Goal: Task Accomplishment & Management: Manage account settings

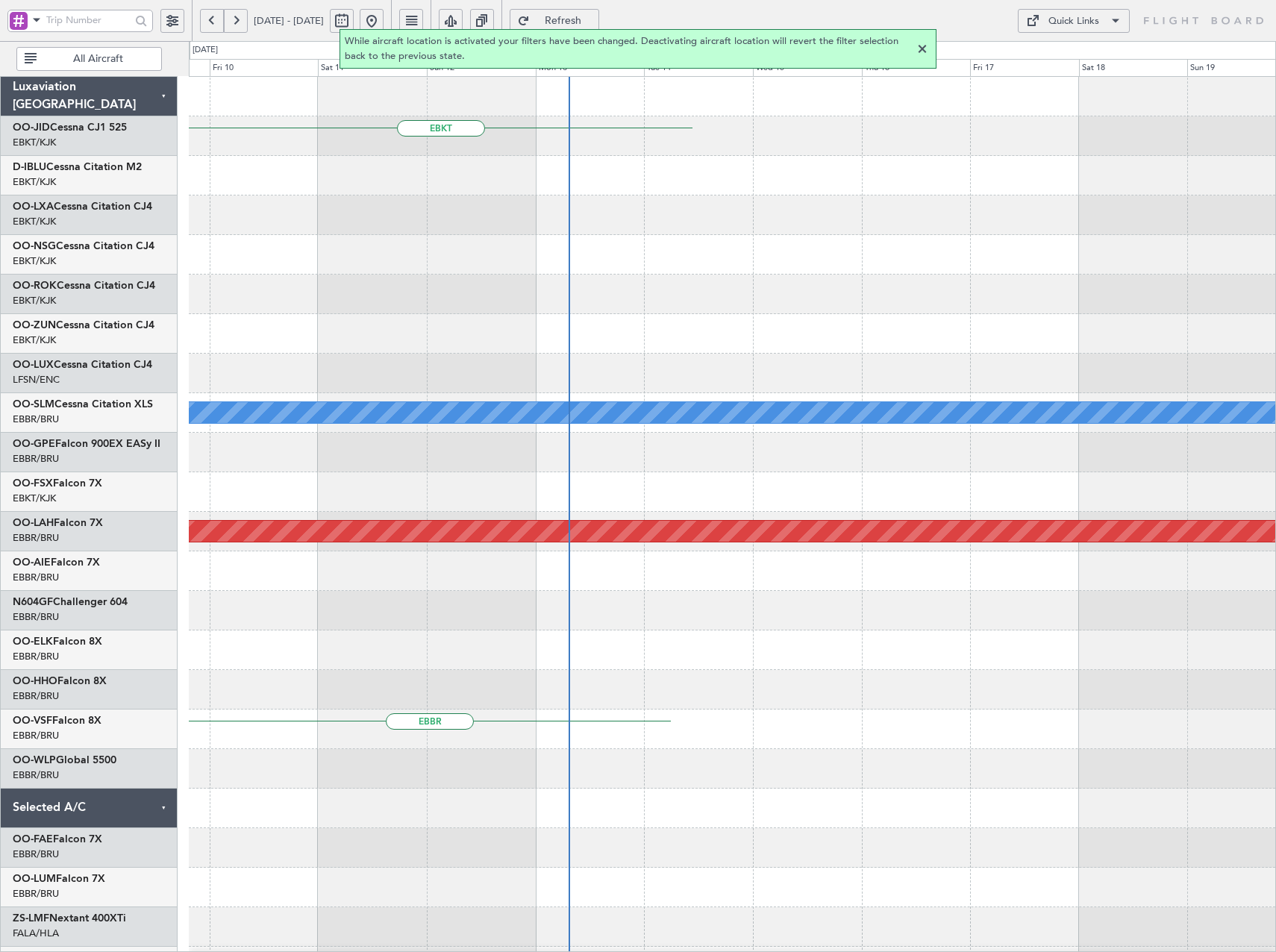
click at [924, 50] on div at bounding box center [922, 49] width 18 height 18
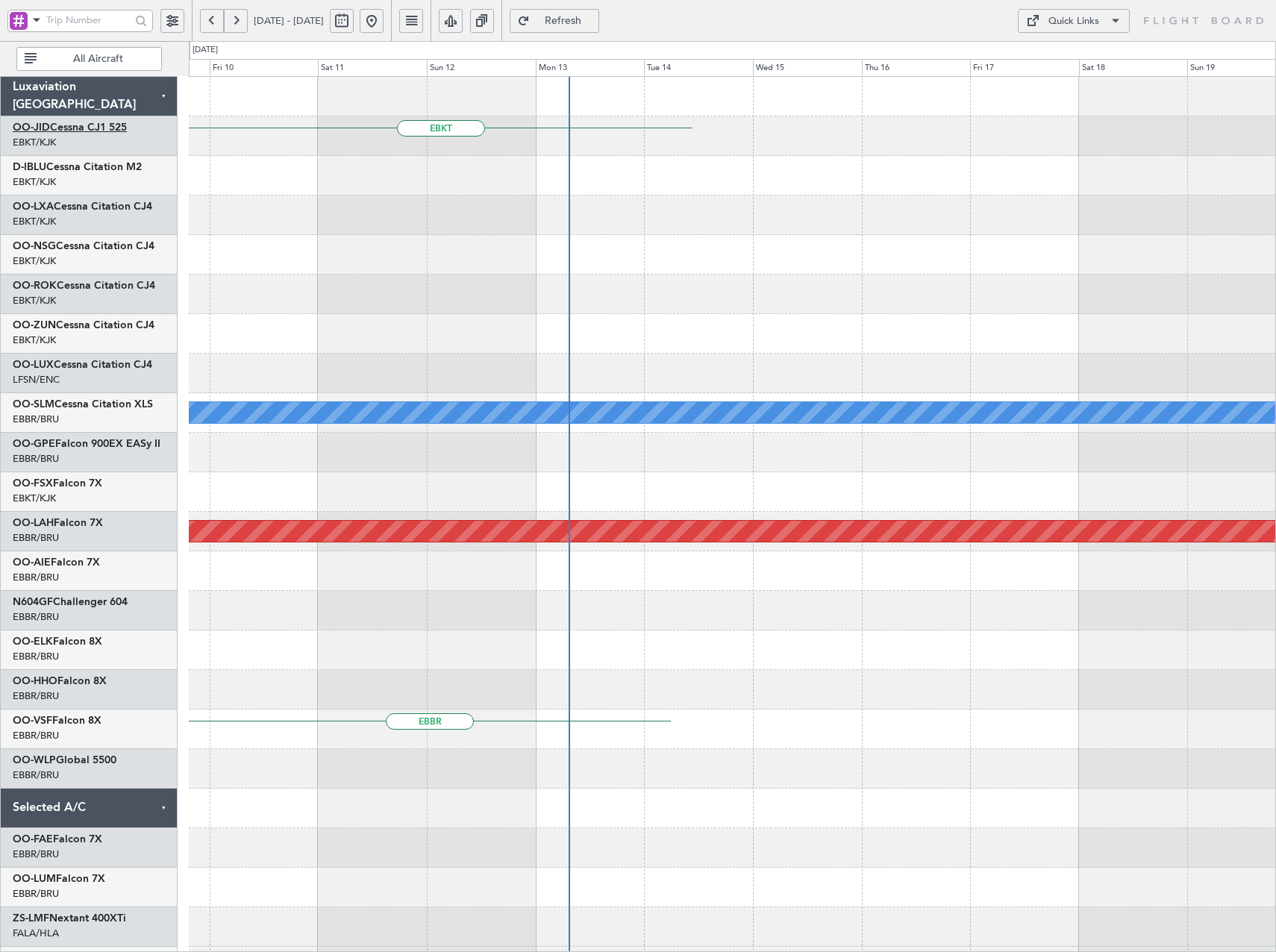
click at [110, 123] on link "OO-JID Cessna CJ1 525" at bounding box center [70, 128] width 114 height 11
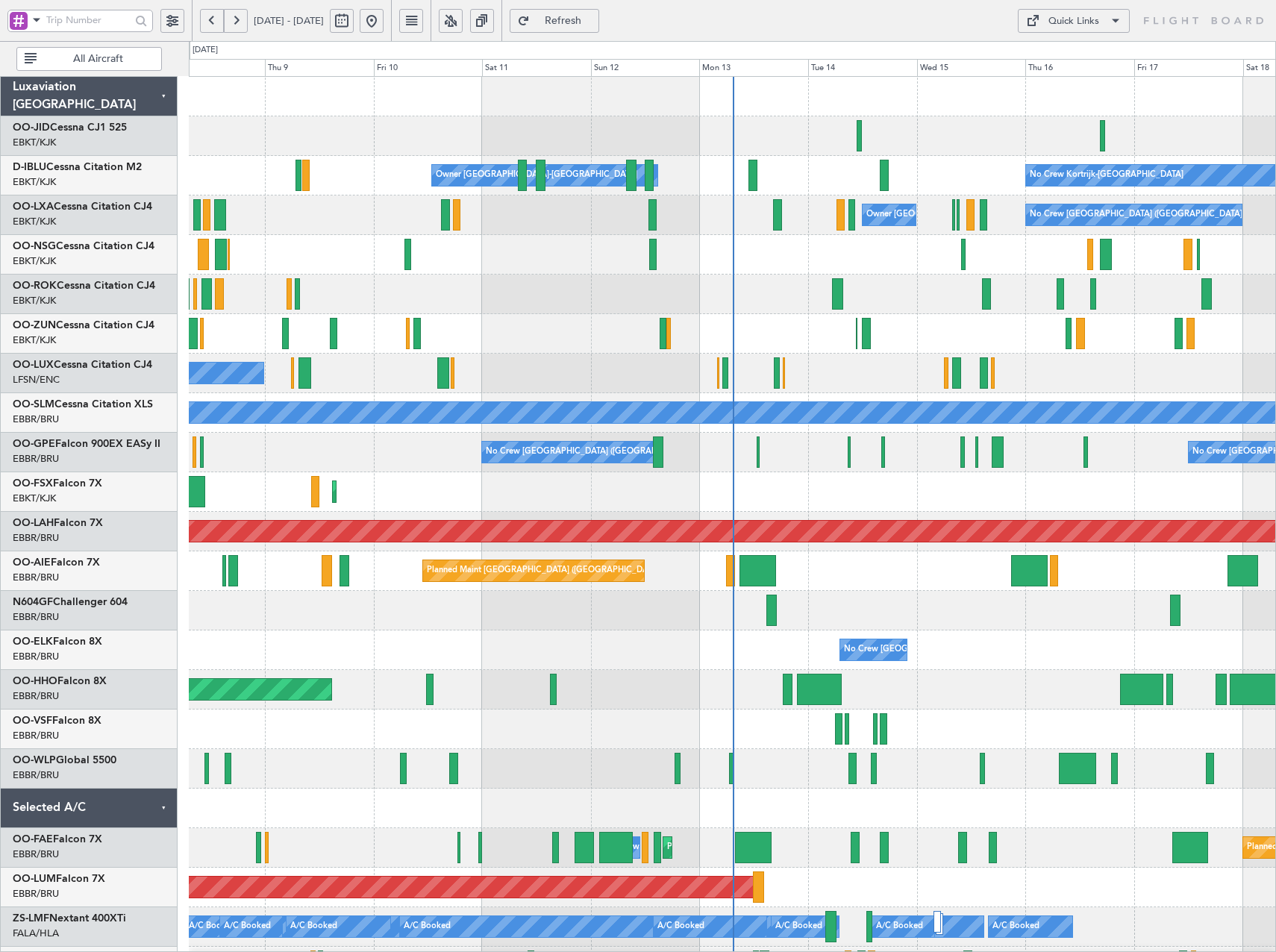
click at [463, 19] on button at bounding box center [450, 21] width 24 height 24
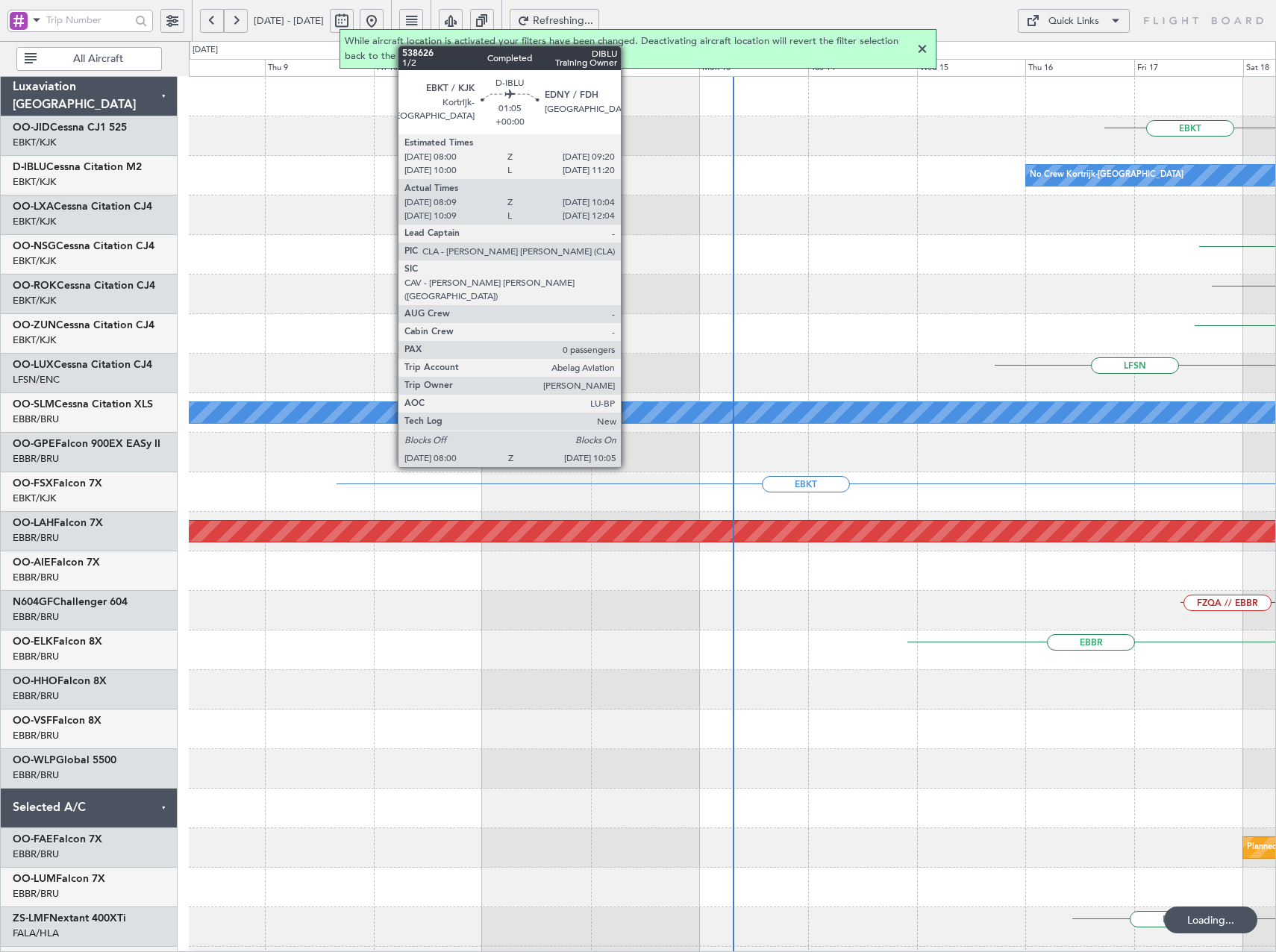
click at [921, 56] on div at bounding box center [922, 49] width 18 height 18
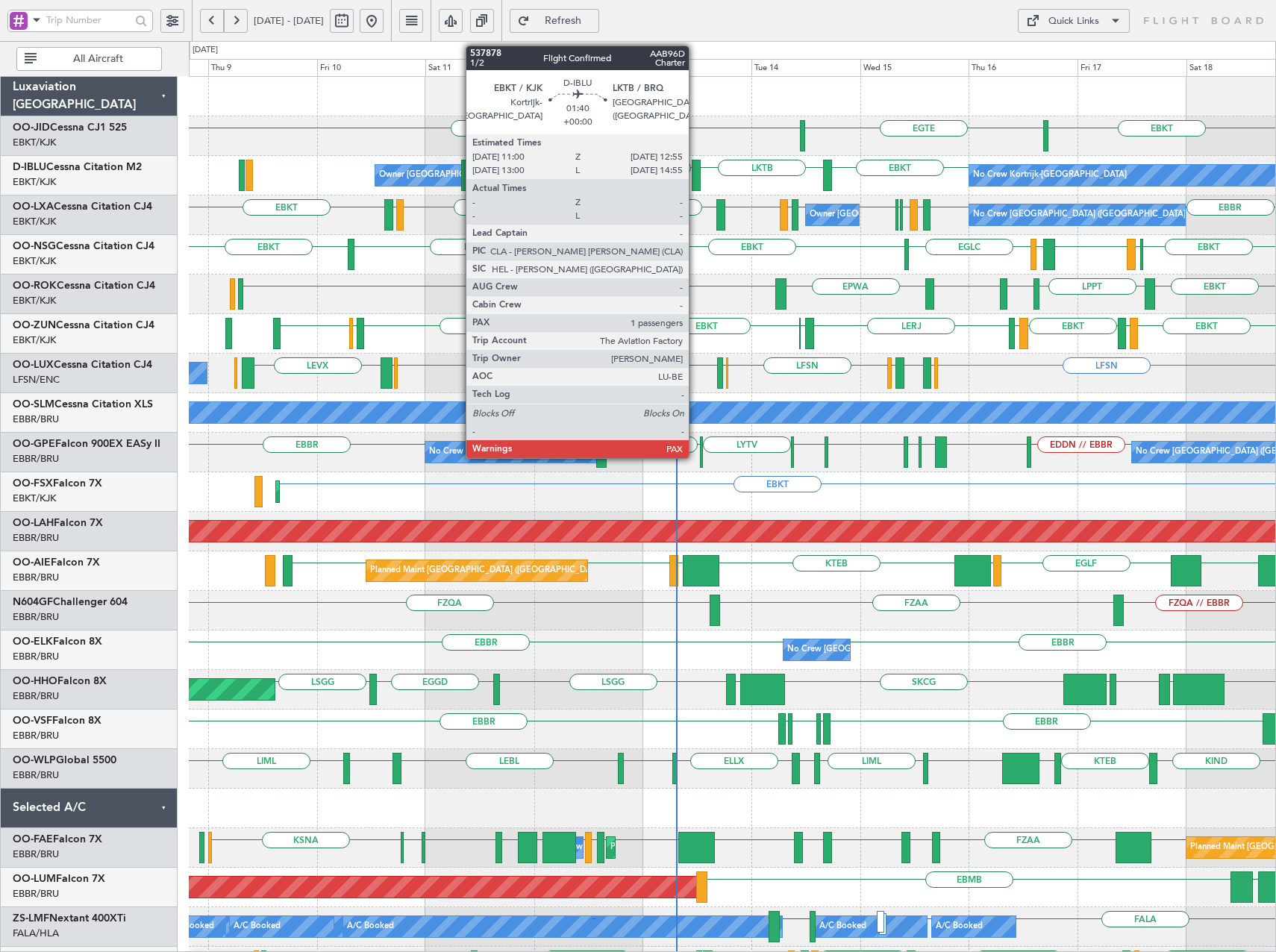
click at [696, 173] on div at bounding box center [697, 175] width 9 height 31
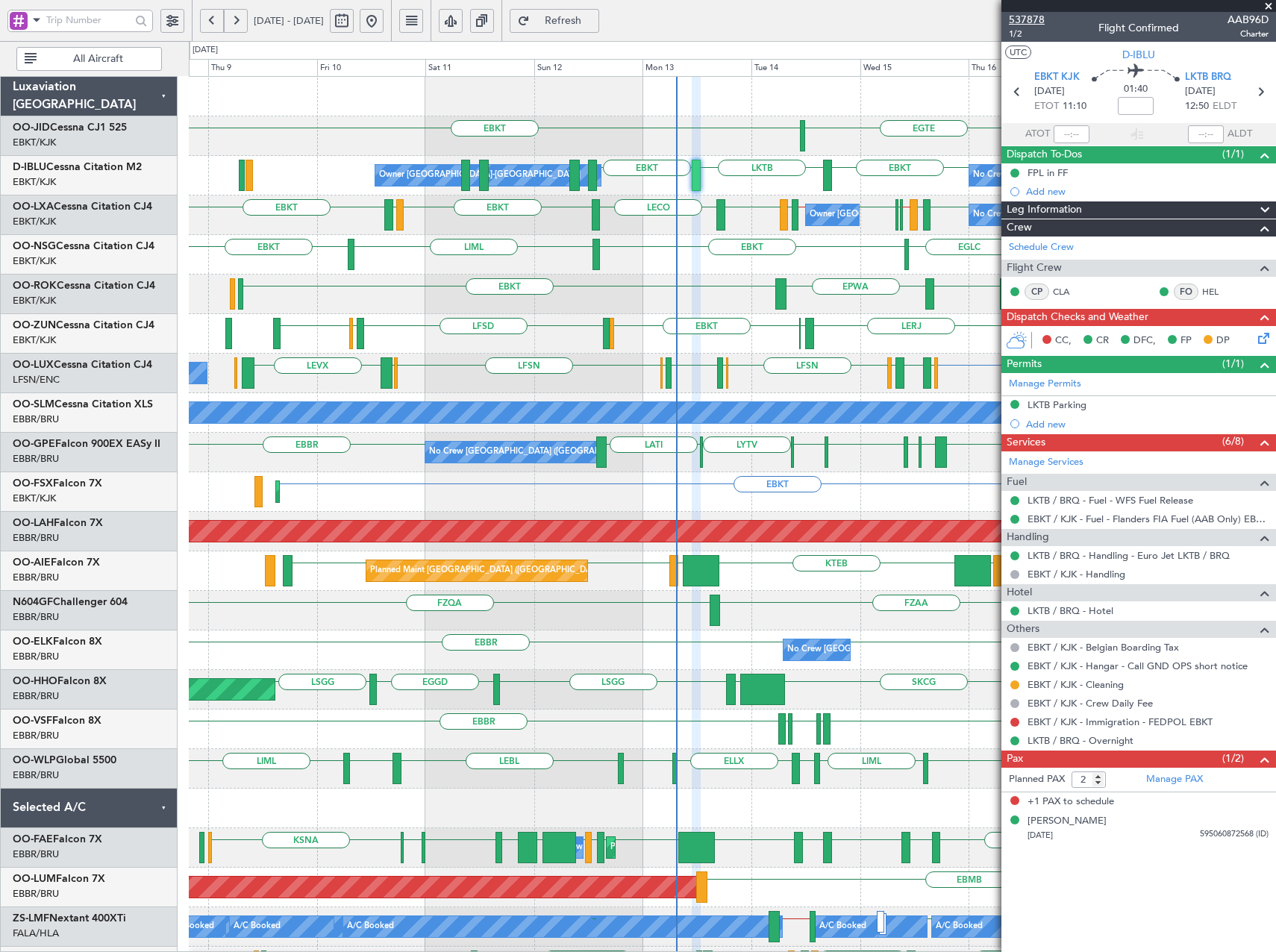
click at [1032, 18] on span "537878" at bounding box center [1027, 20] width 36 height 15
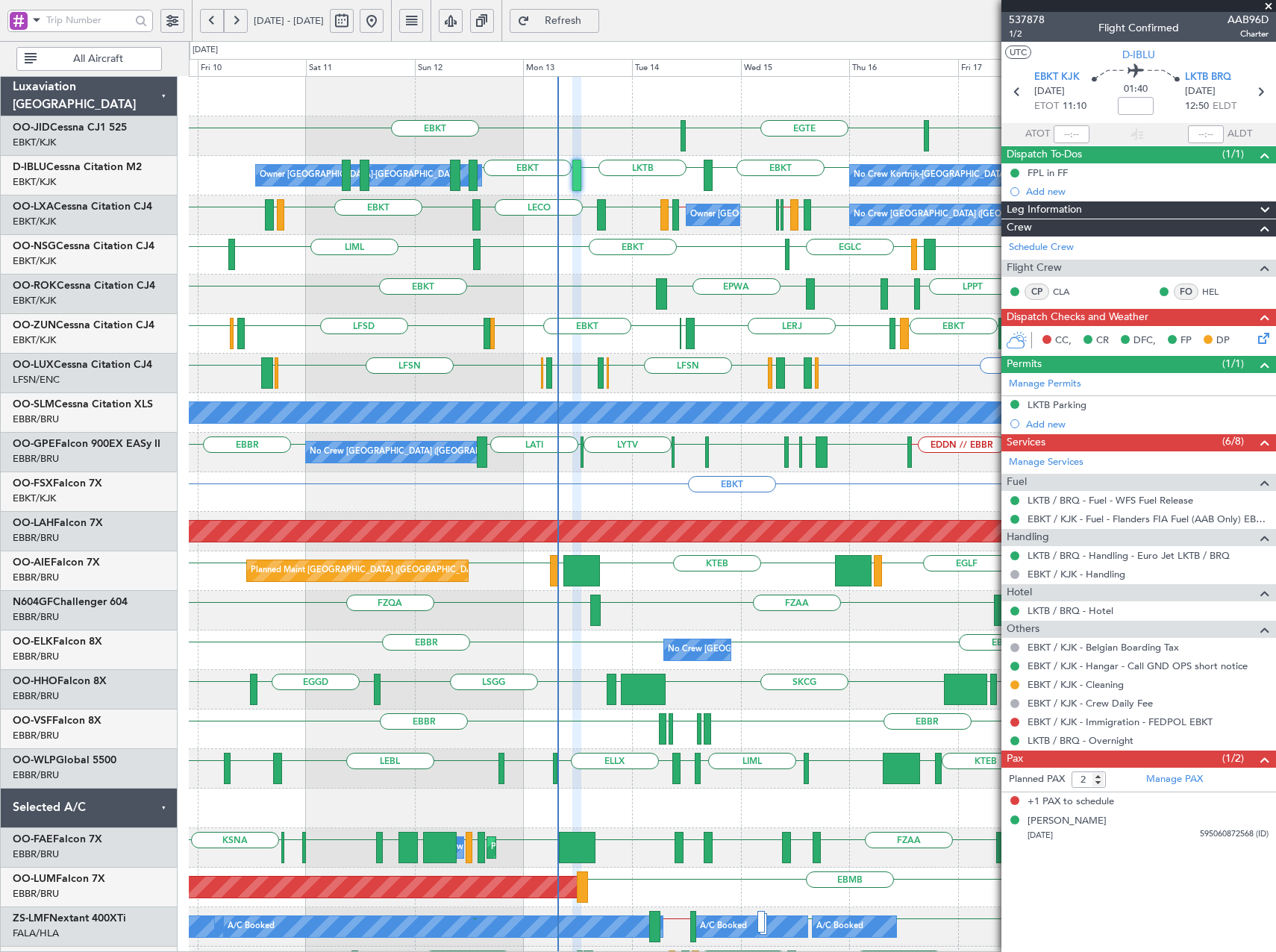
click at [690, 295] on div "EPWA EBKT EBKT LPPT LERJ EBKT" at bounding box center [732, 295] width 1086 height 40
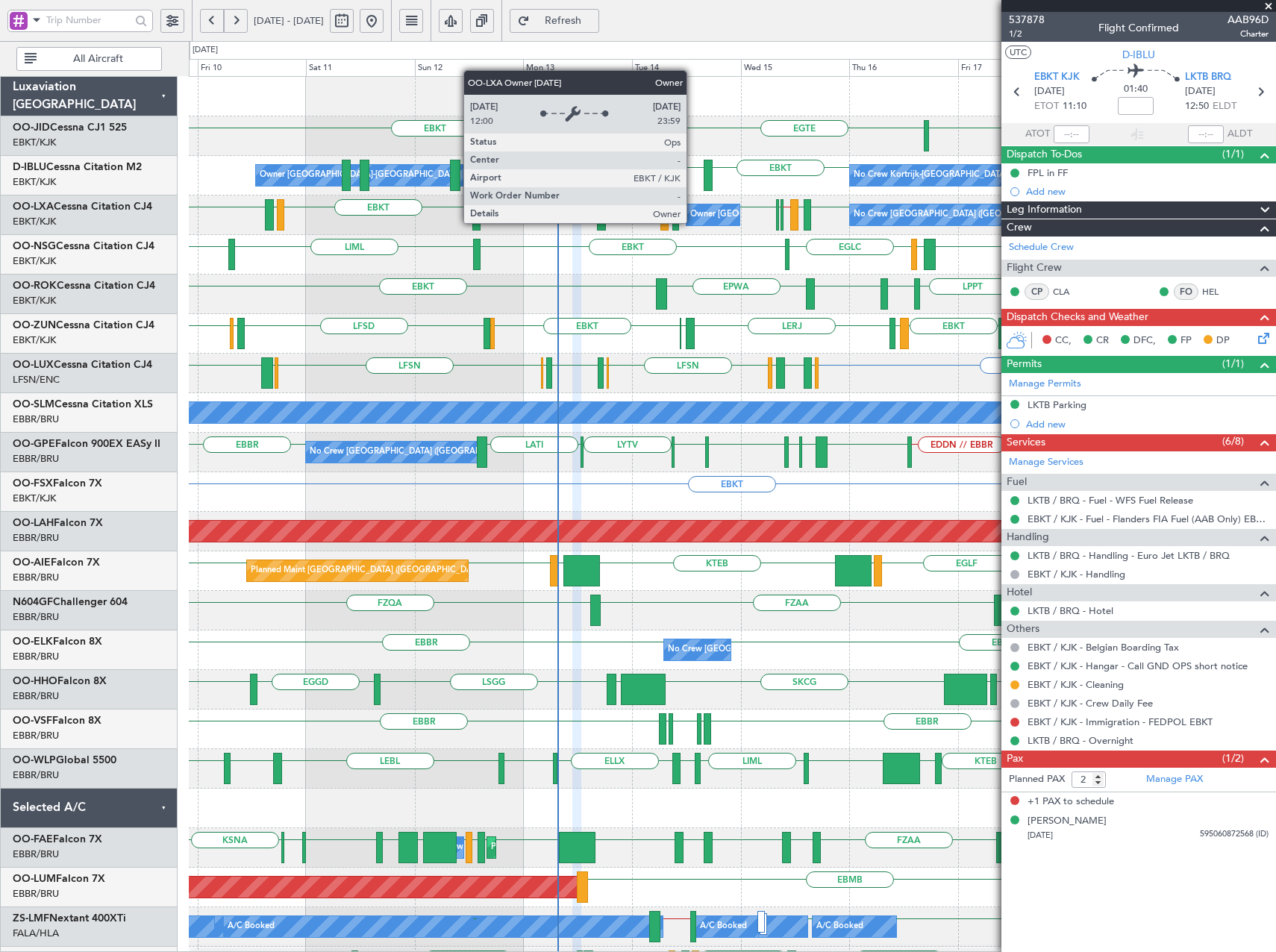
click at [414, 276] on div "EGTE EBKT EBKT Owner Kortrijk-Wevelgem No Crew Kortrijk-Wevelgem EBKT LKTB EBKT…" at bounding box center [732, 650] width 1086 height 1147
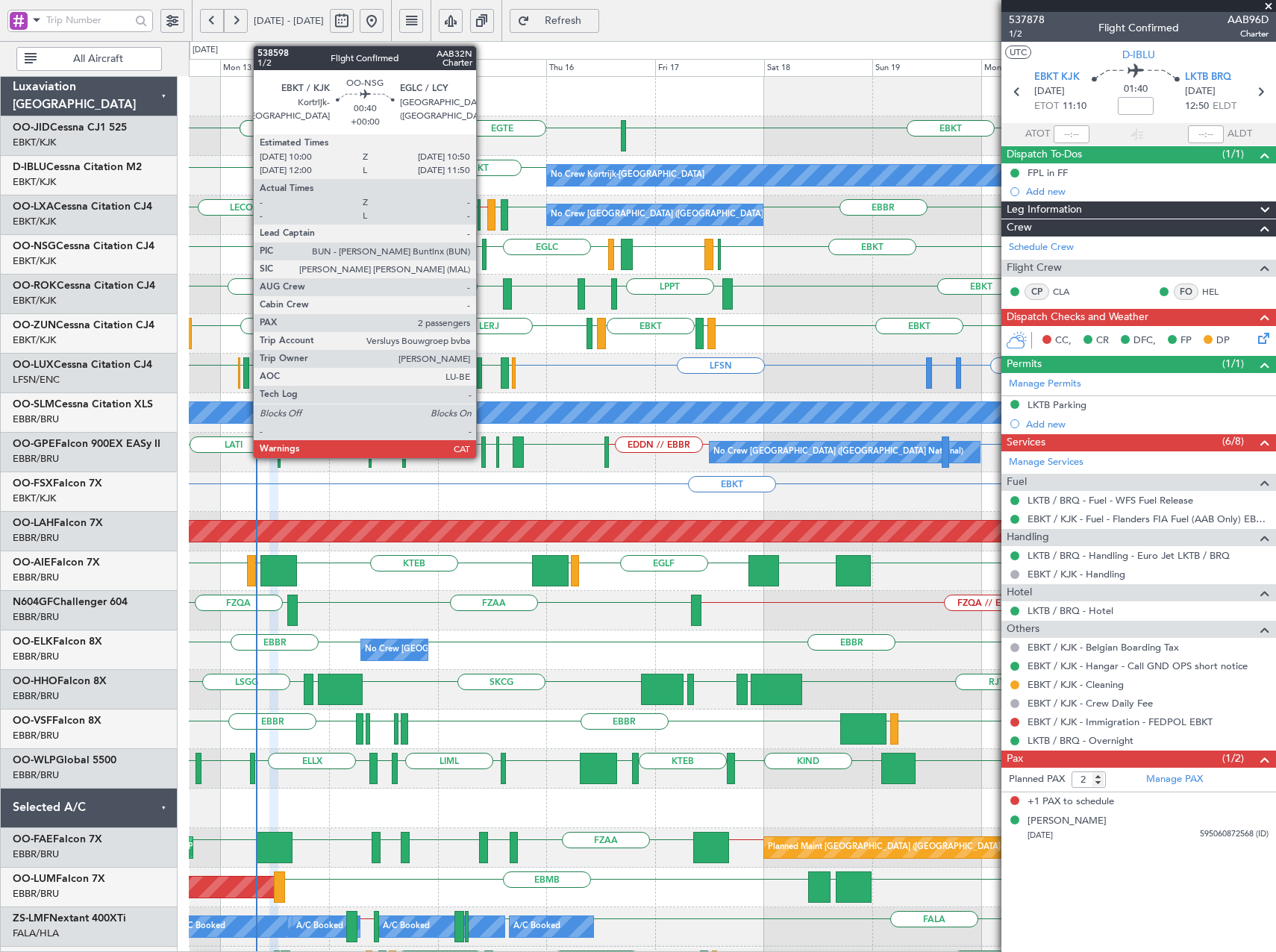
click at [483, 250] on div at bounding box center [484, 254] width 5 height 31
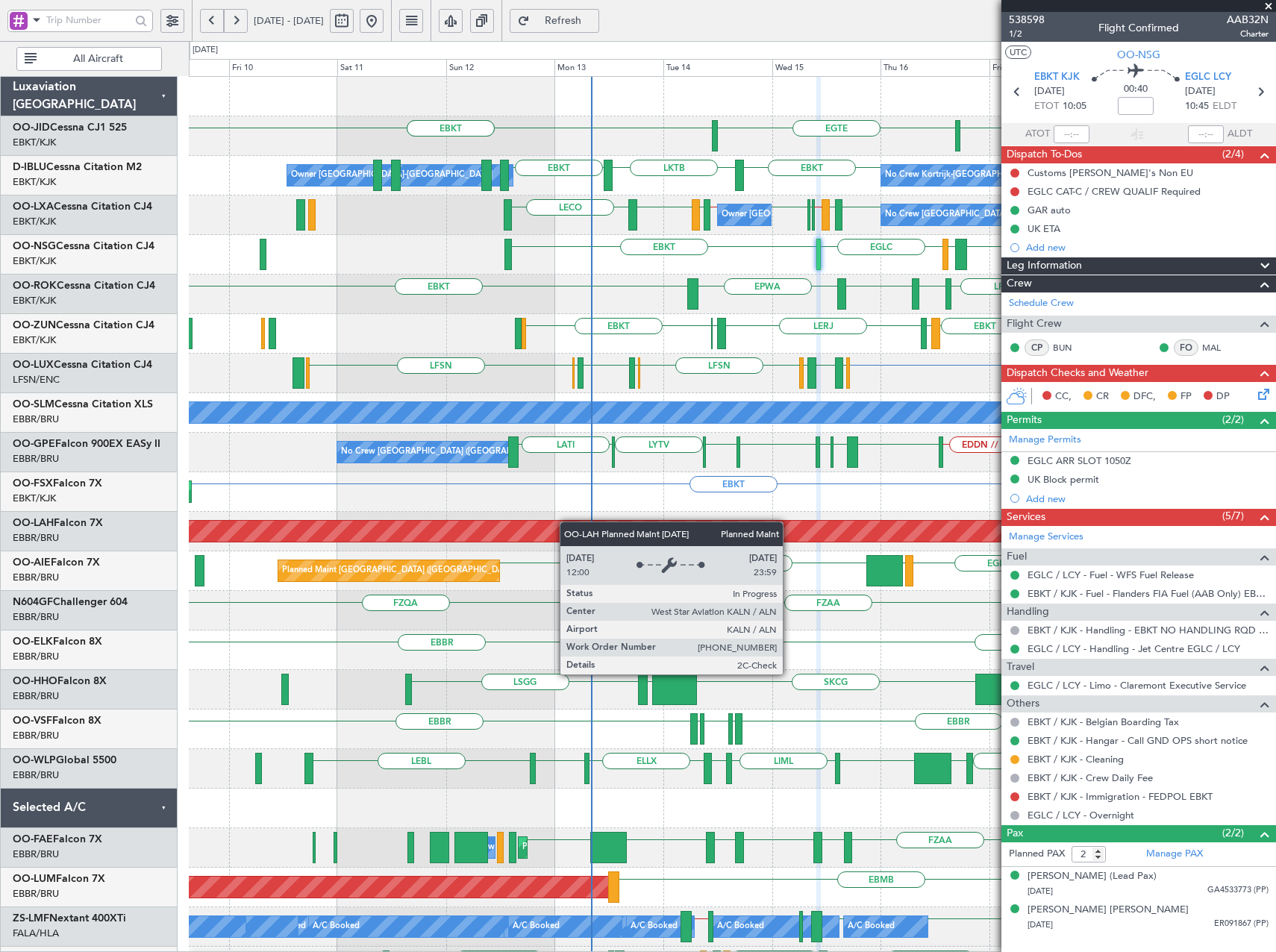
click at [581, 522] on div "EBKT EBKT EGTE EBKT EBKT LKTB EBKT No Crew Kortrijk-Wevelgem Owner Kortrijk-Wev…" at bounding box center [732, 650] width 1086 height 1147
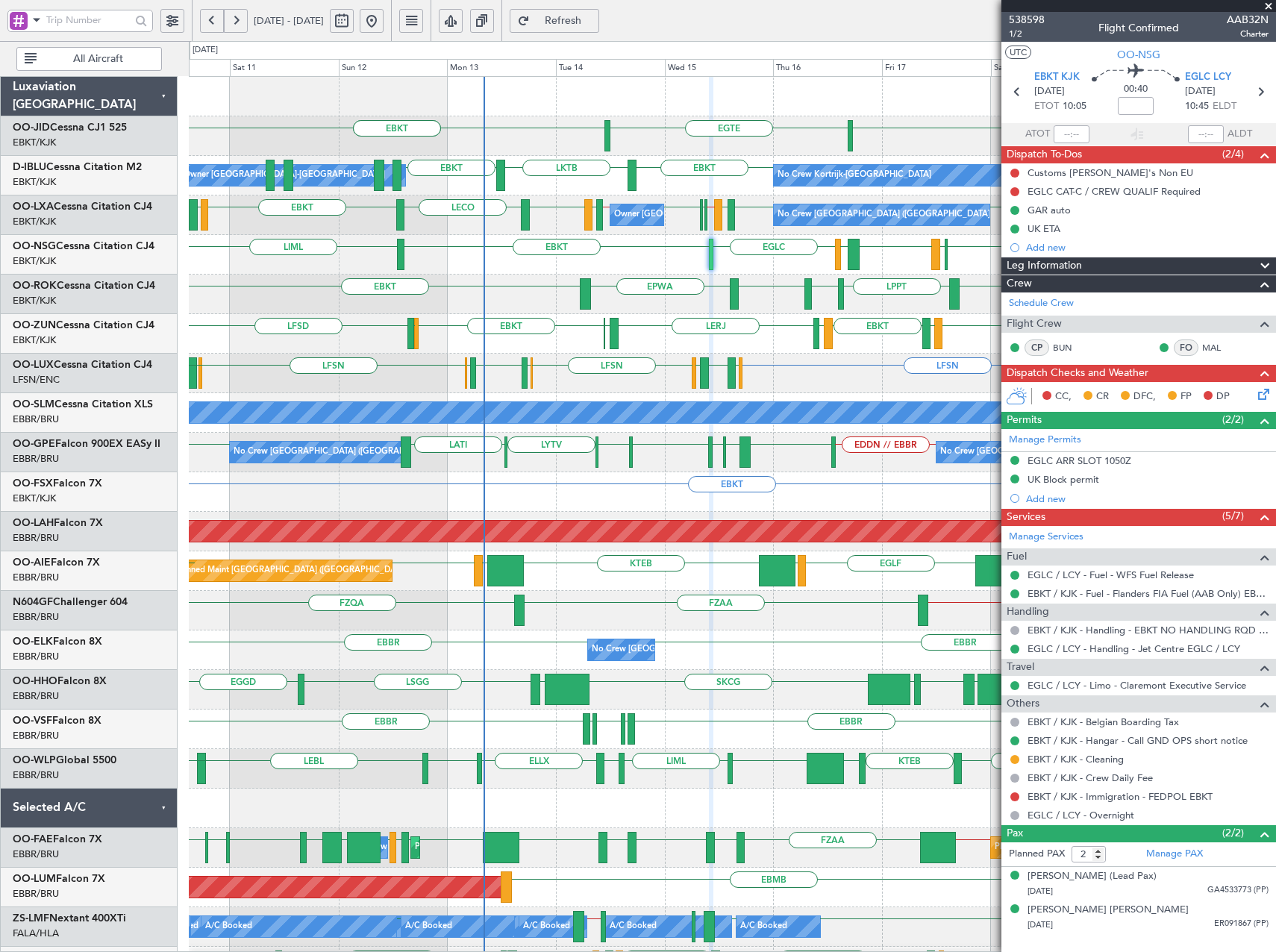
click at [528, 738] on div "EBBR VCRI VRMU EBBR LIRP LFMN LIRP" at bounding box center [732, 730] width 1086 height 40
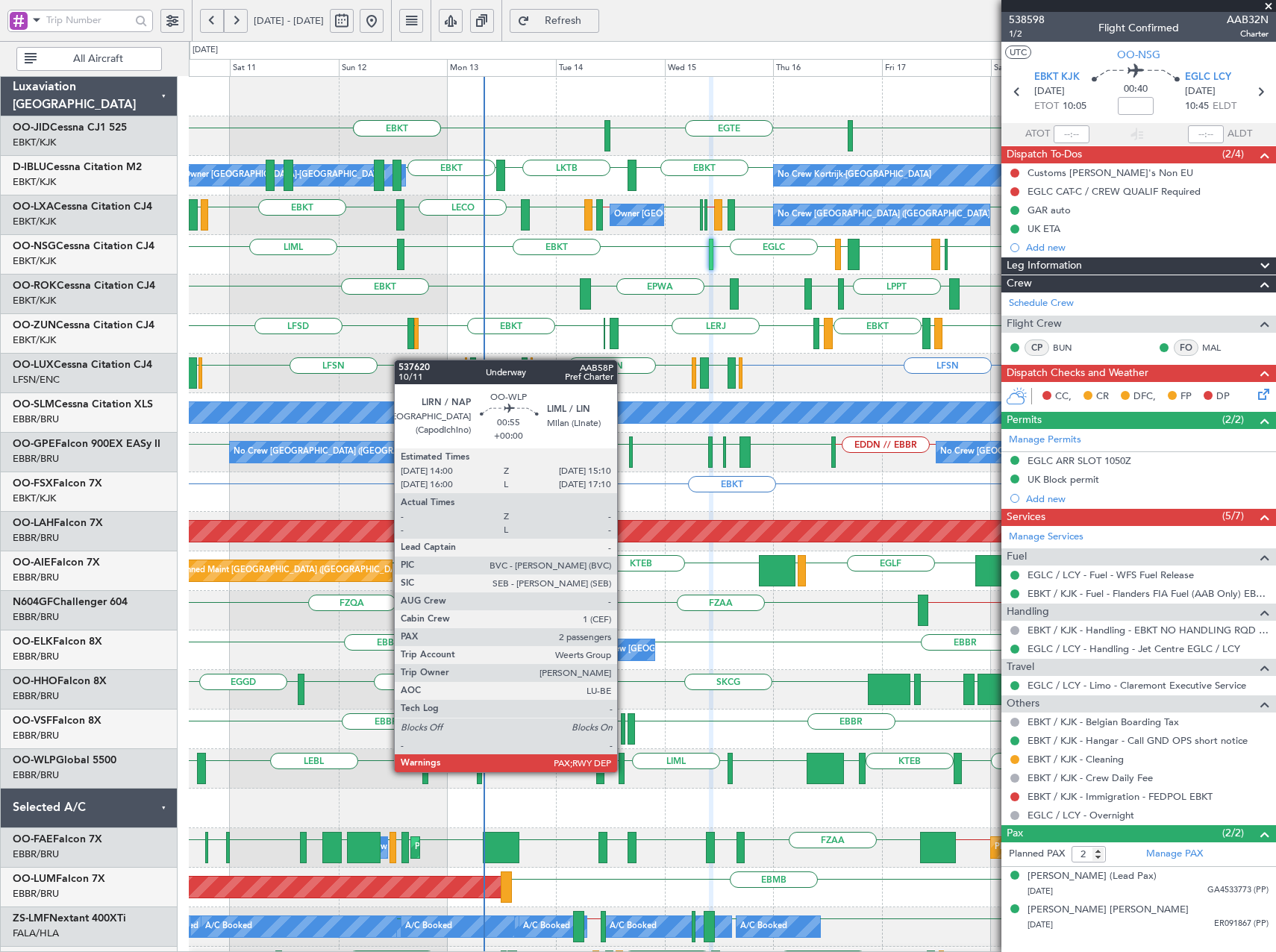
click at [623, 771] on div at bounding box center [622, 768] width 6 height 31
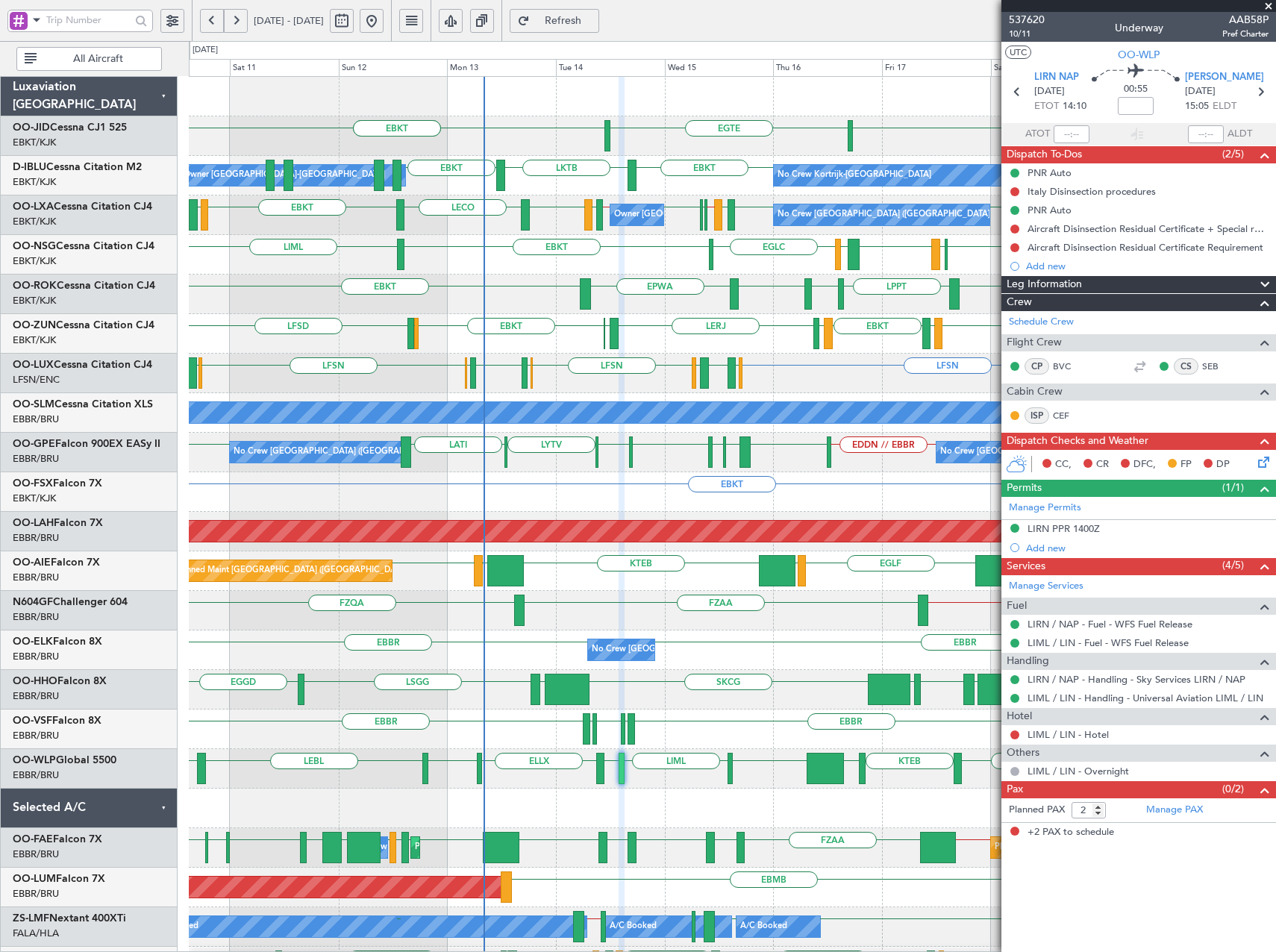
click at [518, 276] on div "EGTE EBKT EBKT EBKT EBKT LKTB EBKT Owner Kortrijk-Wevelgem No Crew Kortrijk-Wev…" at bounding box center [732, 650] width 1086 height 1147
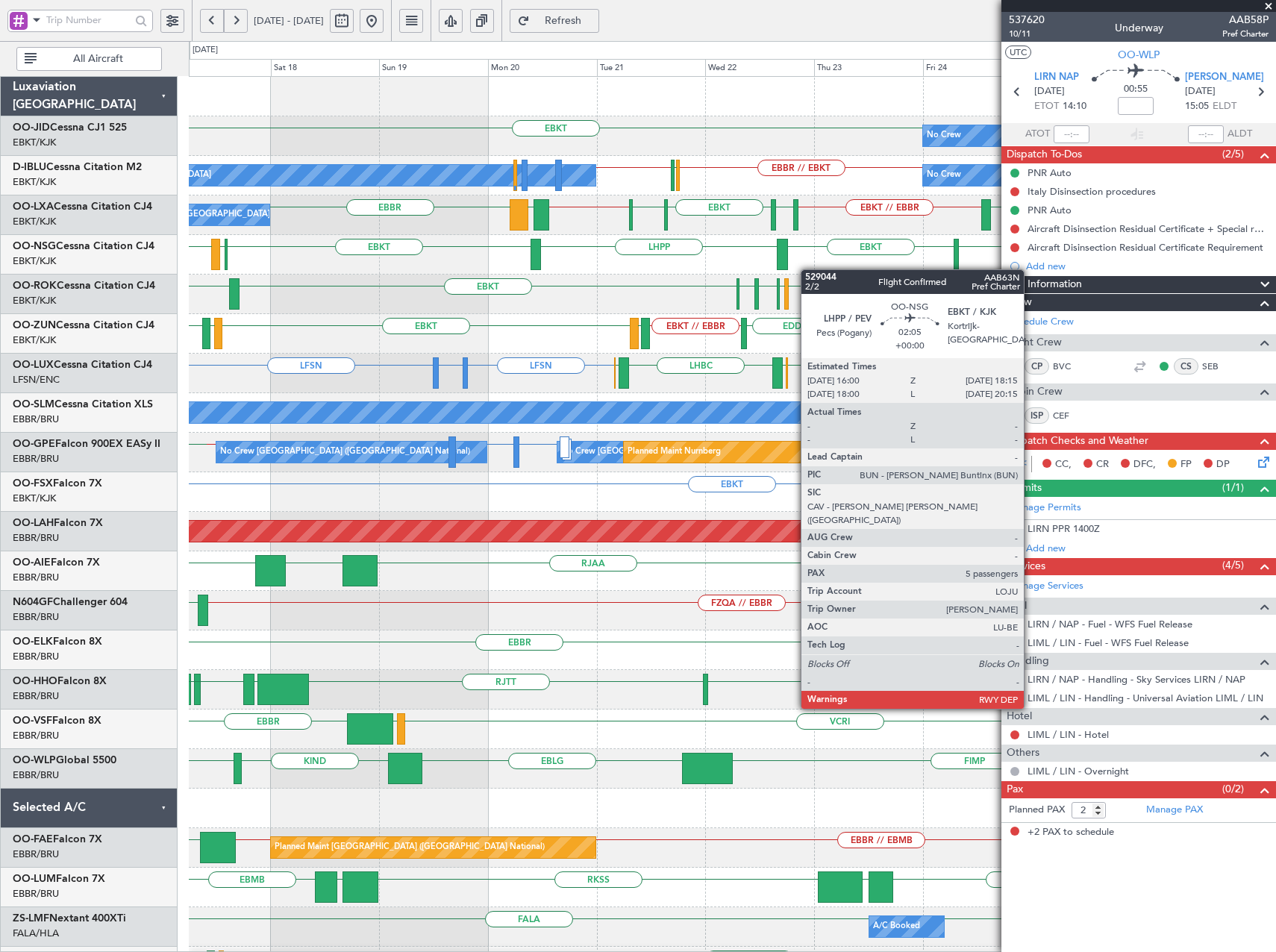
click at [740, 290] on div "EBKT EBKT No Crew Planned Maint Kortrijk-Wevelgem EGTE EBKT // EBBR EBBR // EBK…" at bounding box center [732, 630] width 1086 height 1107
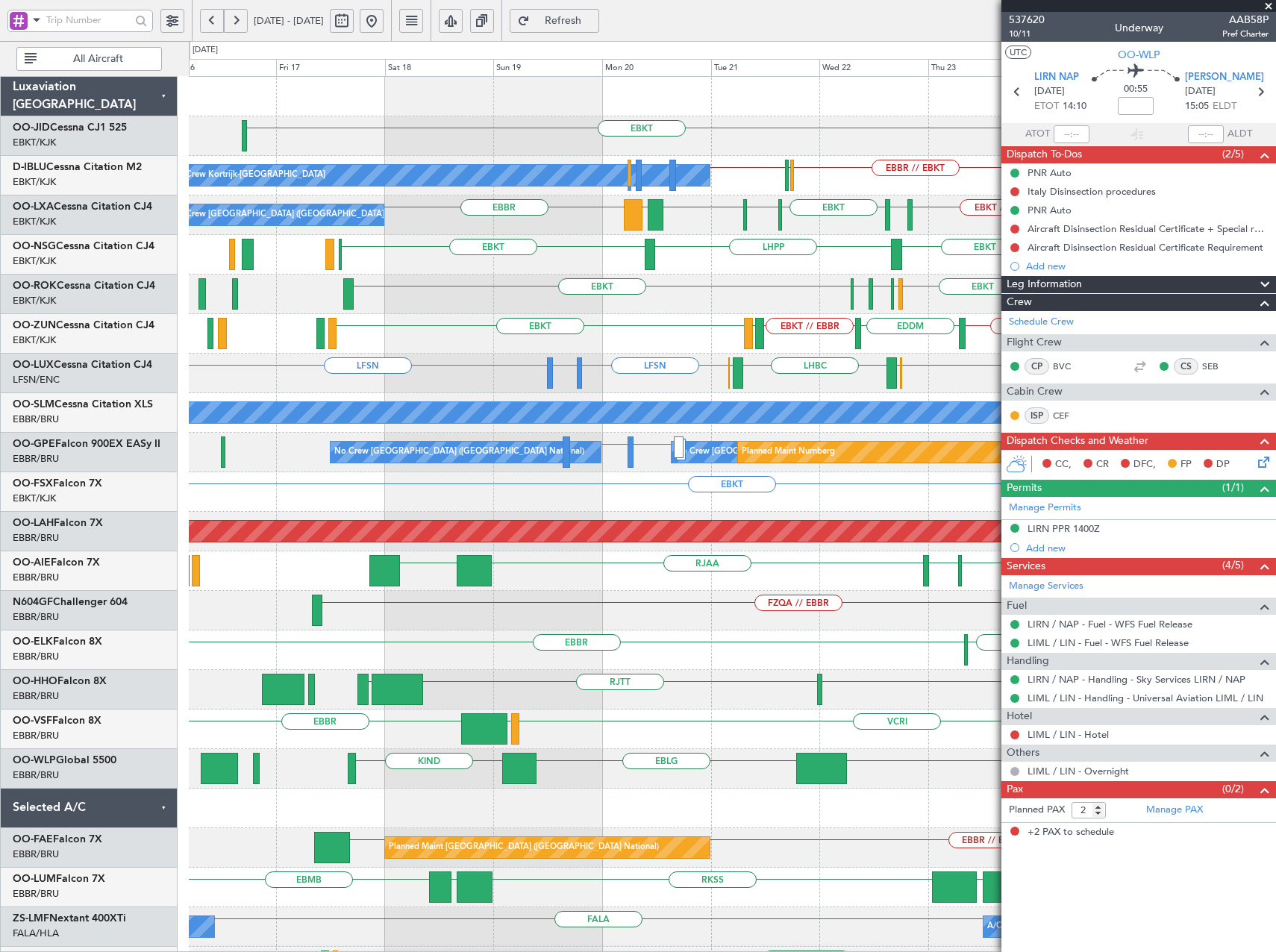
click at [101, 295] on div "No Crew EBKT EBKT Planned Maint Kortrijk-Wevelgem EBKT No Crew Kortrijk-Wevelge…" at bounding box center [638, 496] width 1276 height 911
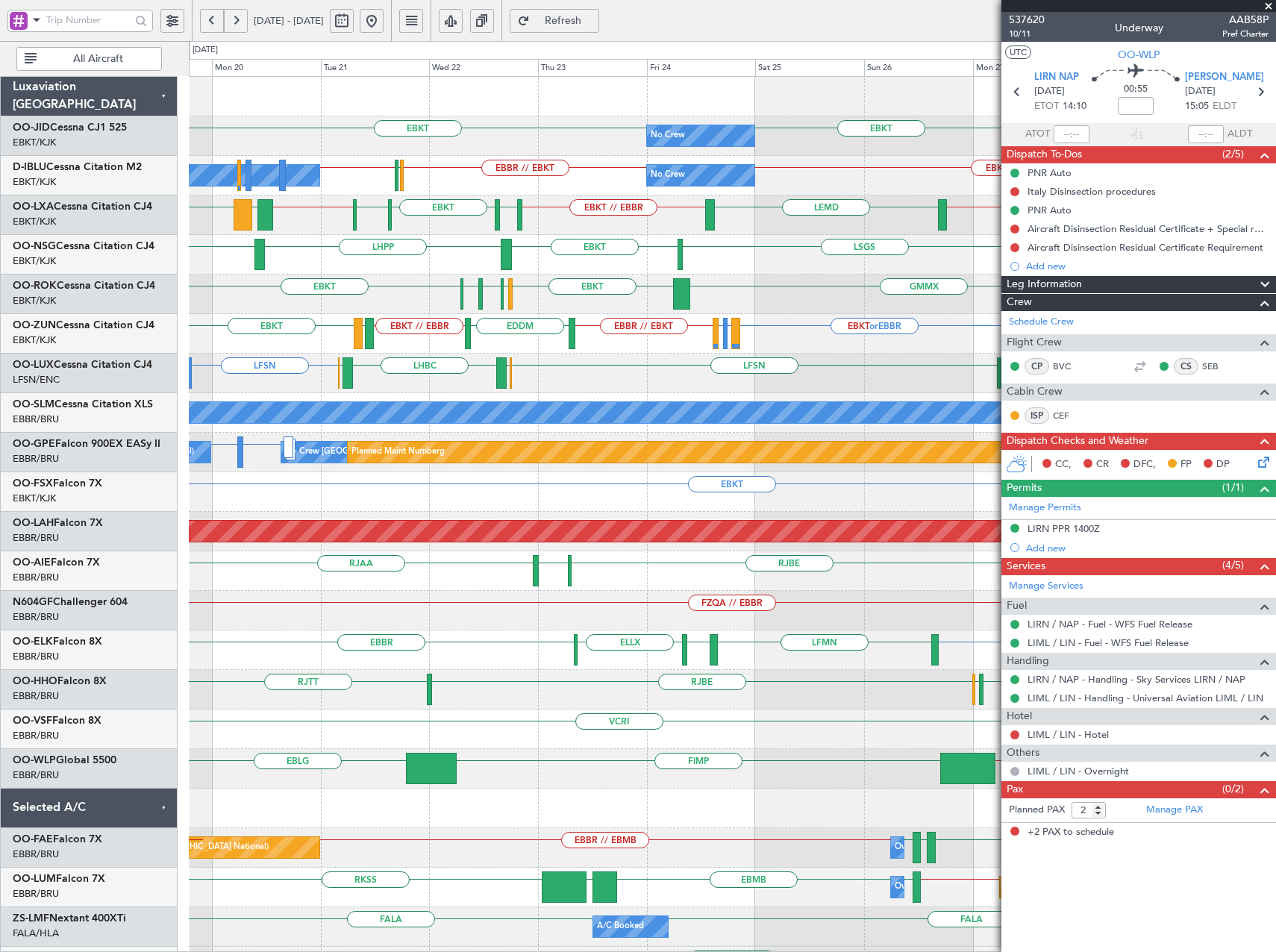
click at [310, 359] on div "No Crew EBKT EBKT Planned Maint Kortrijk-Wevelgem EBKT No Crew Kortrijk-Wevelge…" at bounding box center [732, 571] width 1086 height 989
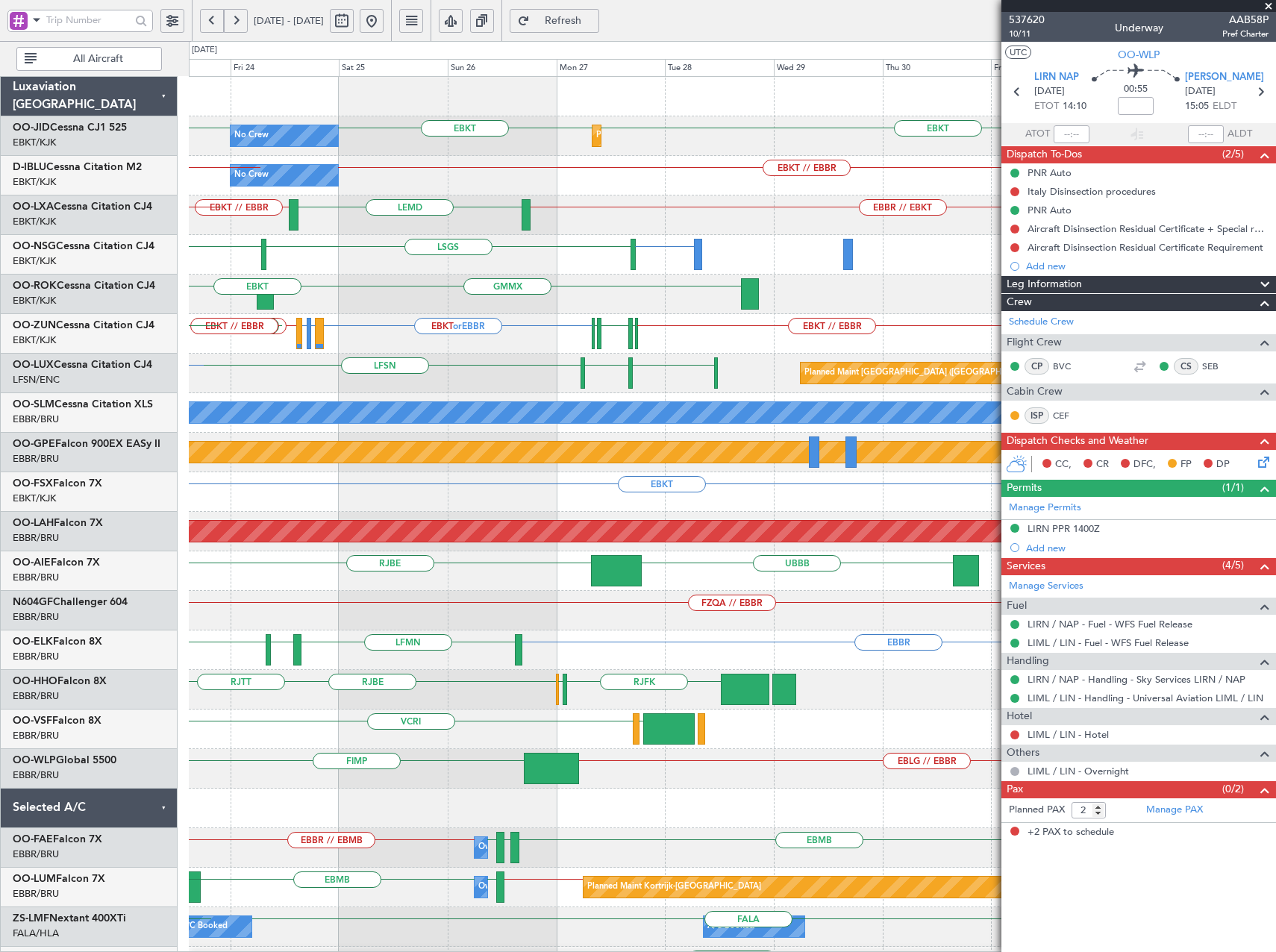
click at [180, 443] on div "No Crew EBKT EBKT Planned Maint Kortrijk-Wevelgem EBKT No Crew EBKT // EBBR EBB…" at bounding box center [638, 496] width 1276 height 911
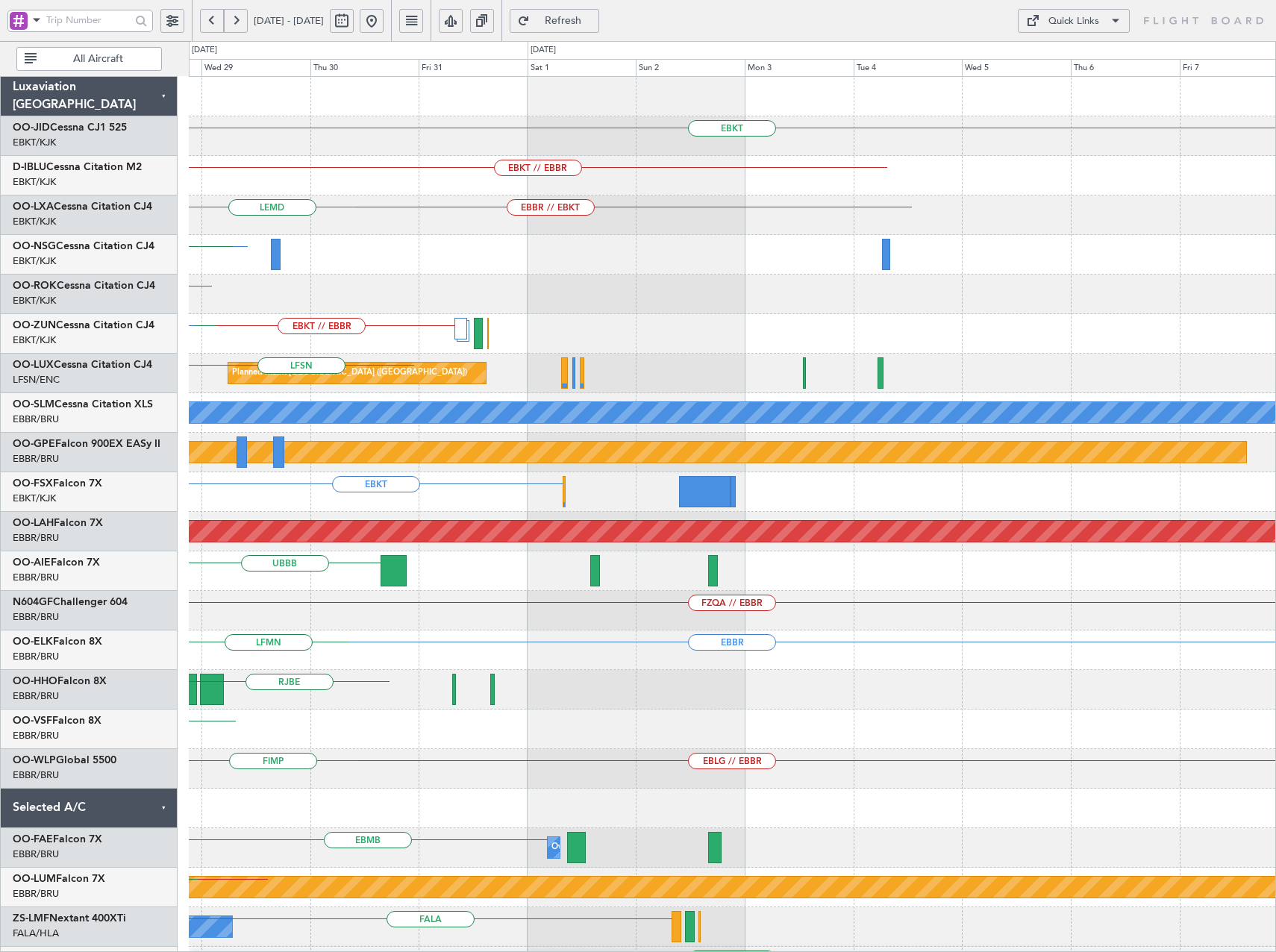
click at [433, 333] on div "EBKT Planned Maint Kortrijk-Wevelgem EBKT EBKT // EBBR EBBR // EBKT LEMD EBKT L…" at bounding box center [732, 571] width 1086 height 989
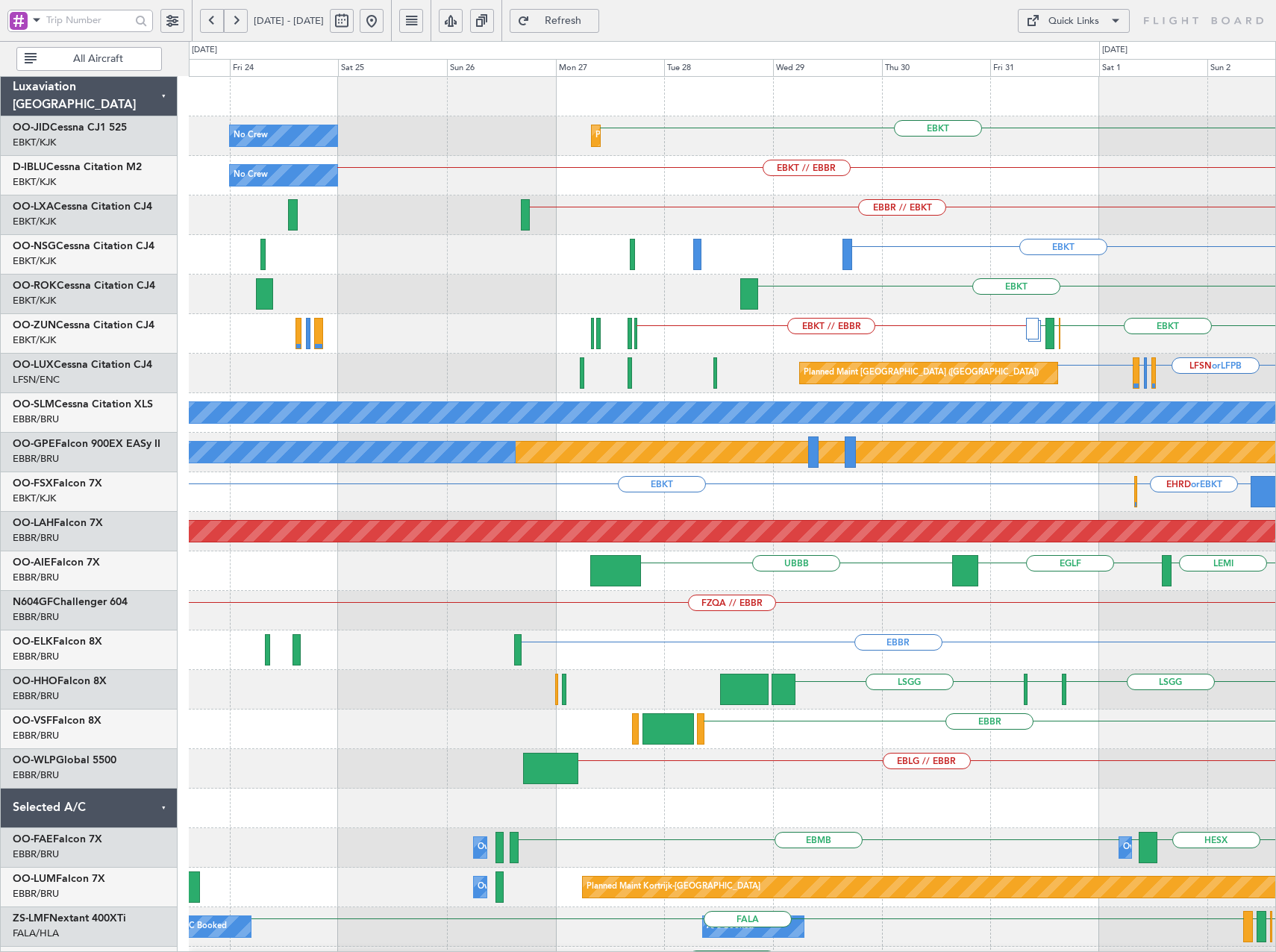
click at [1073, 348] on div "EBKT Planned Maint Kortrijk-Wevelgem No Crew EBKT // EBBR No Crew LFMD or EBKT …" at bounding box center [732, 630] width 1086 height 1107
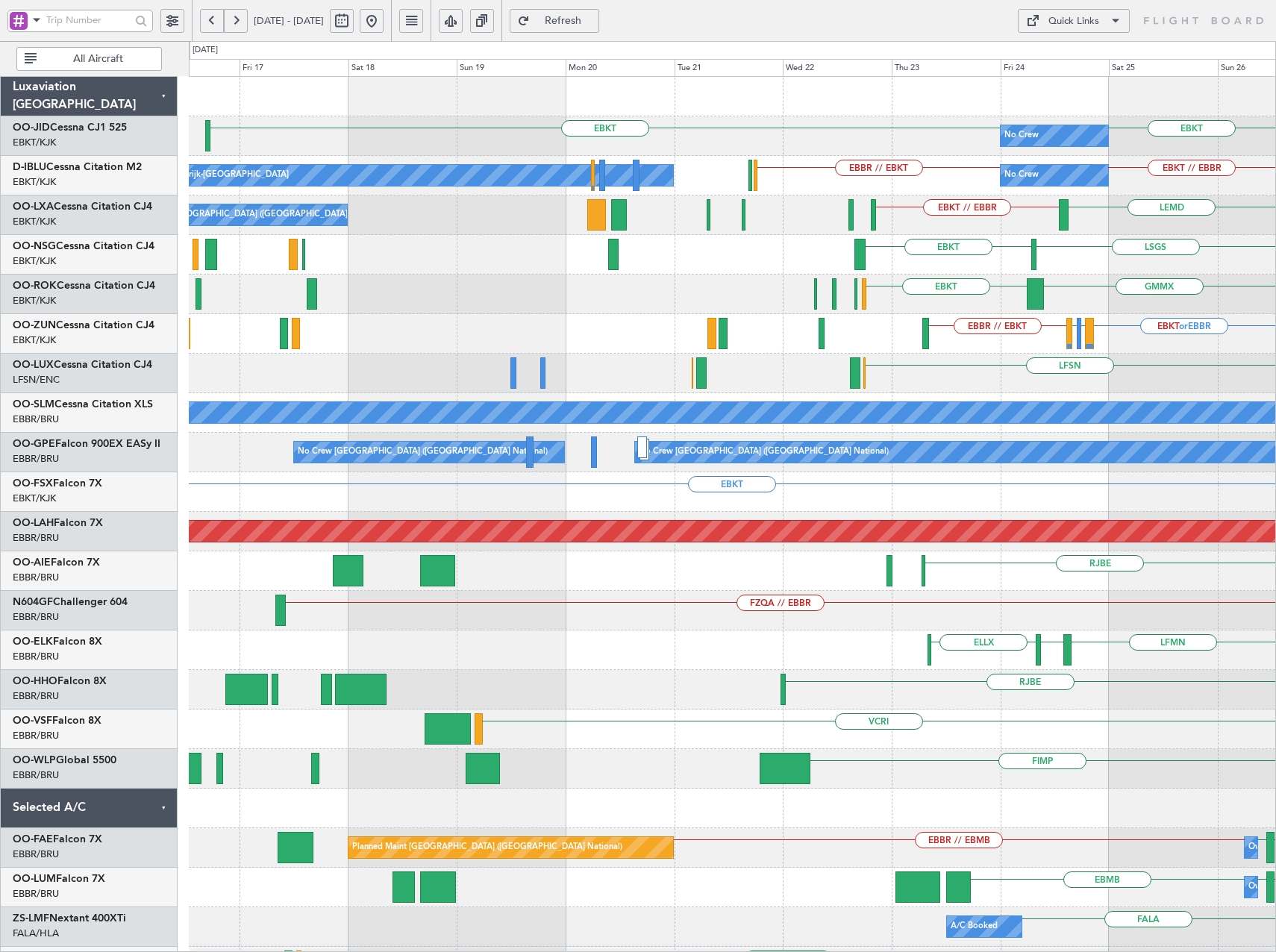
click at [1208, 400] on div "No Crew EBKT EBKT Planned Maint Kortrijk-Wevelgem EBKT No Crew EBKT // EBBR EBB…" at bounding box center [732, 611] width 1086 height 1068
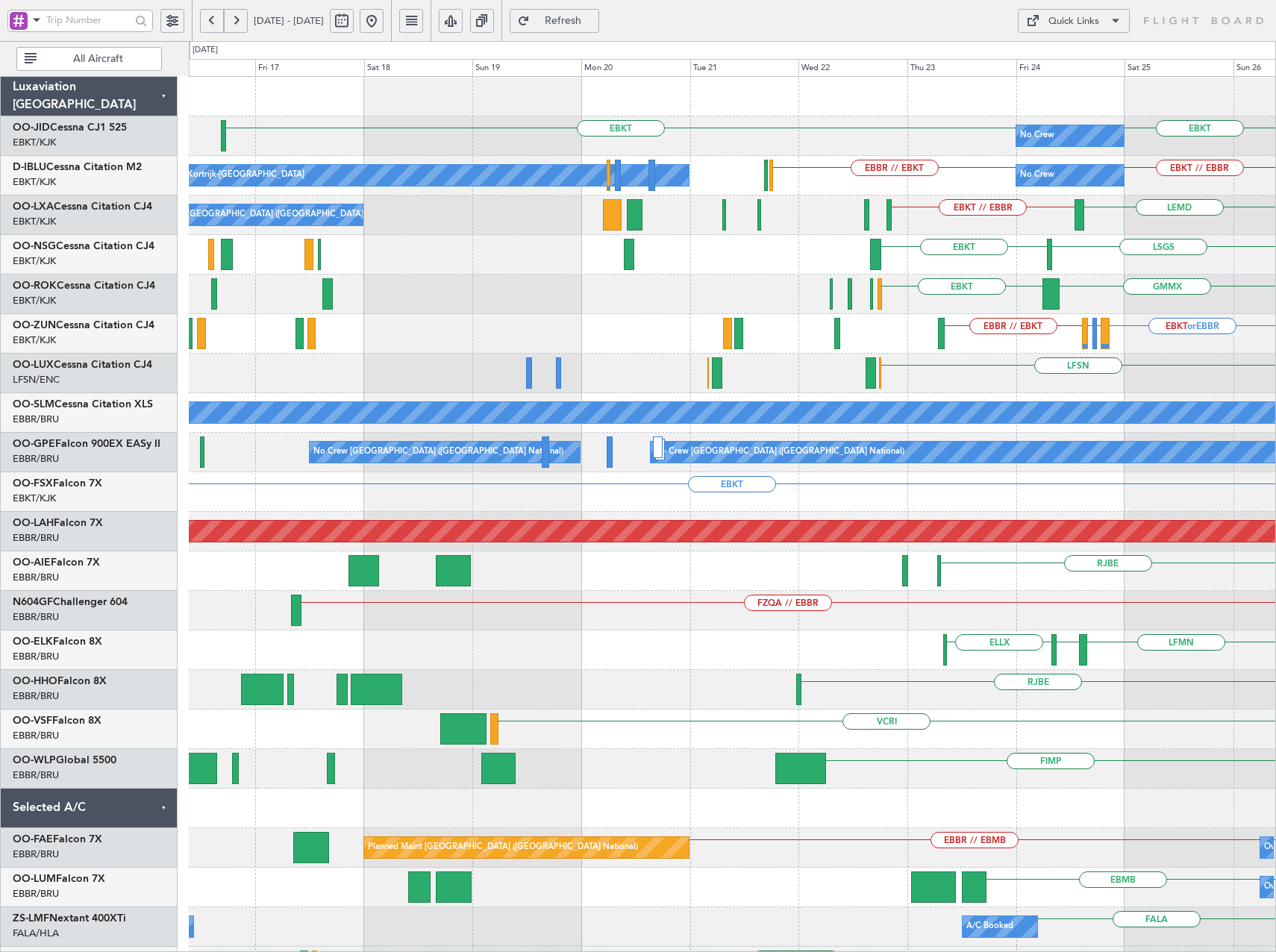
click at [1155, 432] on div "No Crew EBKT EBKT Planned Maint Kortrijk-Wevelgem EBKT No Crew EBKT // EBBR EBB…" at bounding box center [732, 611] width 1086 height 1068
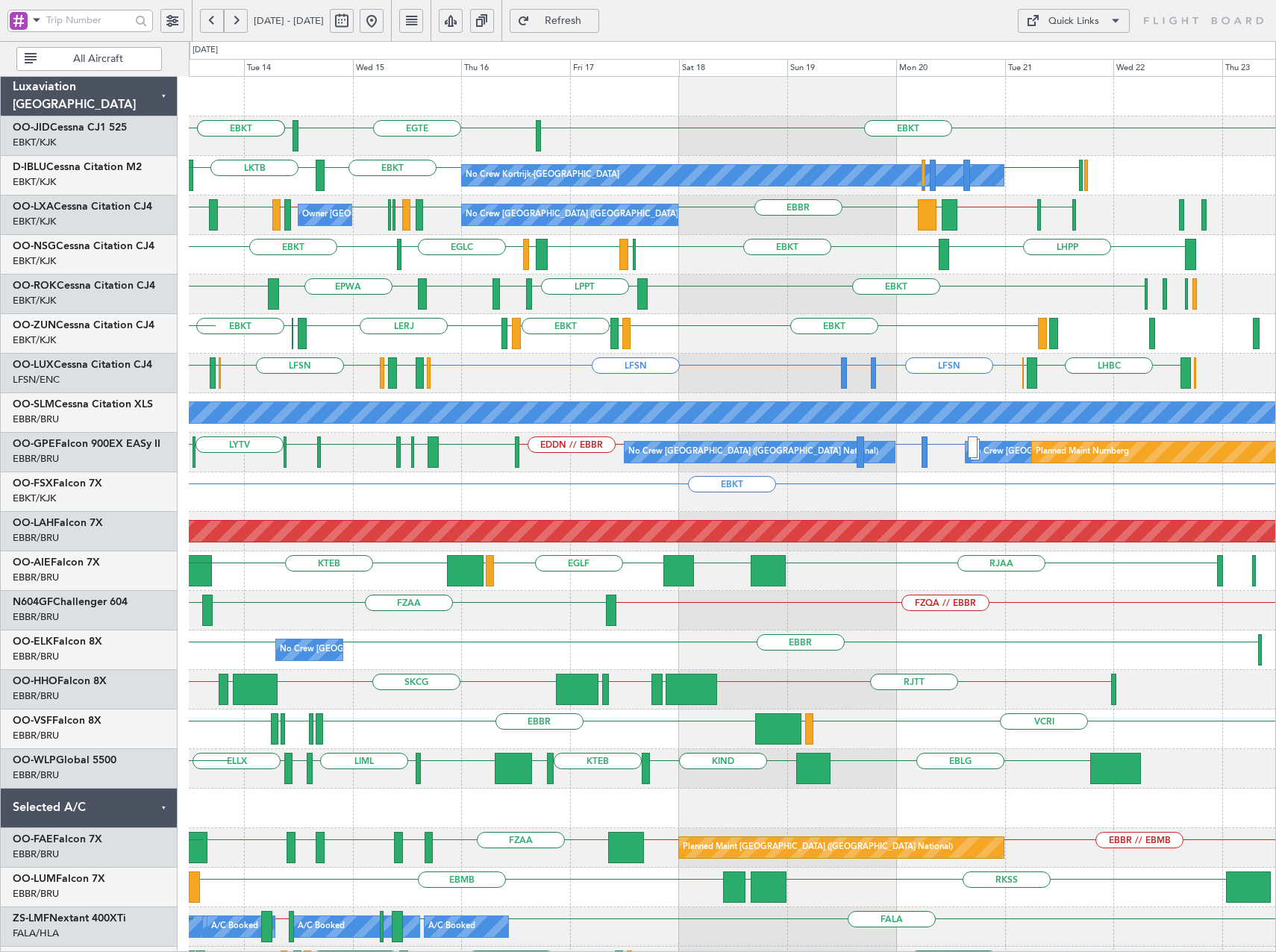
click at [730, 312] on div "EPWA EBKT EBKT LPPT LERJ EBKT" at bounding box center [732, 295] width 1086 height 40
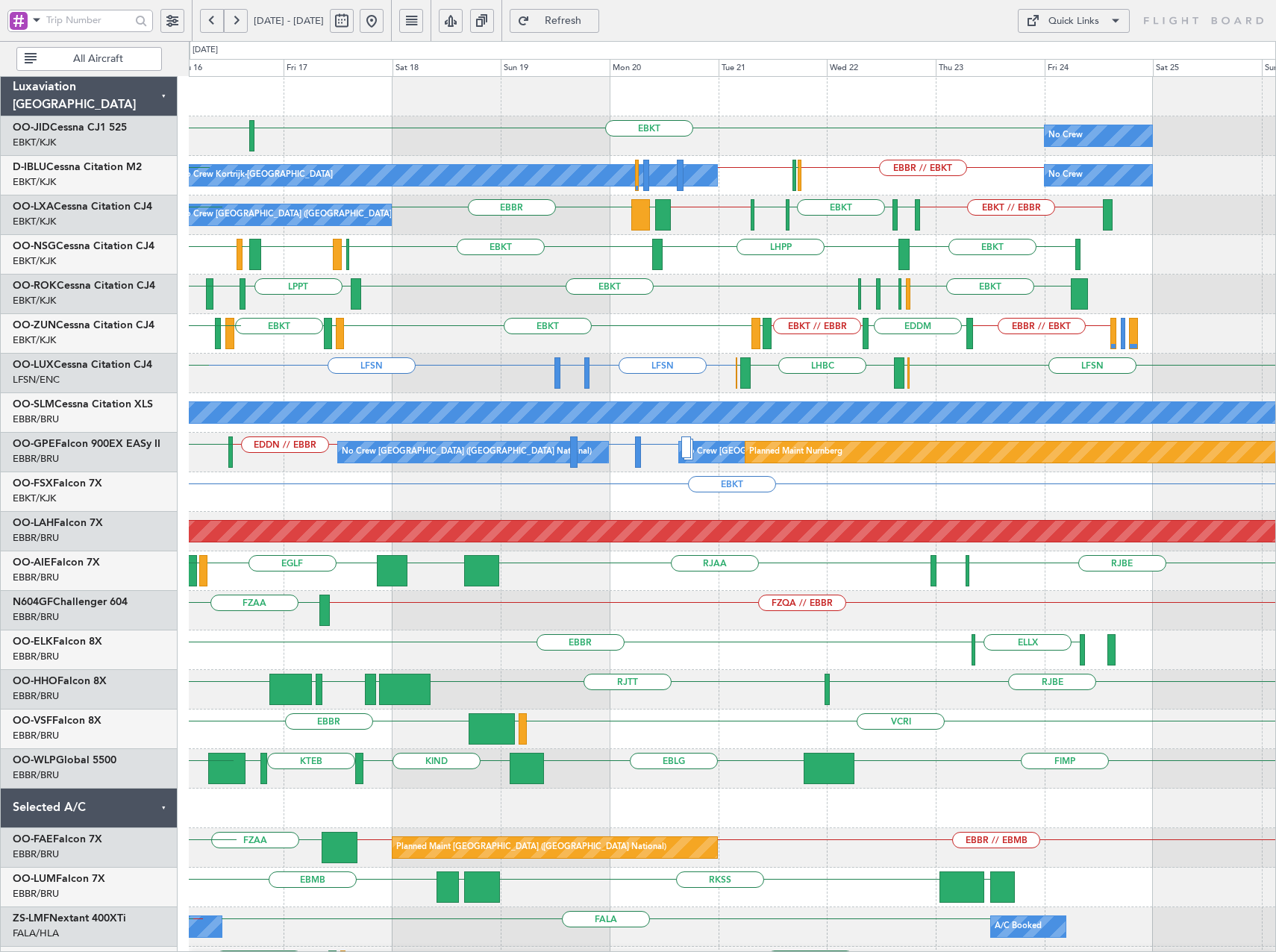
click at [797, 344] on div "EGTE EBKT No Crew Planned Maint Kortrijk-Wevelgem EBKT EBKT No Crew Kortrijk-We…" at bounding box center [732, 650] width 1086 height 1147
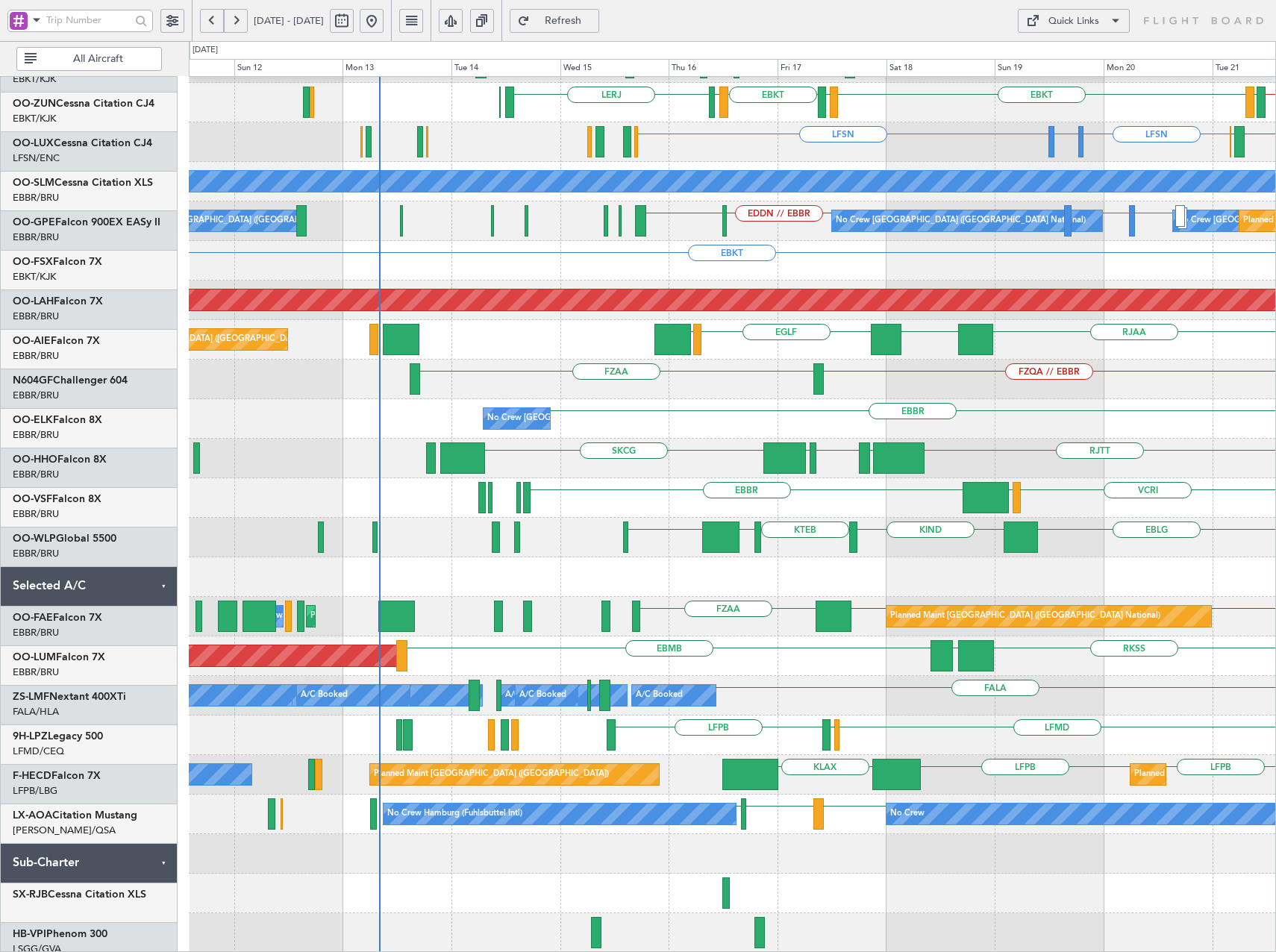
scroll to position [232, 0]
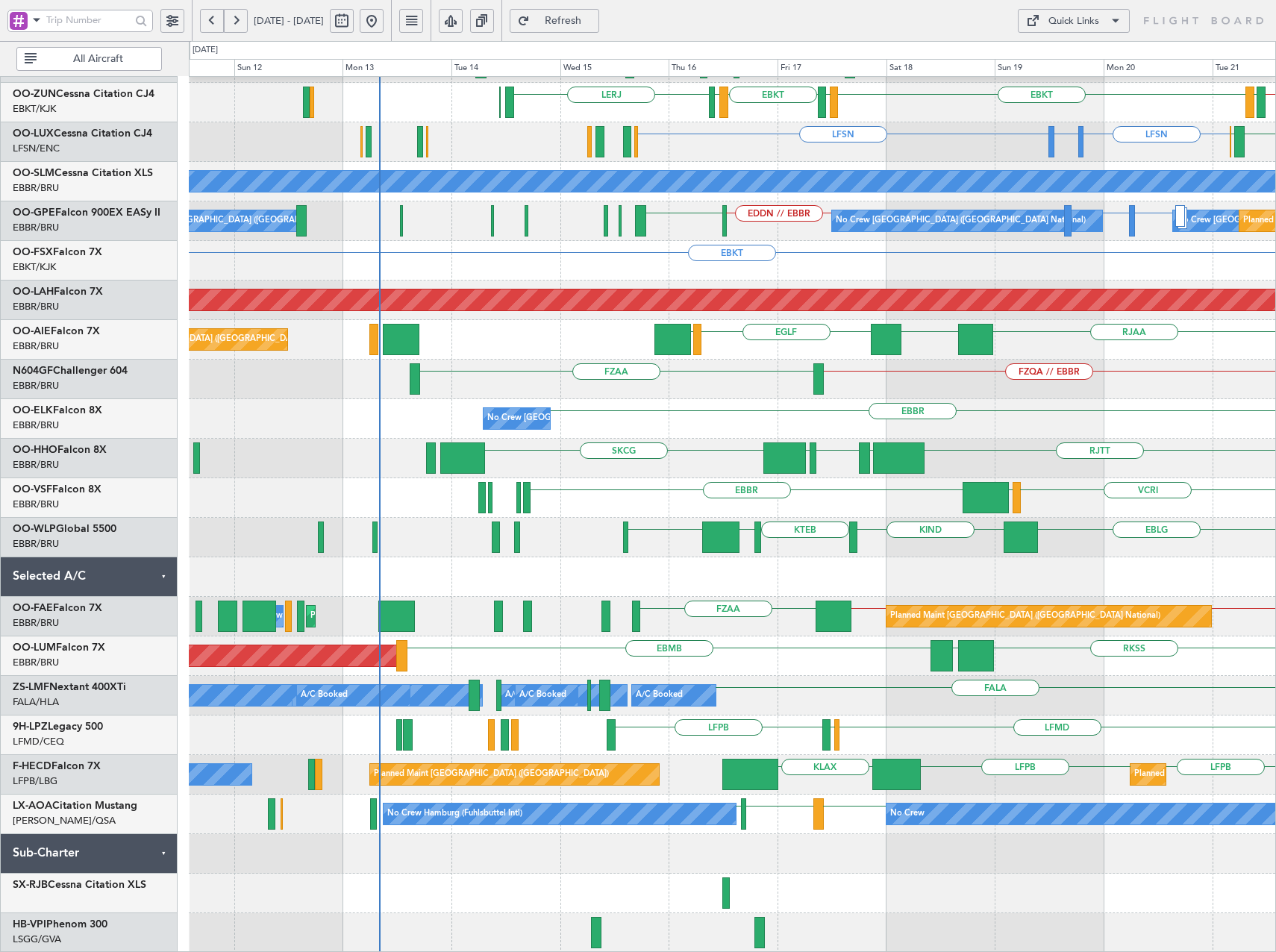
click at [903, 55] on div "EBKT LPPT LERJ EBKT EDDL EDDM LFST EBKT LERJ EBKT LFMD EBKT LEIB EBKT // EBBR L…" at bounding box center [638, 496] width 1276 height 911
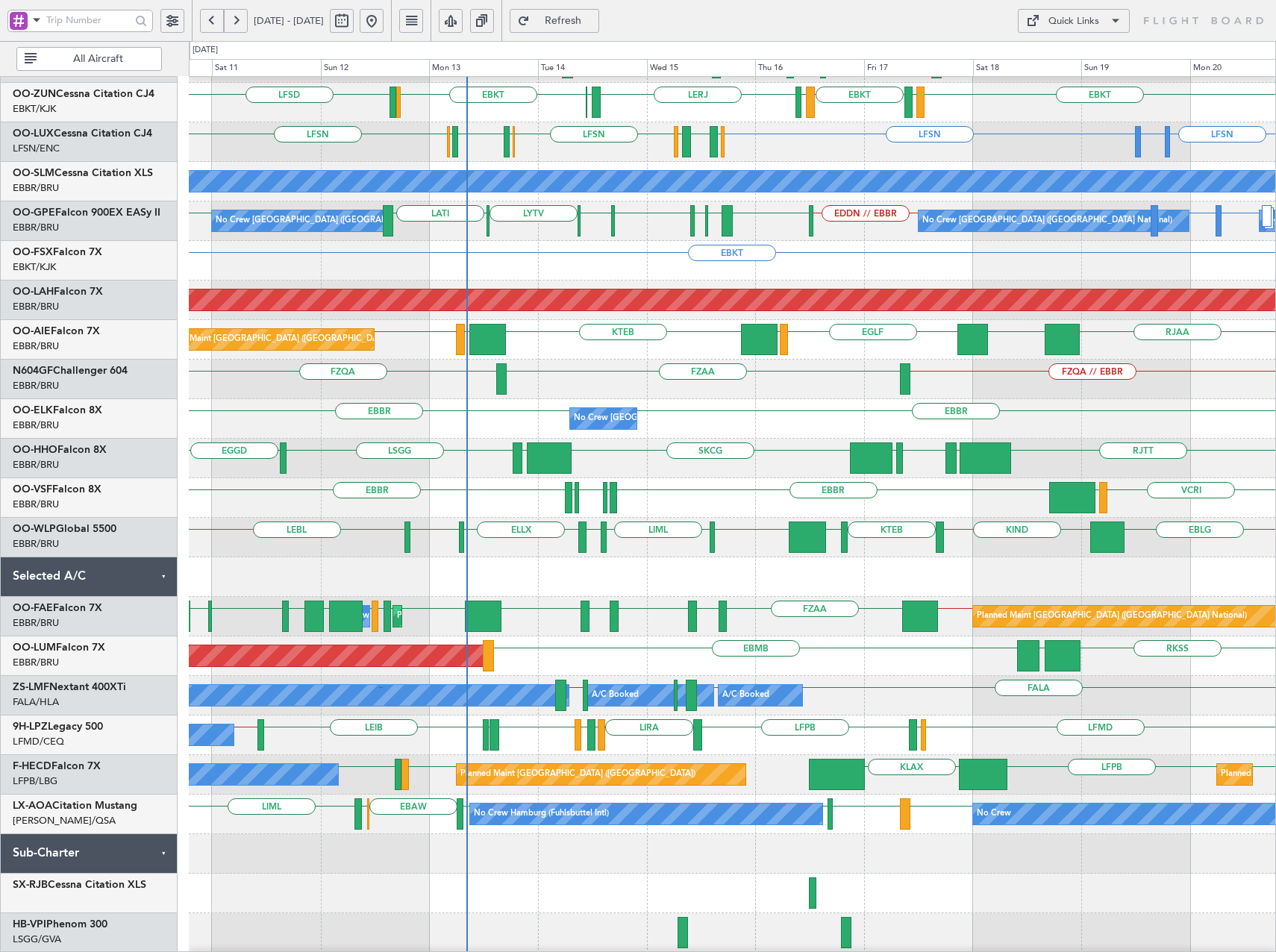
scroll to position [0, 0]
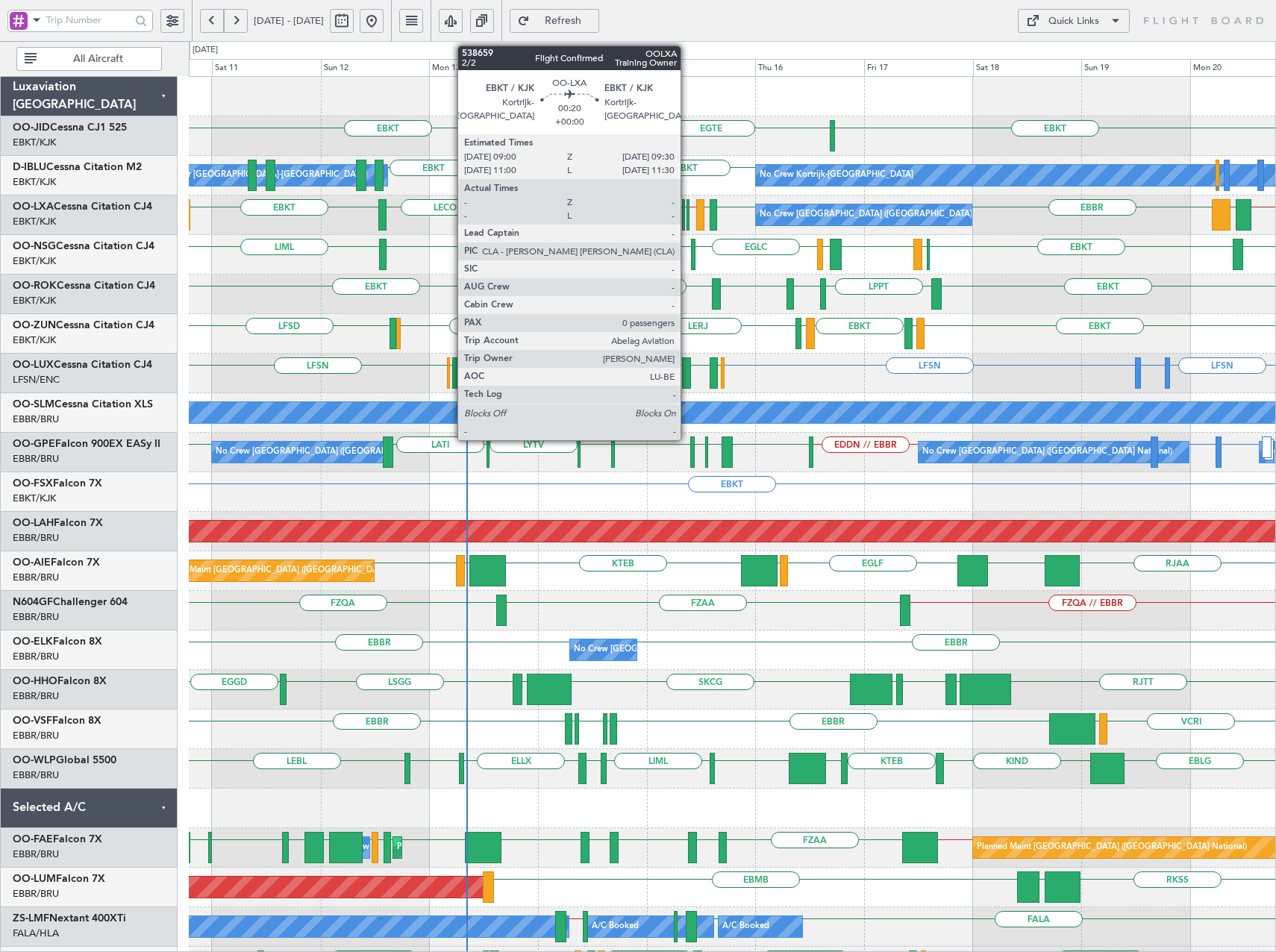
click at [687, 214] on div at bounding box center [688, 215] width 3 height 31
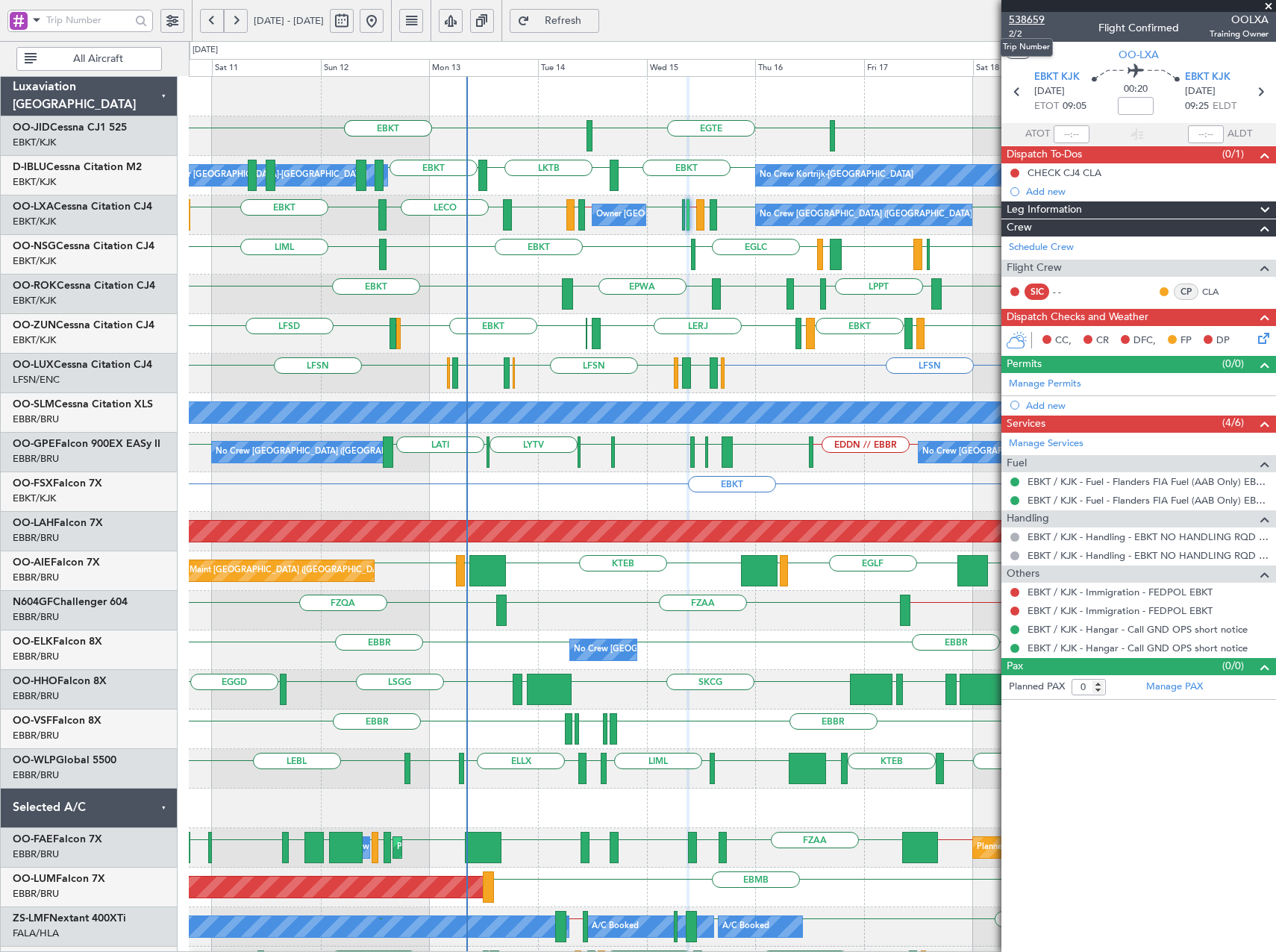
click at [1038, 17] on span "538659" at bounding box center [1027, 20] width 36 height 15
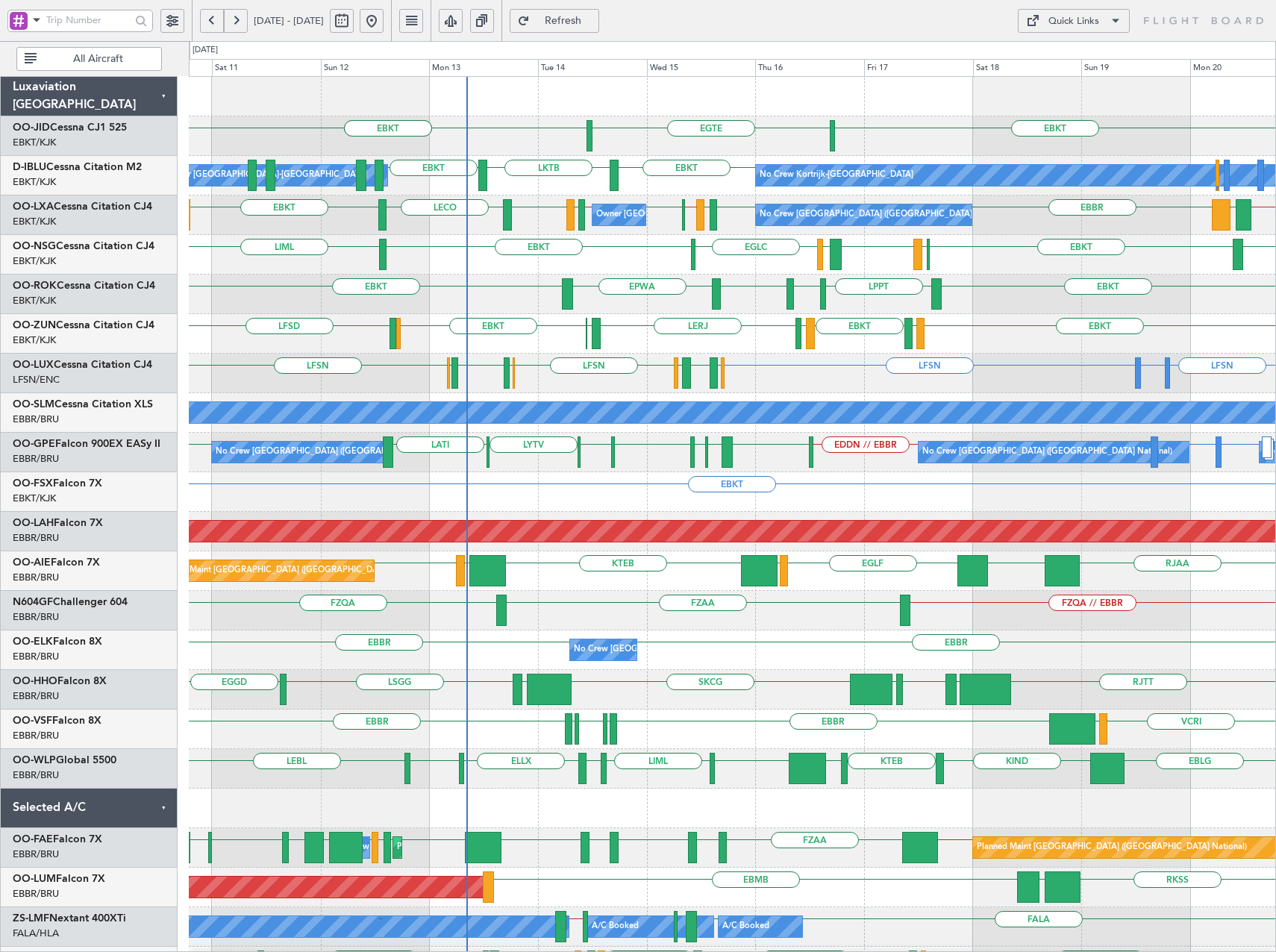
click at [582, 25] on span "Refresh" at bounding box center [564, 21] width 61 height 11
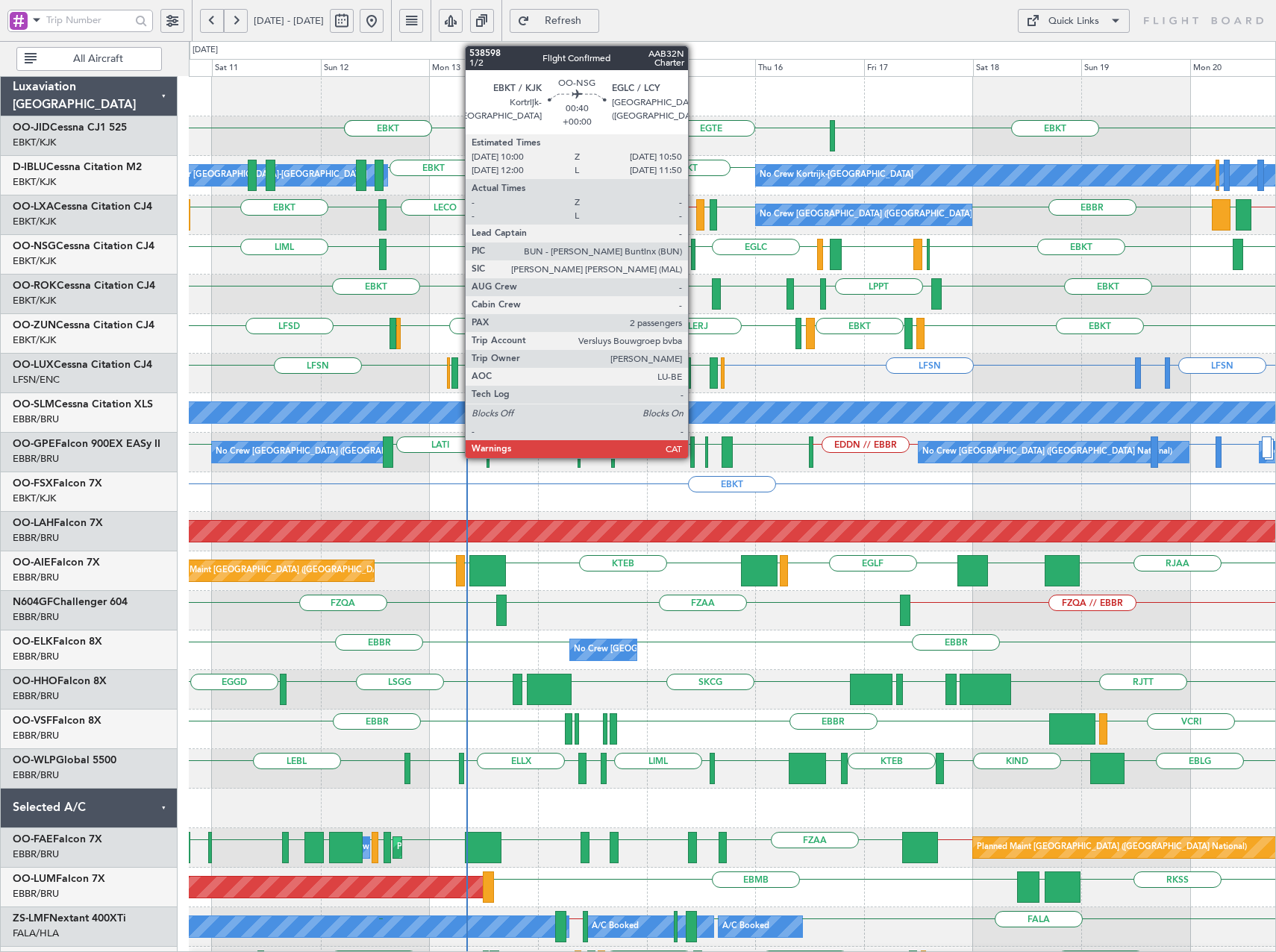
click at [695, 259] on div at bounding box center [694, 254] width 5 height 31
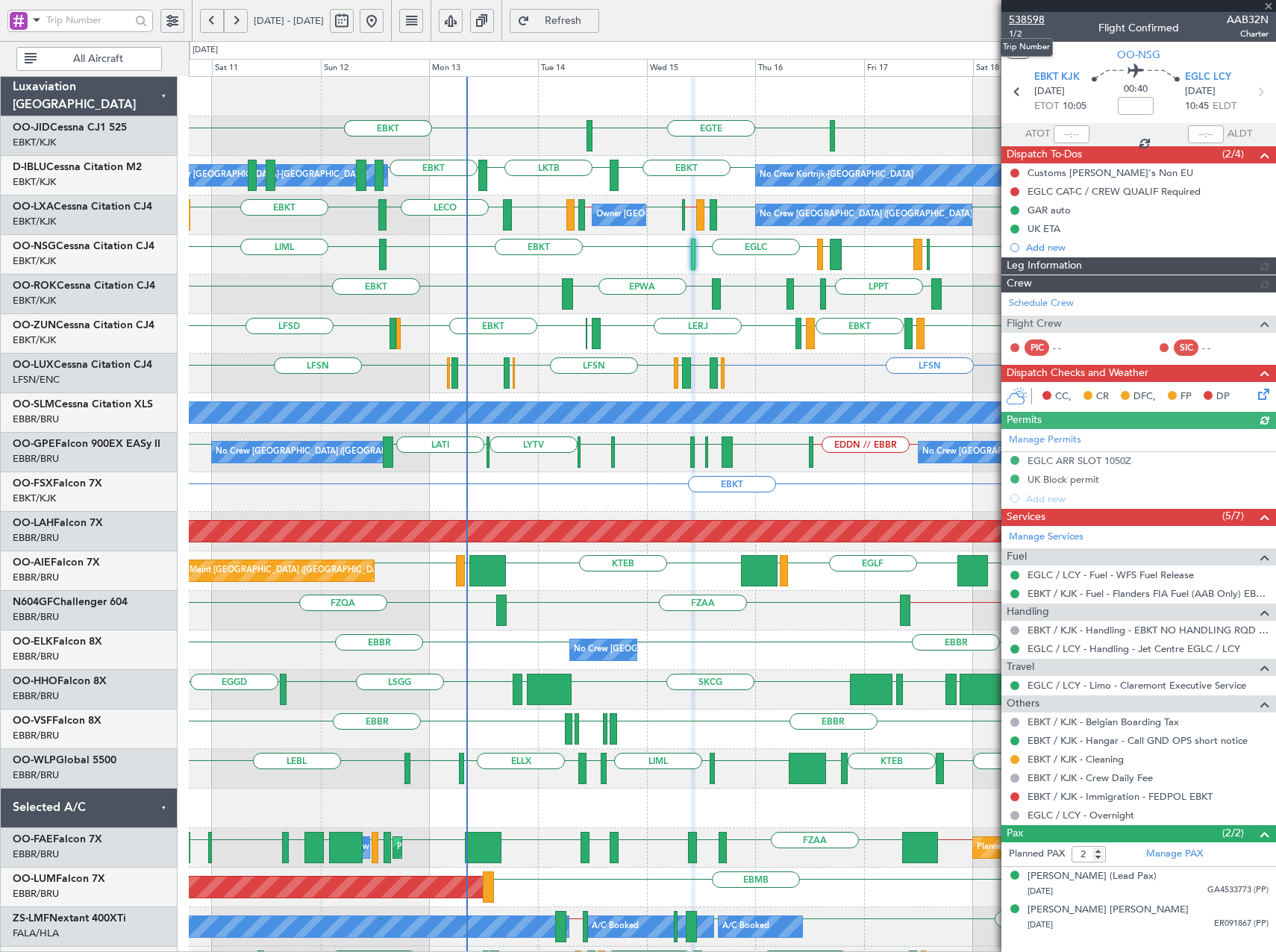
click at [1019, 17] on span "538598" at bounding box center [1027, 20] width 36 height 15
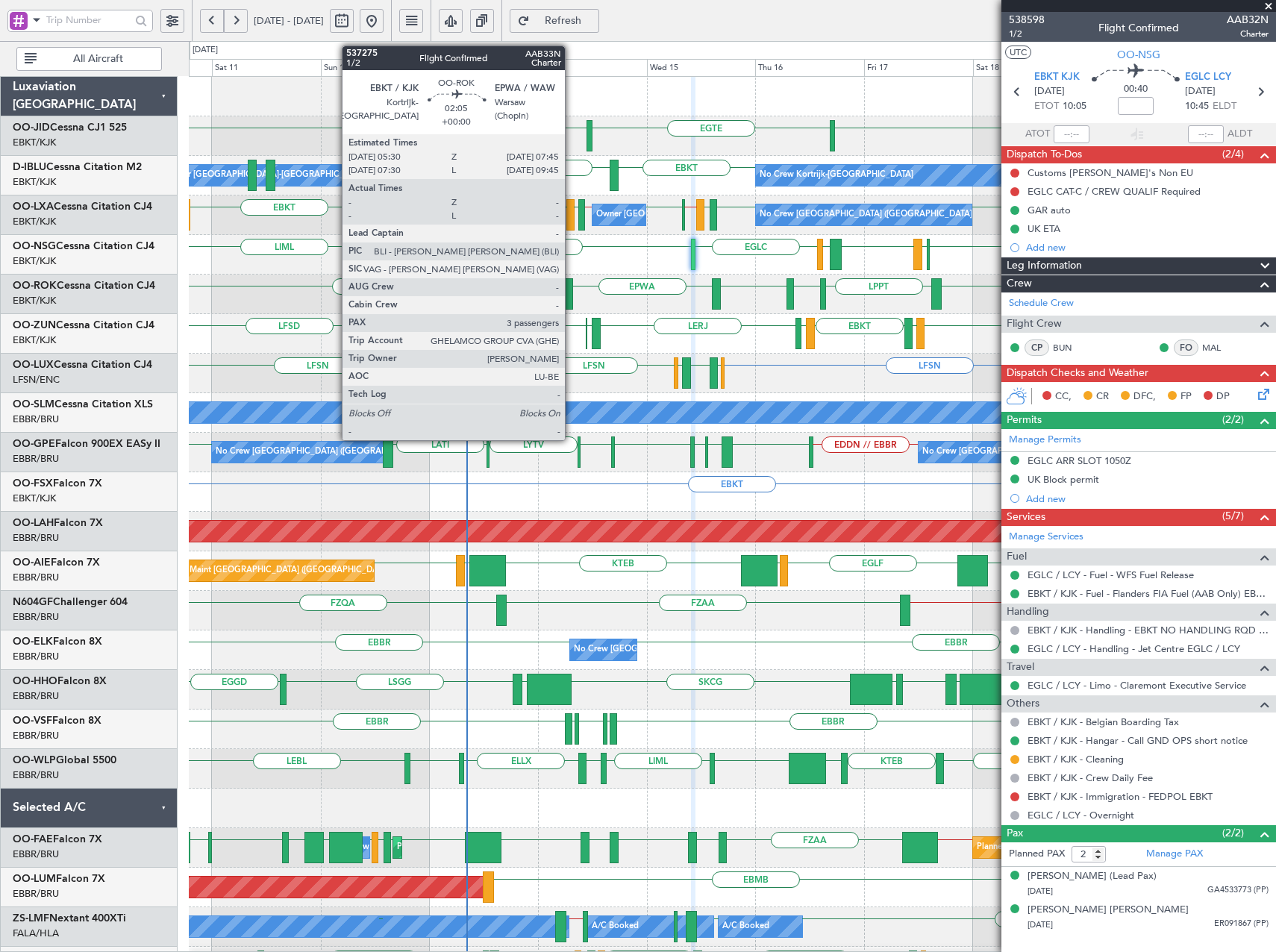
click at [572, 298] on div at bounding box center [567, 294] width 11 height 31
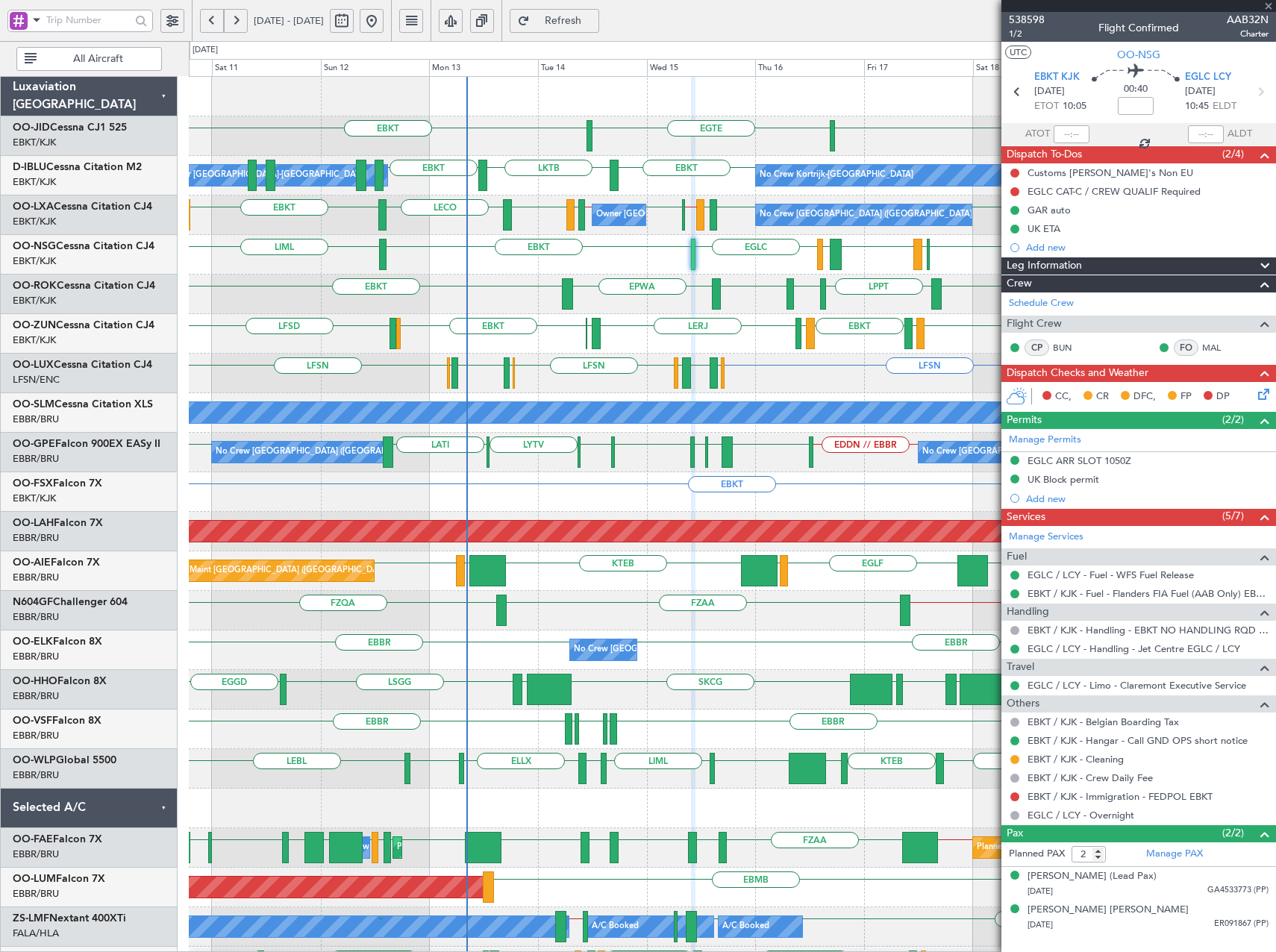
type input "3"
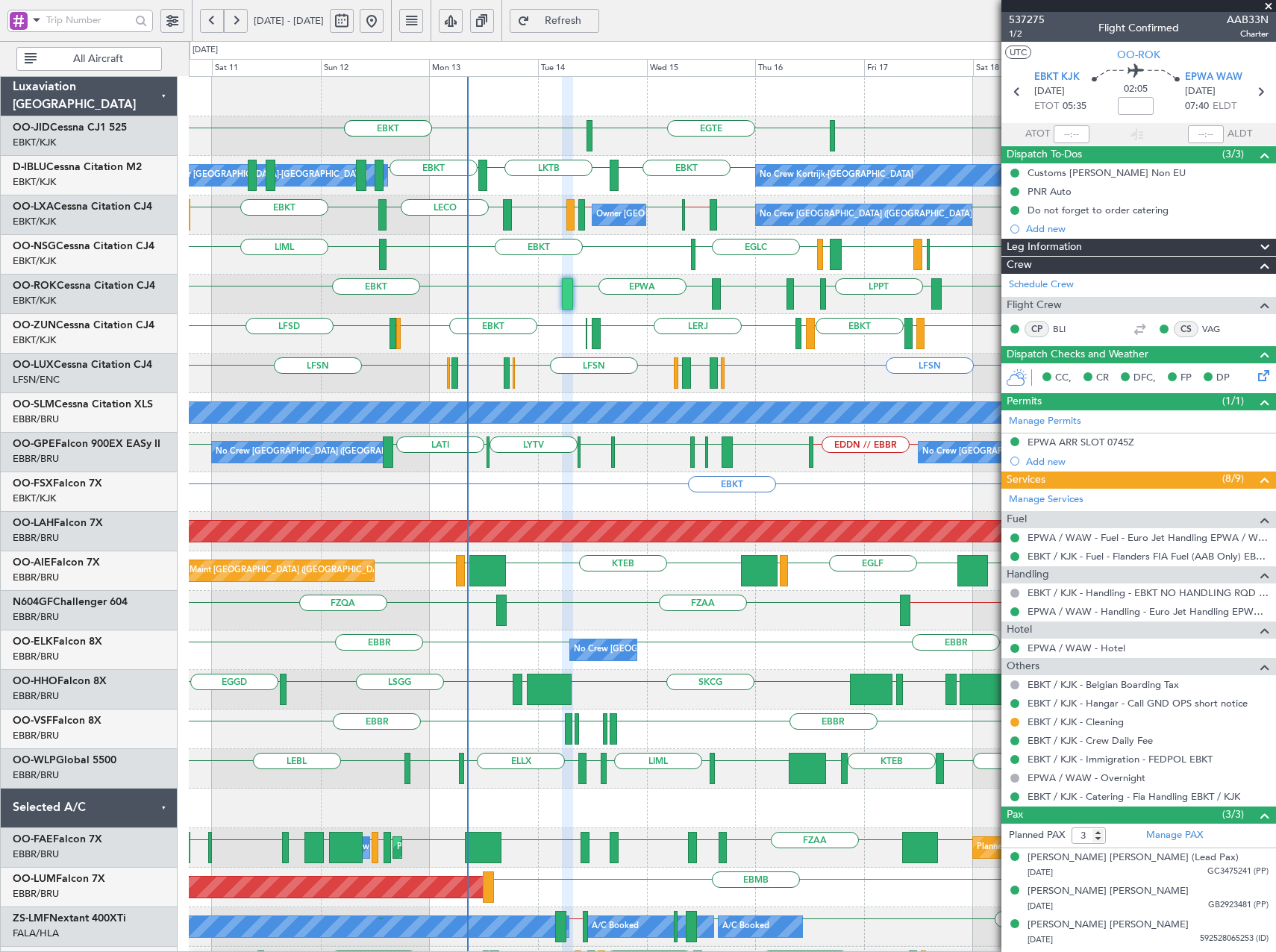
scroll to position [74, 0]
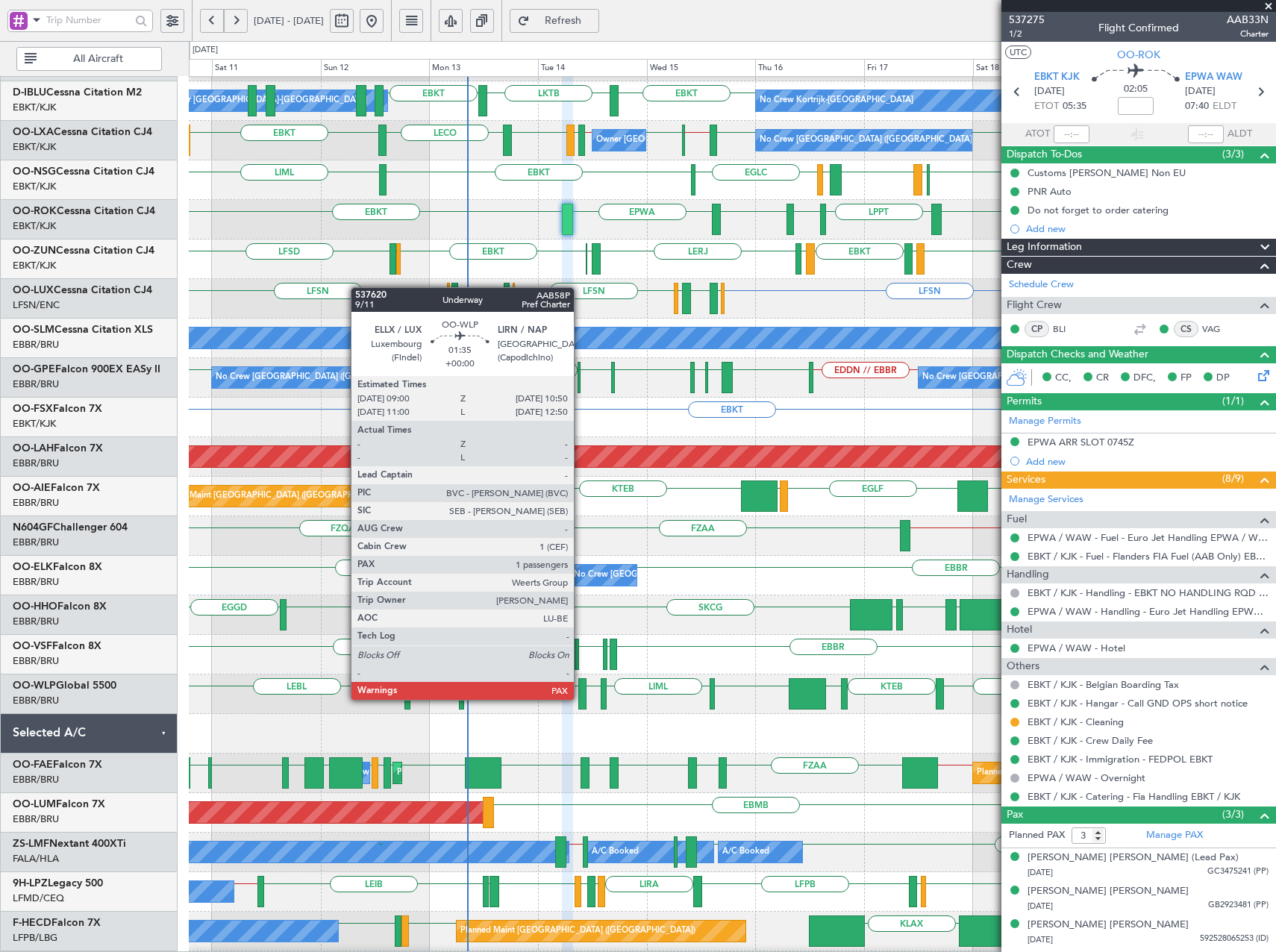
click at [581, 698] on div at bounding box center [583, 693] width 9 height 31
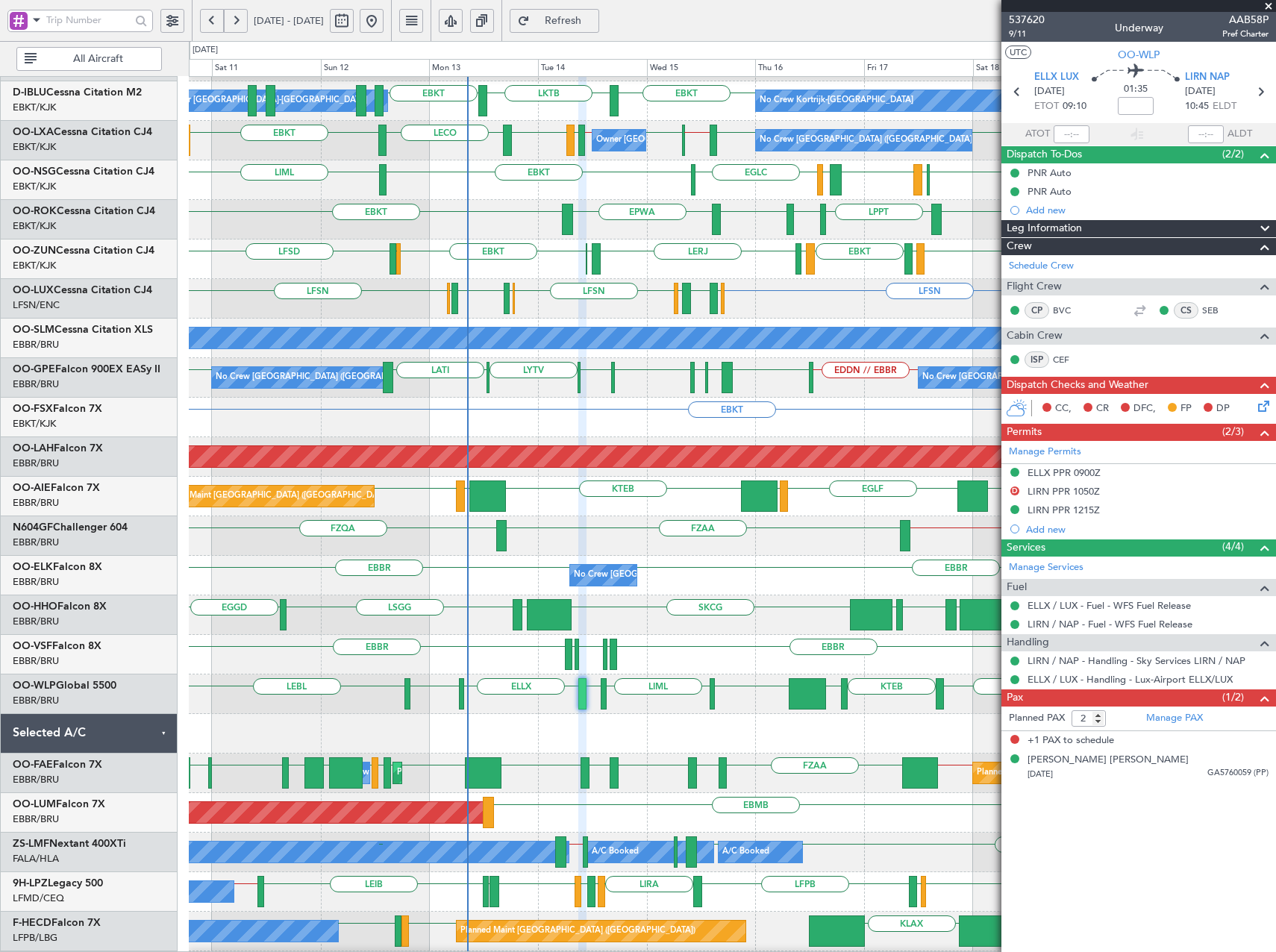
scroll to position [0, 0]
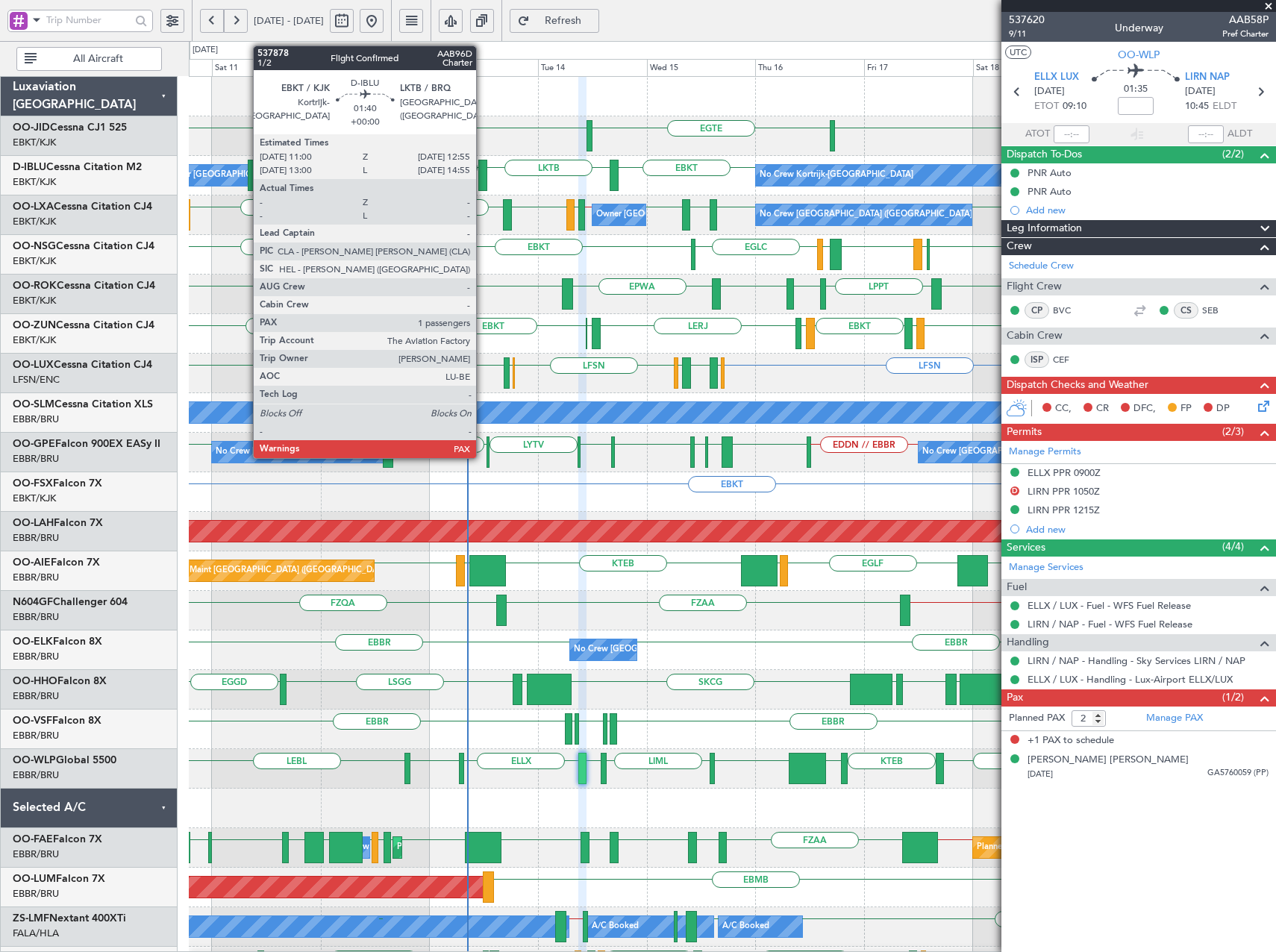
click at [483, 177] on div at bounding box center [483, 175] width 9 height 31
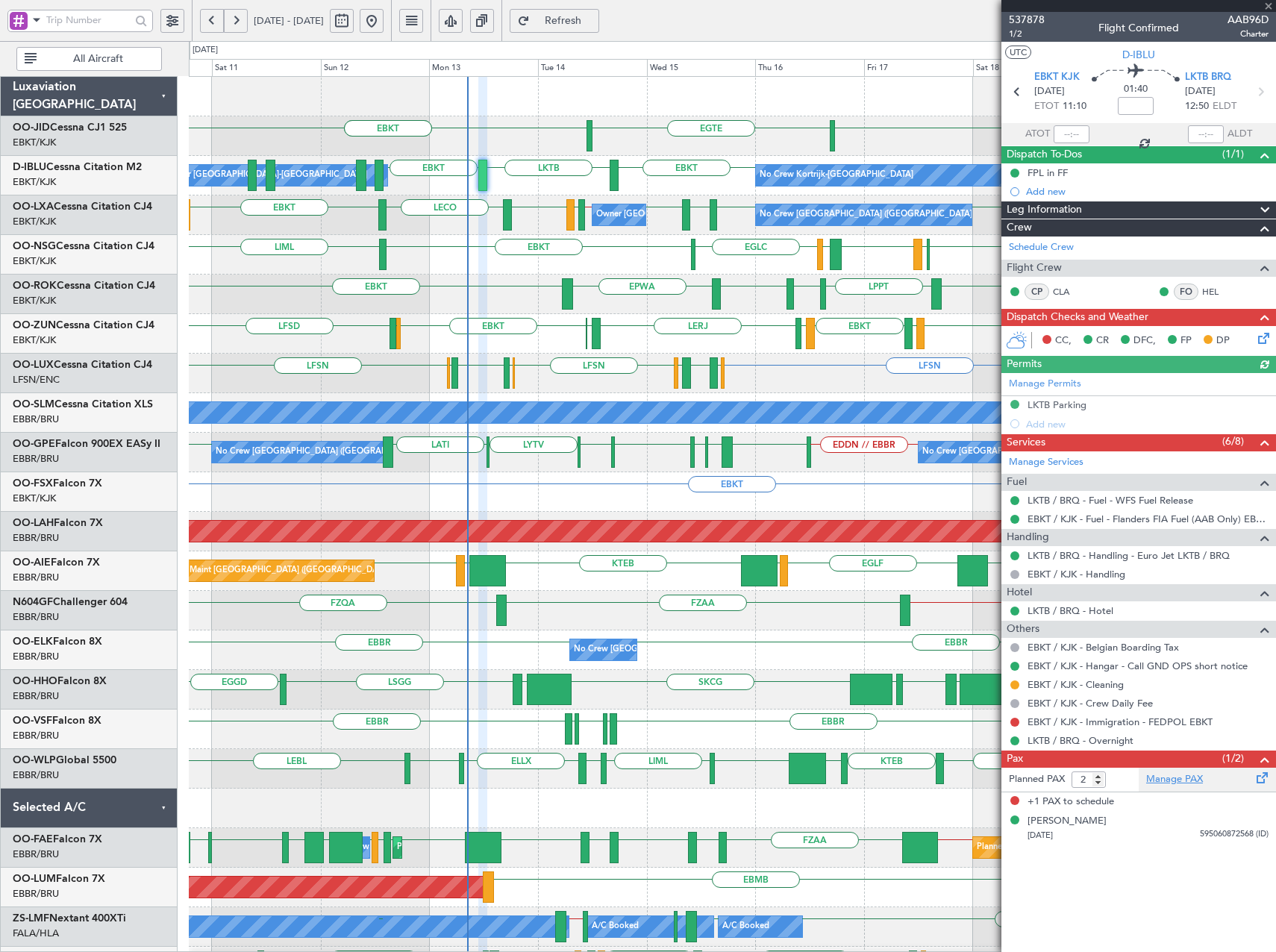
click at [1175, 779] on link "Manage PAX" at bounding box center [1175, 779] width 57 height 15
click at [594, 15] on span "Refresh" at bounding box center [564, 21] width 61 height 11
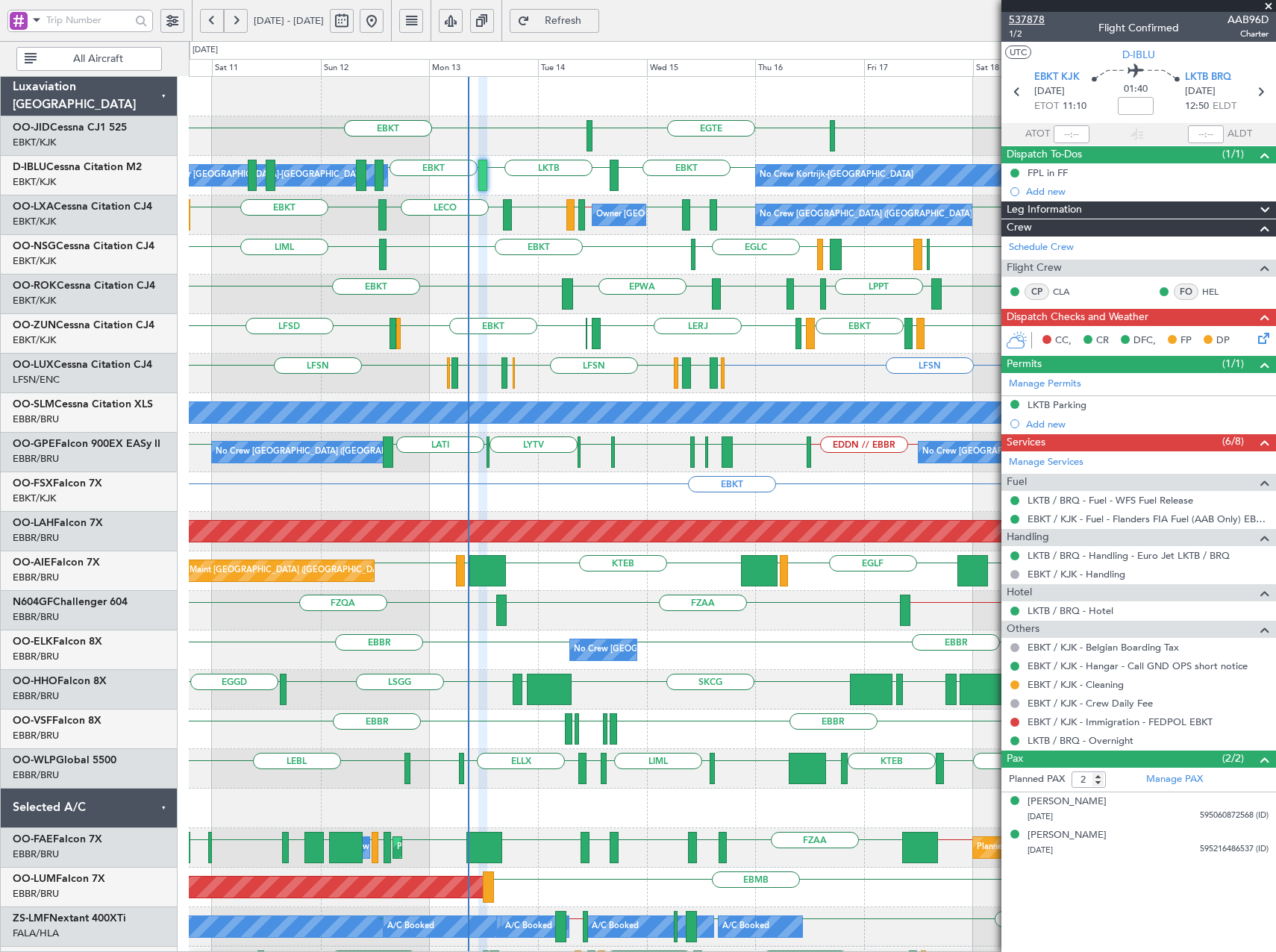
click at [1018, 14] on span "537878" at bounding box center [1027, 20] width 36 height 15
click at [591, 21] on span "Refresh" at bounding box center [564, 21] width 61 height 11
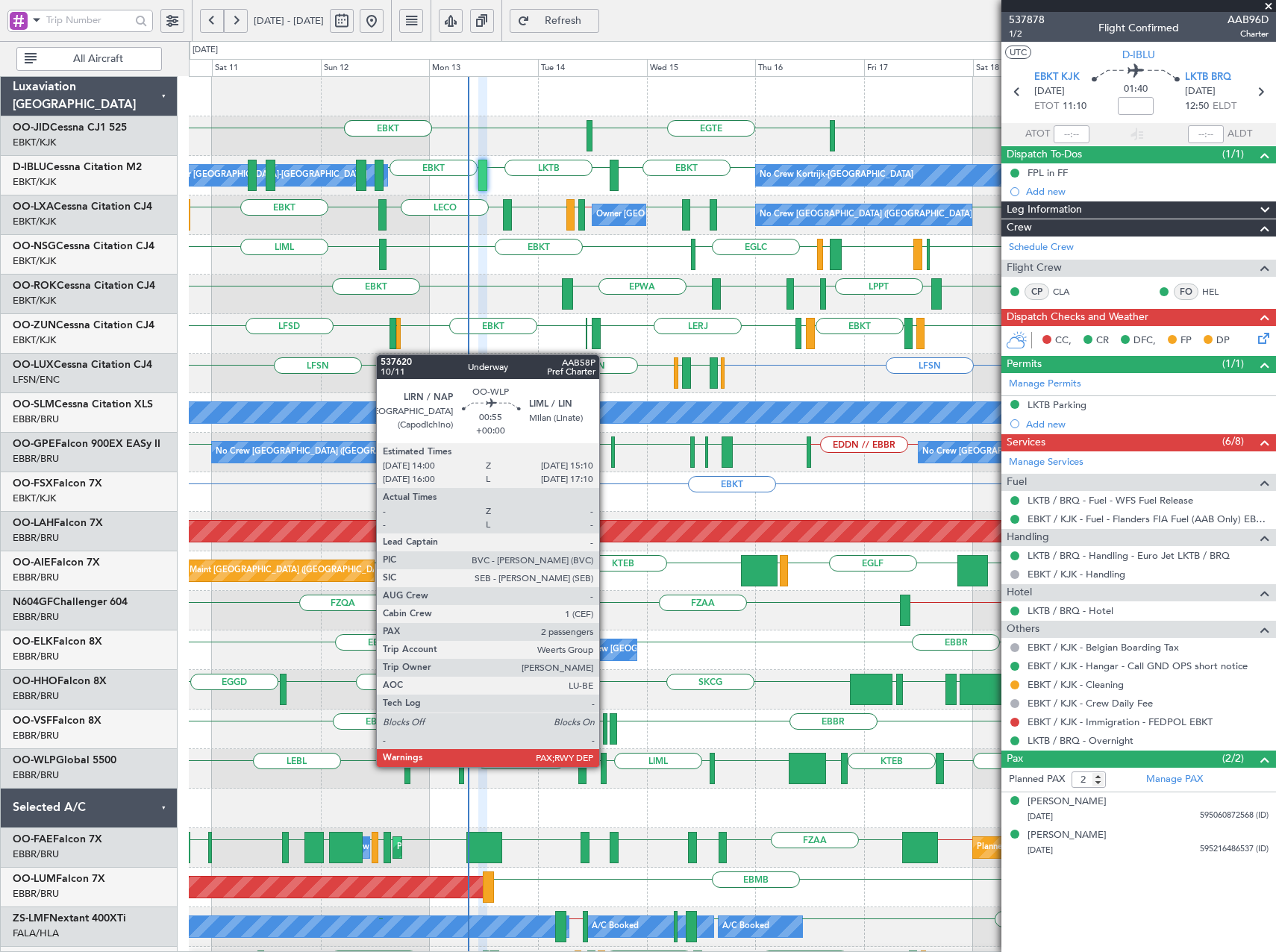
click at [606, 766] on div at bounding box center [604, 768] width 6 height 31
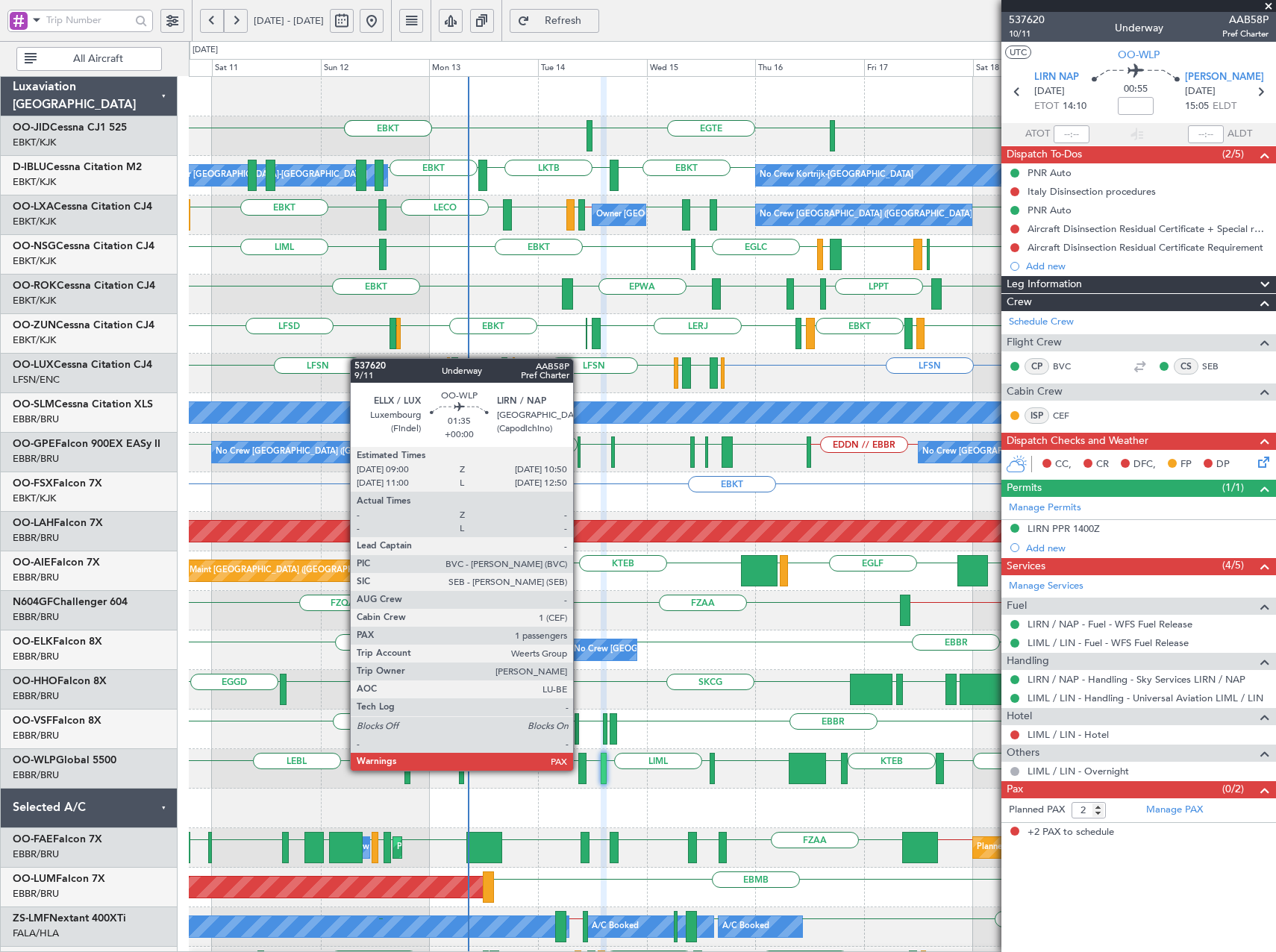
click at [580, 769] on div at bounding box center [583, 768] width 9 height 31
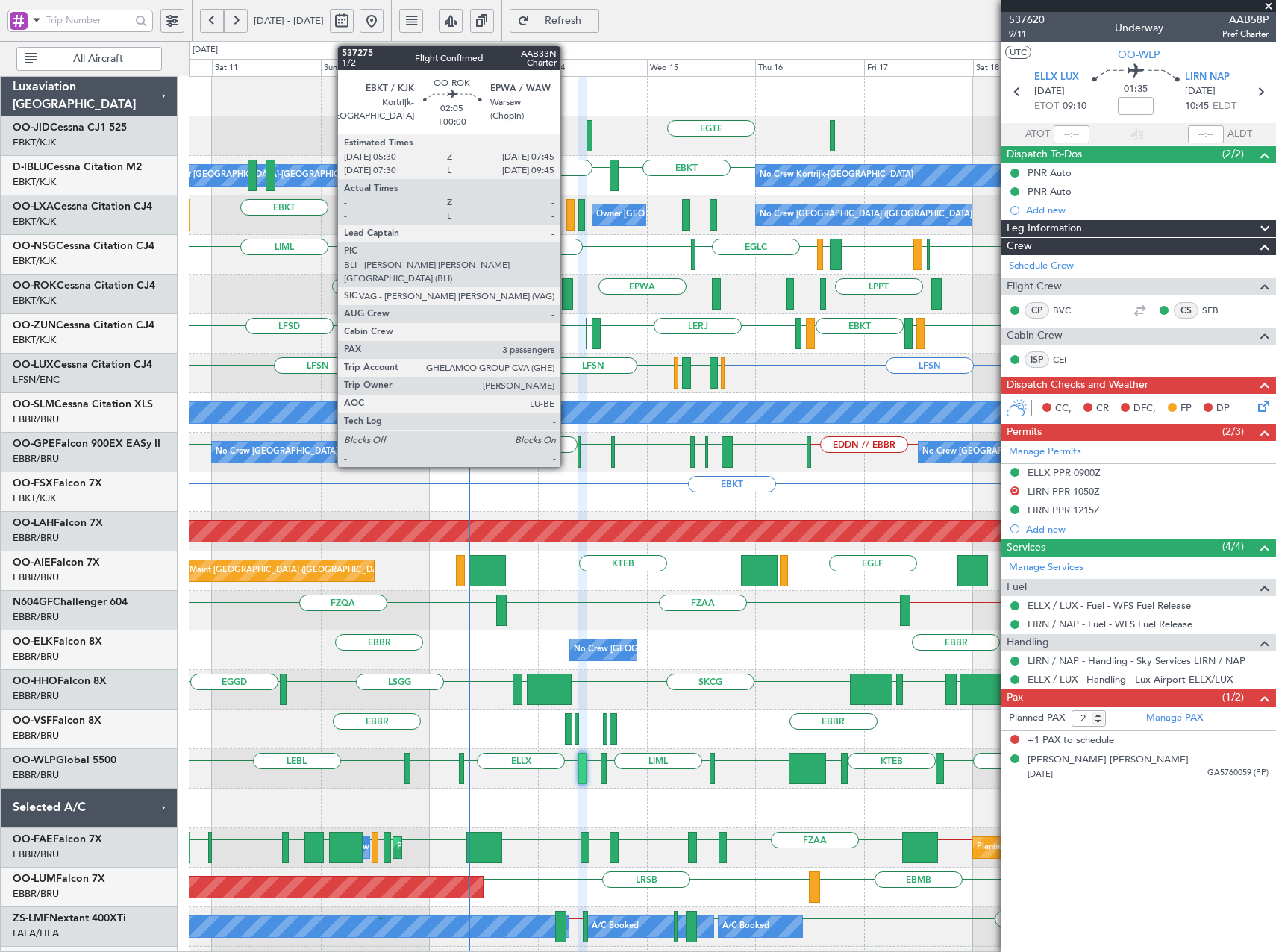
click at [567, 295] on div at bounding box center [567, 294] width 11 height 31
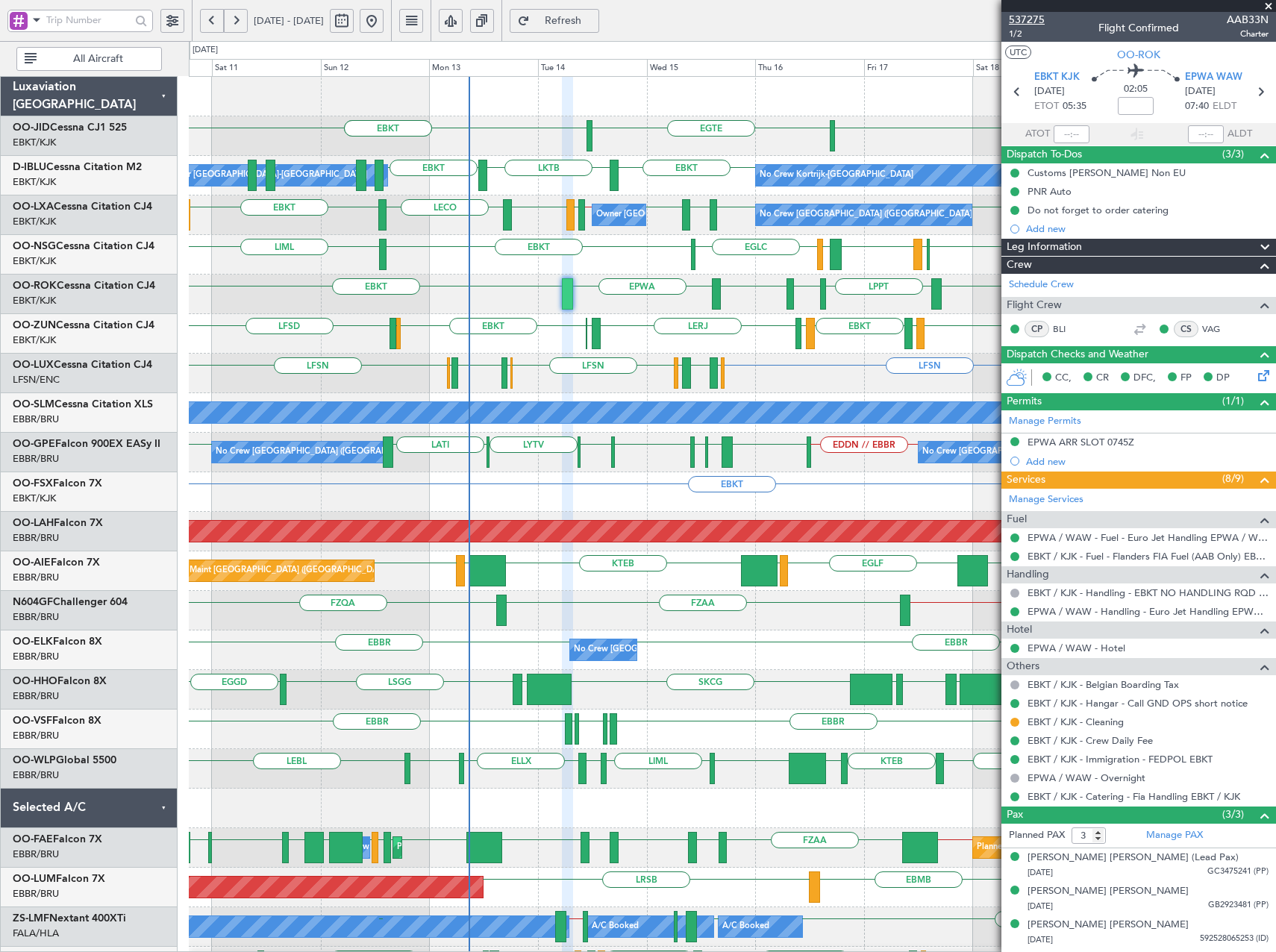
click at [1035, 23] on span "537275" at bounding box center [1027, 20] width 36 height 15
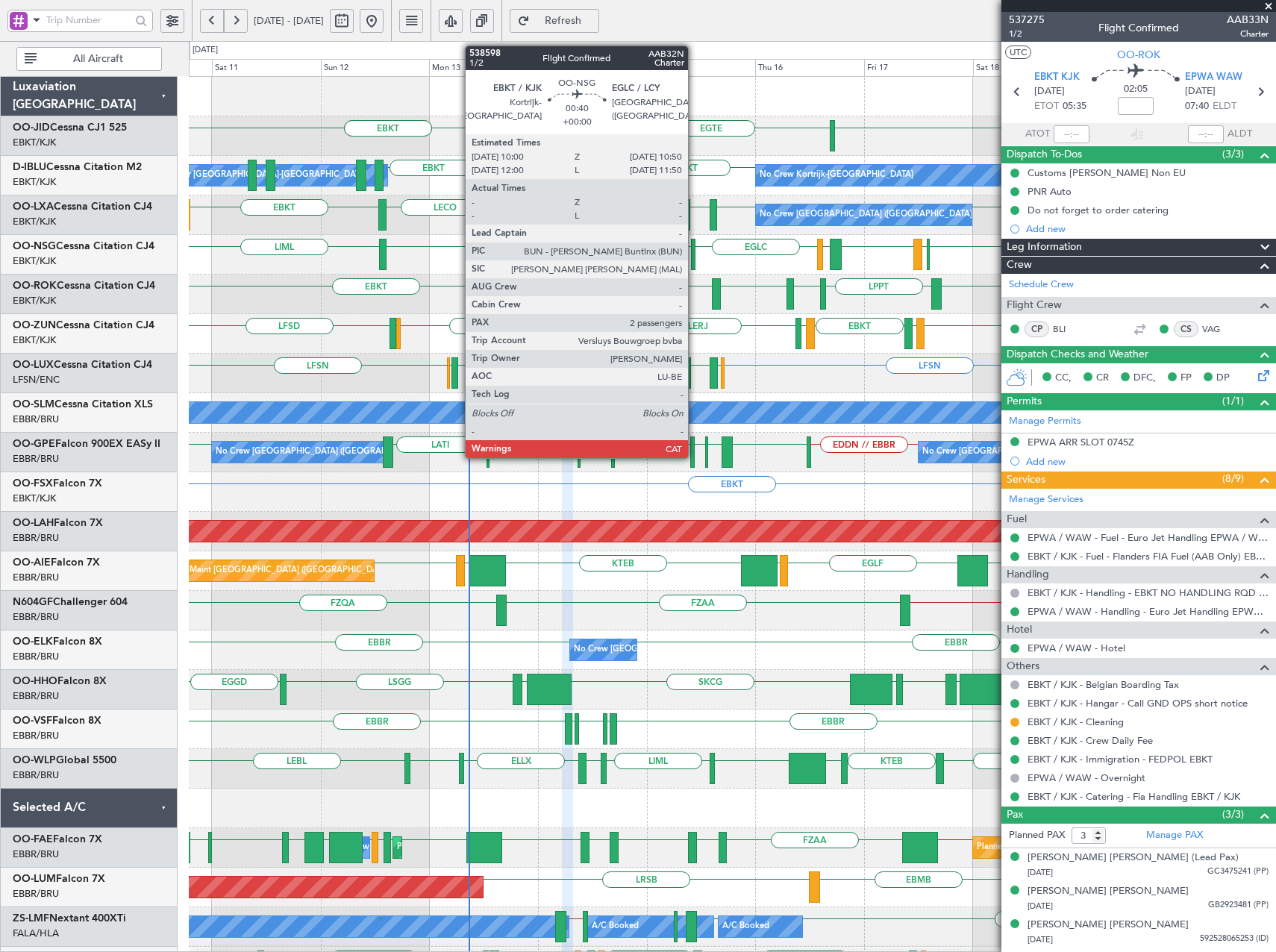
click at [695, 252] on div at bounding box center [694, 254] width 5 height 31
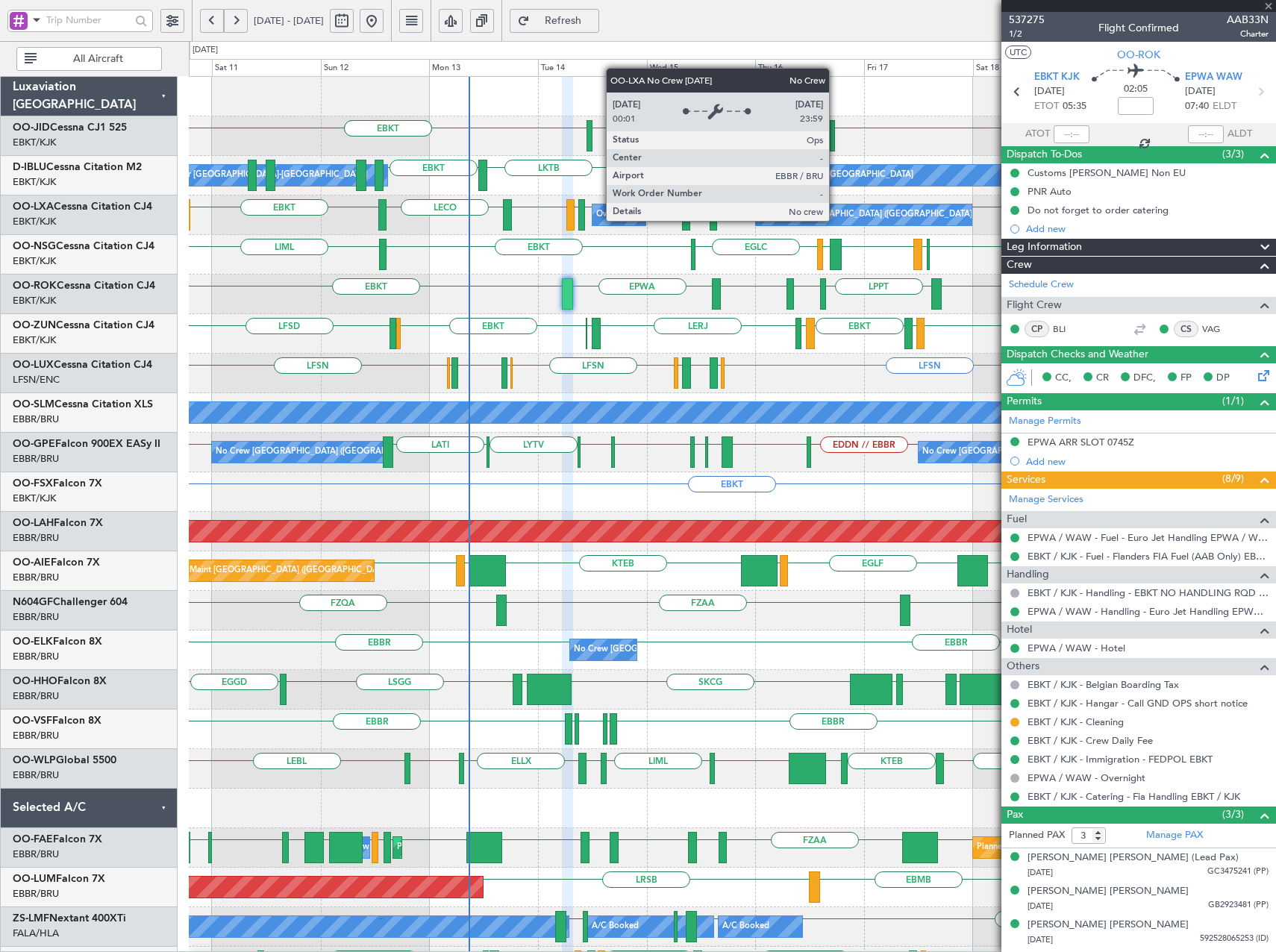
type input "2"
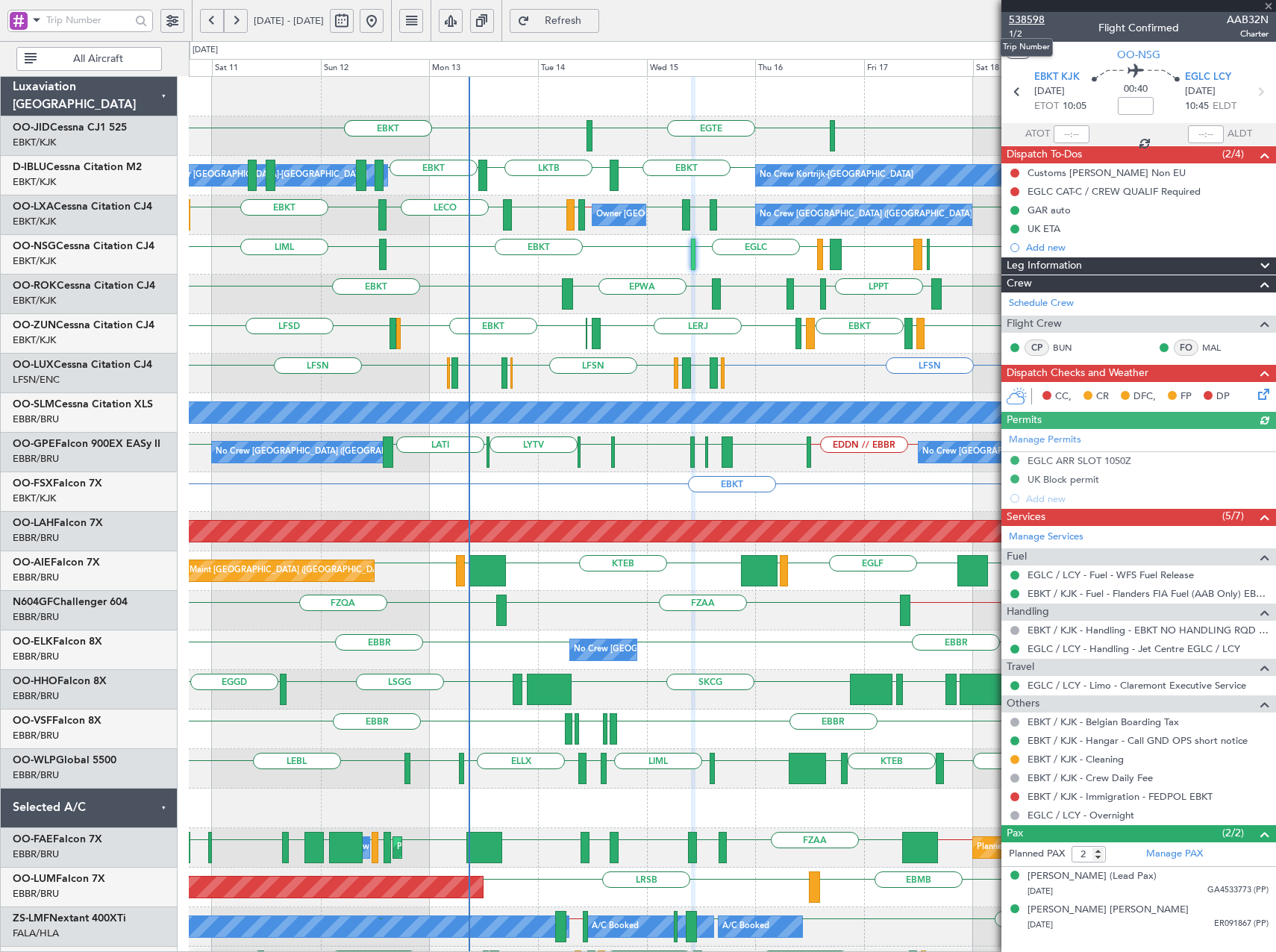
click at [1037, 25] on span "538598" at bounding box center [1027, 20] width 36 height 15
click at [594, 26] on span "Refresh" at bounding box center [564, 21] width 61 height 11
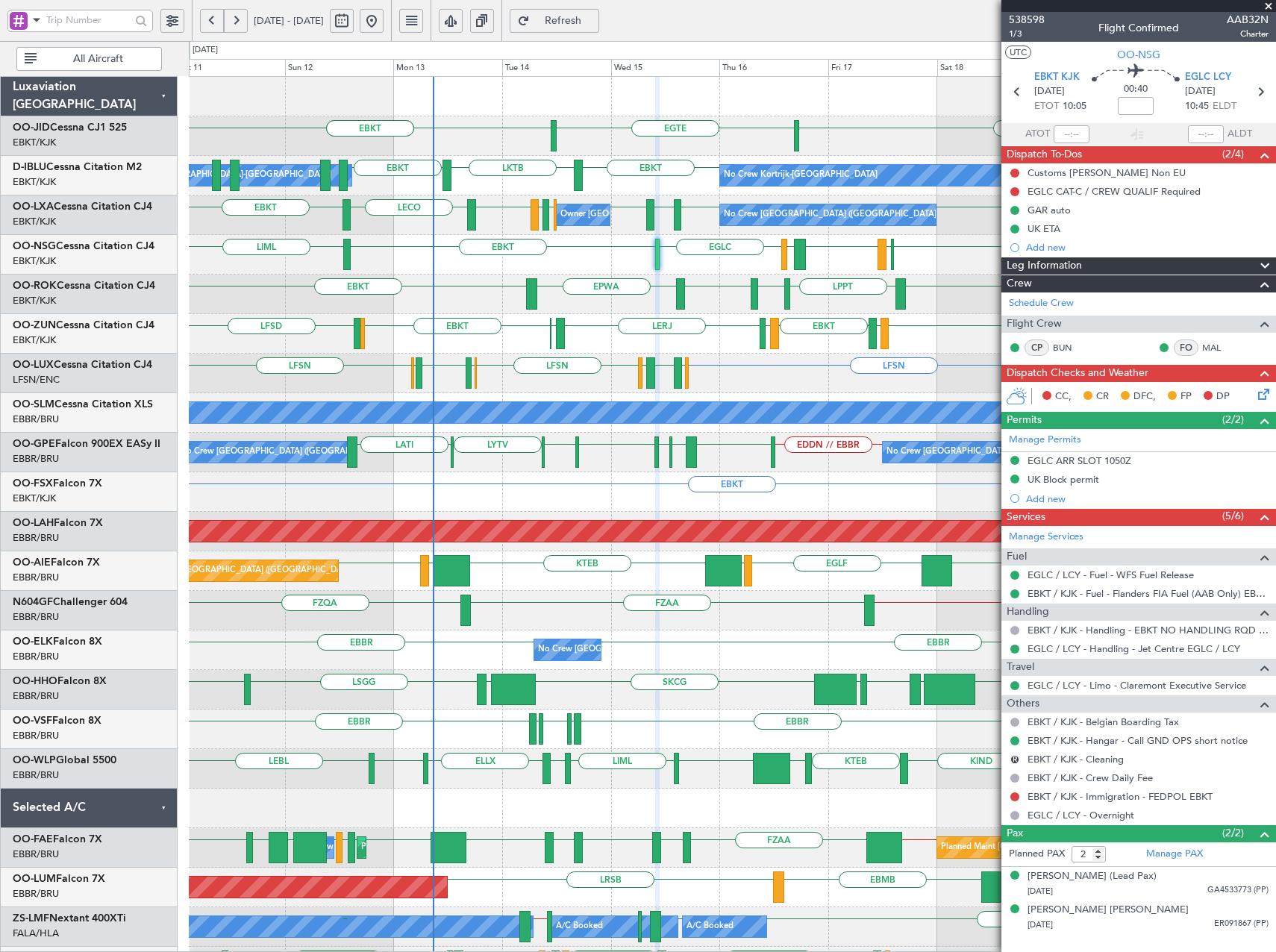
click at [743, 249] on div "EBKT LIML EBKT EGLC LFML EGPH EGLC LHPP" at bounding box center [732, 255] width 1086 height 40
click at [0, 360] on html "11 Oct 2025 - 21 Oct 2025 Refresh Quick Links All Aircraft EGTE EBKT EBKT EBKT …" at bounding box center [638, 476] width 1276 height 952
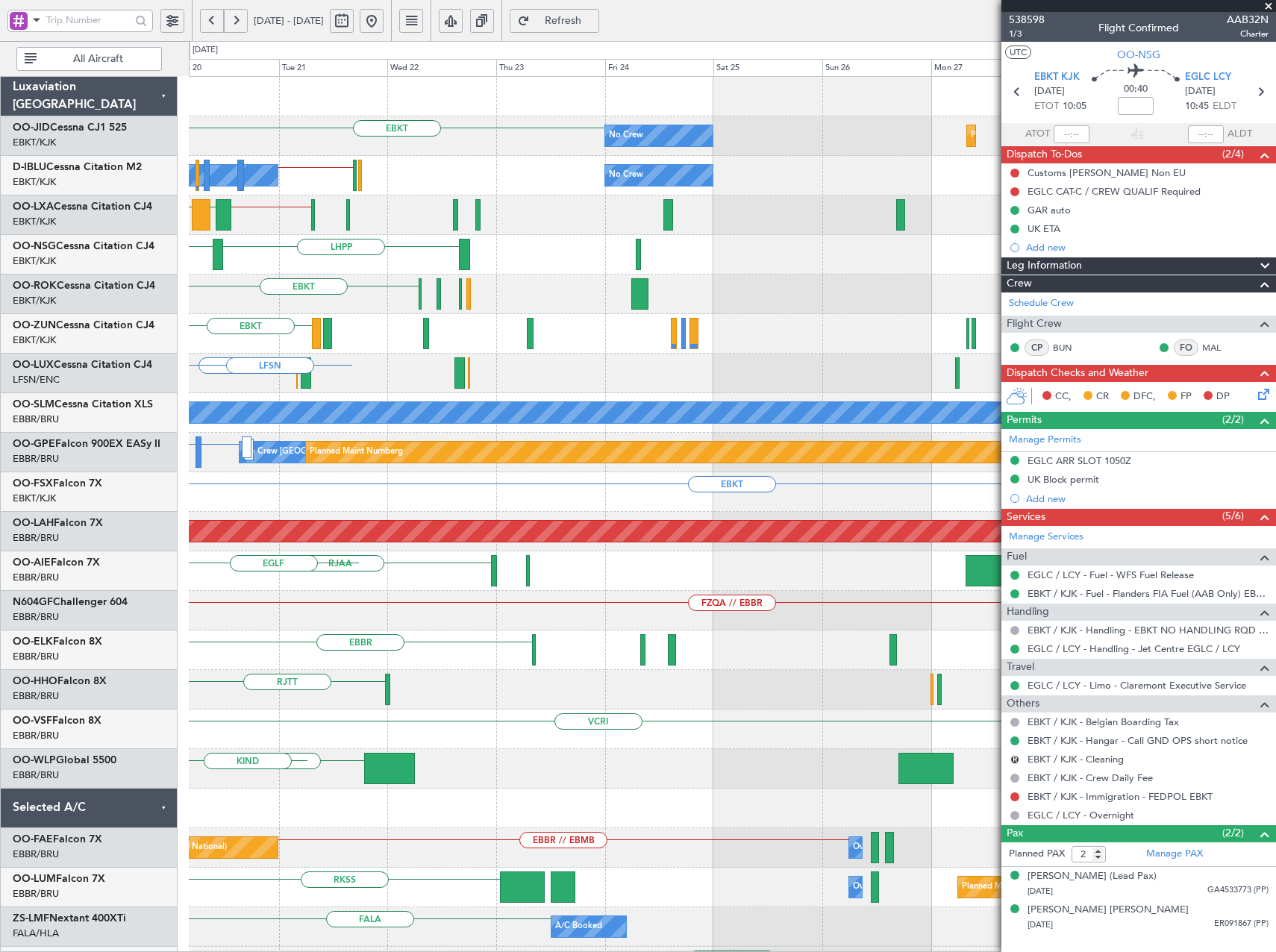
click at [33, 382] on div "EBKT No Crew Planned Maint Kortrijk-Wevelgem No Crew Kortrijk-Wevelgem EBKT // …" at bounding box center [638, 496] width 1276 height 911
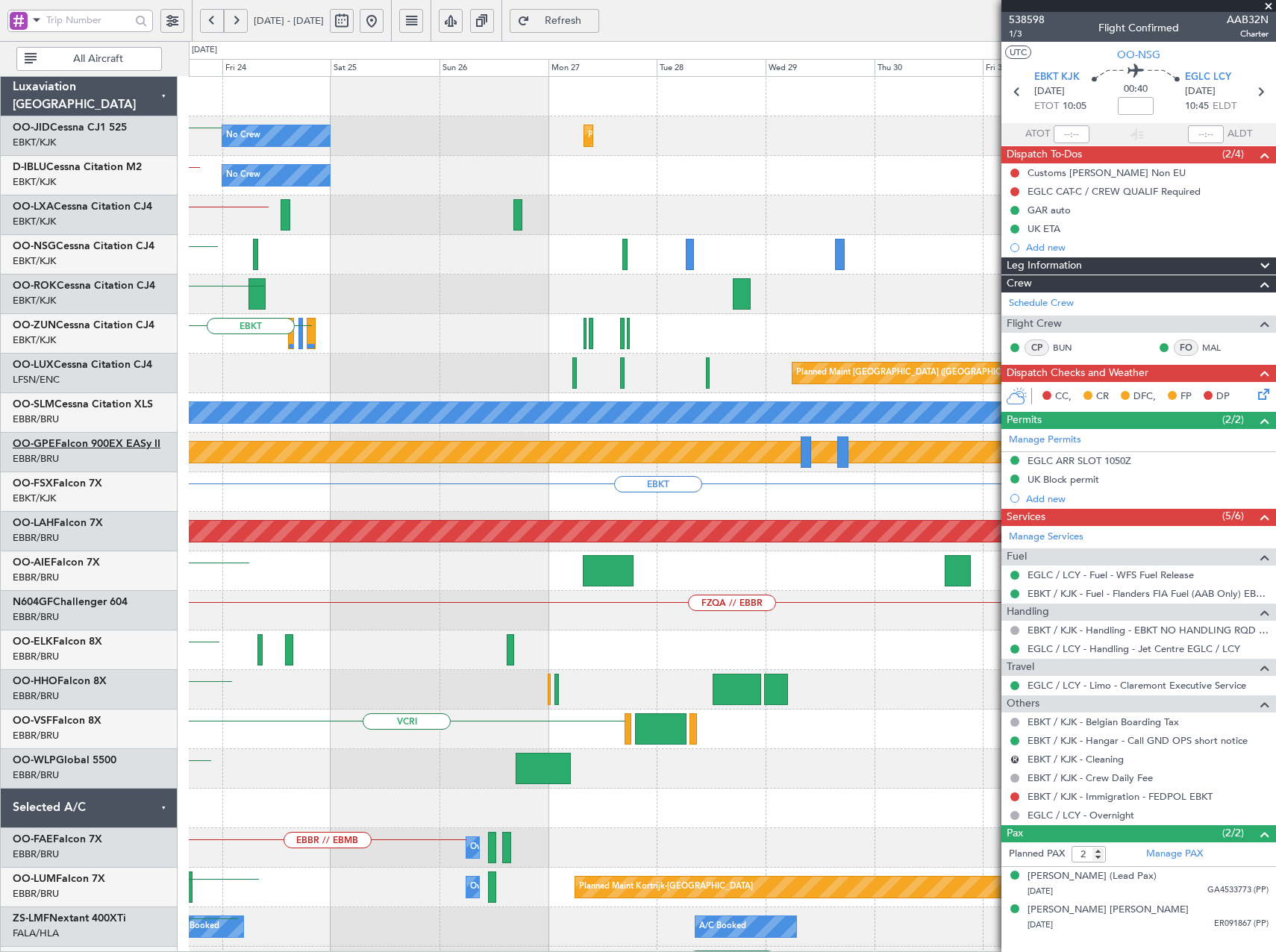
click at [59, 450] on div "EBKT No Crew Planned Maint Kortrijk-Wevelgem No Crew EBKT // EBBR EBBR // EBKT …" at bounding box center [638, 496] width 1276 height 911
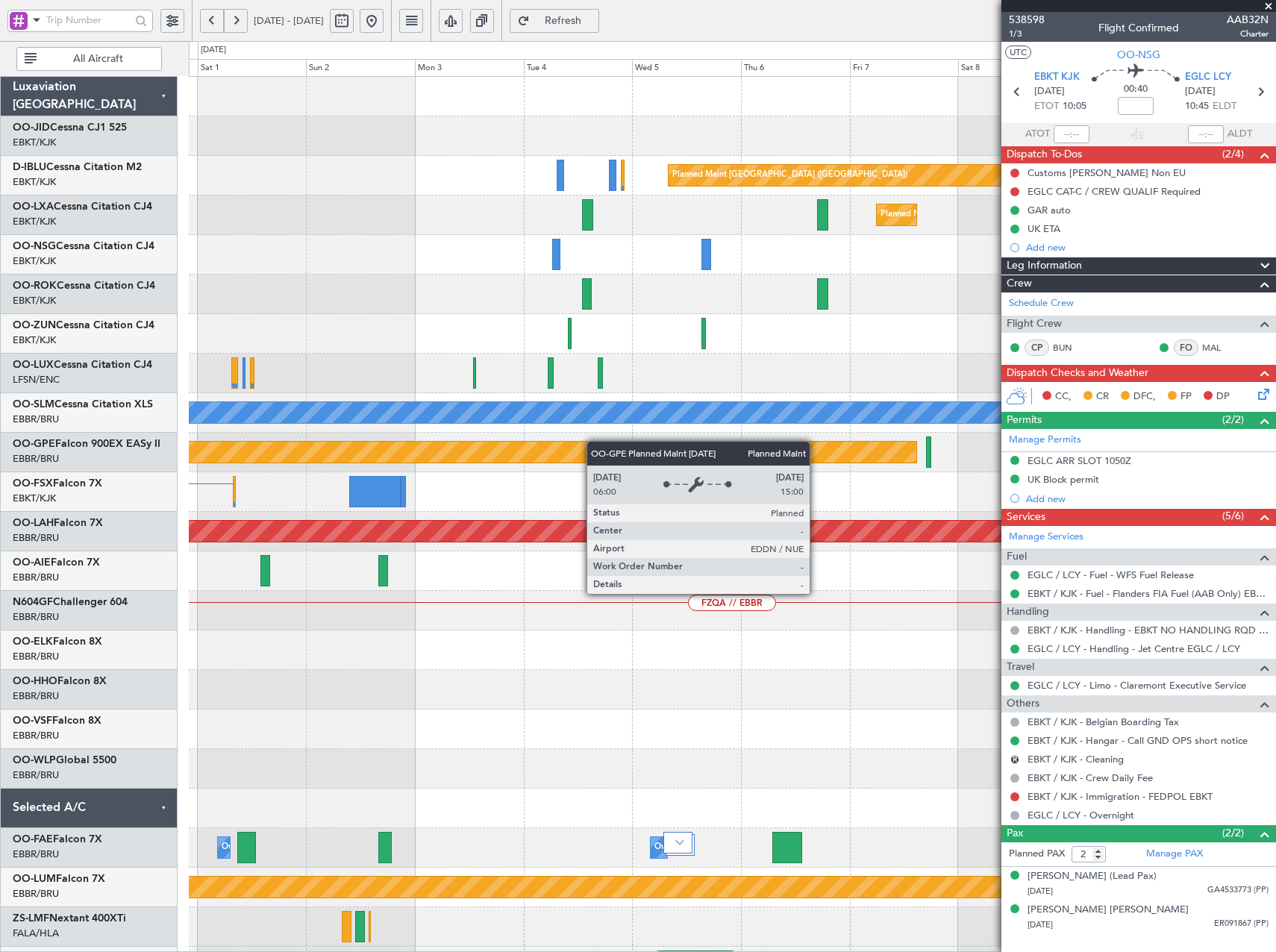
click at [420, 460] on div "Planned Maint Paris (Le Bourget) Planned Maint Kortrijk-Wevelgem Planned Maint …" at bounding box center [732, 650] width 1086 height 1147
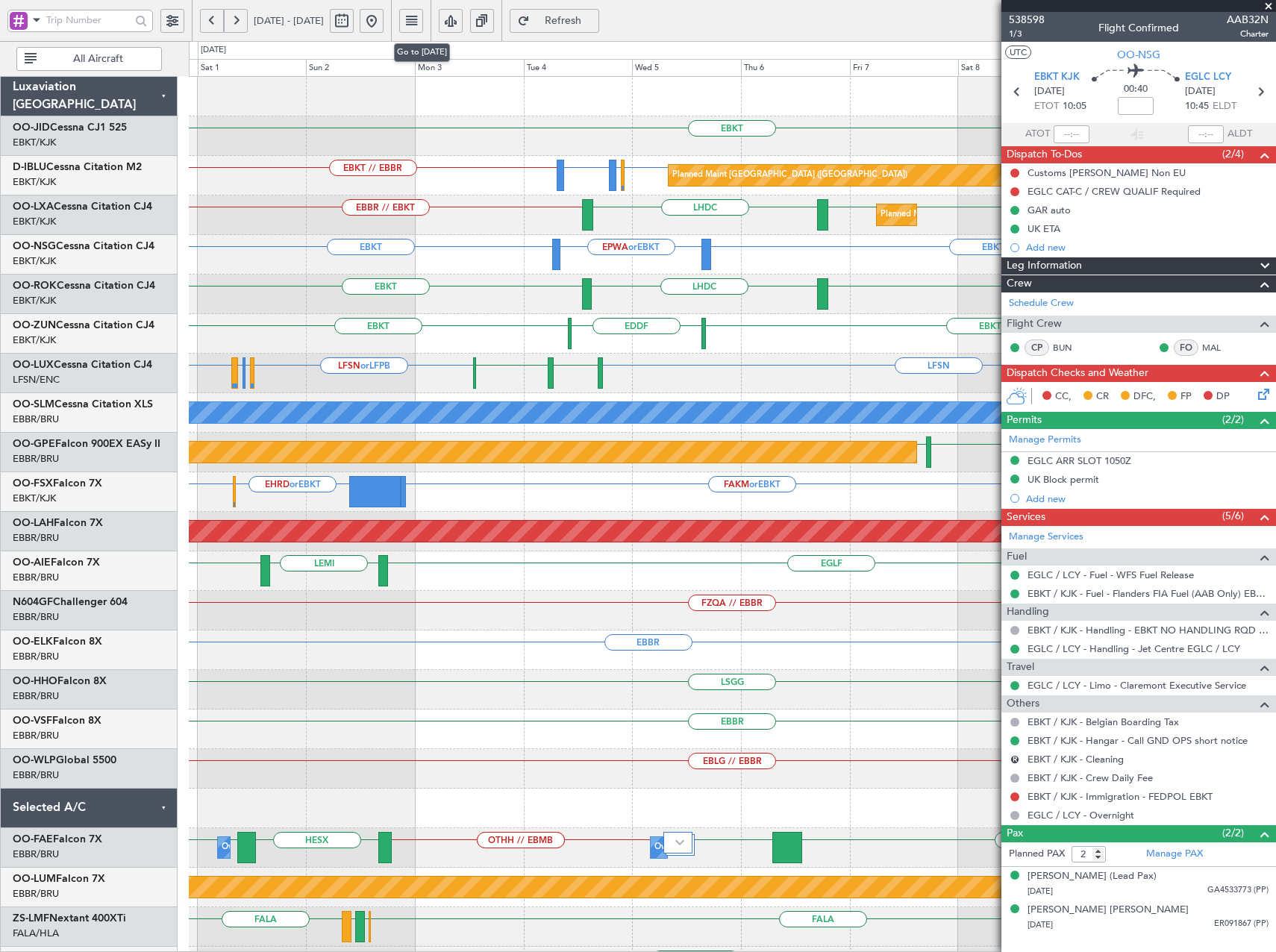
click at [384, 23] on button at bounding box center [371, 21] width 24 height 24
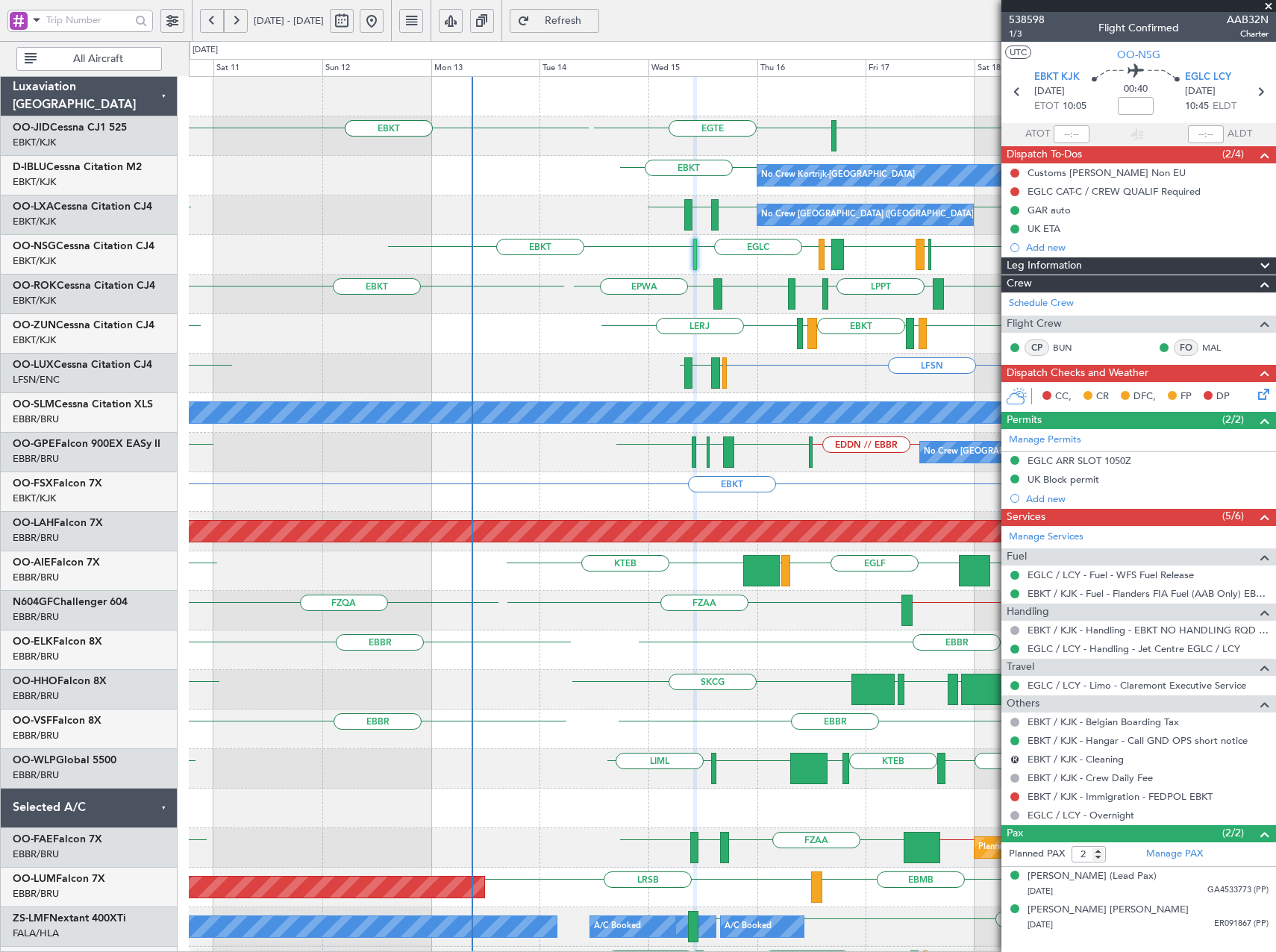
click at [657, 264] on div "EBKT EGLC LFML EGPH EGLC EBKT" at bounding box center [732, 255] width 1086 height 40
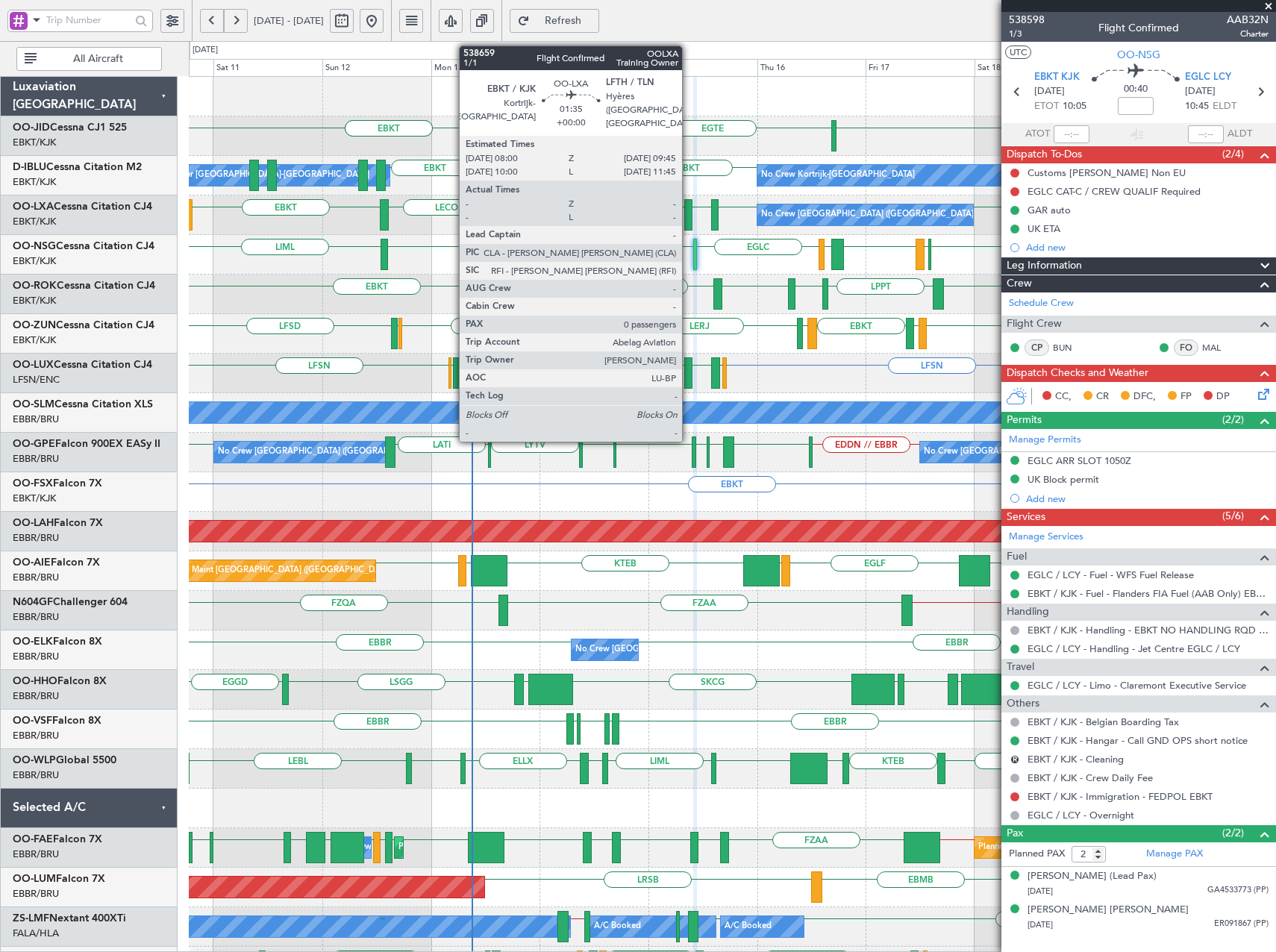
click at [689, 219] on div at bounding box center [688, 215] width 8 height 31
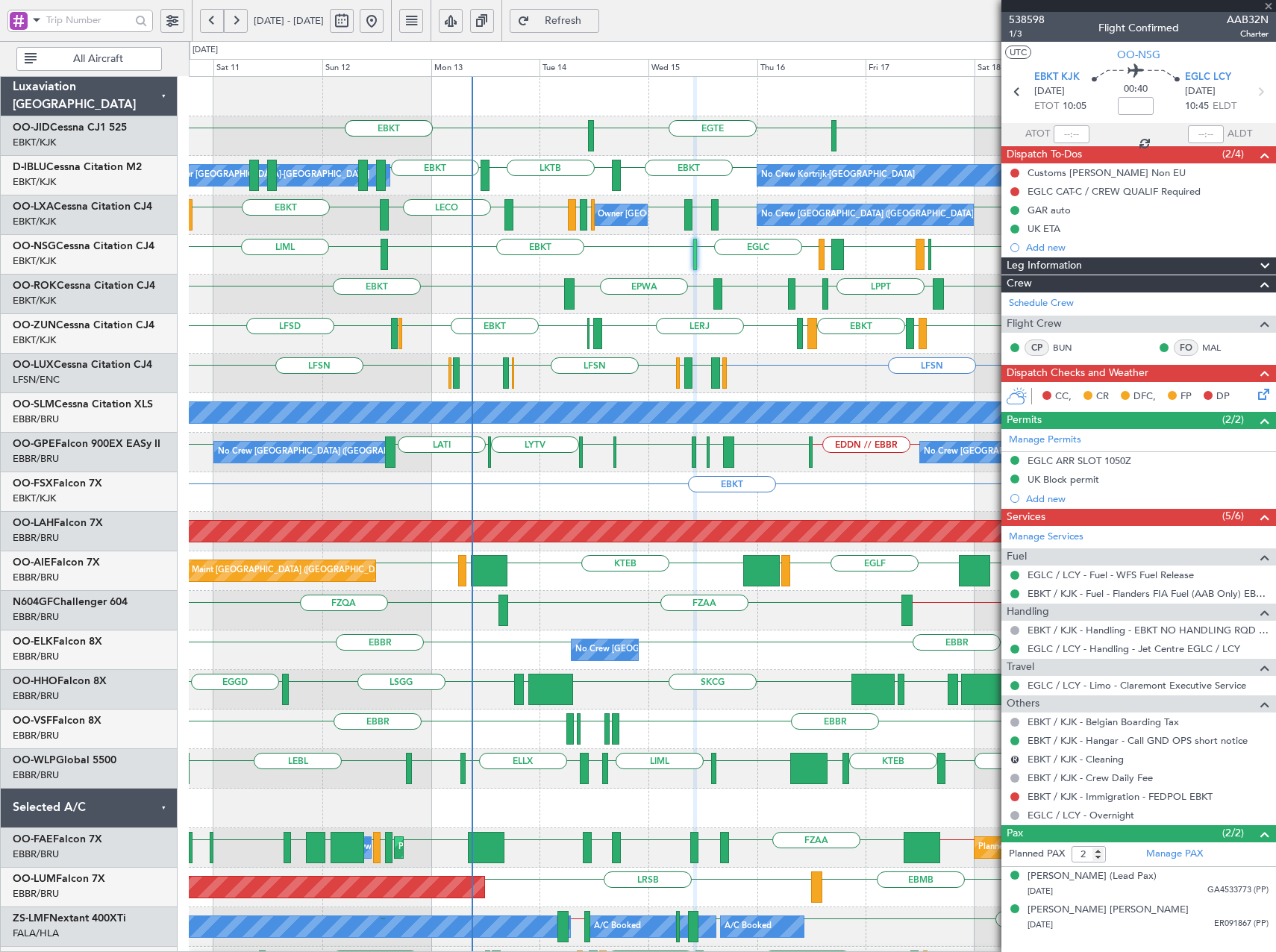
type input "0"
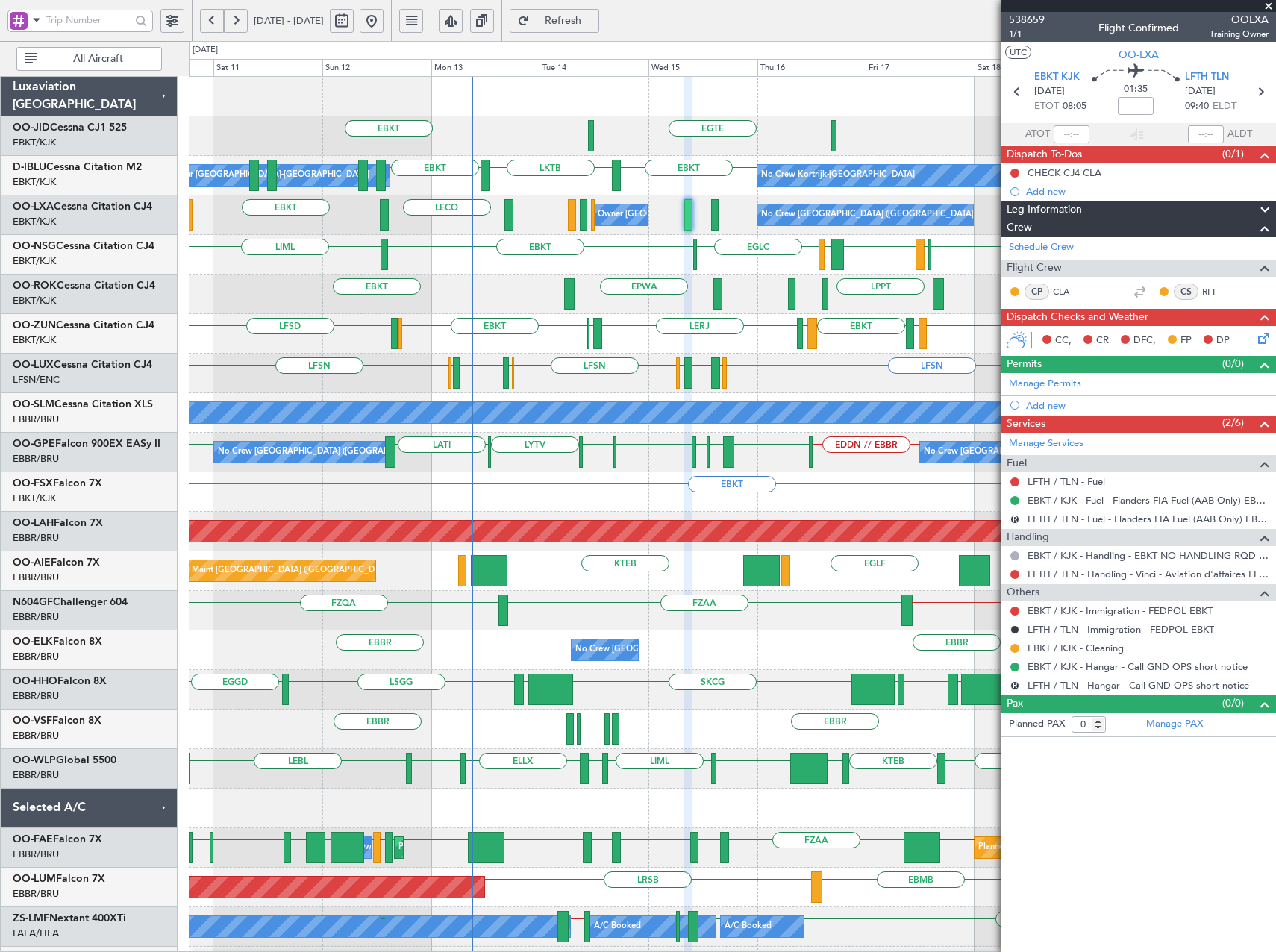
click at [590, 18] on span "Refresh" at bounding box center [564, 21] width 61 height 11
click at [92, 20] on input "text" at bounding box center [88, 20] width 84 height 22
type input "538938"
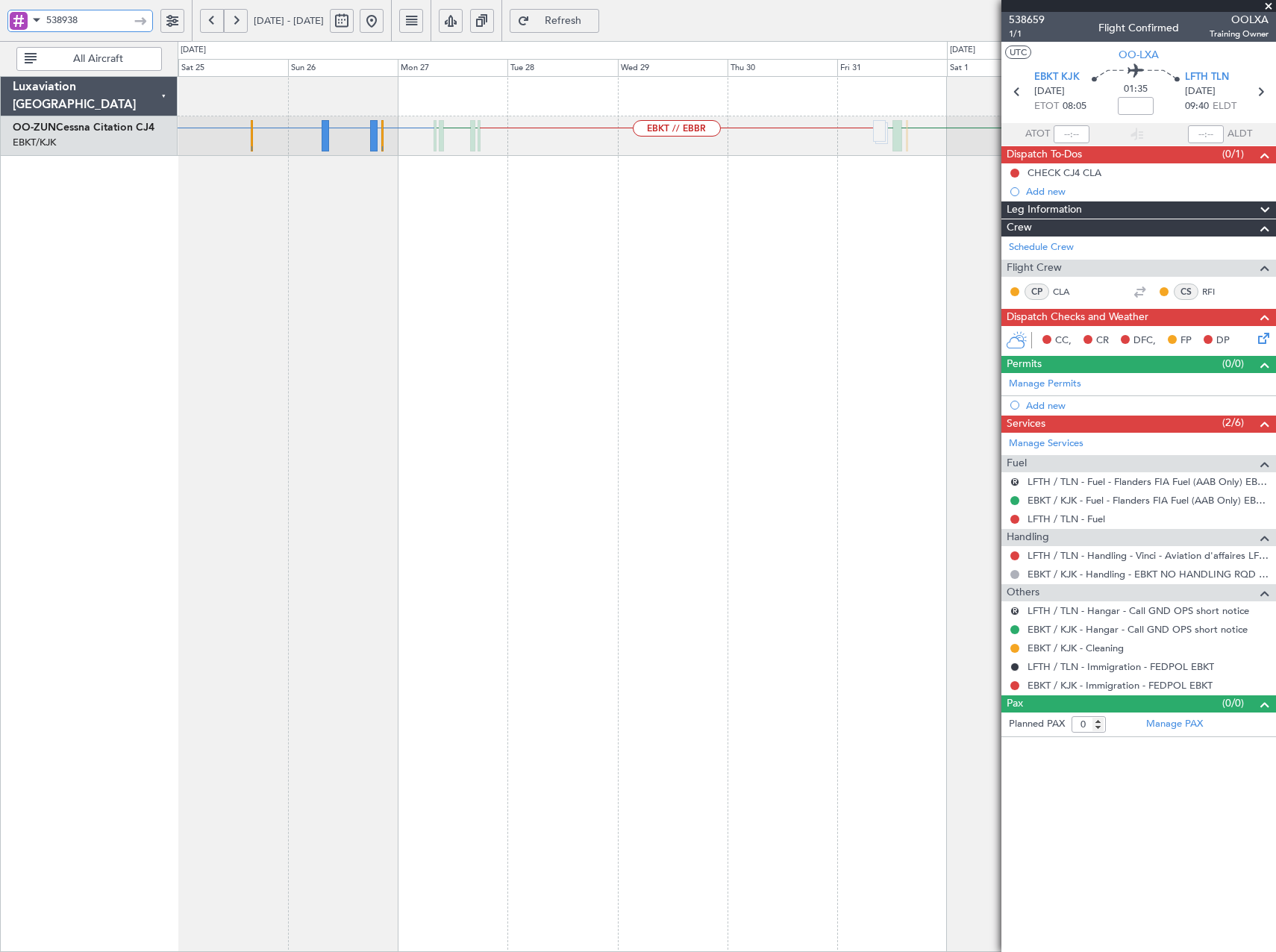
drag, startPoint x: 87, startPoint y: 18, endPoint x: -91, endPoint y: 18, distance: 178.0
click at [0, 18] on html "538938 25 Oct 2025 - 03 Nov 2025 Refresh Quick Links All Aircraft EBKT // EBBR …" at bounding box center [638, 476] width 1276 height 952
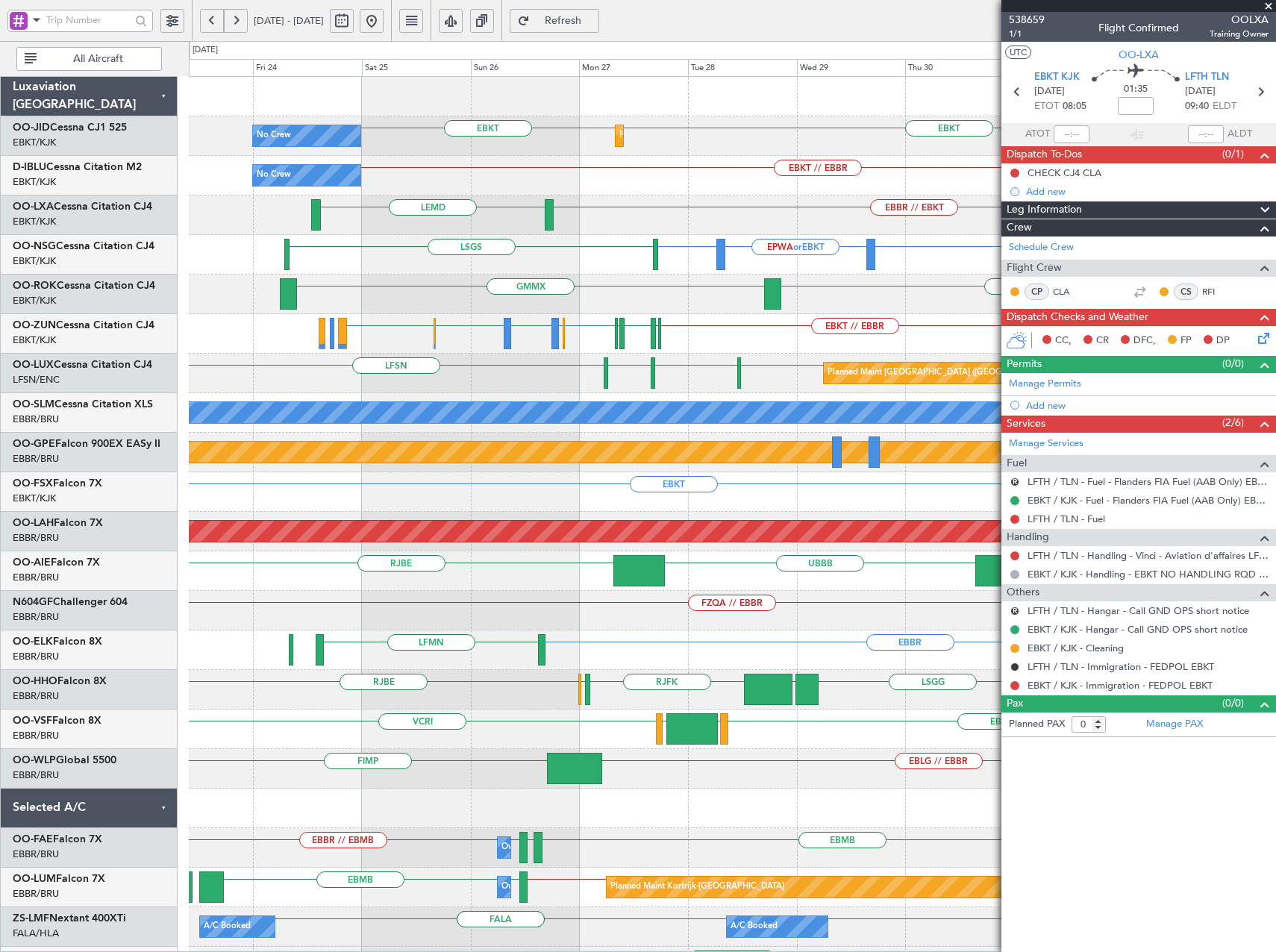
click at [531, 388] on div "LFSN or LFPB LFMN or LFPB LIRQ or LFPB LFPB LFPB LFSN LFOH LFSN Planned Maint P…" at bounding box center [732, 374] width 1086 height 40
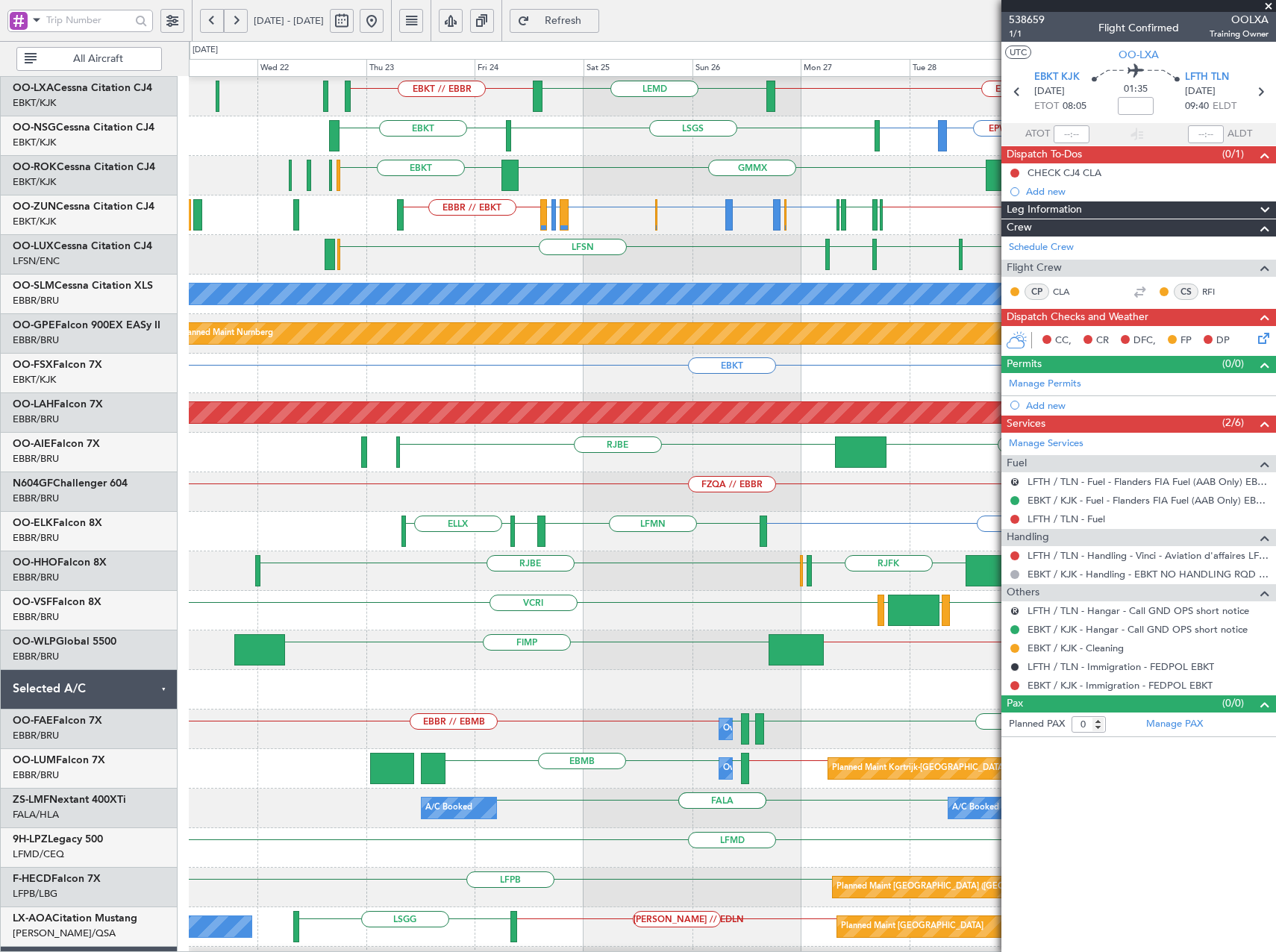
click at [653, 496] on div "FZQA // EBBR" at bounding box center [732, 492] width 1086 height 40
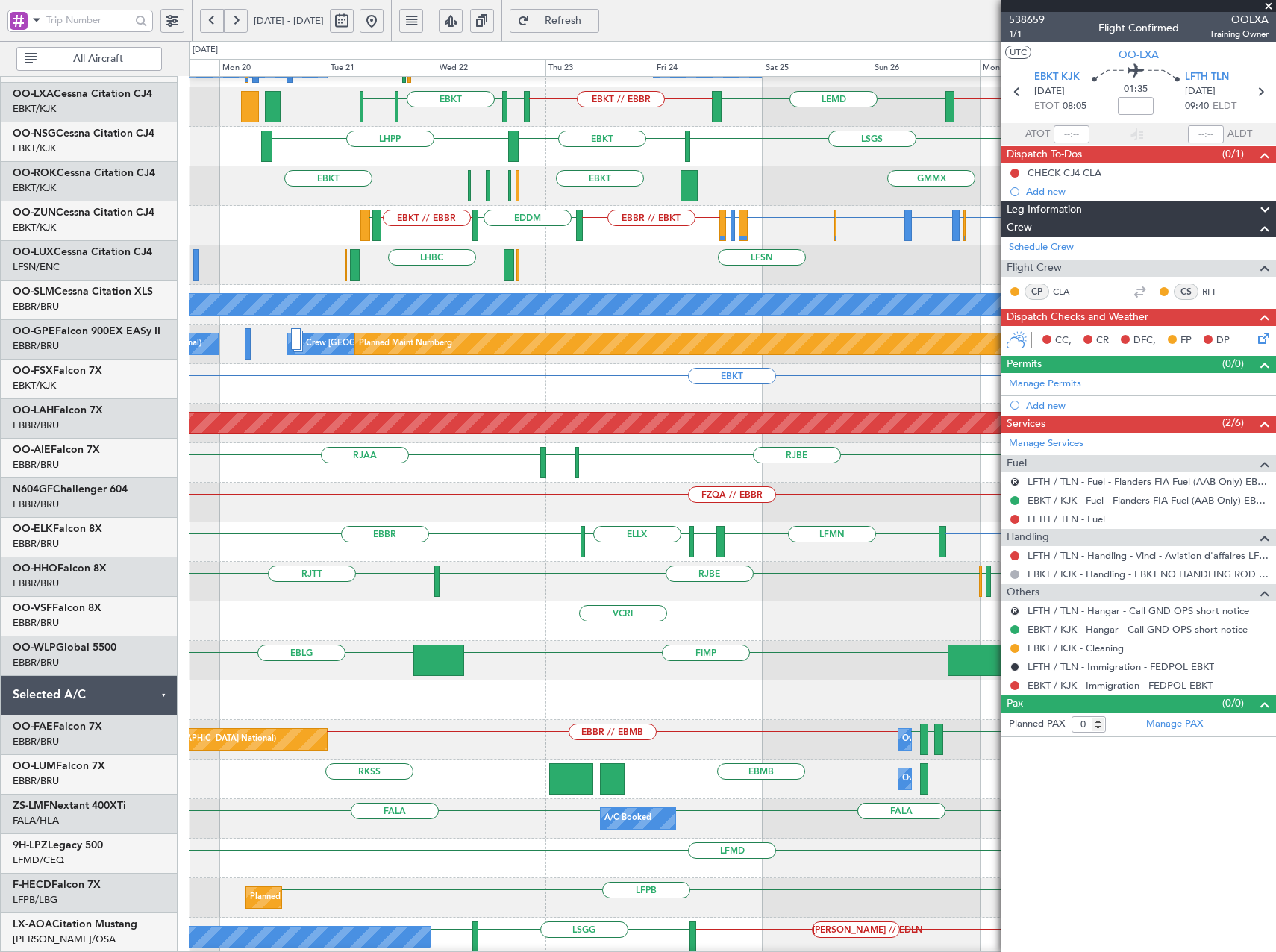
scroll to position [113, 0]
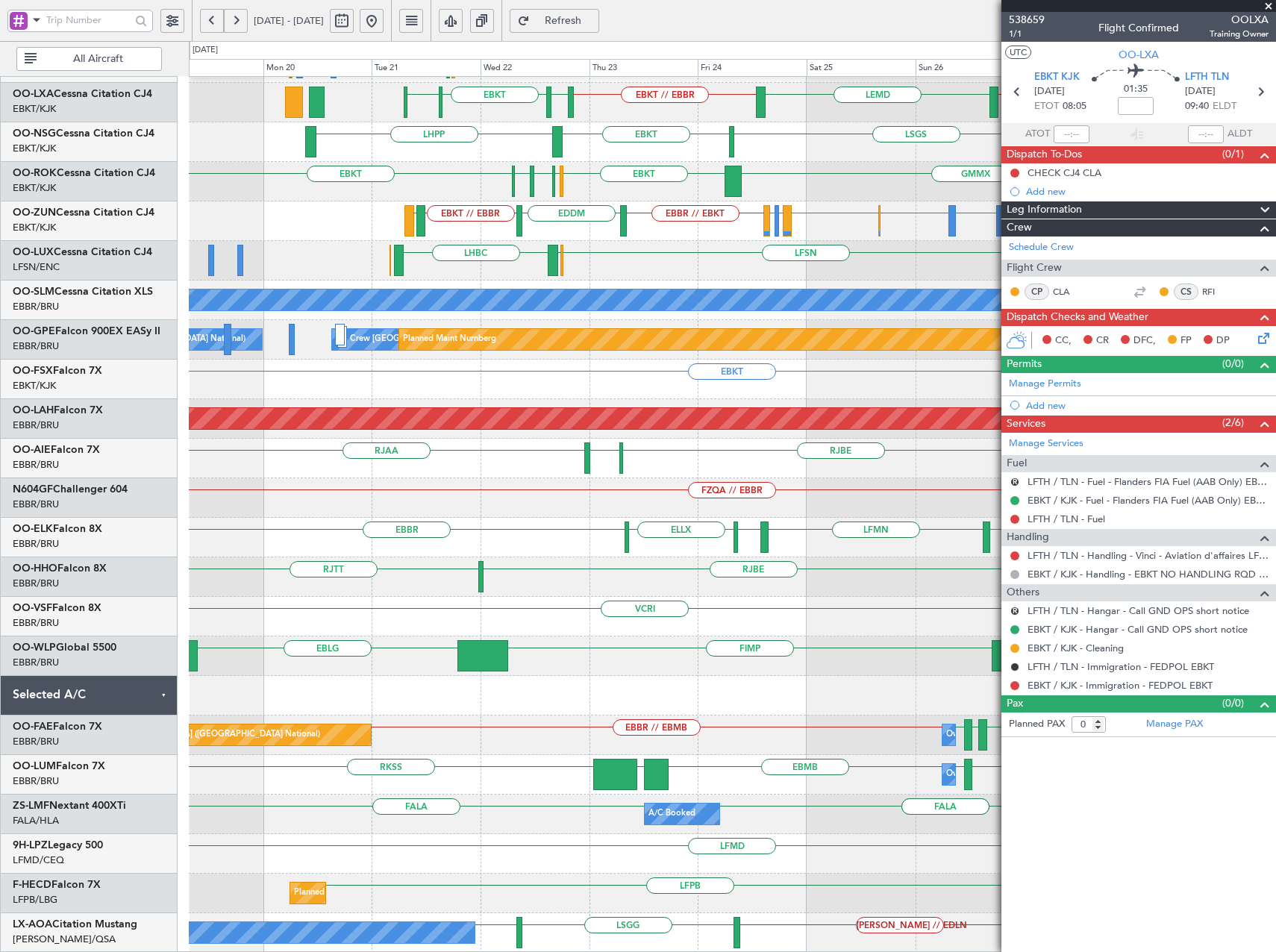
click at [453, 650] on div "No Crew EBKT // EBBR EBBR // EBKT LFPB EBKT // EBBR No Crew Kortrijk-Wevelgem E…" at bounding box center [732, 458] width 1086 height 989
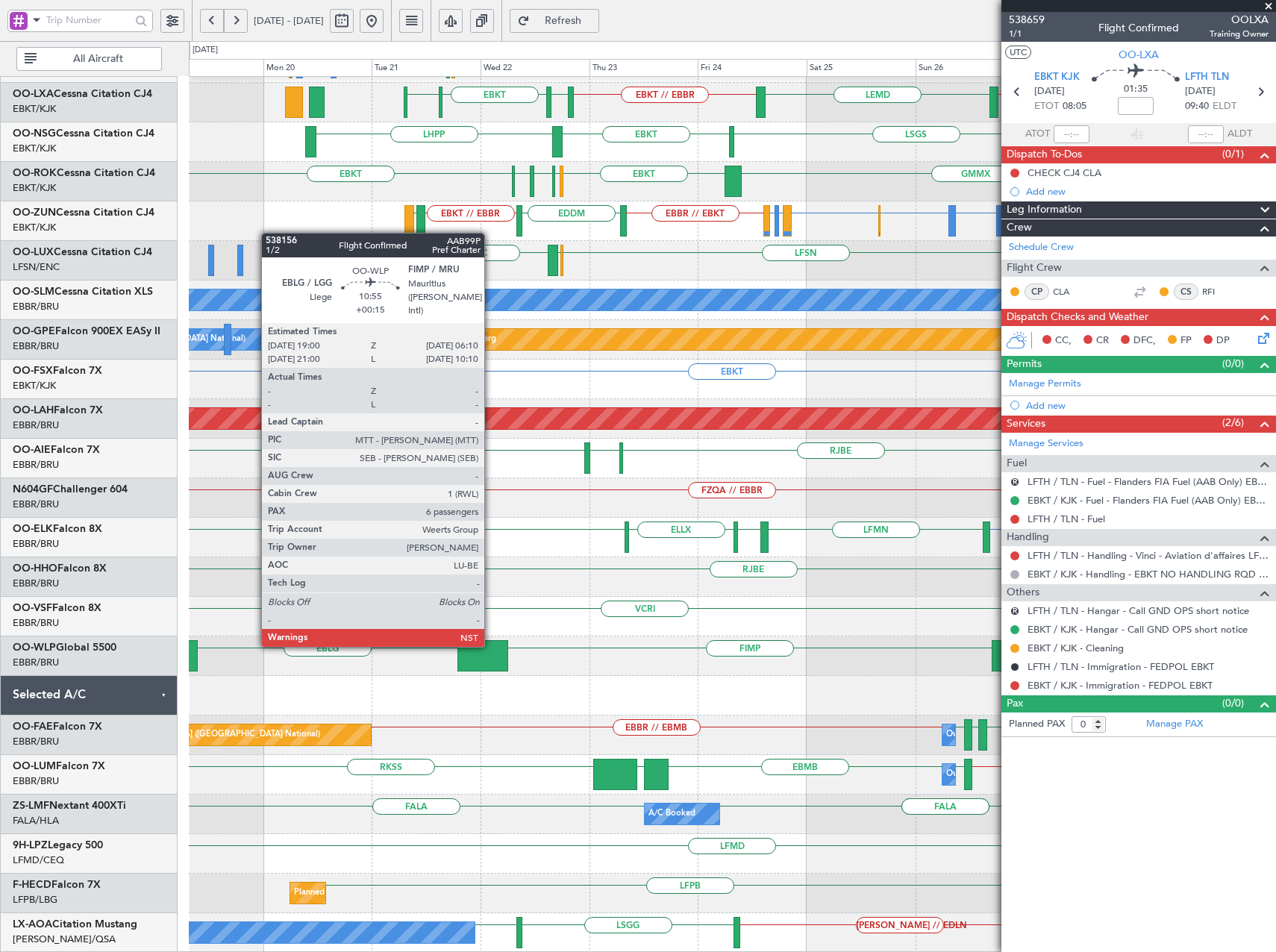
click at [492, 656] on div at bounding box center [483, 656] width 51 height 31
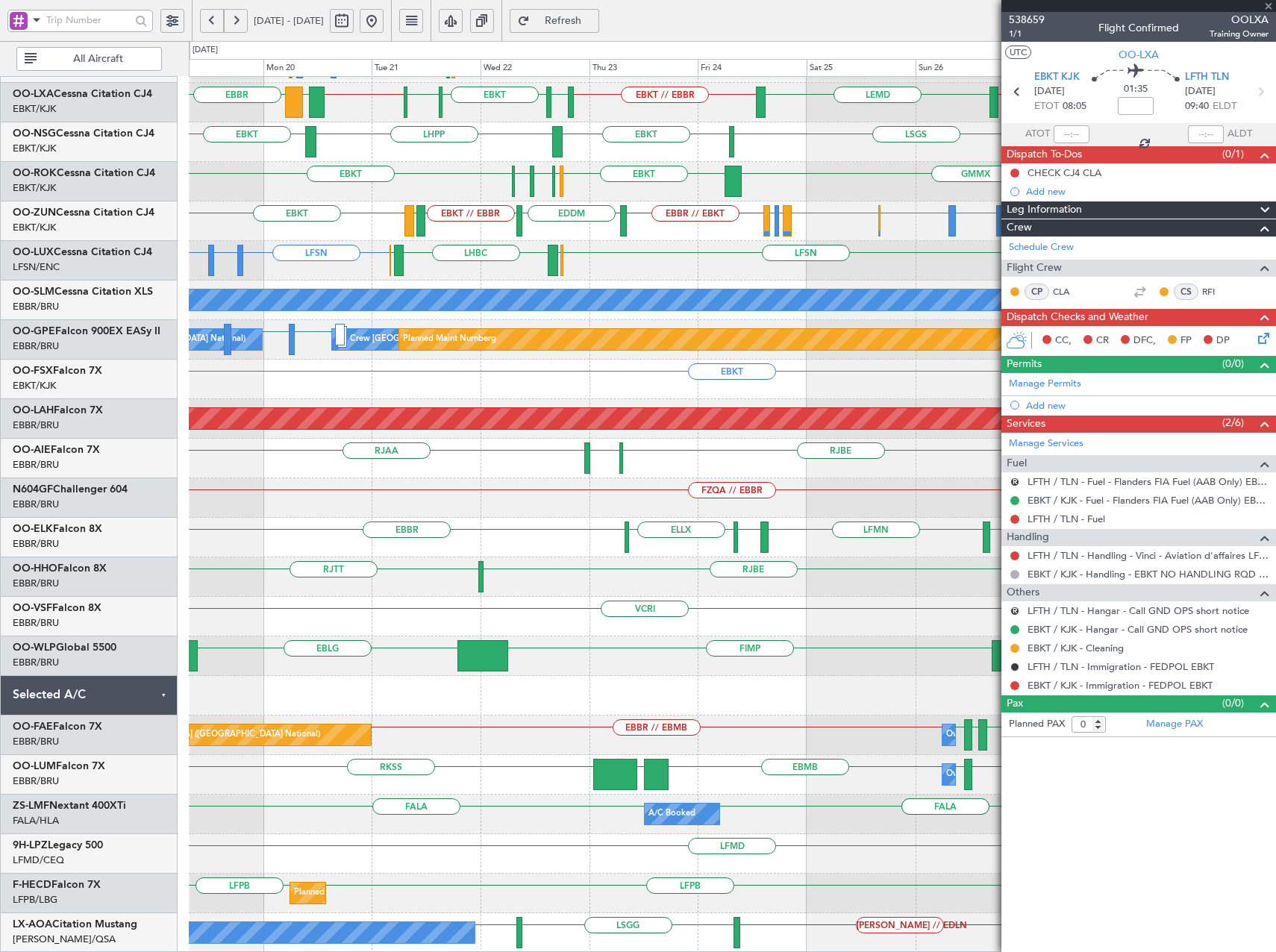
type input "+00:15"
type input "6"
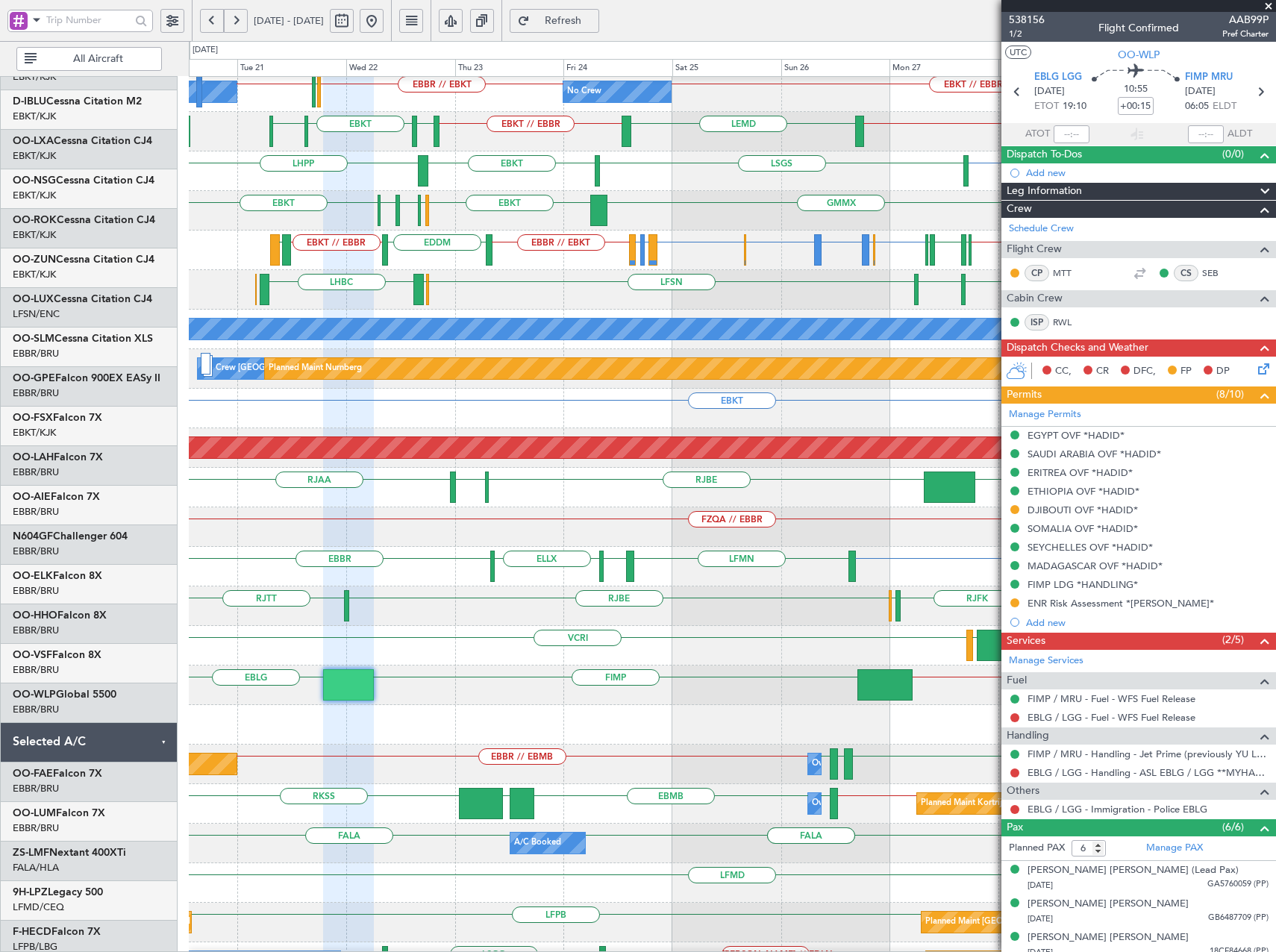
scroll to position [87, 0]
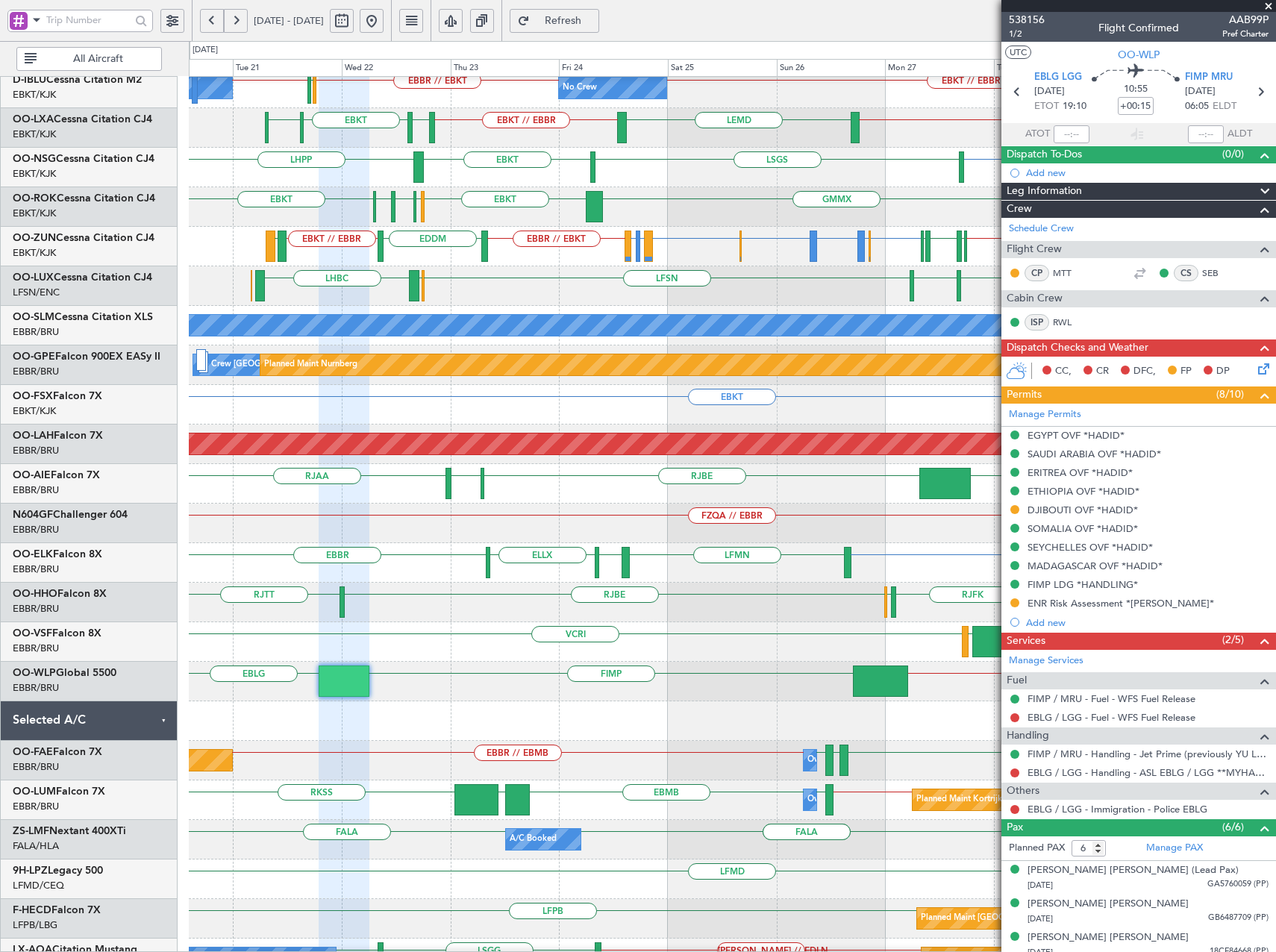
click at [322, 634] on div "VCRI EBBR LEGE VRMM" at bounding box center [732, 642] width 1086 height 40
click at [1023, 5] on div at bounding box center [1139, 6] width 275 height 12
click at [1030, 16] on span "538156" at bounding box center [1027, 20] width 36 height 15
click at [594, 21] on span "Refresh" at bounding box center [564, 21] width 61 height 11
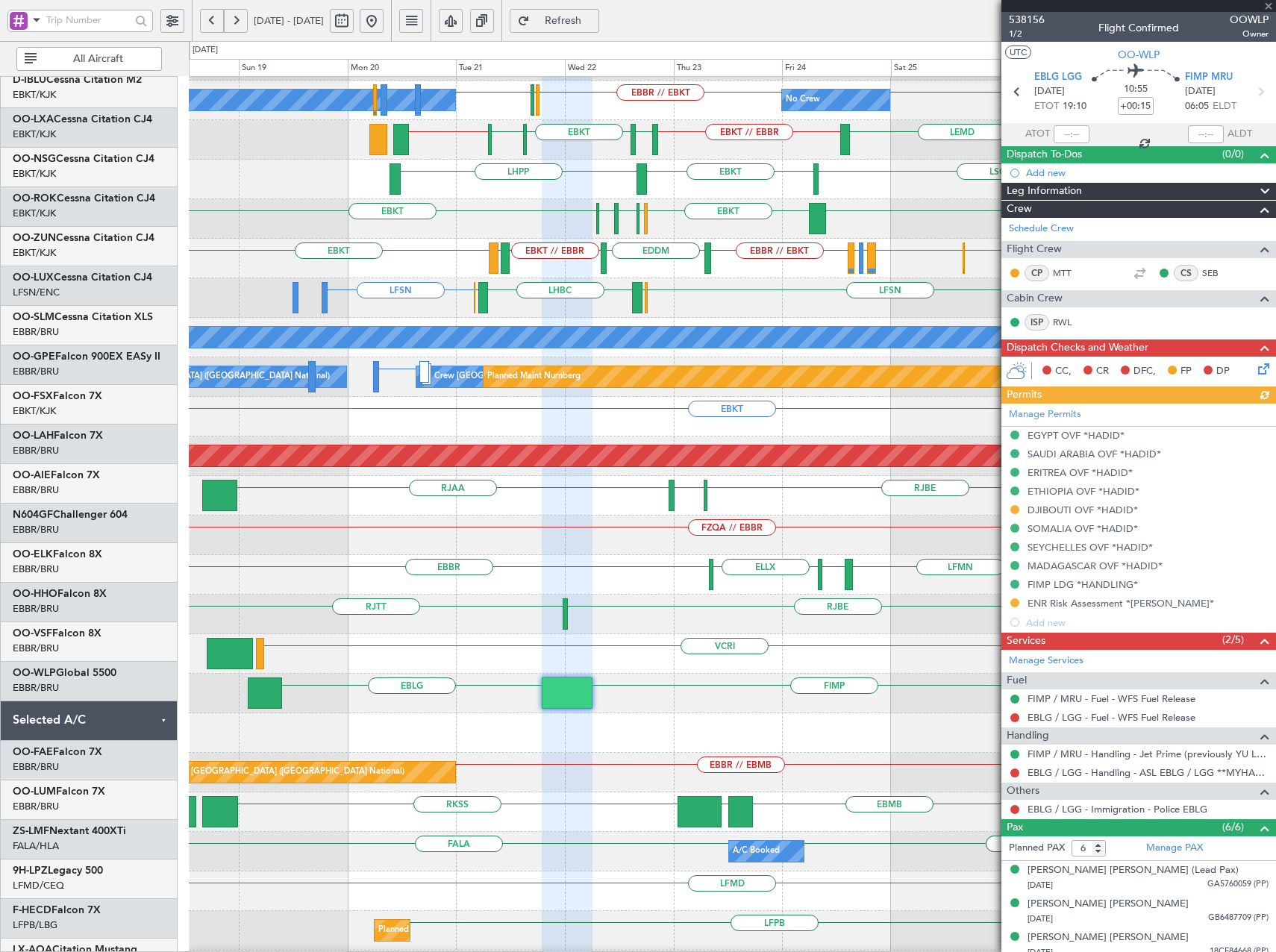
scroll to position [75, 0]
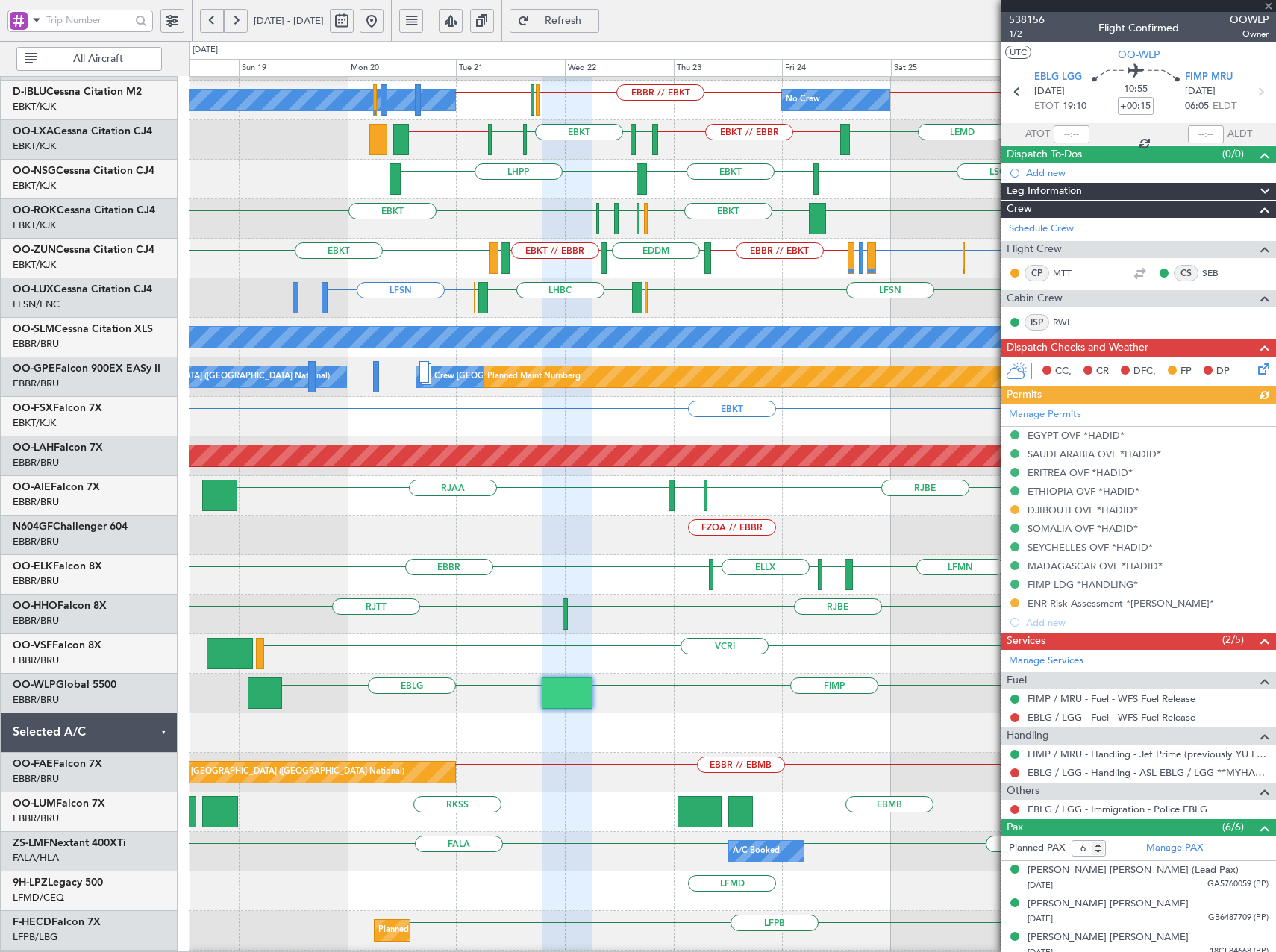
click at [588, 610] on div "RJTT RJBE RJFK RJOB UBBB LSGG" at bounding box center [732, 614] width 1086 height 40
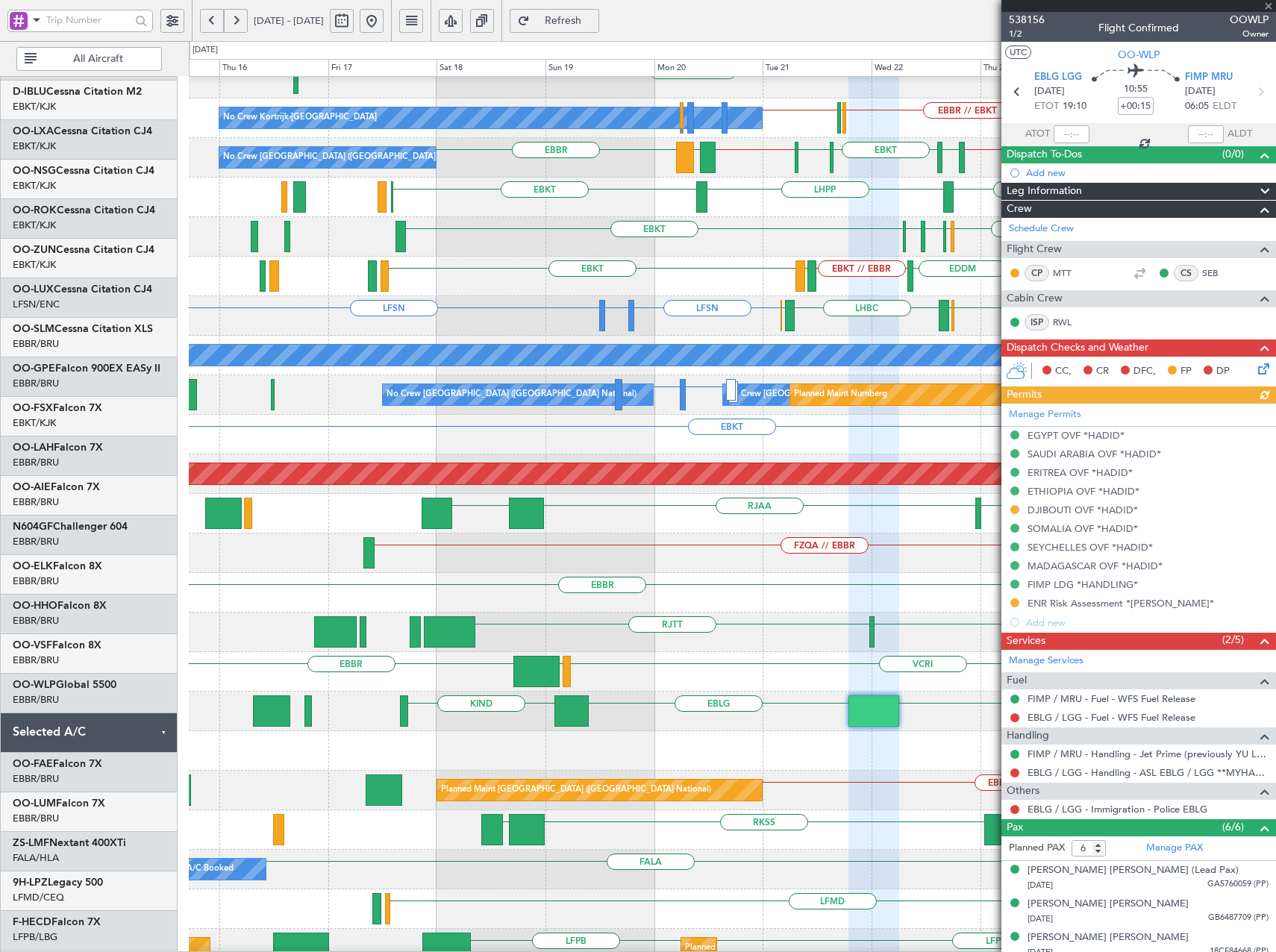
scroll to position [52, 0]
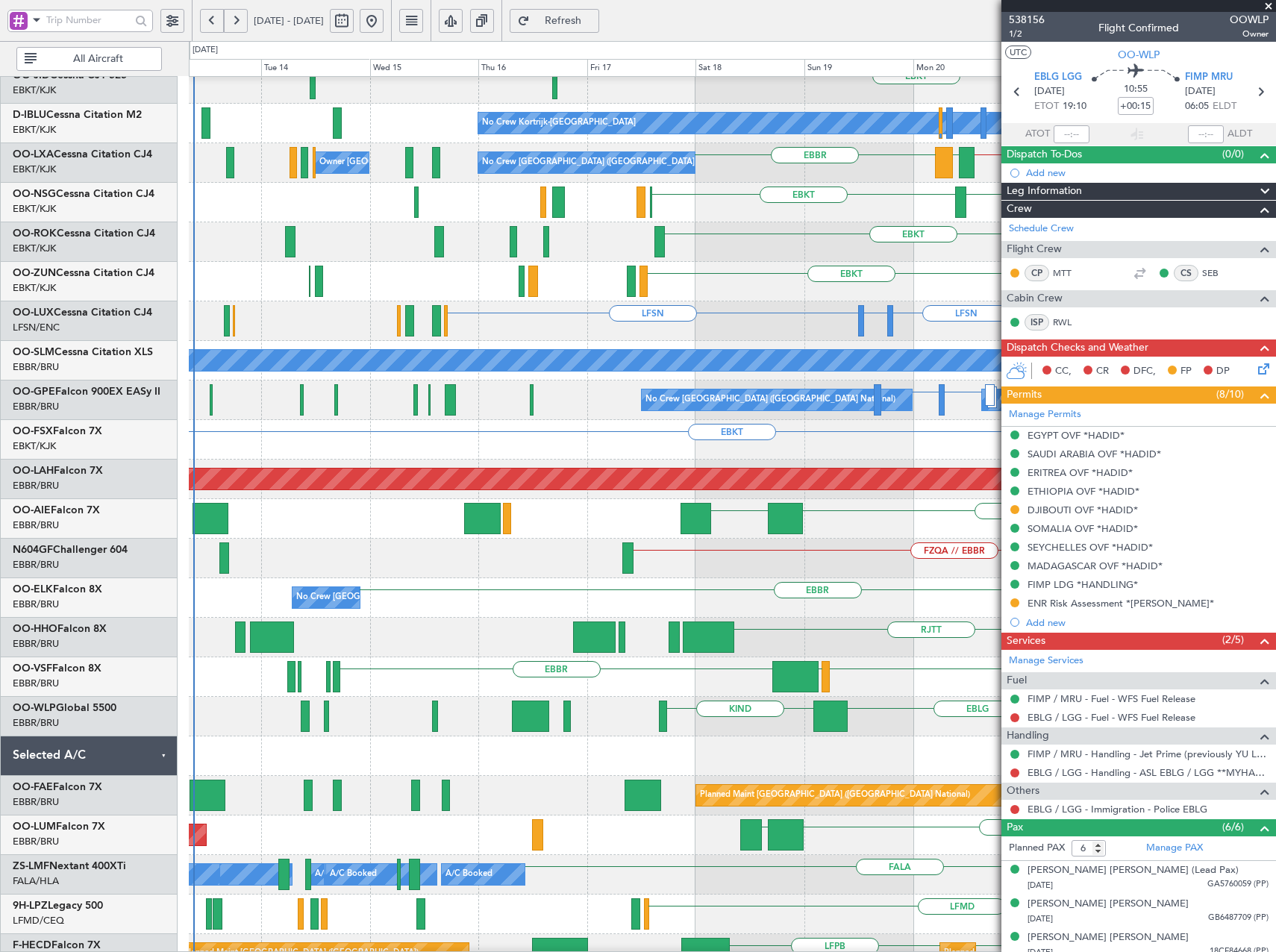
click at [877, 715] on div "EBLG KIND FIMP" at bounding box center [732, 717] width 1086 height 40
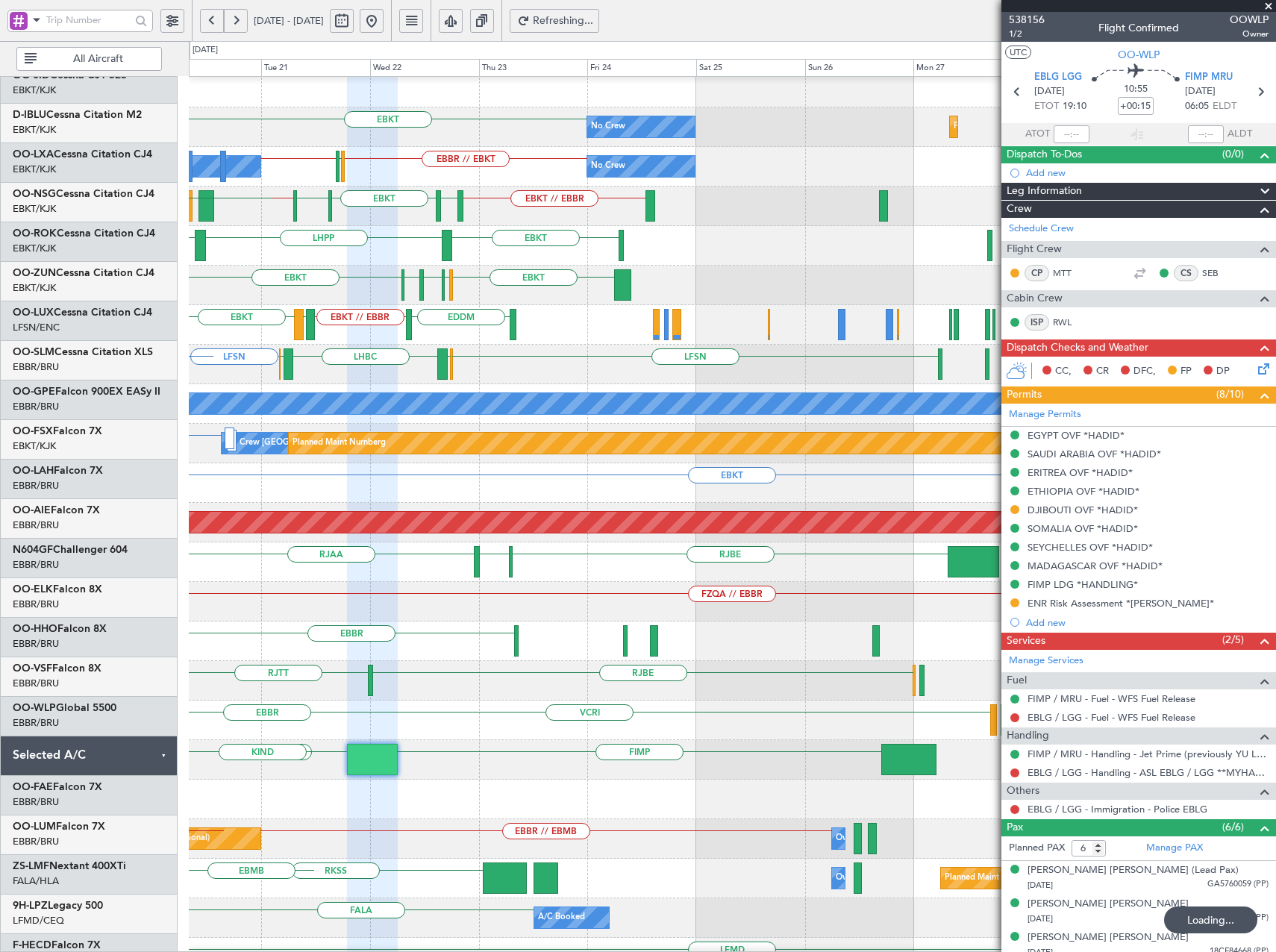
click at [0, 630] on html "13 Oct 2025 - 23 Oct 2025 Refreshing... Quick Links All Aircraft EBKT No Crew P…" at bounding box center [638, 476] width 1276 height 952
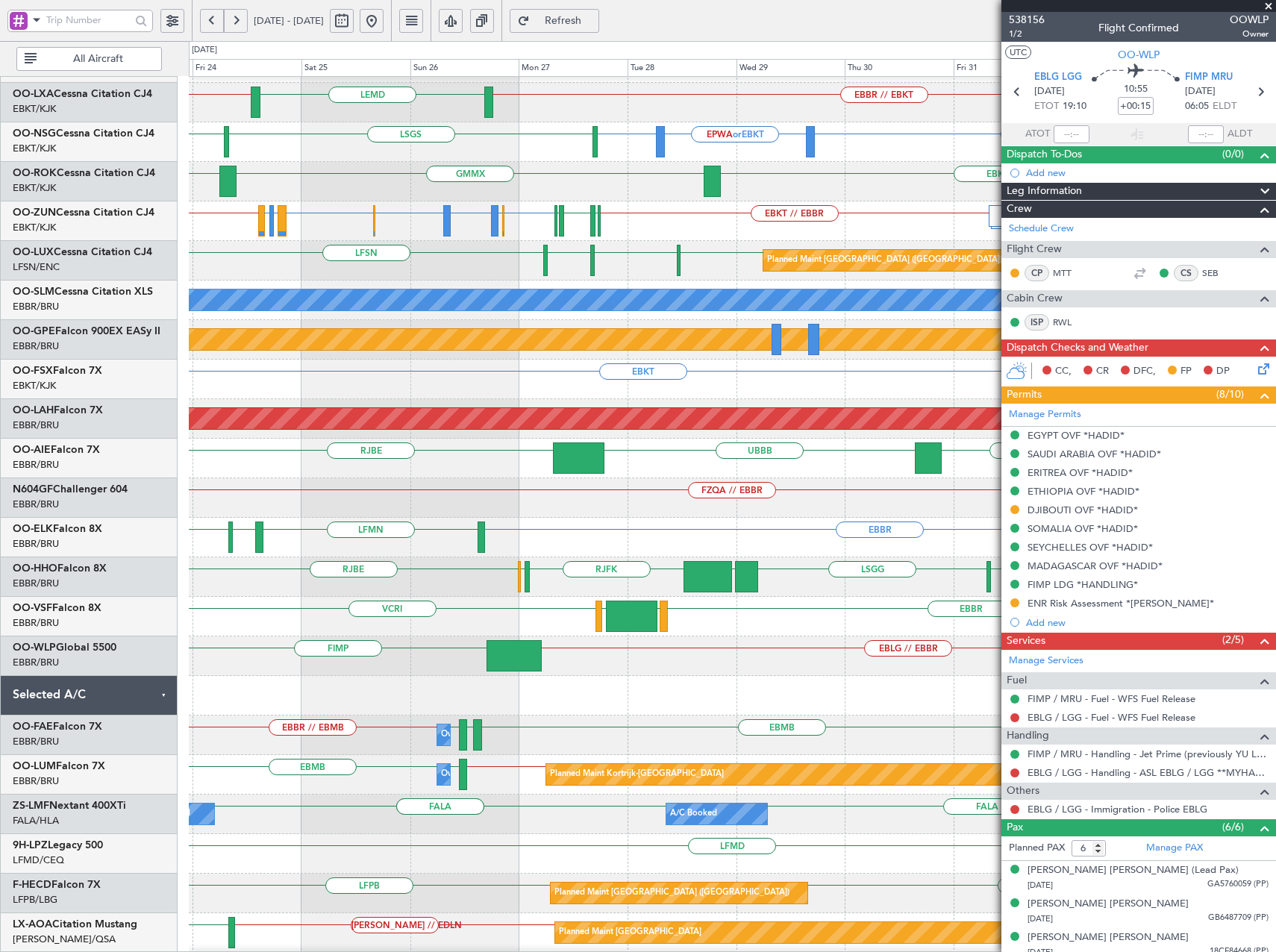
scroll to position [0, 0]
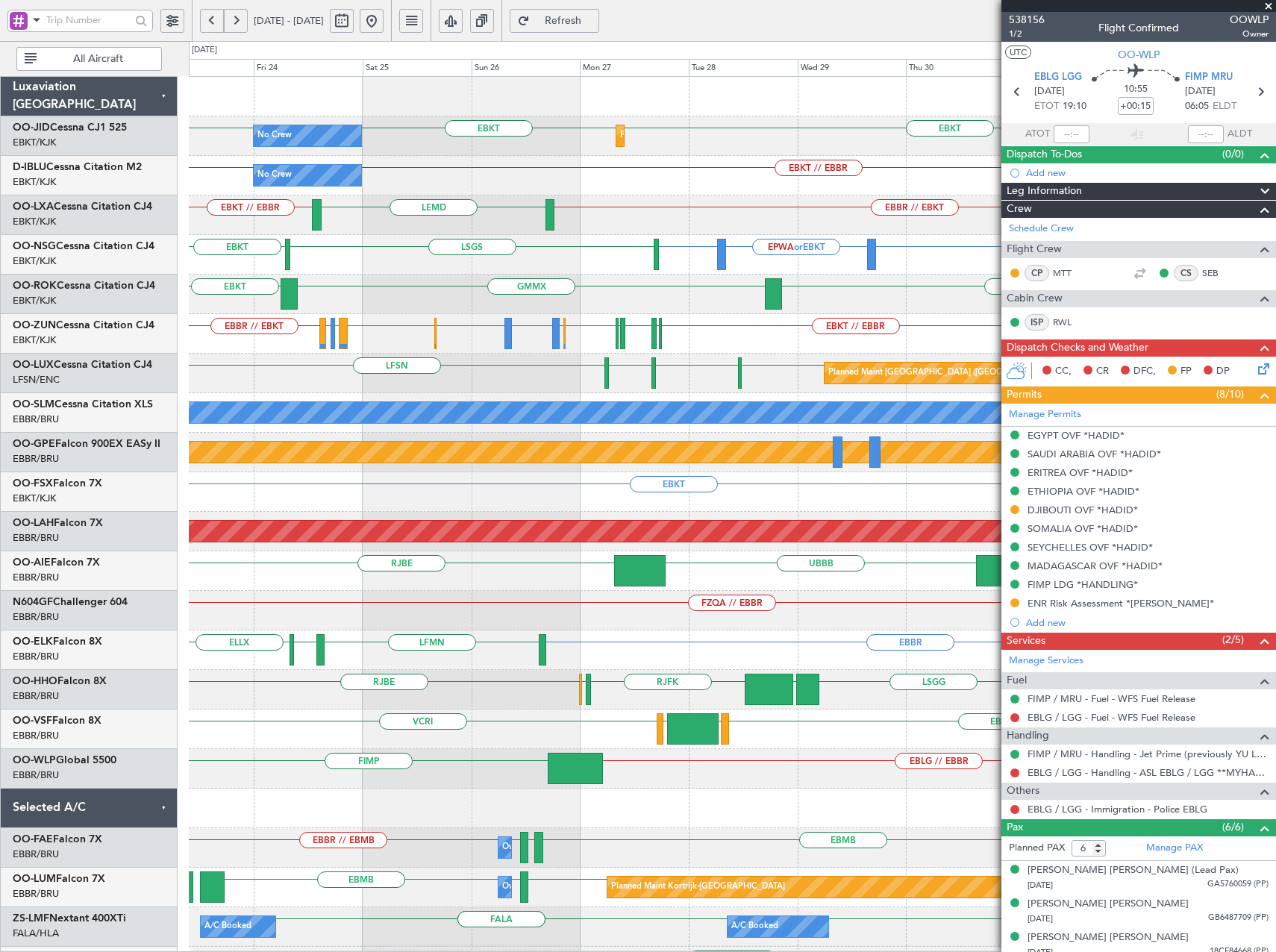
click at [559, 898] on div "No Crew Planned Maint Kortrijk-Wevelgem EBKT EBKT EBKT No Crew EBKT // EBBR EBB…" at bounding box center [732, 611] width 1086 height 1068
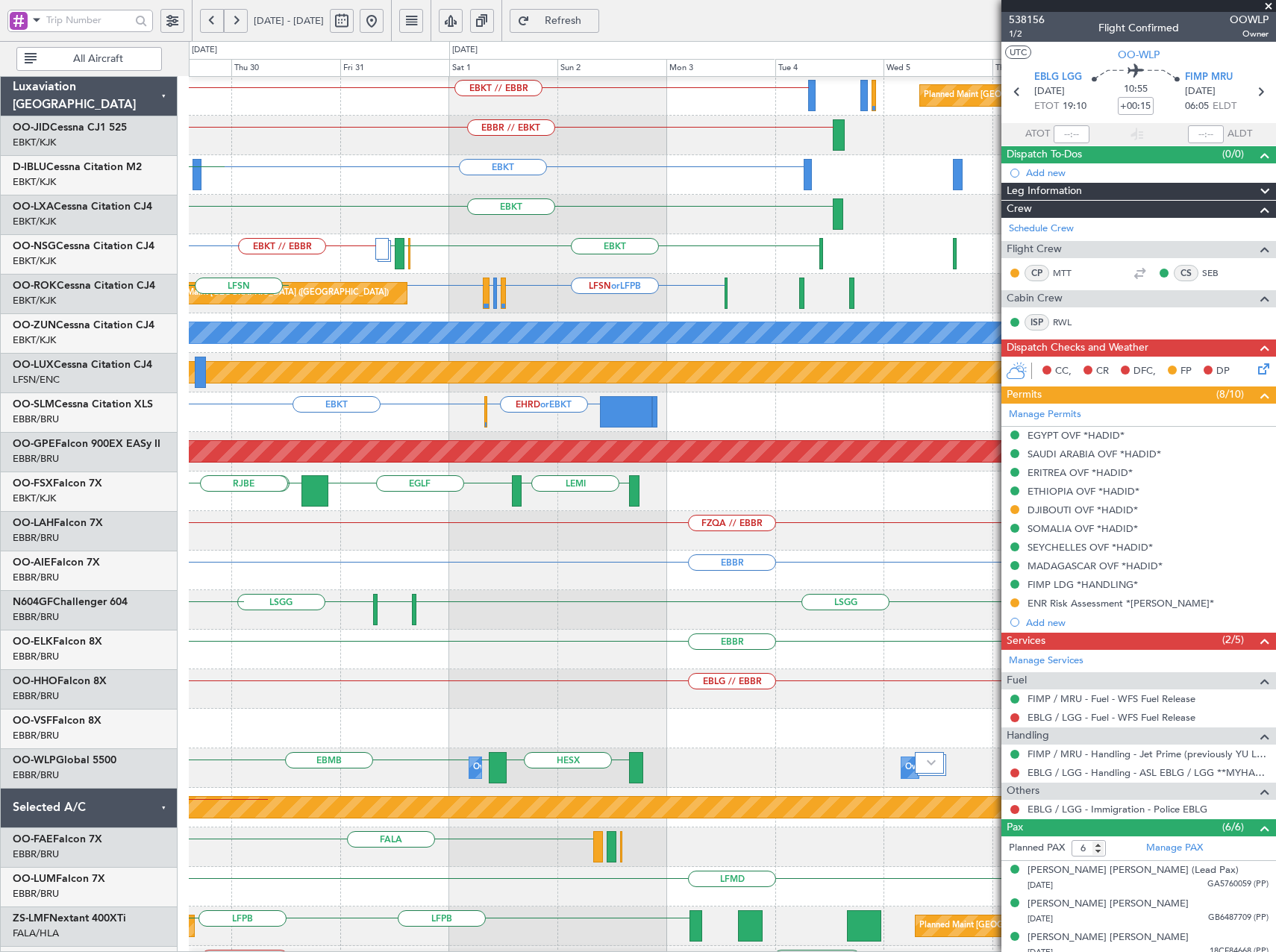
scroll to position [80, 0]
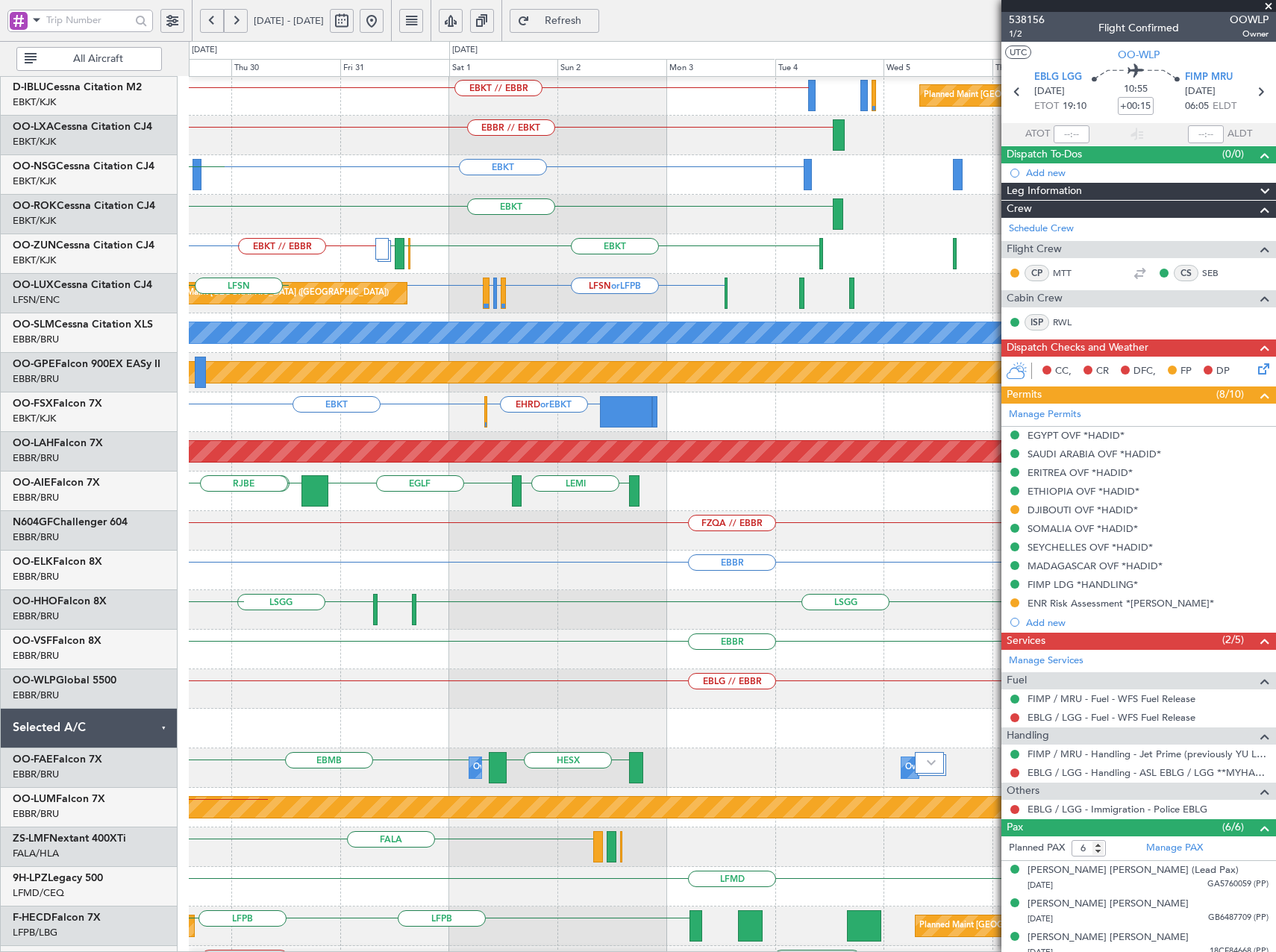
click at [147, 700] on div "EBKT Planned Maint Kortrijk-Wevelgem EBKT EBKT // EBBR Planned Maint Paris (Le …" at bounding box center [638, 496] width 1276 height 911
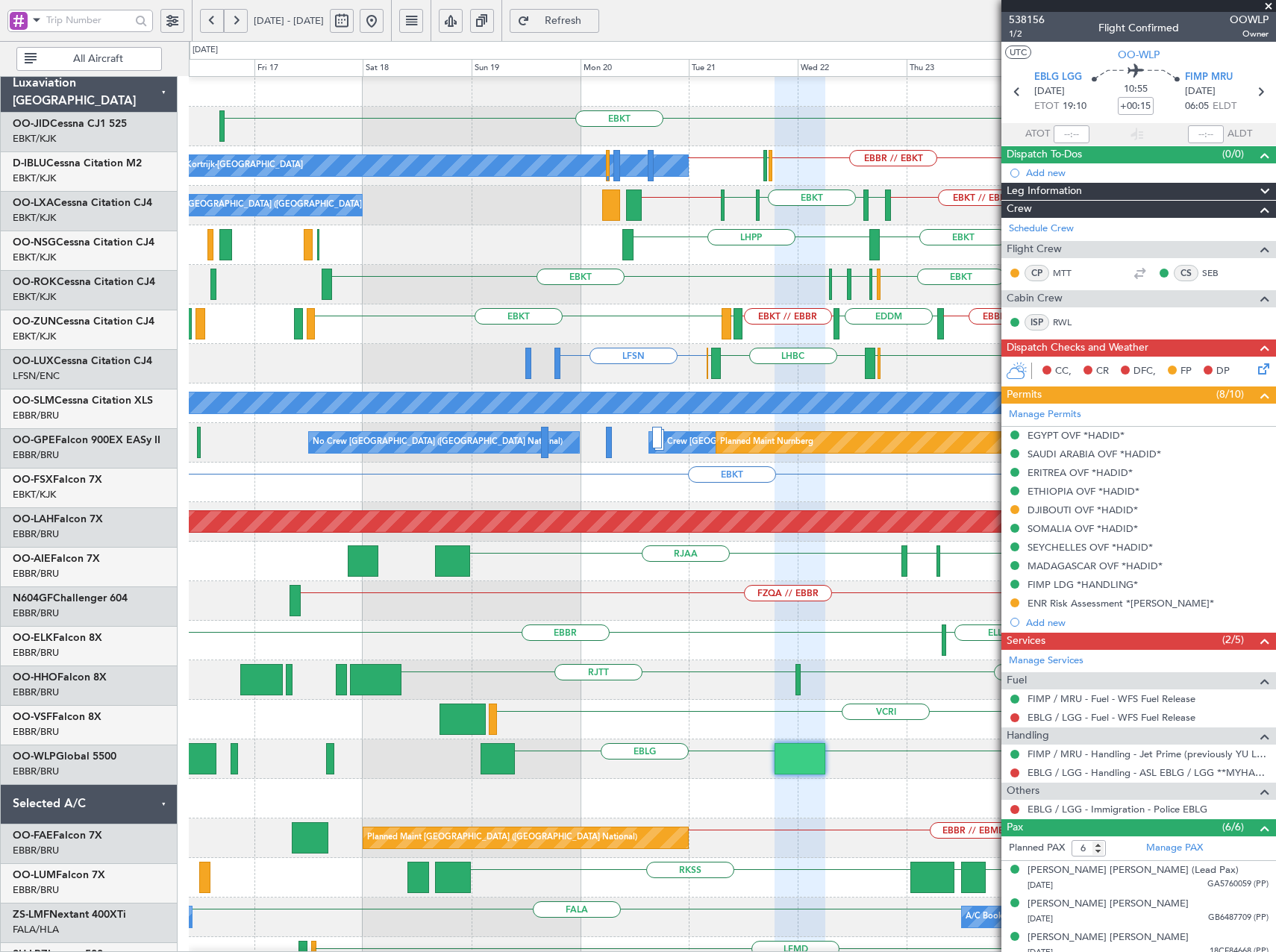
scroll to position [12, 0]
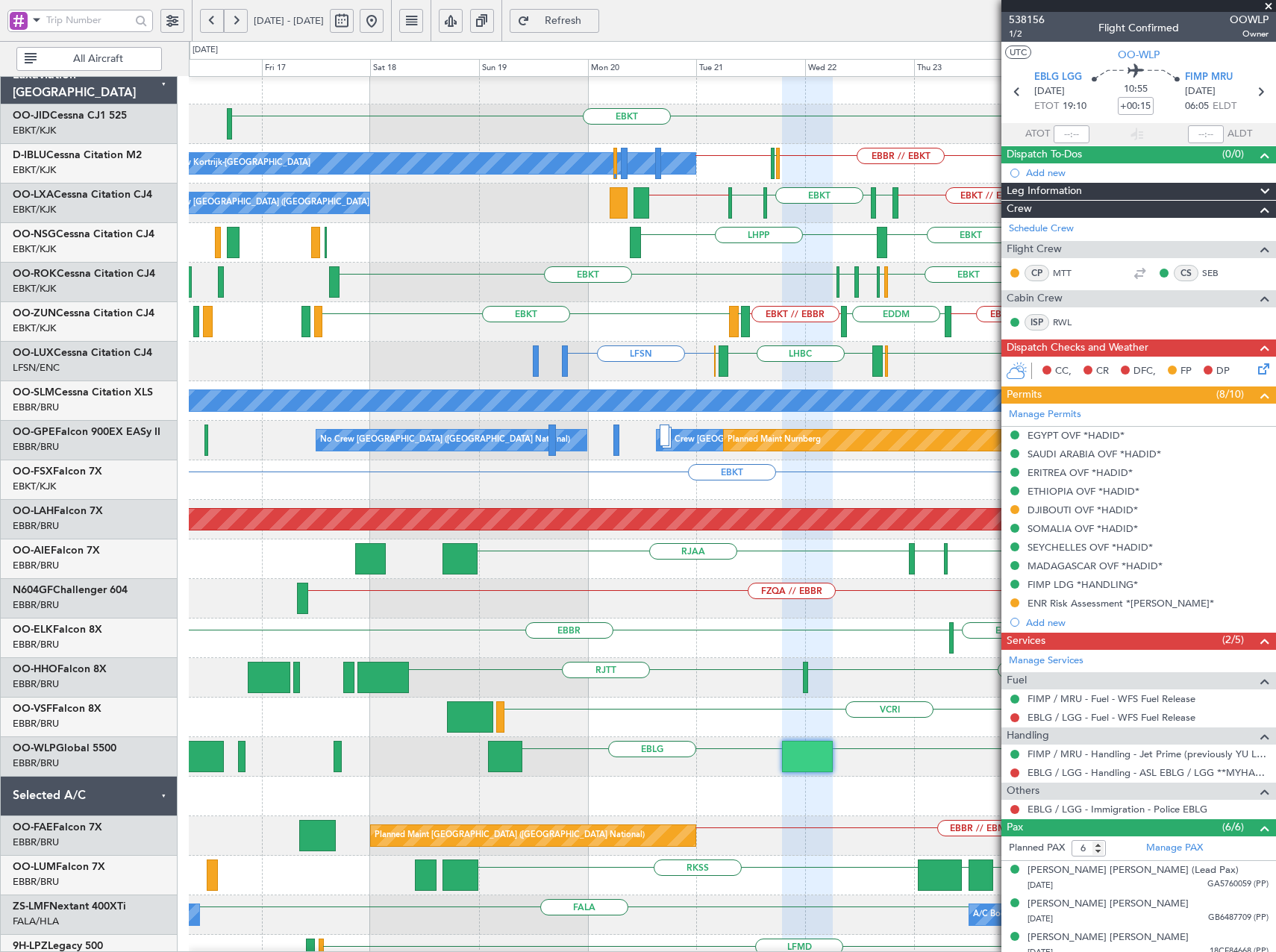
click at [737, 747] on div "EBLG FIMP EBLG // EBBR" at bounding box center [732, 757] width 1086 height 40
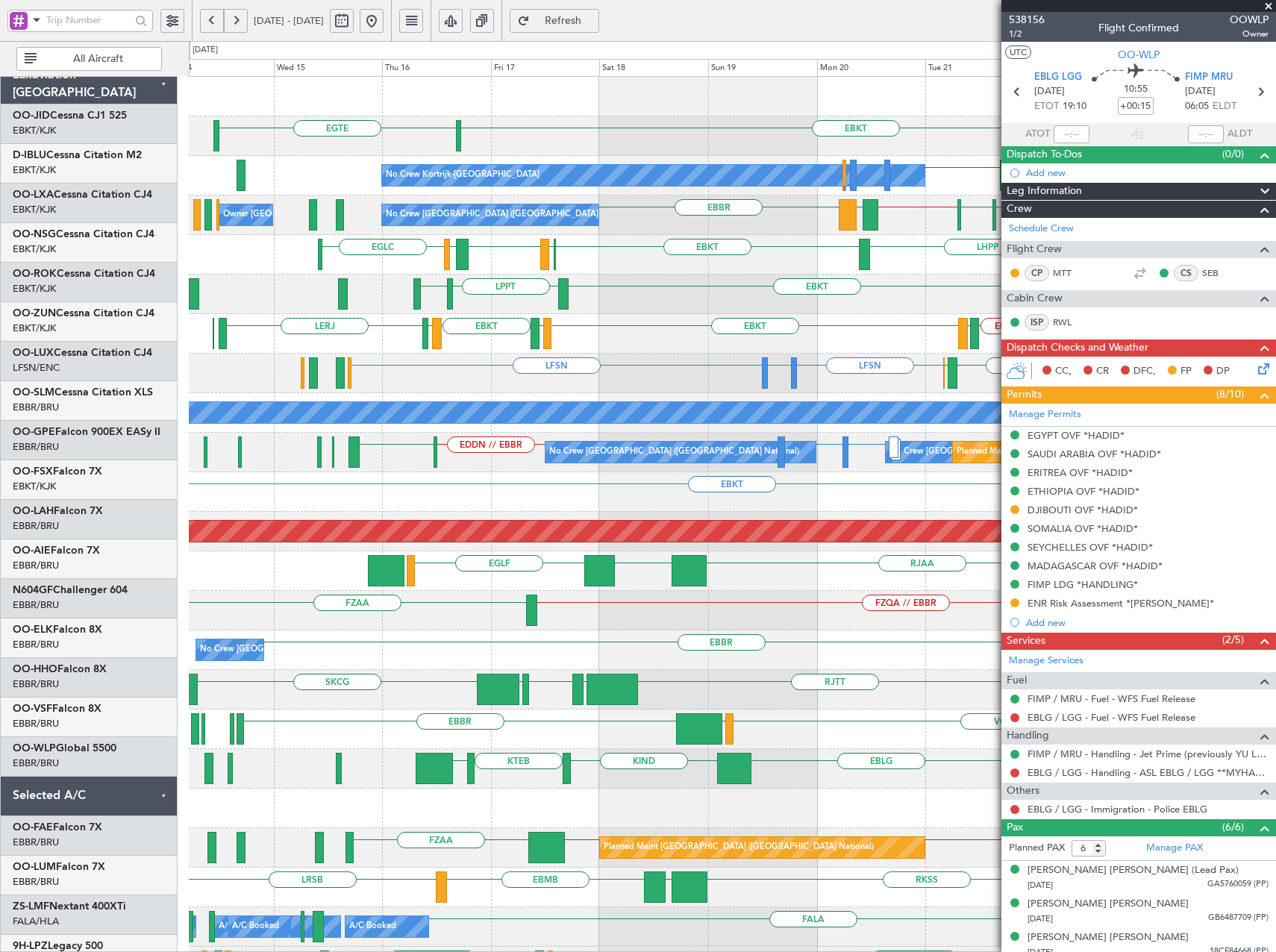
click at [617, 780] on div "EBLG KIND KTEB KIND FIMP" at bounding box center [732, 769] width 1086 height 40
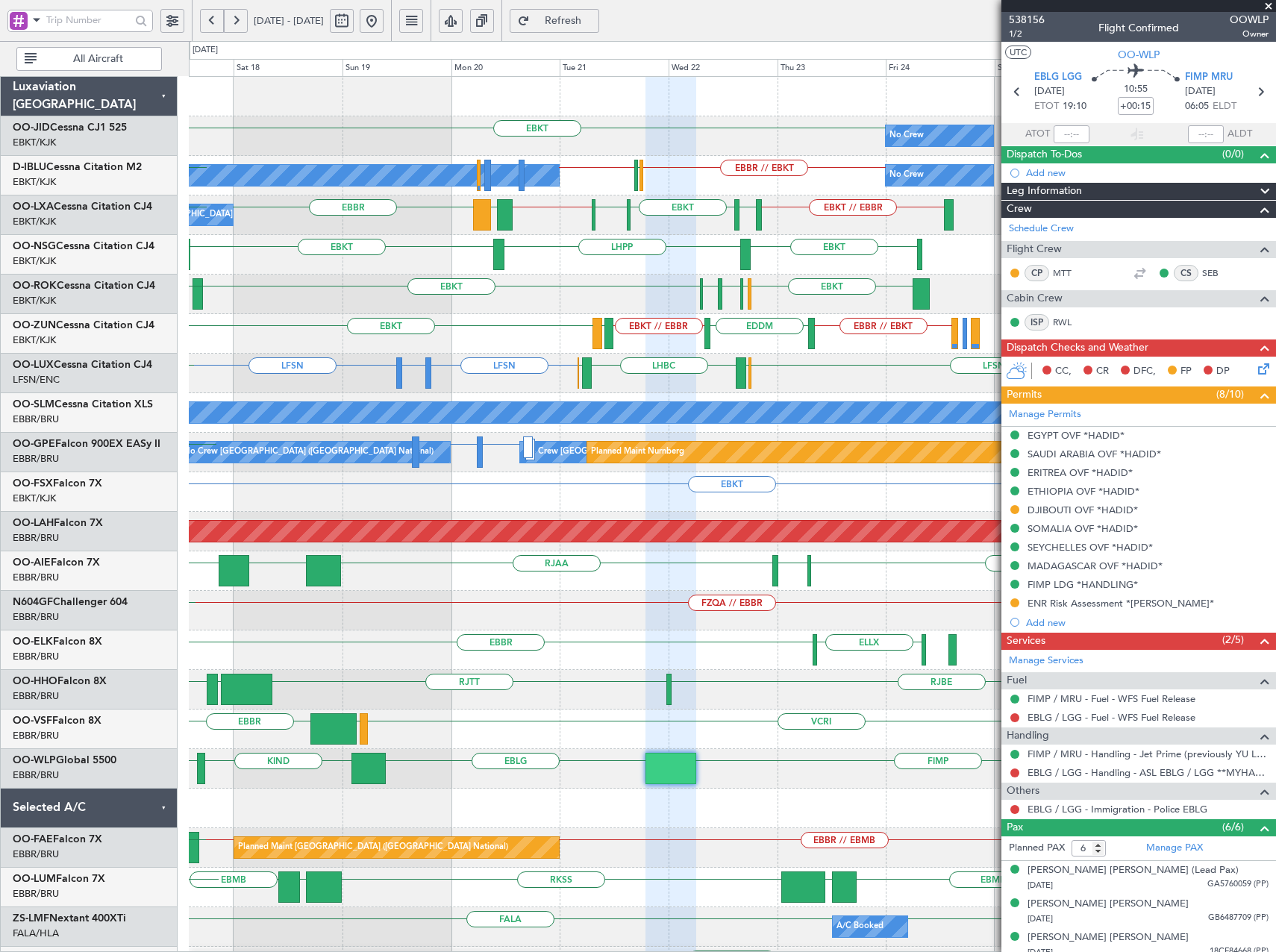
click at [480, 675] on div "No Crew EBKT Planned Maint Kortrijk-Wevelgem EGTE No Crew Kortrijk-Wevelgem No …" at bounding box center [732, 650] width 1086 height 1147
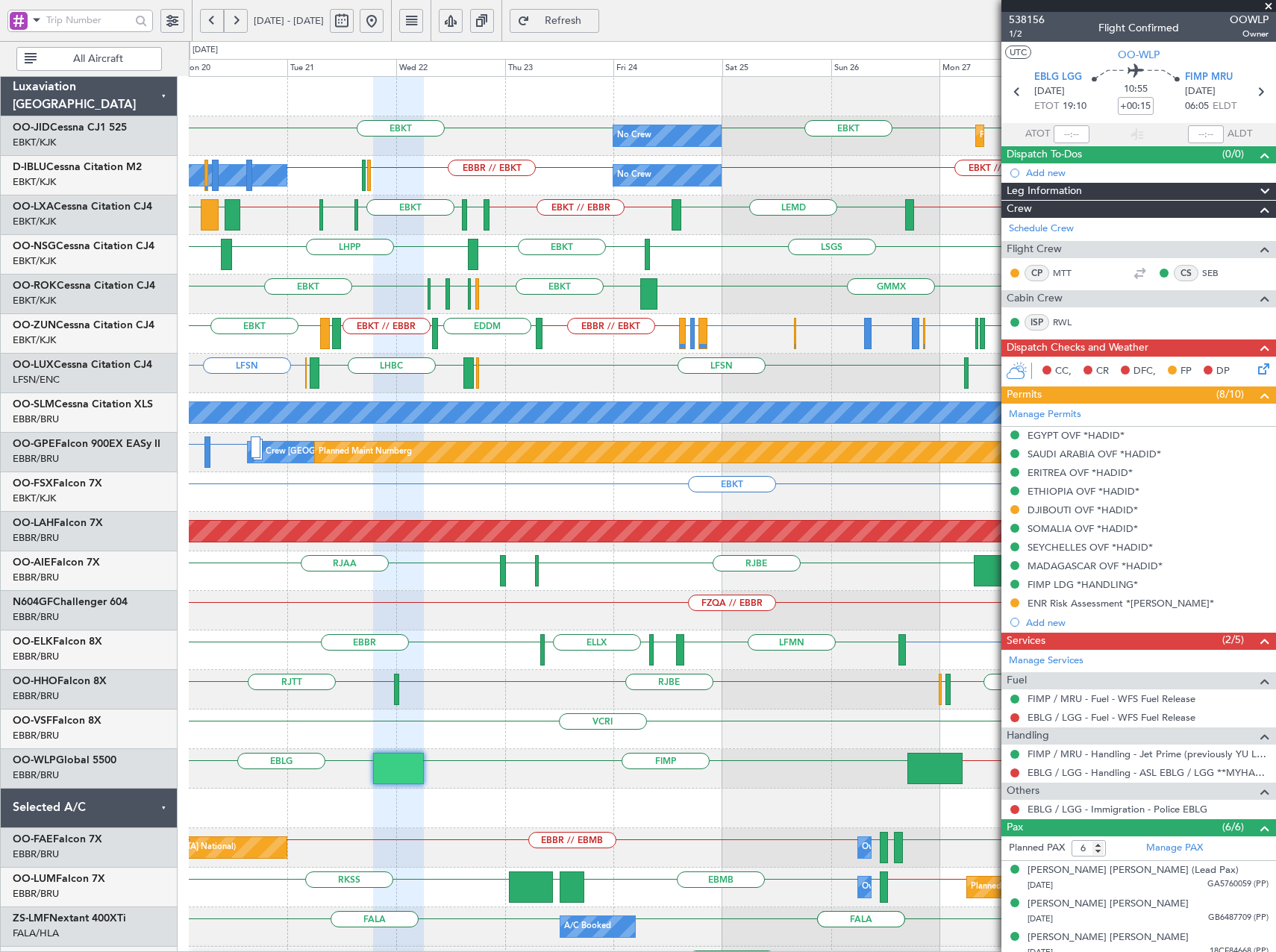
click at [508, 683] on div "No Crew Planned Maint Kortrijk-Wevelgem EBKT EBKT EBKT No Crew Kortrijk-Wevelge…" at bounding box center [732, 571] width 1086 height 989
drag, startPoint x: 1268, startPoint y: 4, endPoint x: 1236, endPoint y: 15, distance: 33.8
click at [1261, 8] on div at bounding box center [1139, 6] width 275 height 12
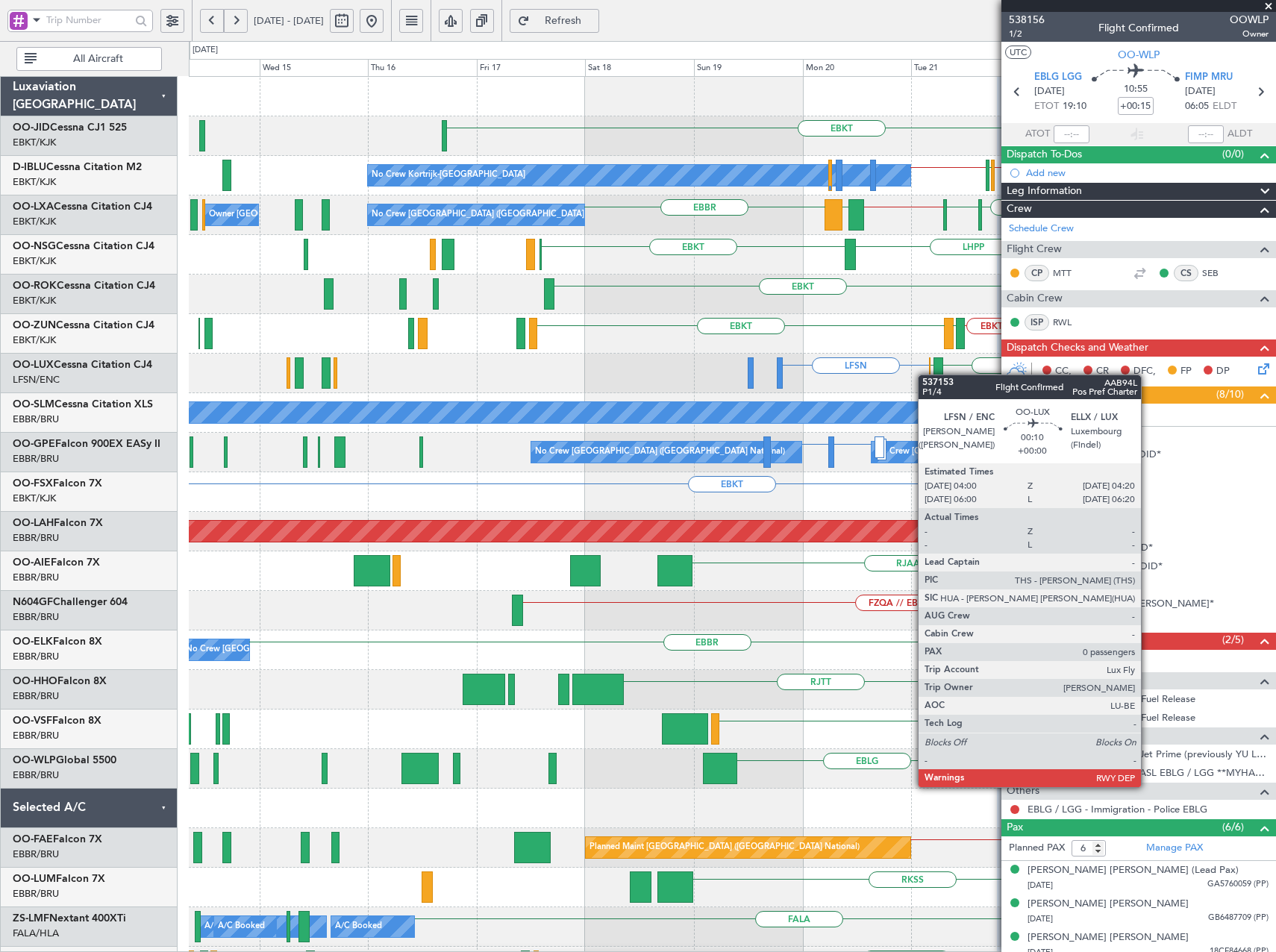
click at [994, 369] on div "EBKT No Crew EBKT EBBR // EBKT LFPB EBKT // EBBR No Crew Kortrijk-Wevelgem No C…" at bounding box center [732, 571] width 1086 height 989
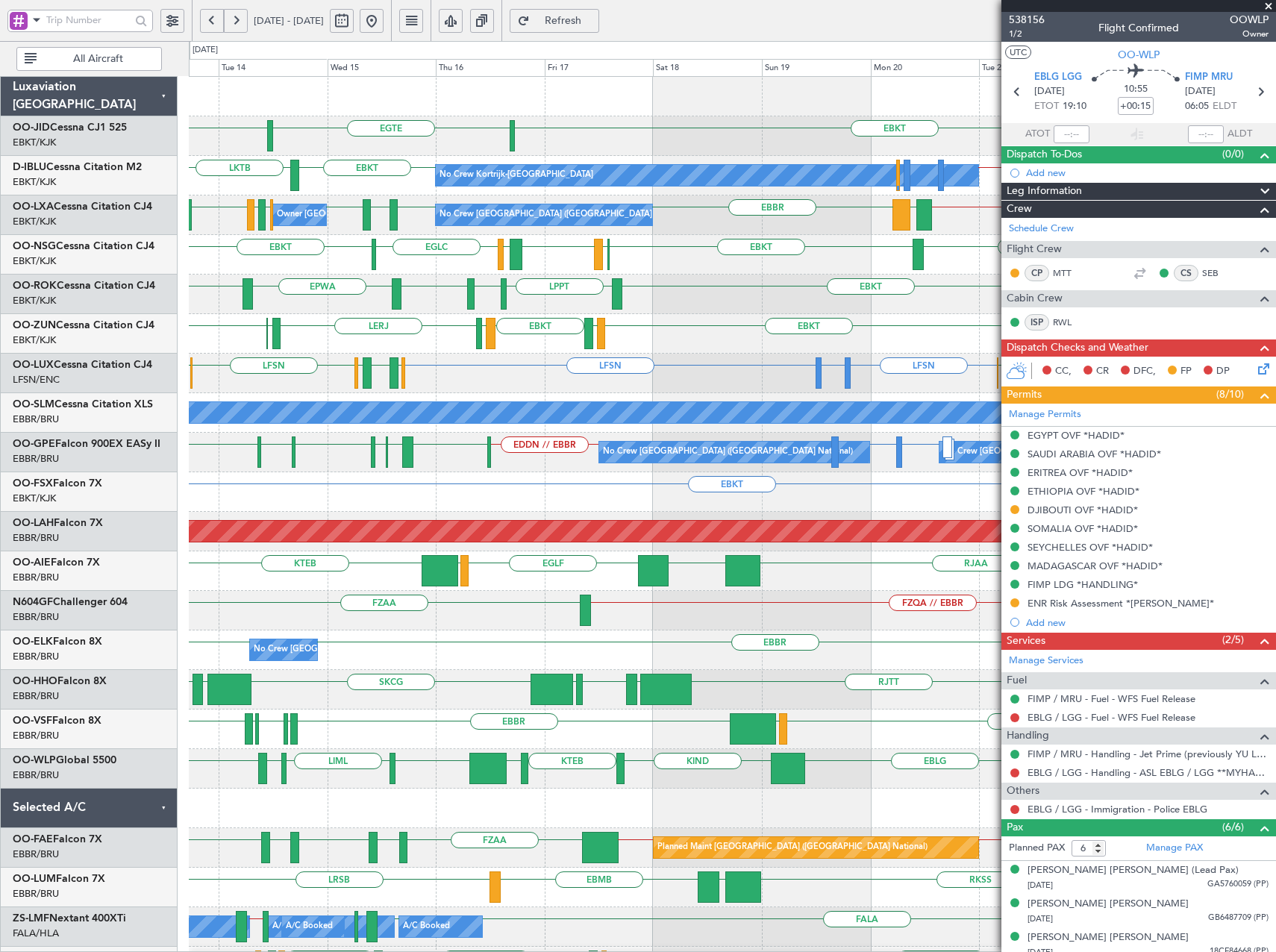
click at [1271, 3] on span at bounding box center [1268, 7] width 15 height 14
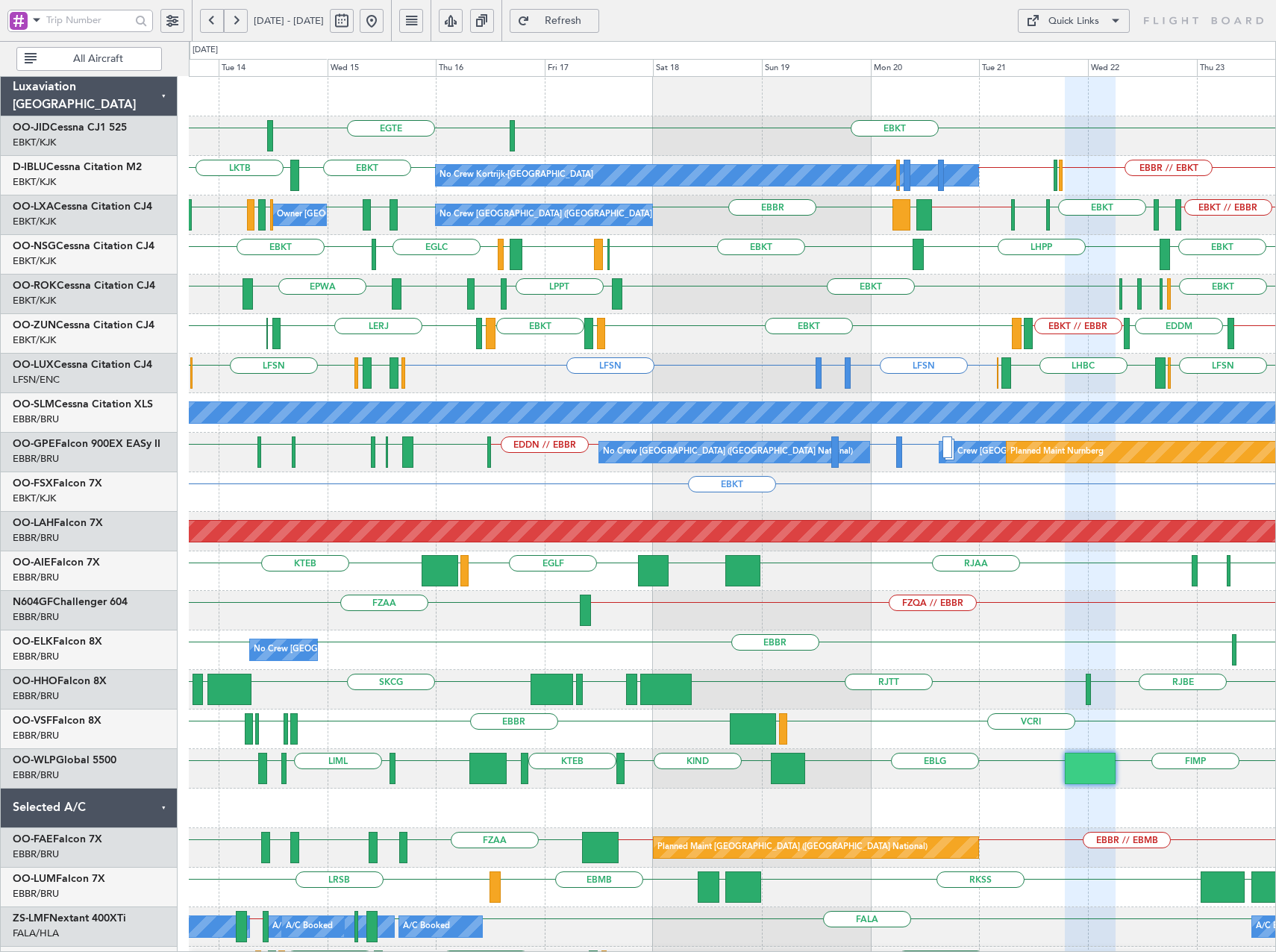
type input "0"
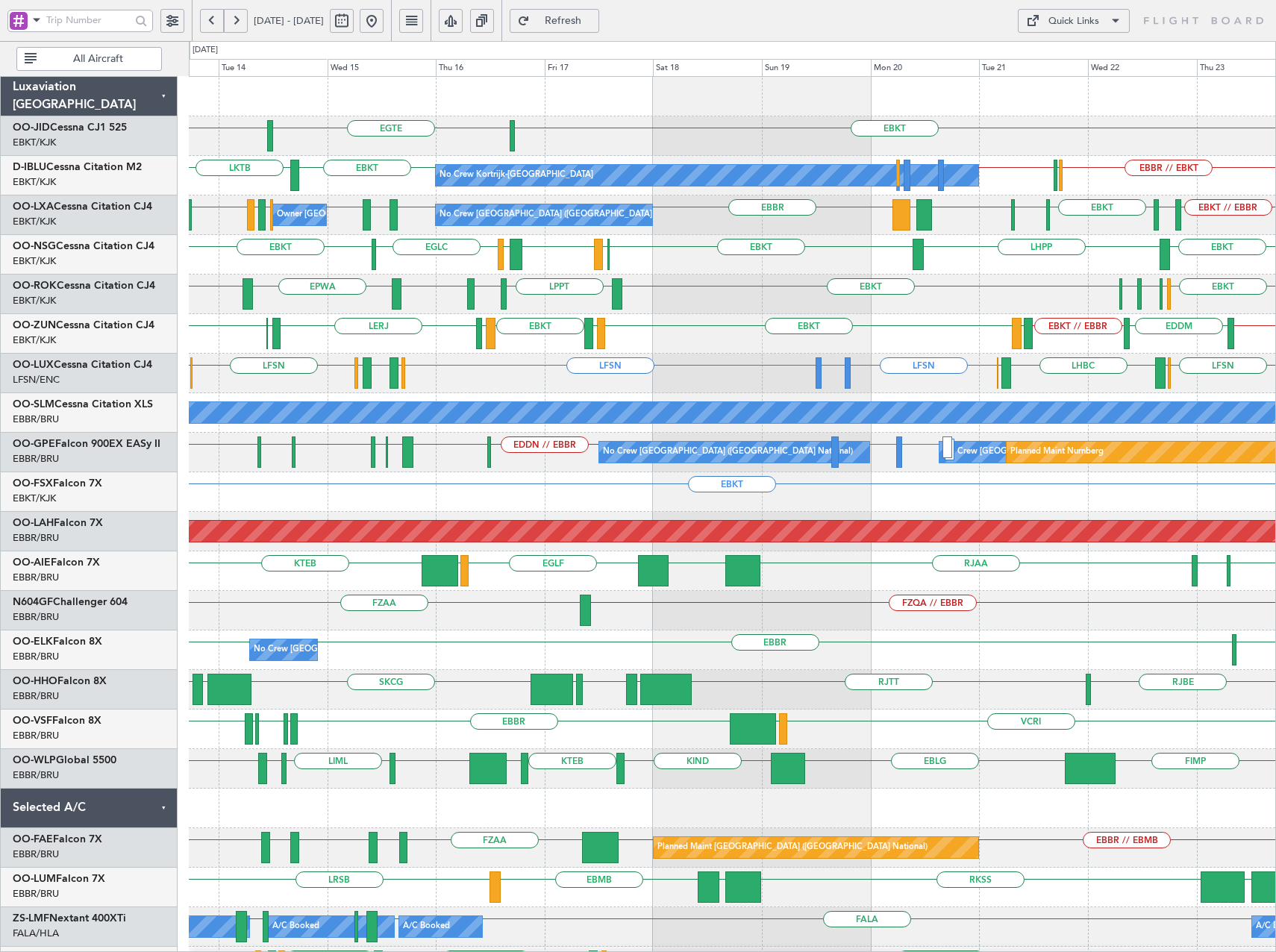
click at [1100, 25] on button "Quick Links" at bounding box center [1074, 21] width 112 height 24
click at [1070, 61] on button "Trip Builder" at bounding box center [1074, 57] width 112 height 36
drag, startPoint x: 618, startPoint y: 24, endPoint x: 613, endPoint y: 31, distance: 8.6
click at [594, 26] on span "Refresh" at bounding box center [564, 21] width 61 height 11
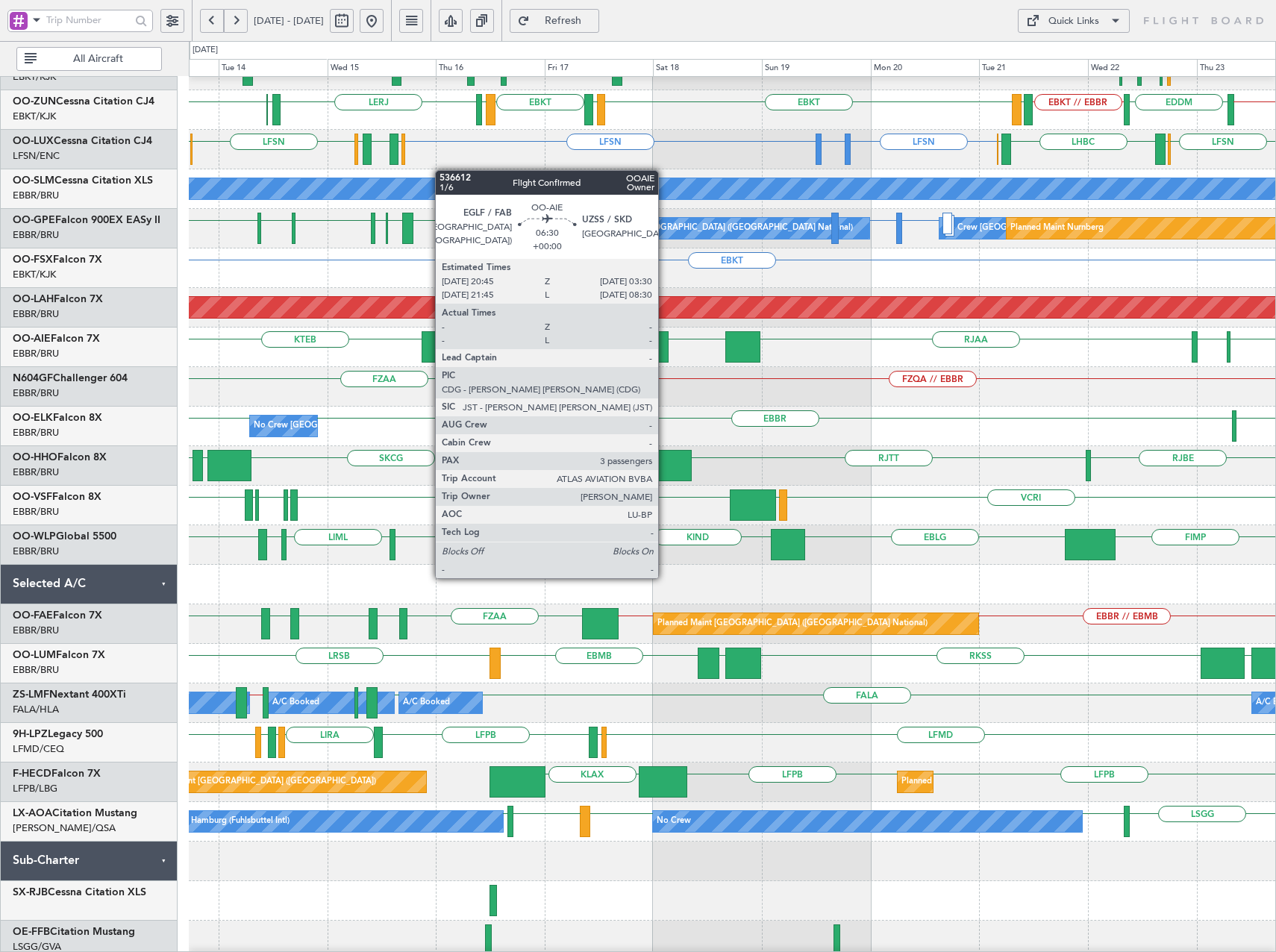
scroll to position [311, 0]
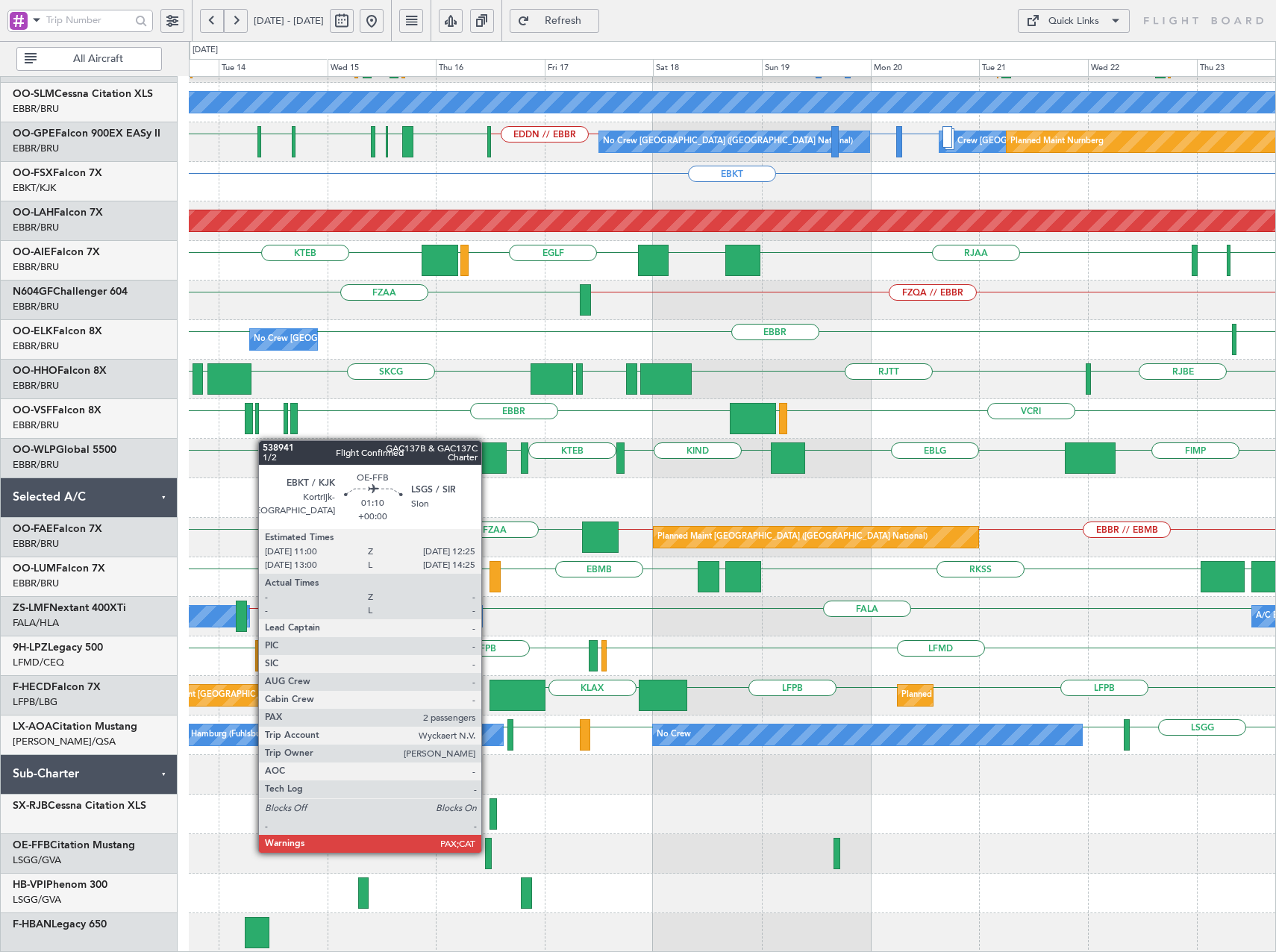
click at [488, 852] on div at bounding box center [488, 853] width 7 height 31
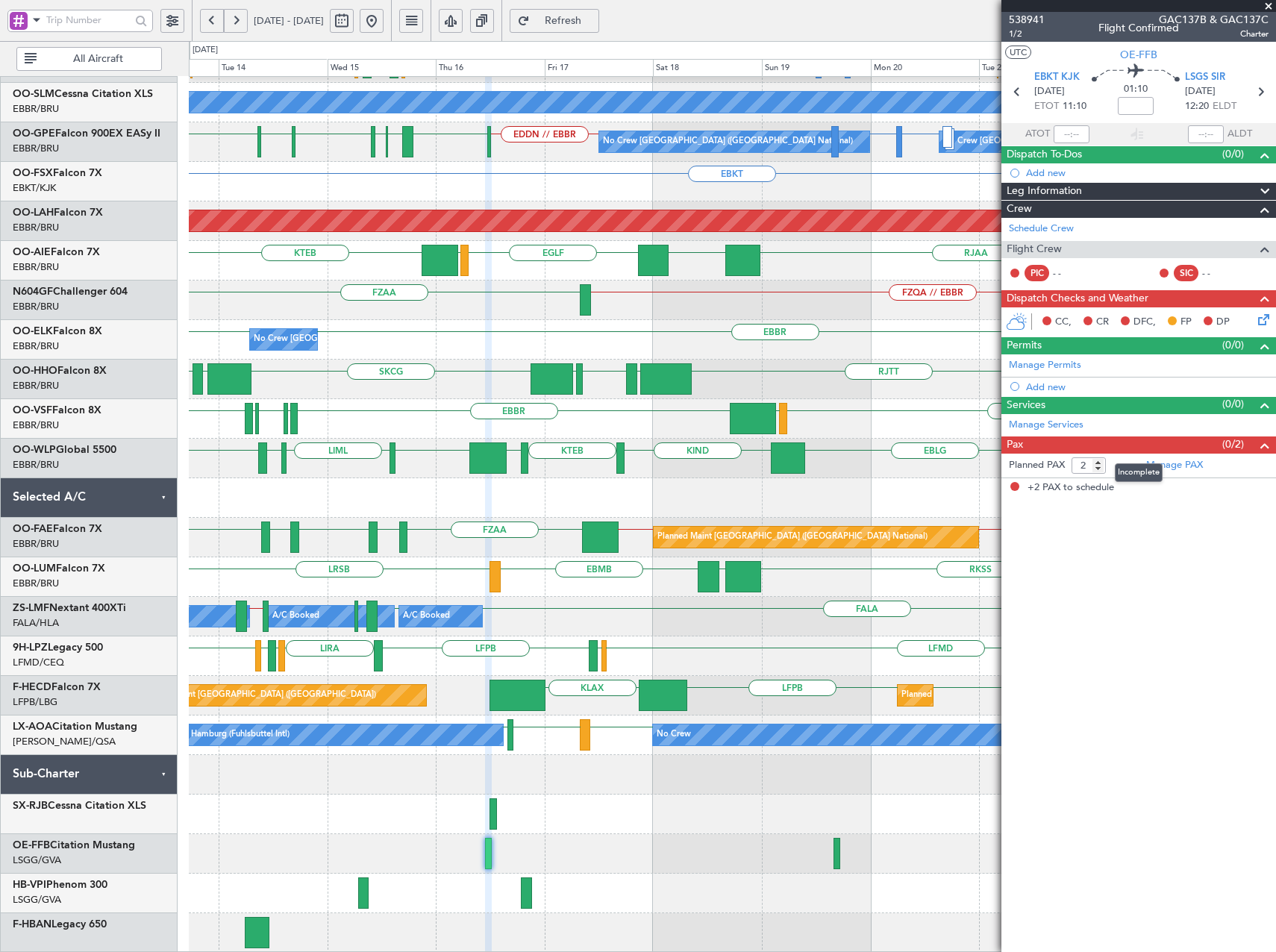
click at [1166, 463] on mat-tooltip-component "Incomplete" at bounding box center [1139, 473] width 68 height 40
click at [1185, 465] on link "Manage PAX" at bounding box center [1175, 465] width 57 height 15
click at [32, 18] on span at bounding box center [36, 20] width 18 height 18
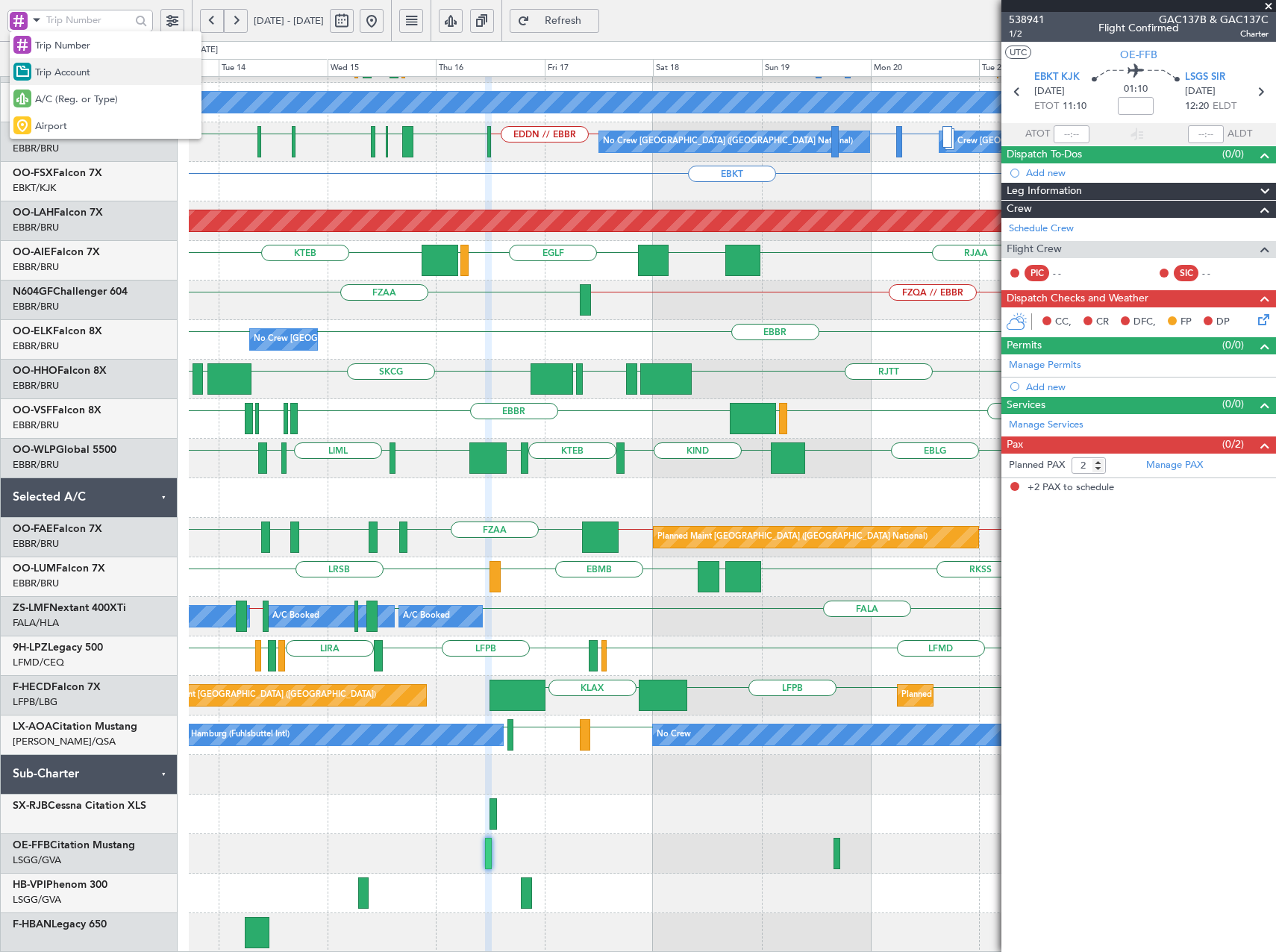
click at [62, 73] on span "Trip Account" at bounding box center [63, 73] width 55 height 15
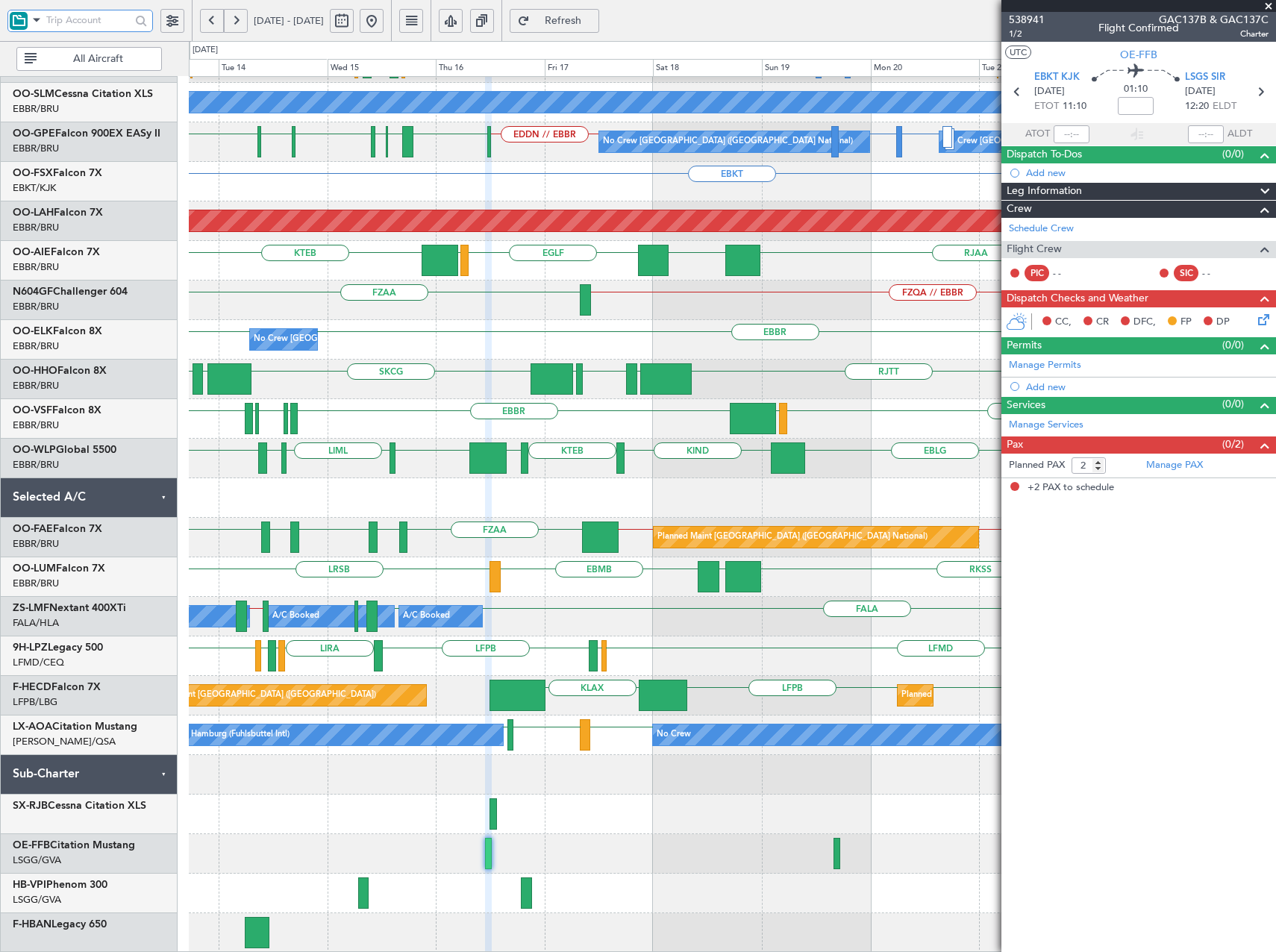
click at [64, 26] on input "text" at bounding box center [88, 20] width 84 height 22
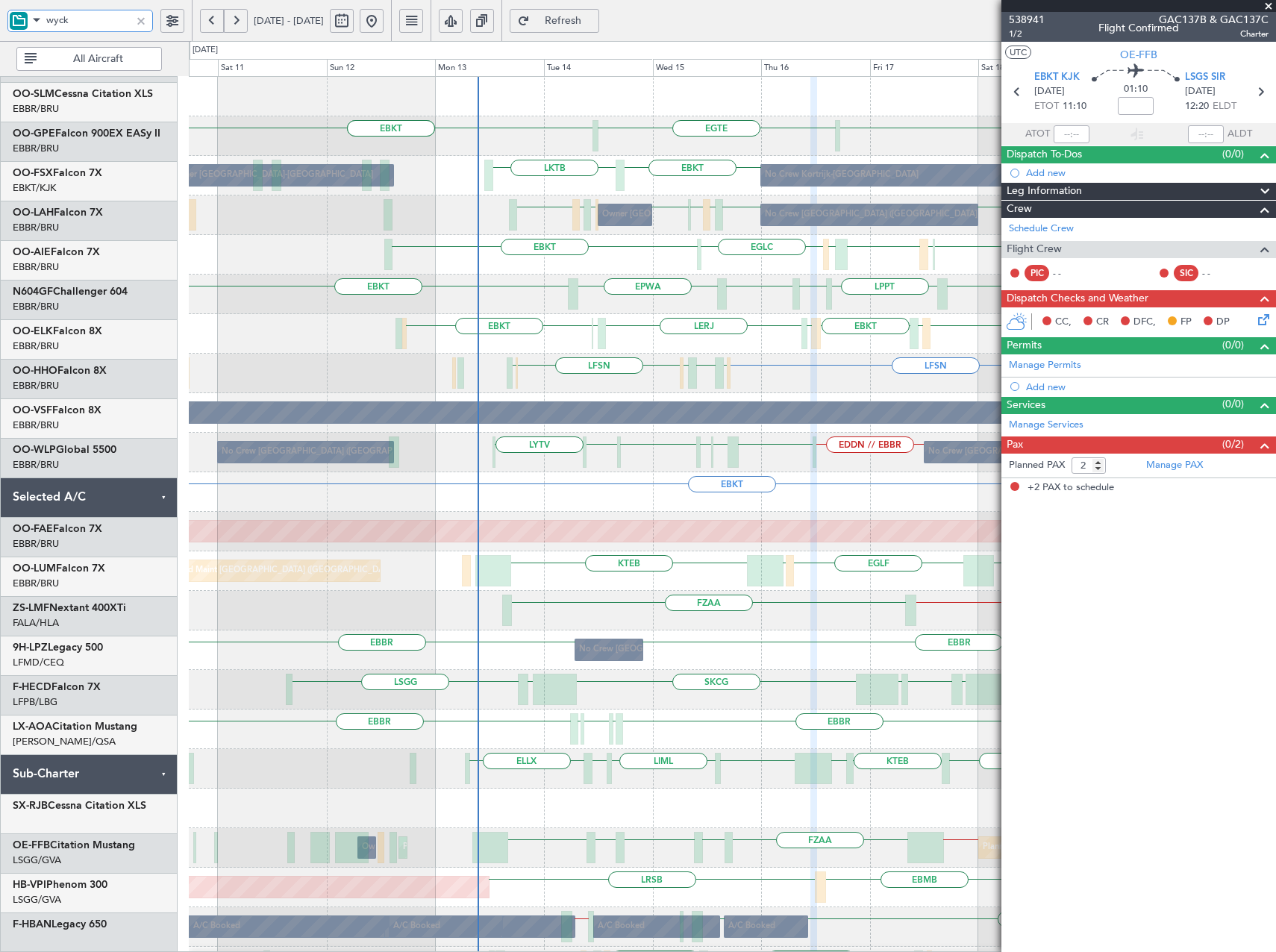
scroll to position [0, 0]
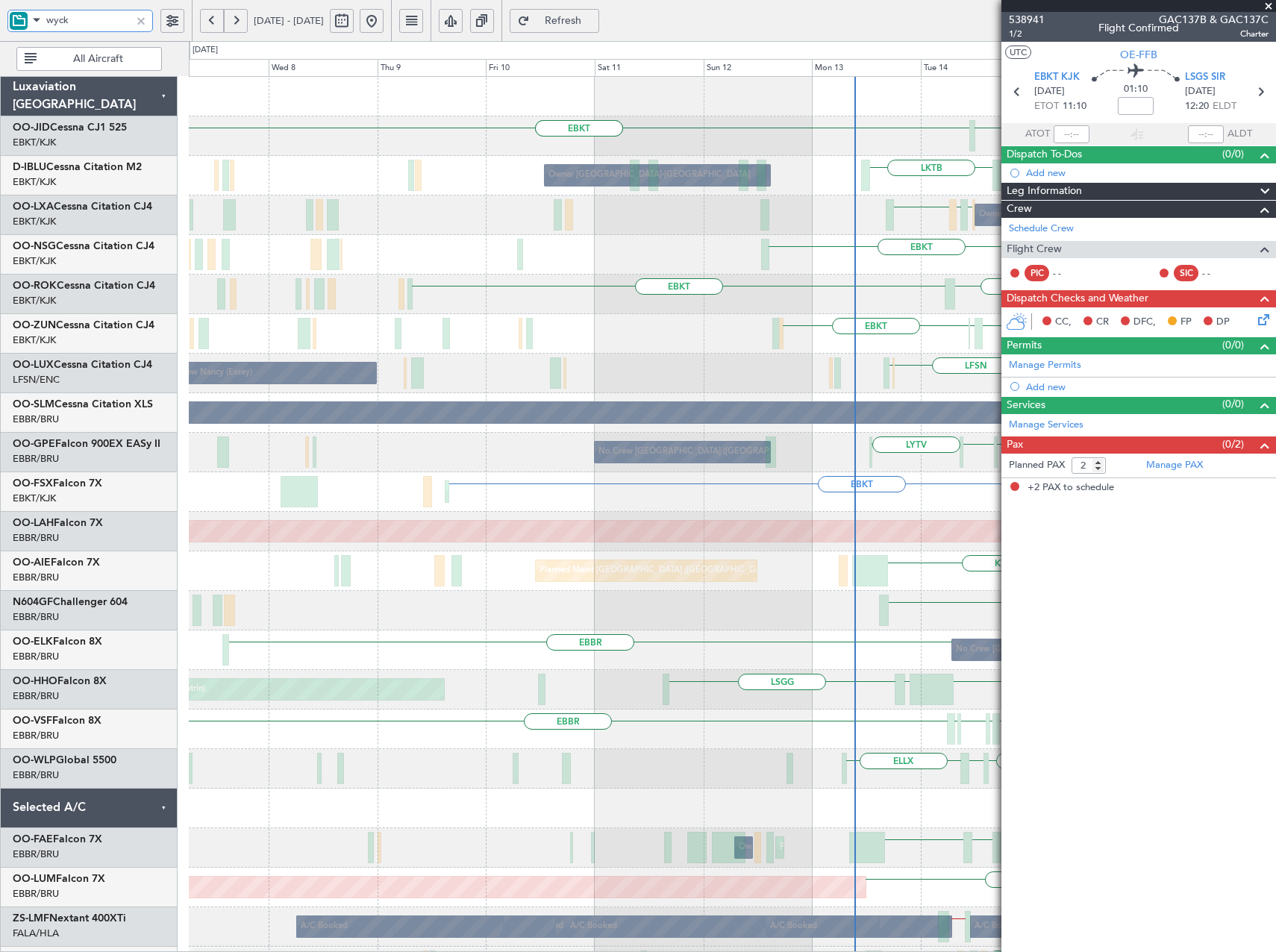
click at [1171, 812] on fb-app "wyck 13 Oct 2025 - 23 Oct 2025 Refresh Quick Links All Aircraft EGTE EBKT EBKT …" at bounding box center [638, 486] width 1276 height 934
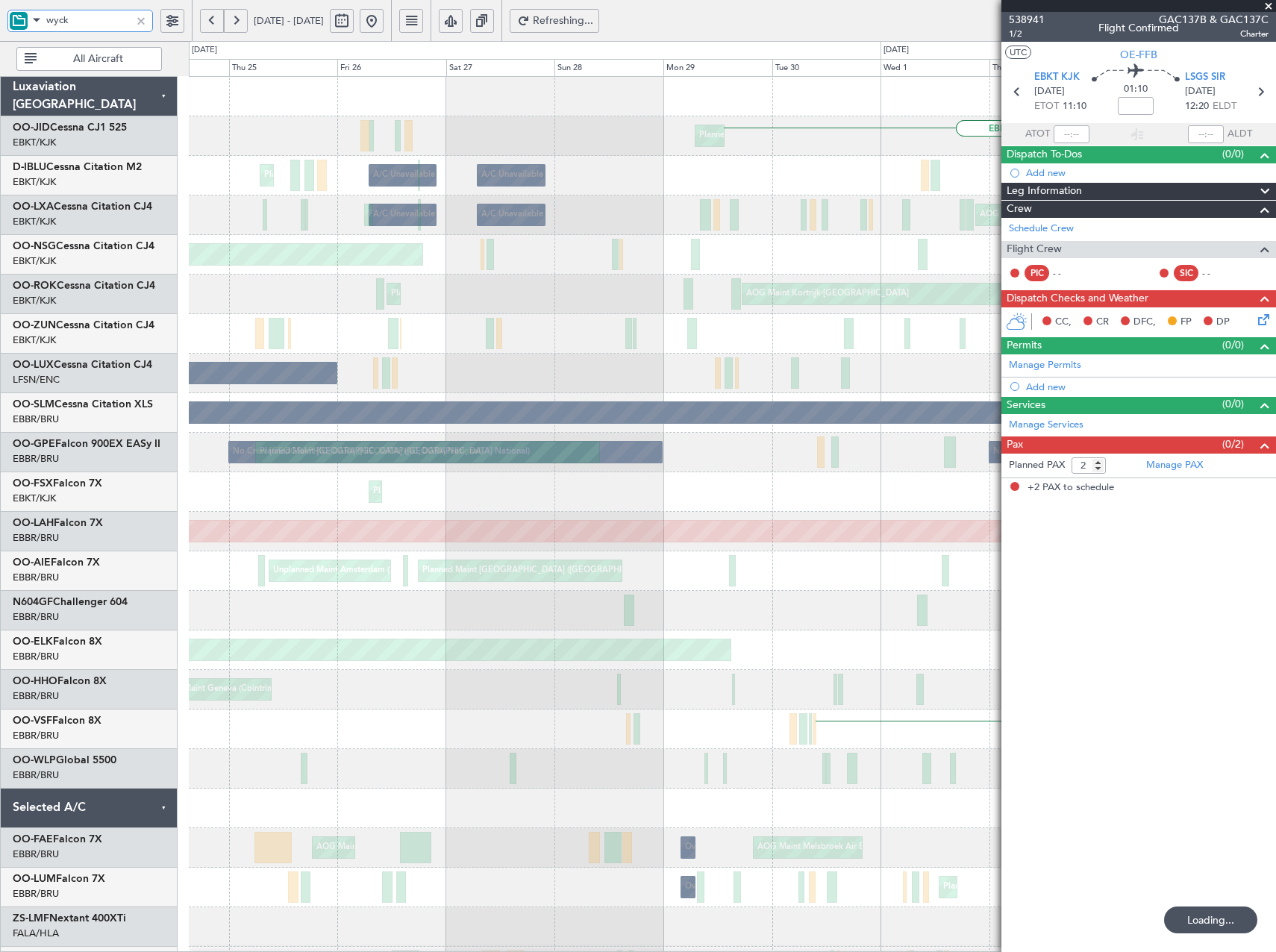
click at [862, 771] on div "EBKT EBKT Planned Maint Kortrijk-Wevelgem A/C Unavailable Kortrijk-Wevelgem A/C…" at bounding box center [732, 571] width 1086 height 989
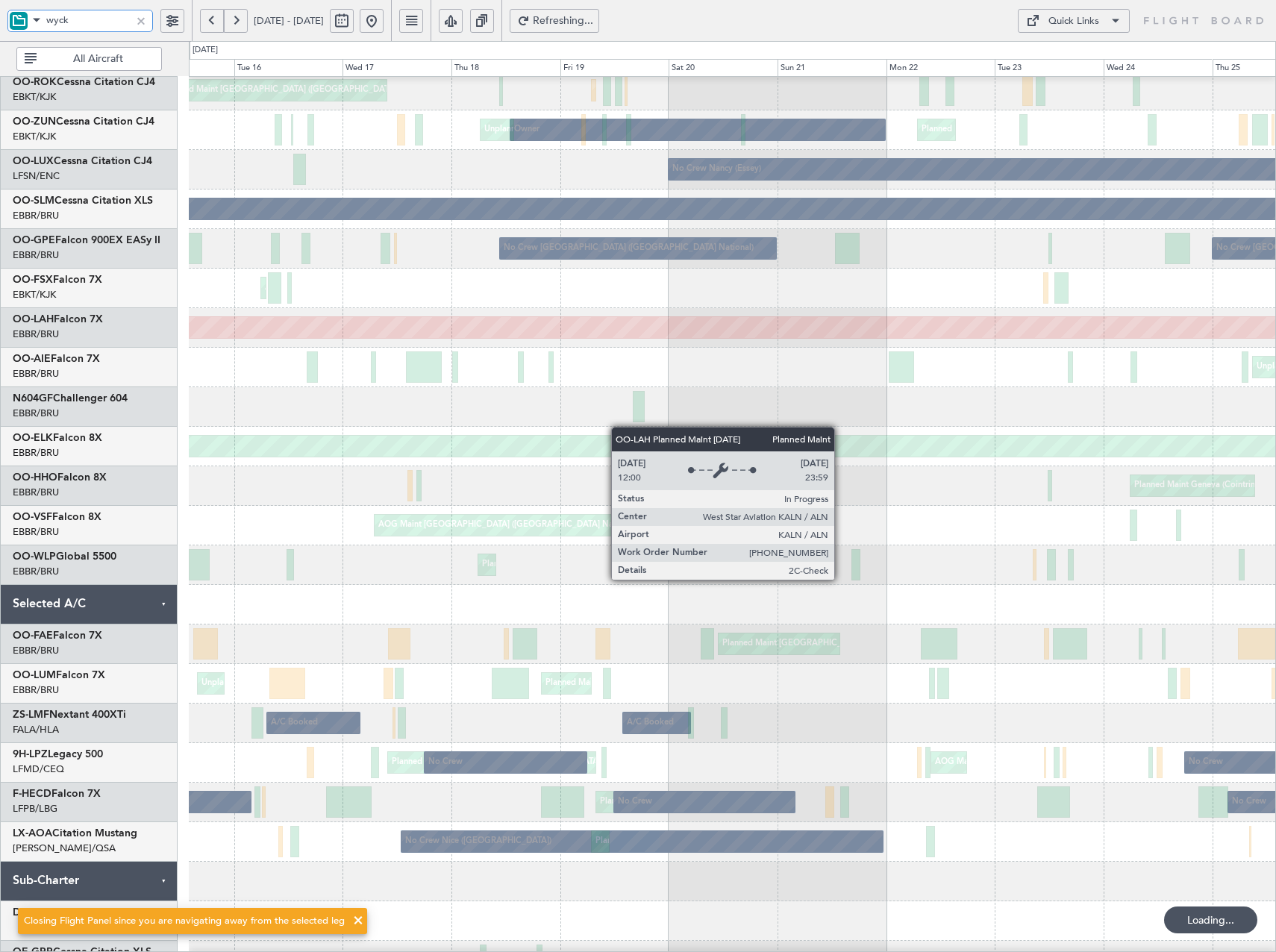
scroll to position [232, 0]
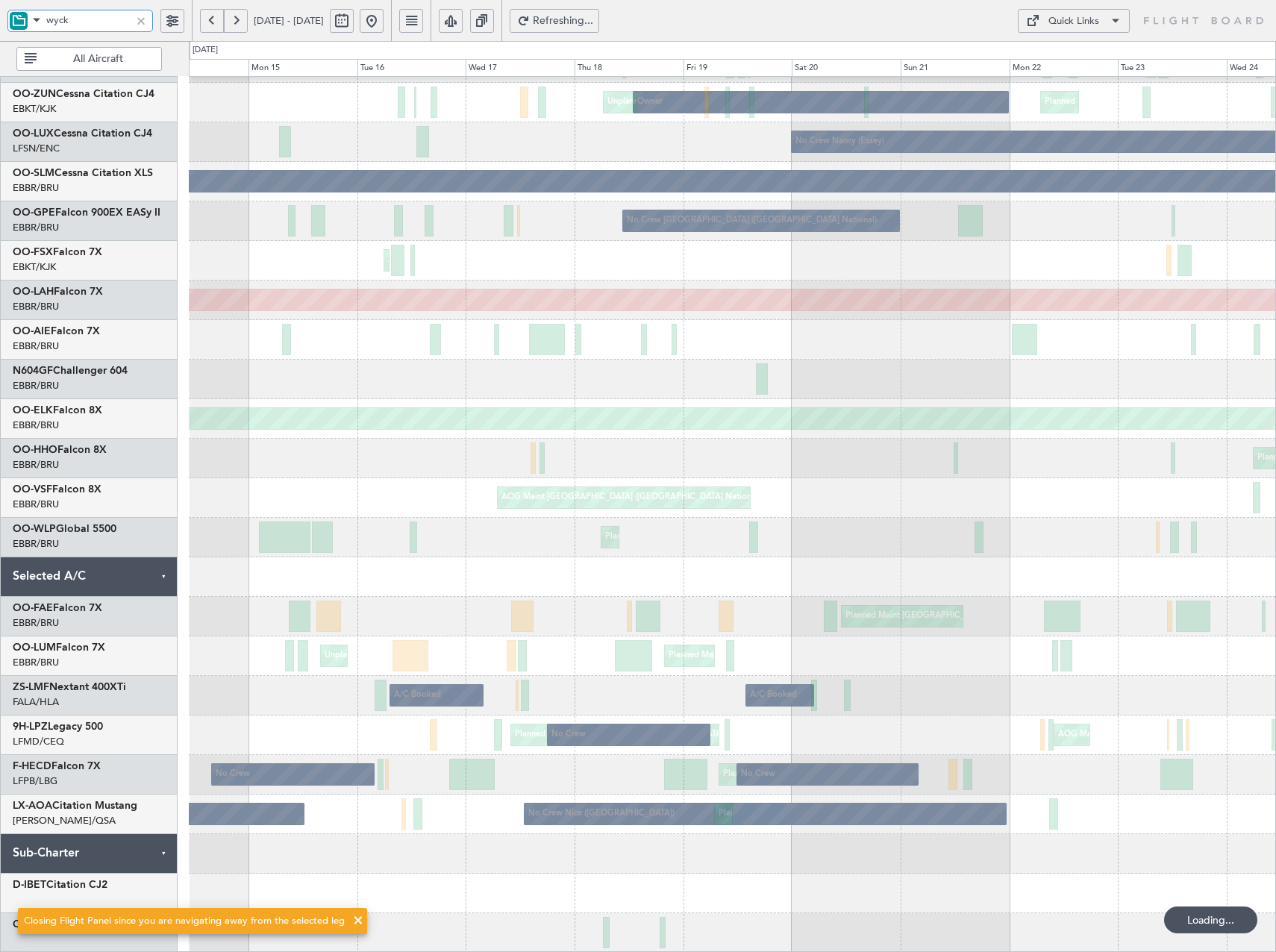
click at [761, 122] on div "Planned Maint Kortrijk-Wevelgem Planned Maint Paris (Le Bourget) A/C Unavailabl…" at bounding box center [732, 399] width 1086 height 1107
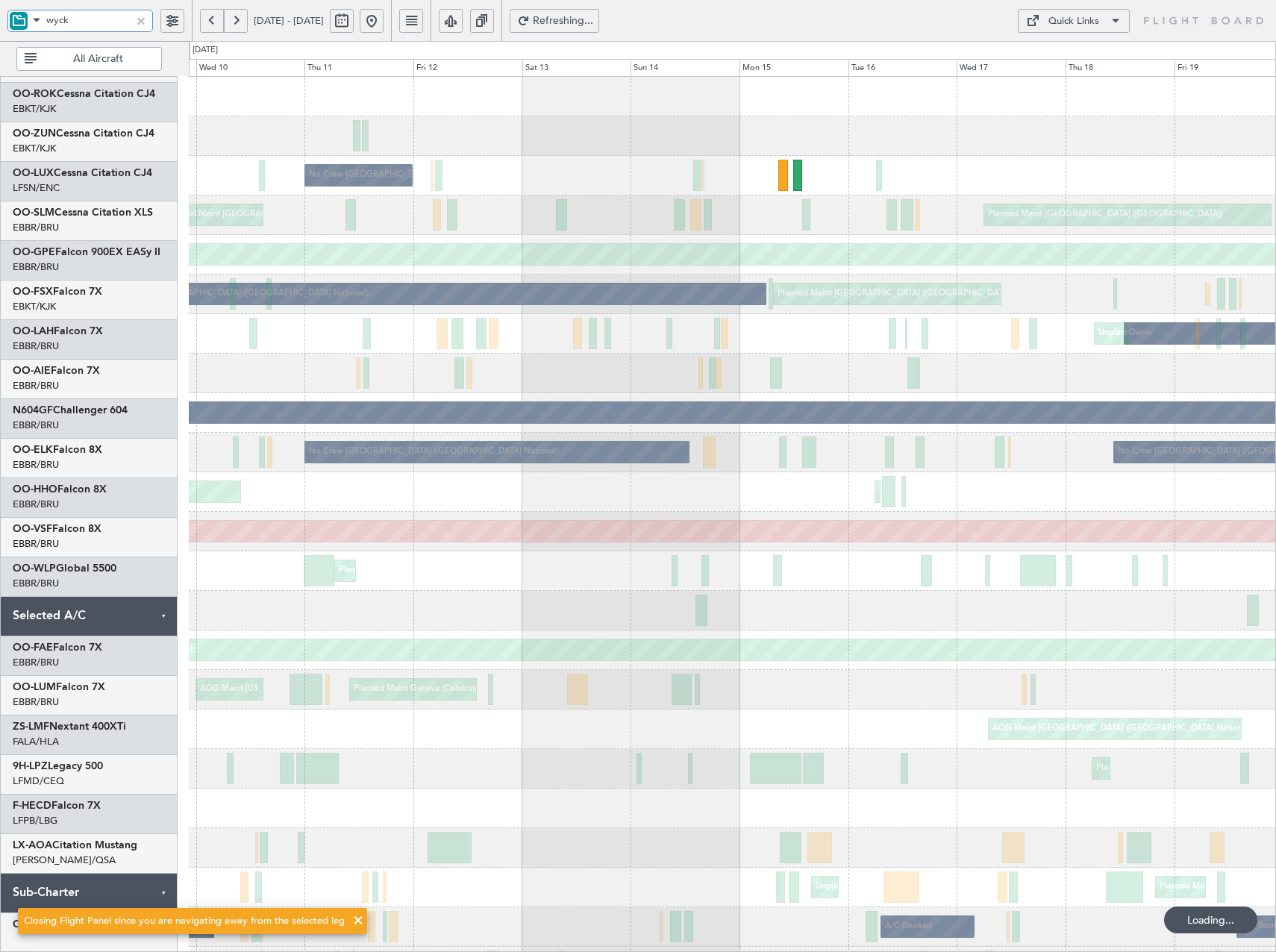
scroll to position [0, 0]
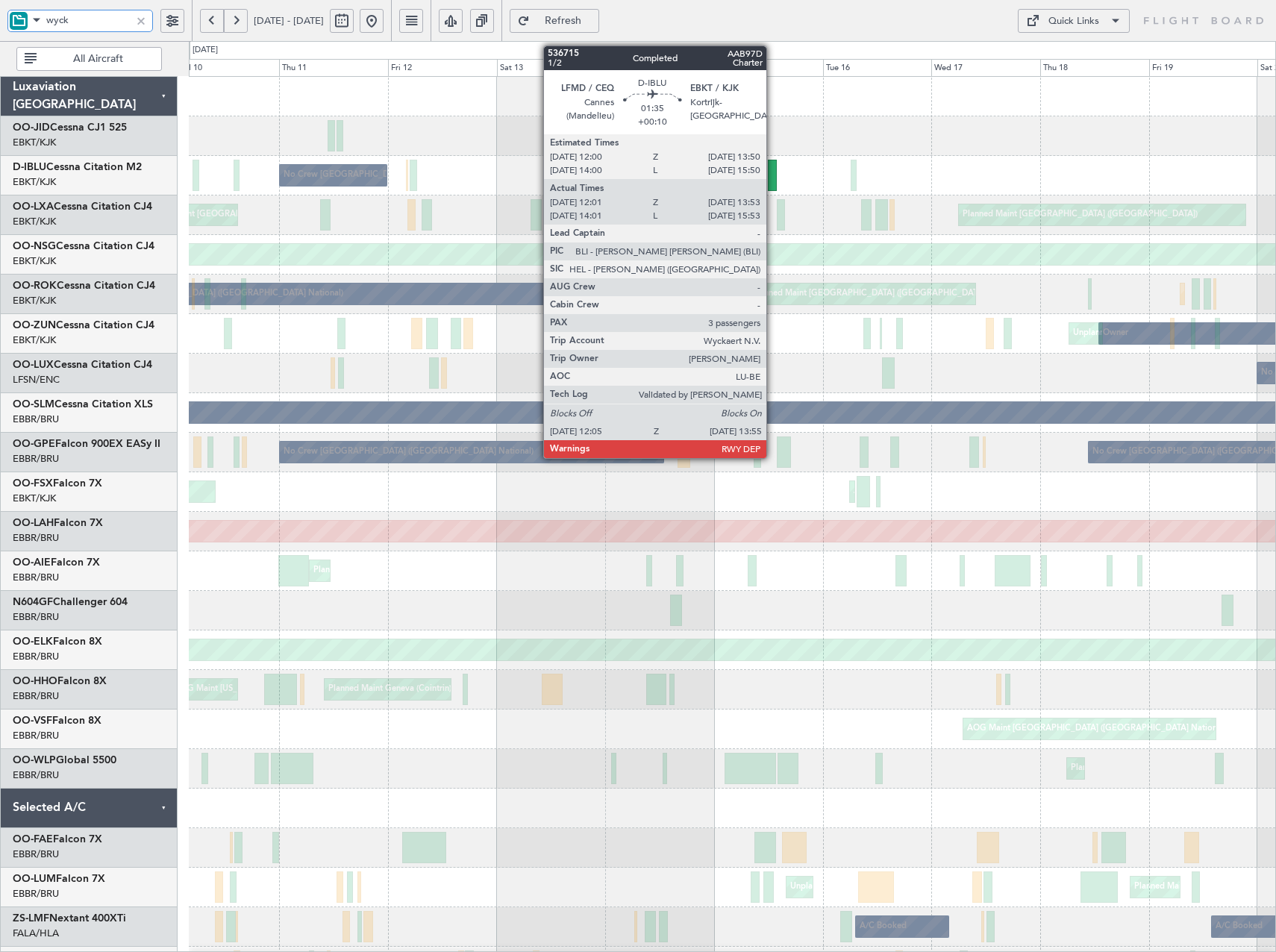
click at [773, 178] on div at bounding box center [773, 175] width 9 height 31
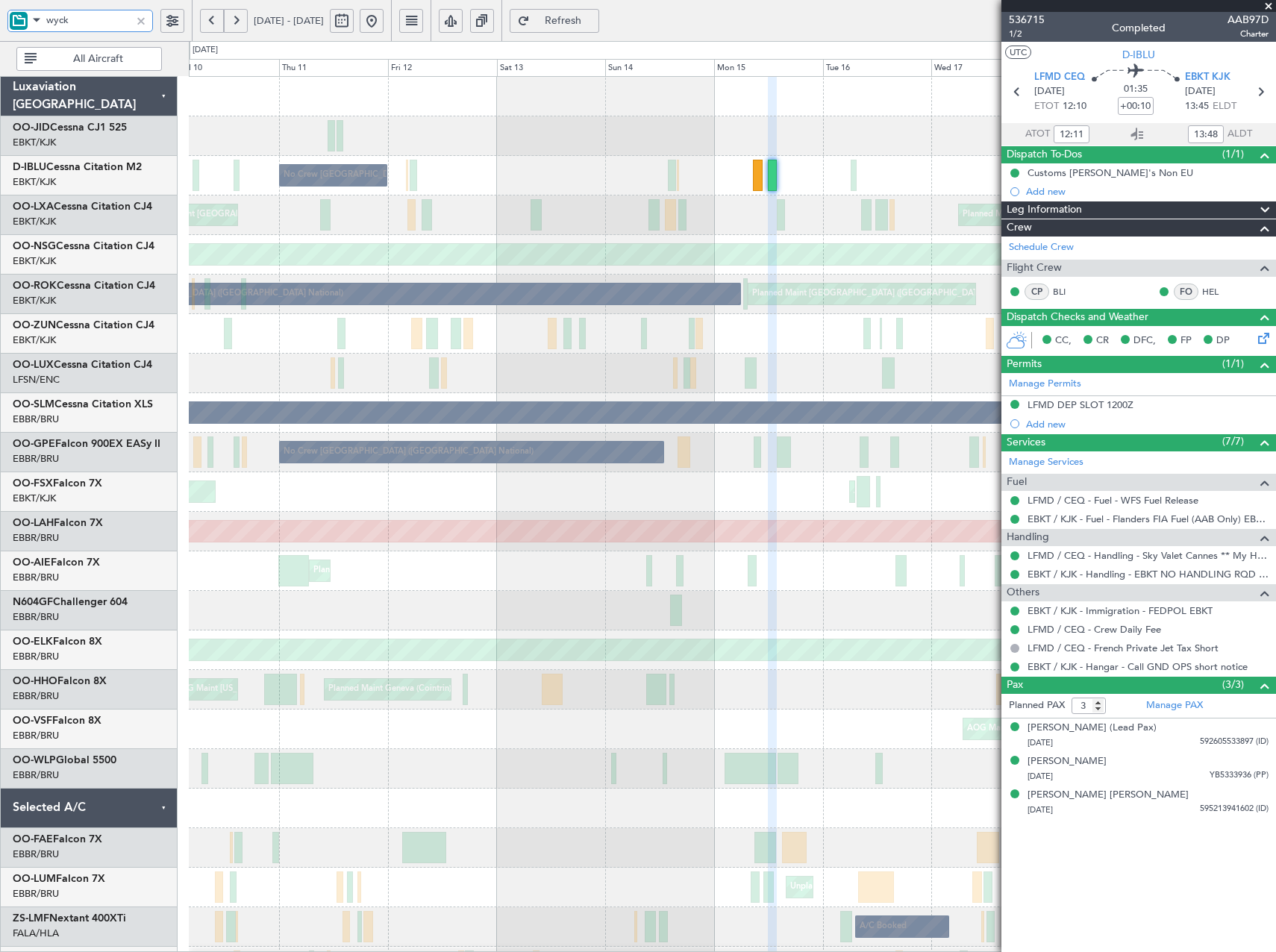
type input "wyck"
click at [1266, 5] on span at bounding box center [1268, 7] width 15 height 14
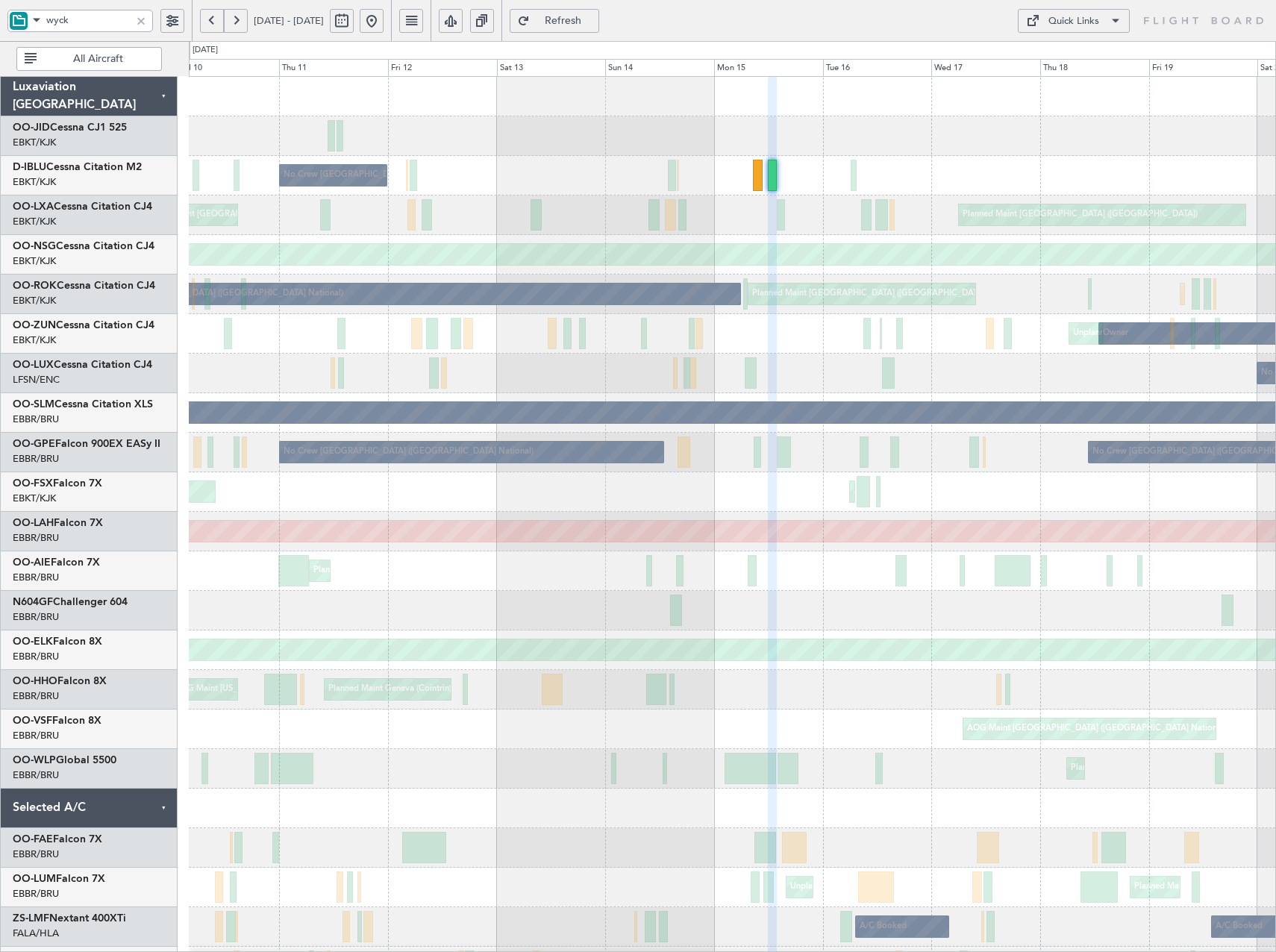
type input "0"
click at [140, 21] on div at bounding box center [140, 21] width 16 height 16
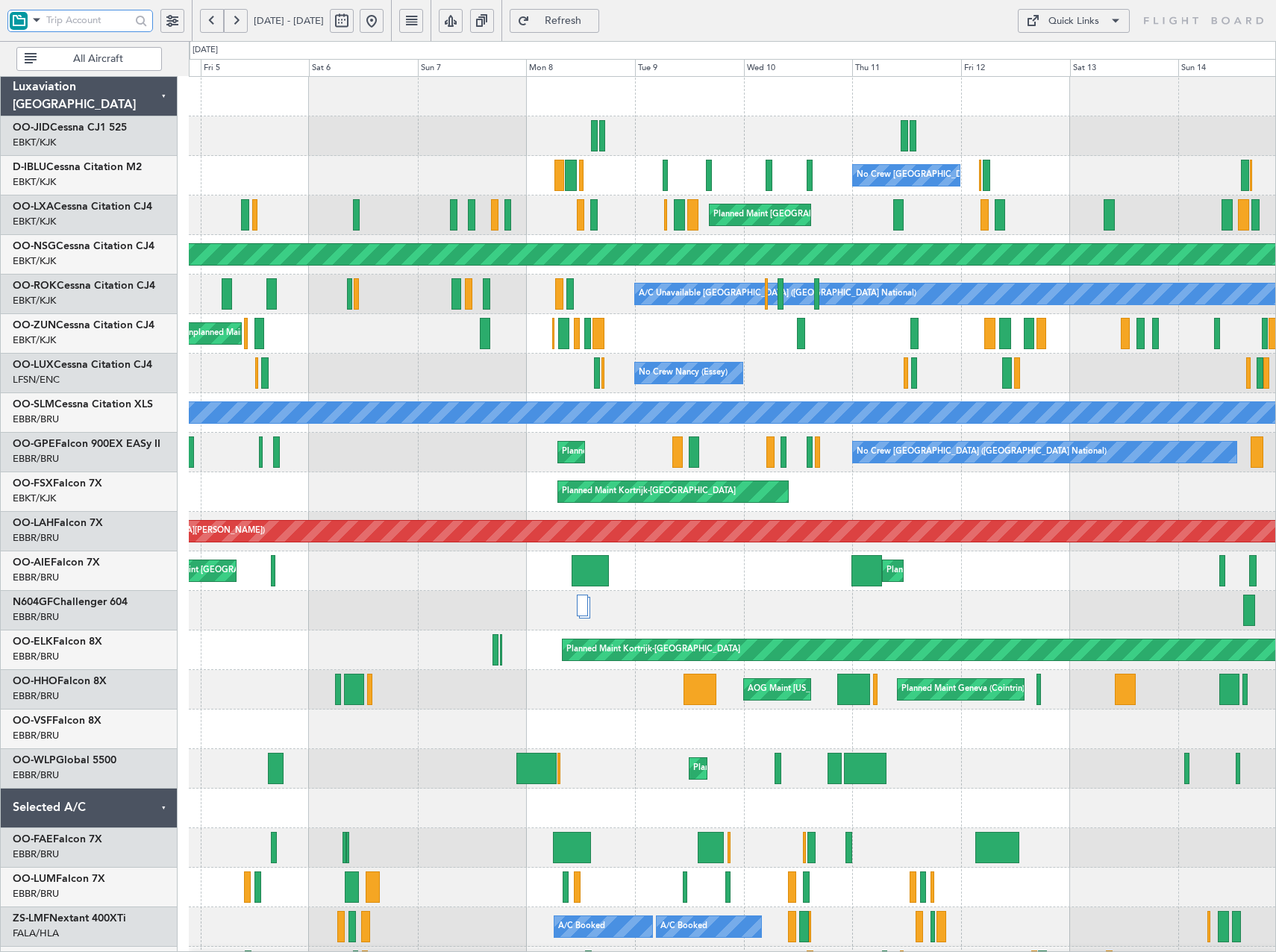
click at [840, 238] on div "No Crew Brussels (Brussels National) No Crew Brussels (Brussels National) AOG M…" at bounding box center [732, 650] width 1086 height 1147
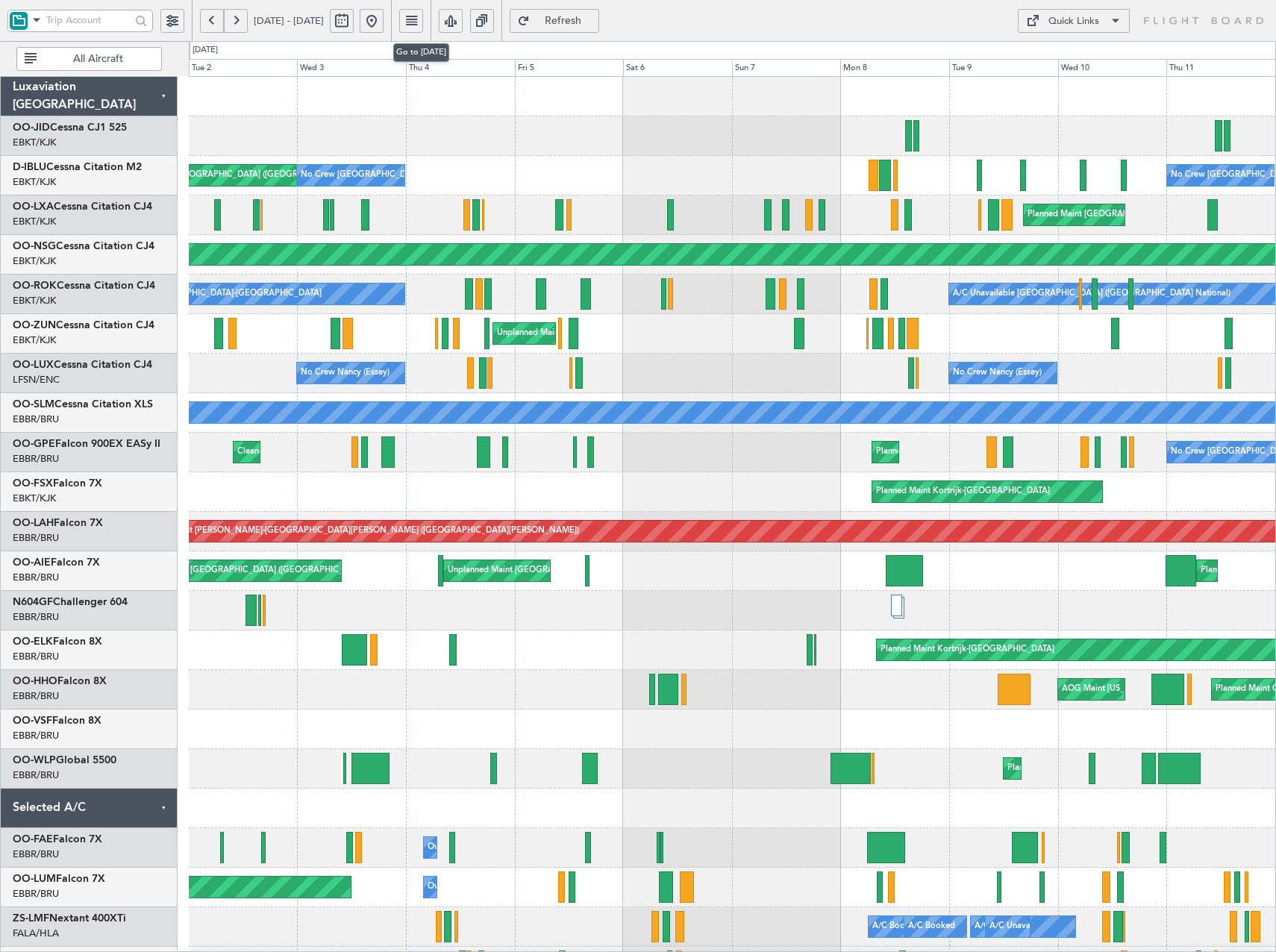
click at [384, 23] on button at bounding box center [371, 21] width 24 height 24
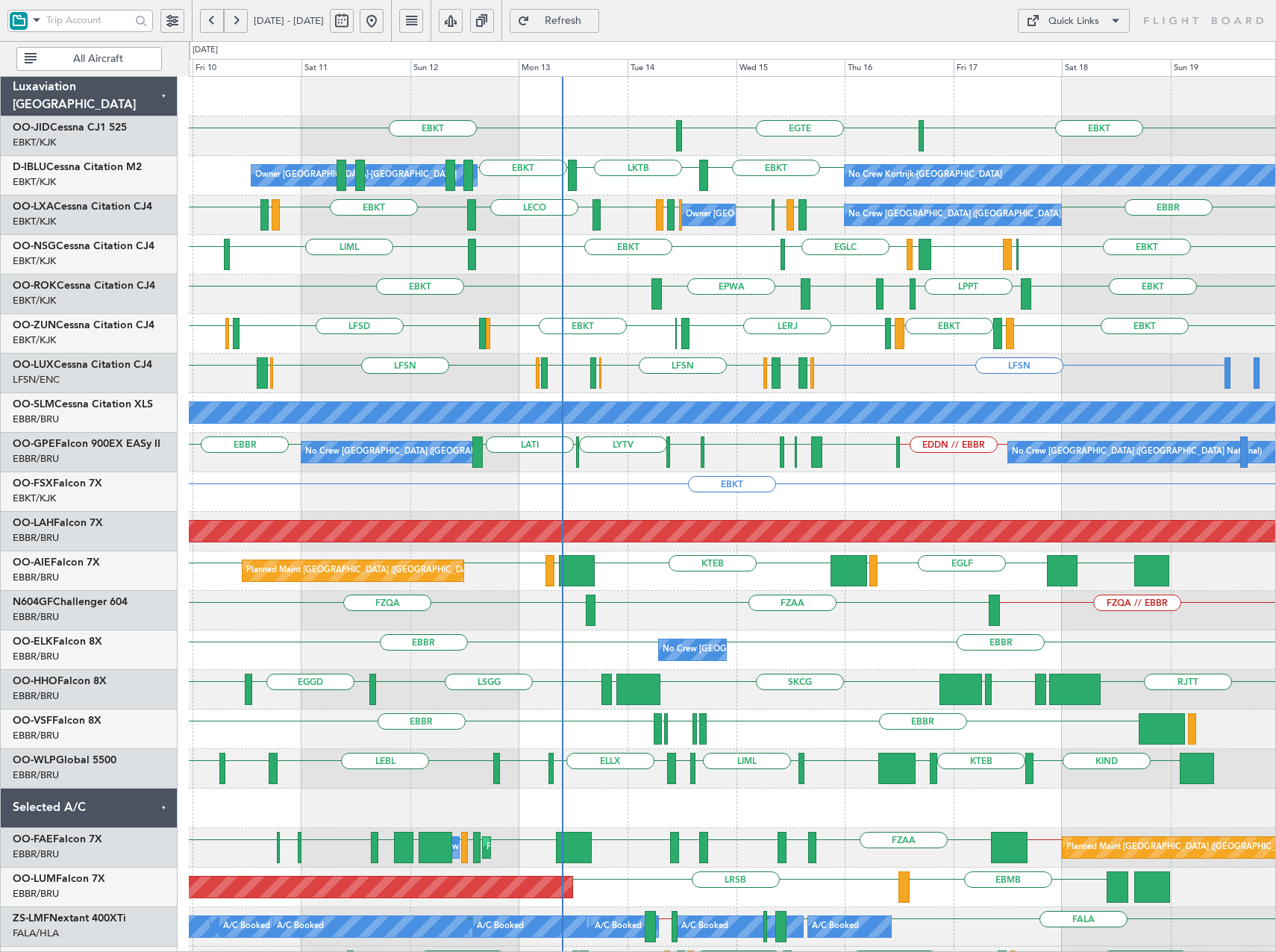
click at [837, 311] on div "EPWA EBKT EBKT LPPT LERJ EBKT" at bounding box center [732, 295] width 1086 height 40
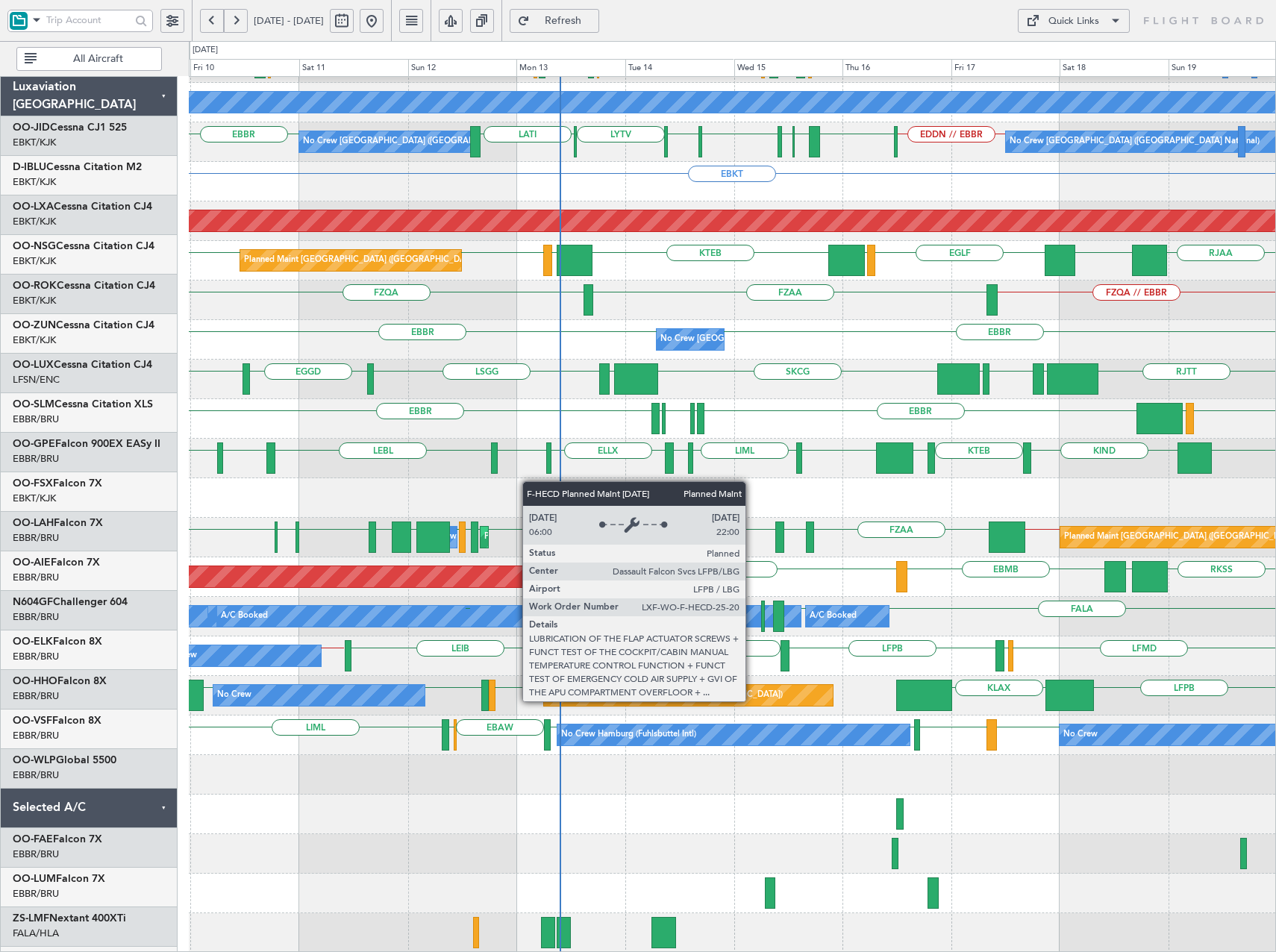
scroll to position [311, 0]
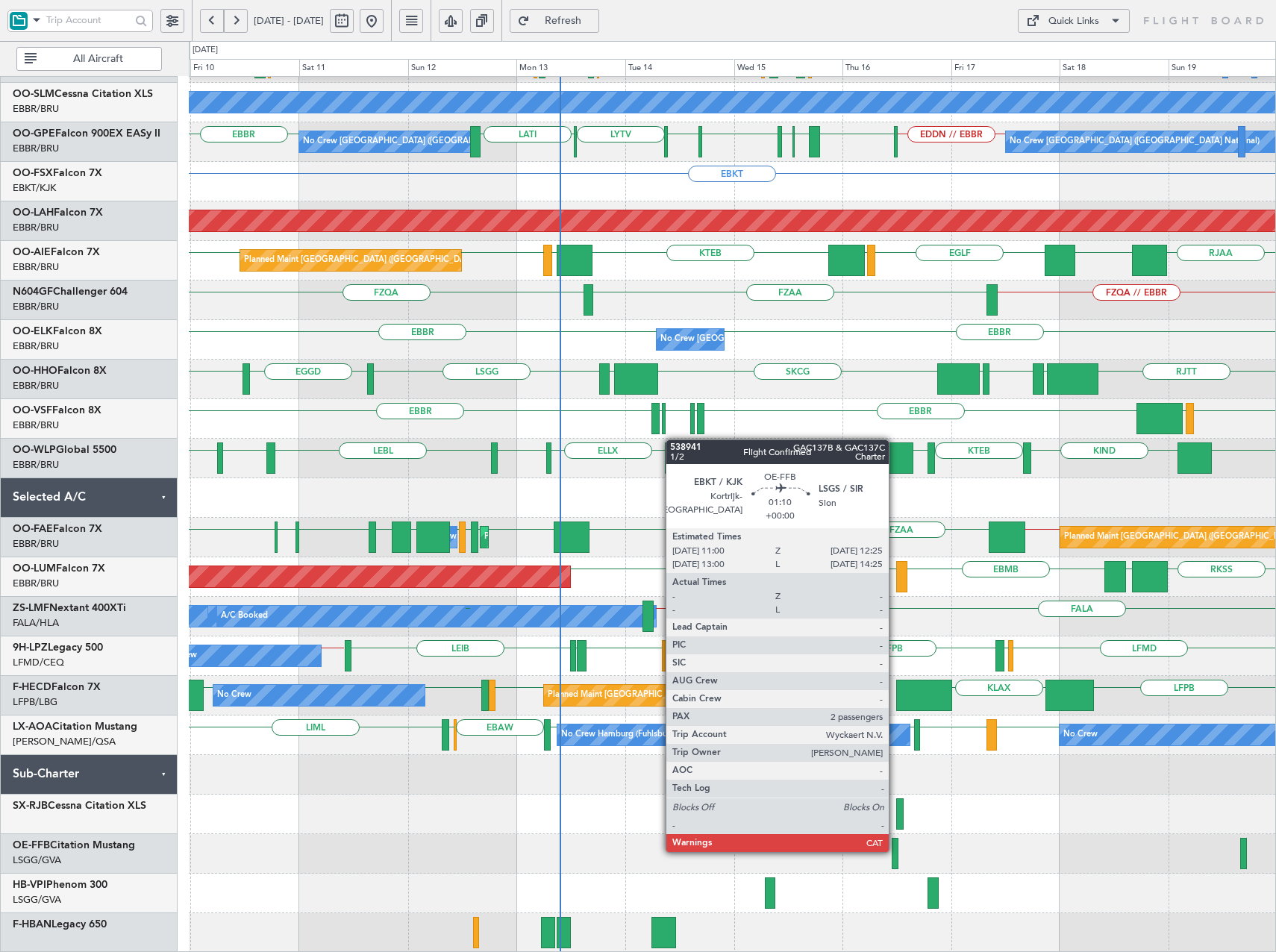
click at [895, 851] on div at bounding box center [895, 853] width 7 height 31
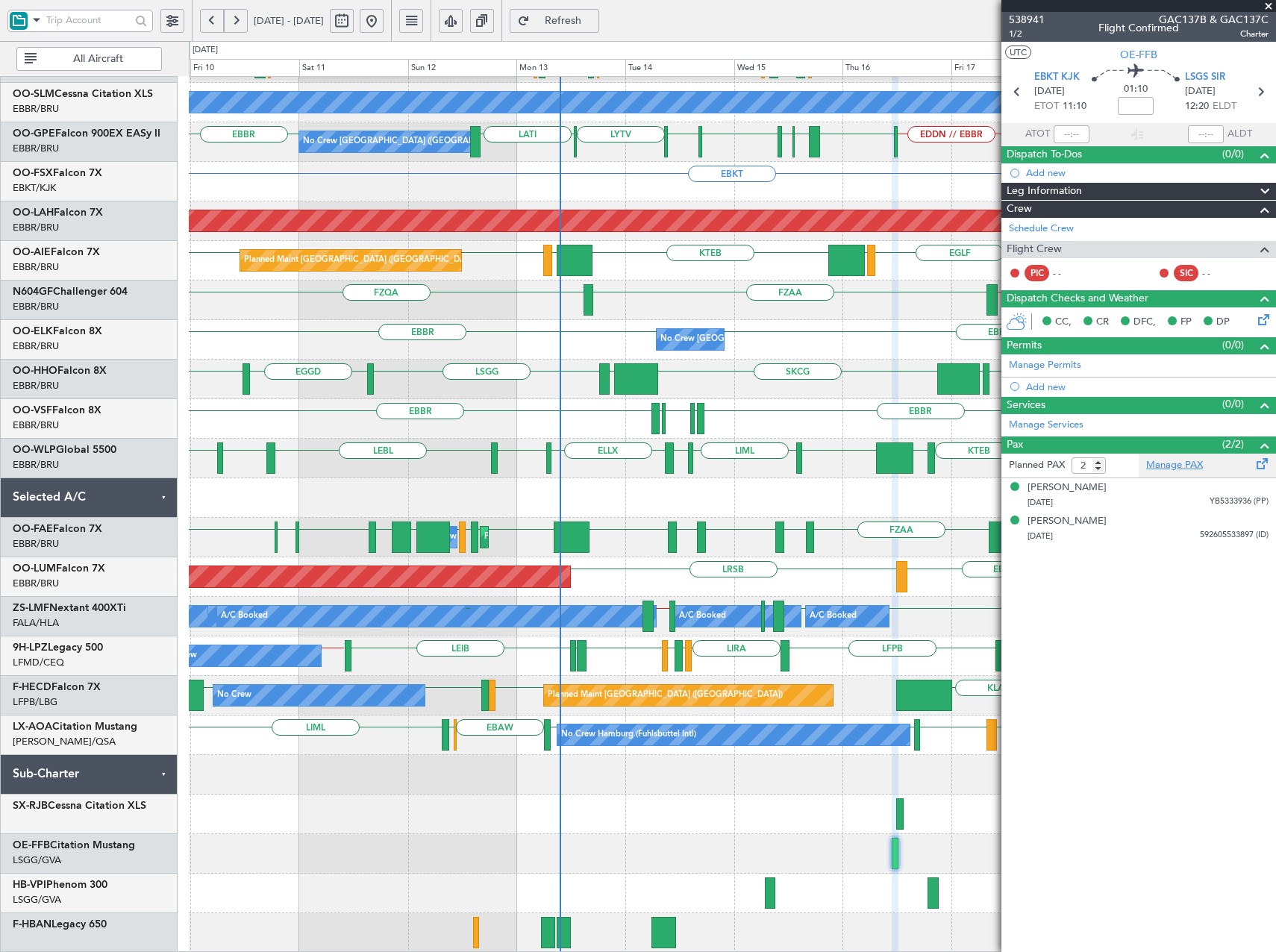
click at [1178, 463] on link "Manage PAX" at bounding box center [1175, 465] width 57 height 15
click at [594, 17] on span "Refresh" at bounding box center [564, 21] width 61 height 11
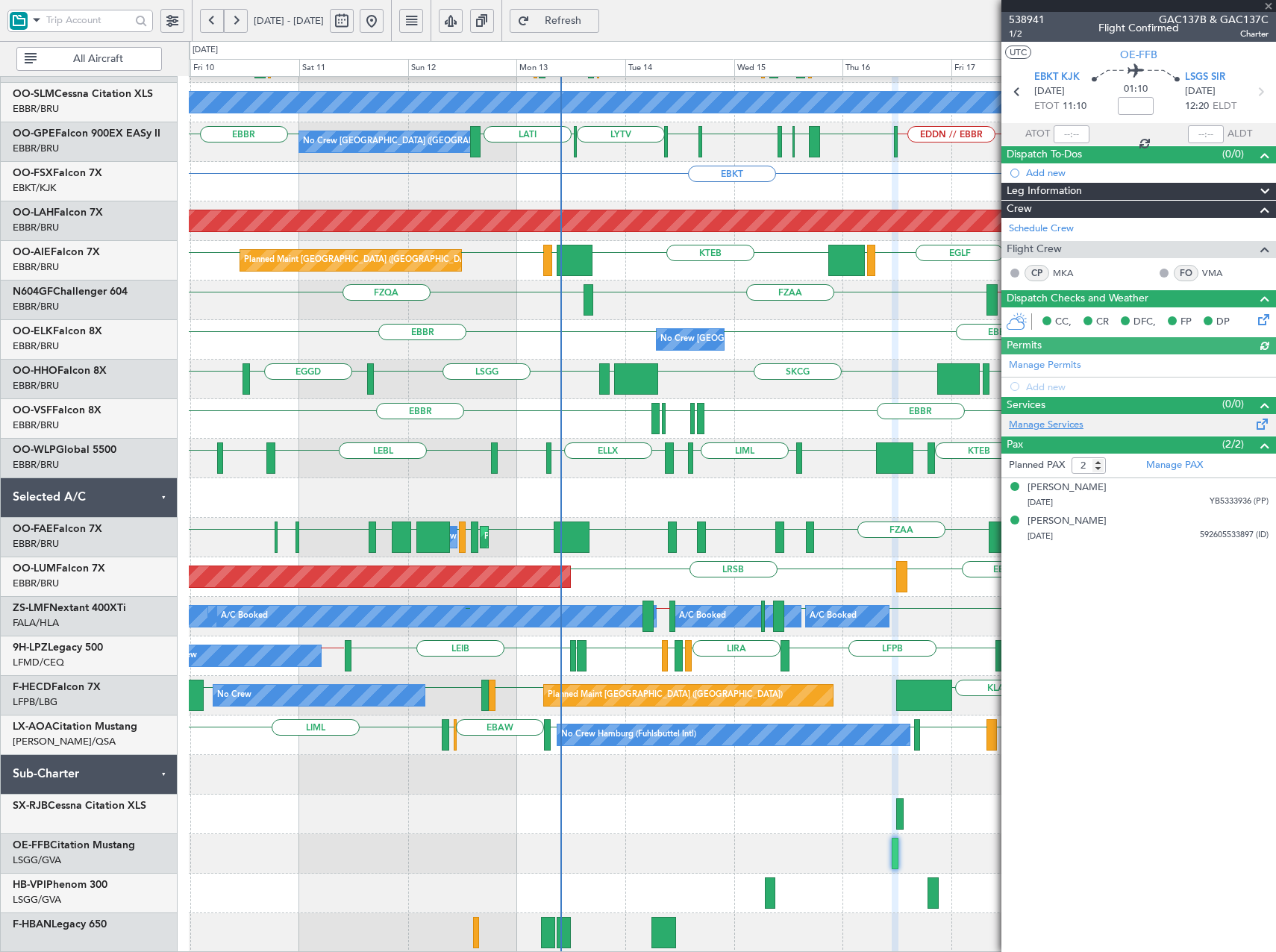
click at [1048, 425] on link "Manage Services" at bounding box center [1046, 425] width 74 height 15
click at [594, 21] on span "Refresh" at bounding box center [564, 21] width 61 height 11
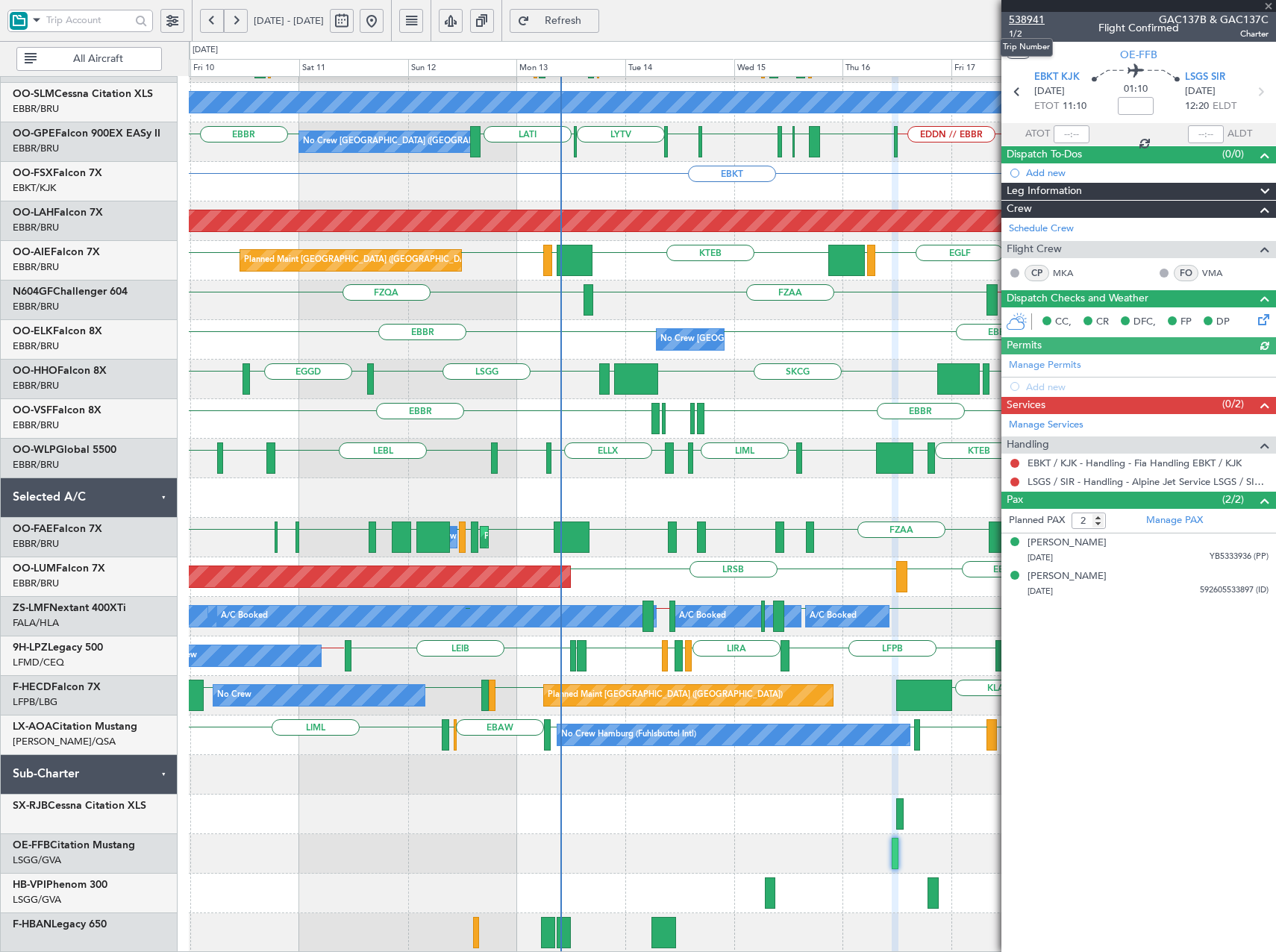
click at [1028, 15] on span "538941" at bounding box center [1027, 20] width 36 height 15
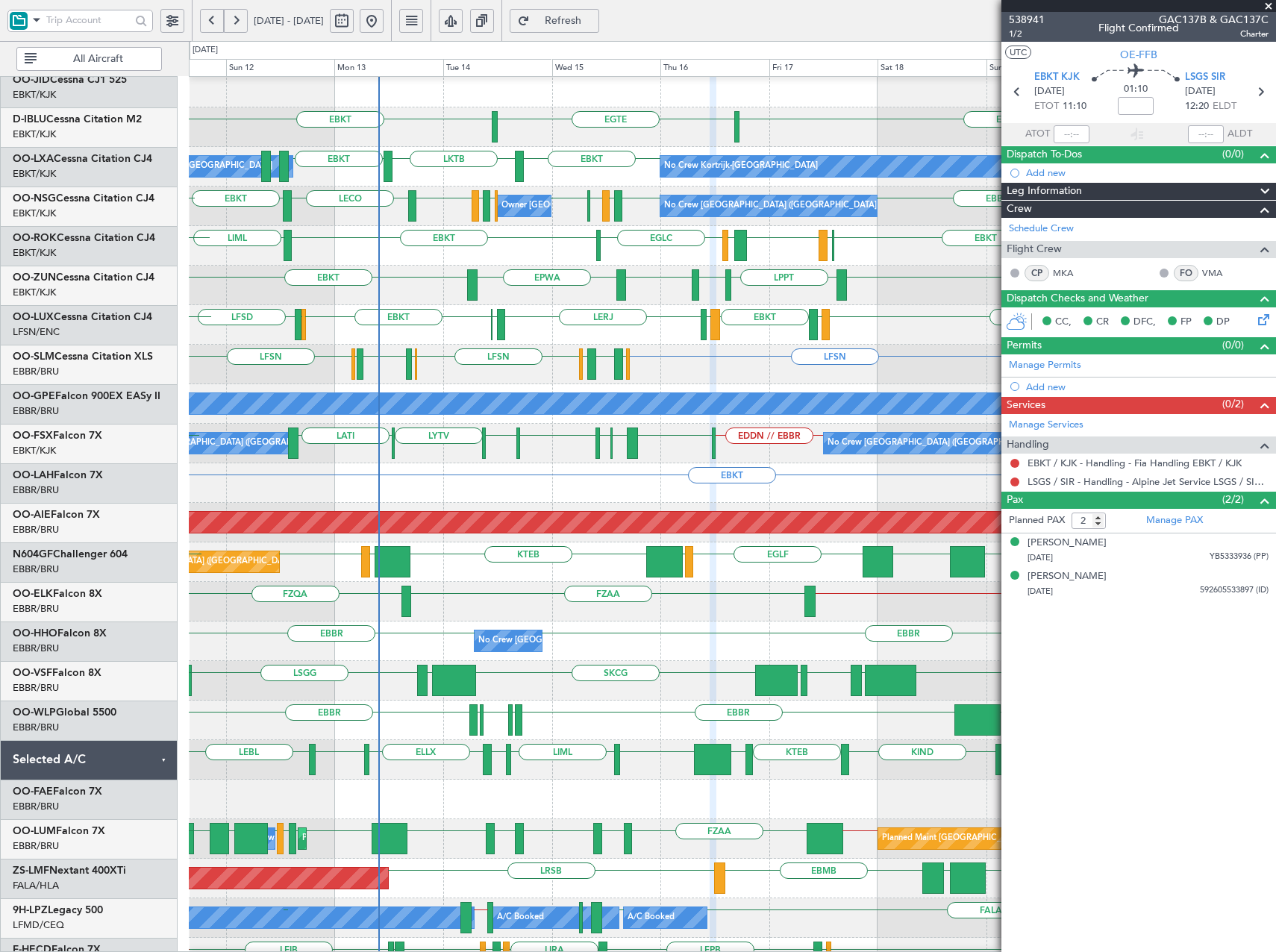
scroll to position [0, 0]
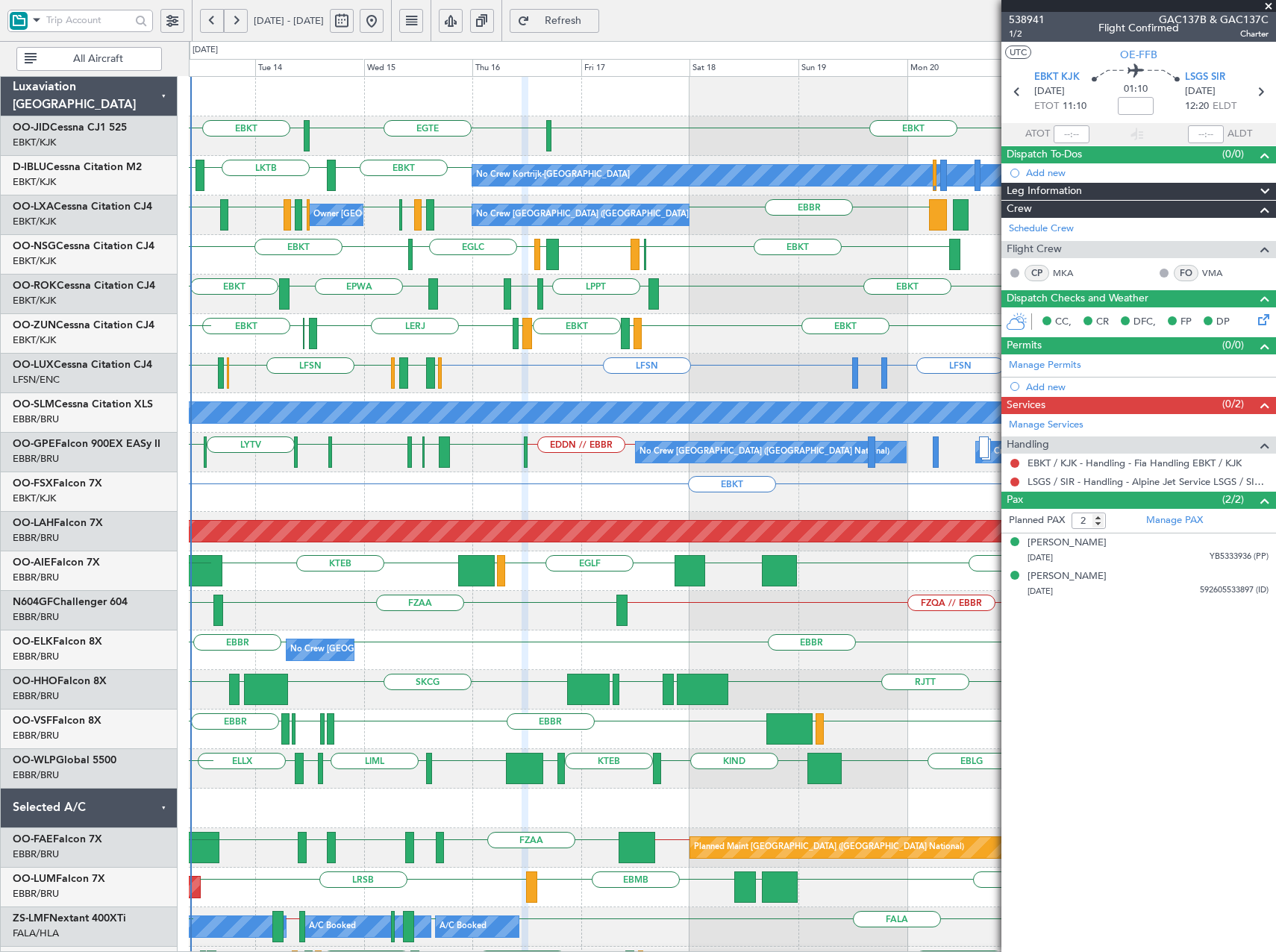
click at [404, 716] on div "EGTE EBKT EBKT No Crew EBKT LKTB EBKT No Crew Kortrijk-Wevelgem No Crew Owner K…" at bounding box center [732, 670] width 1086 height 1187
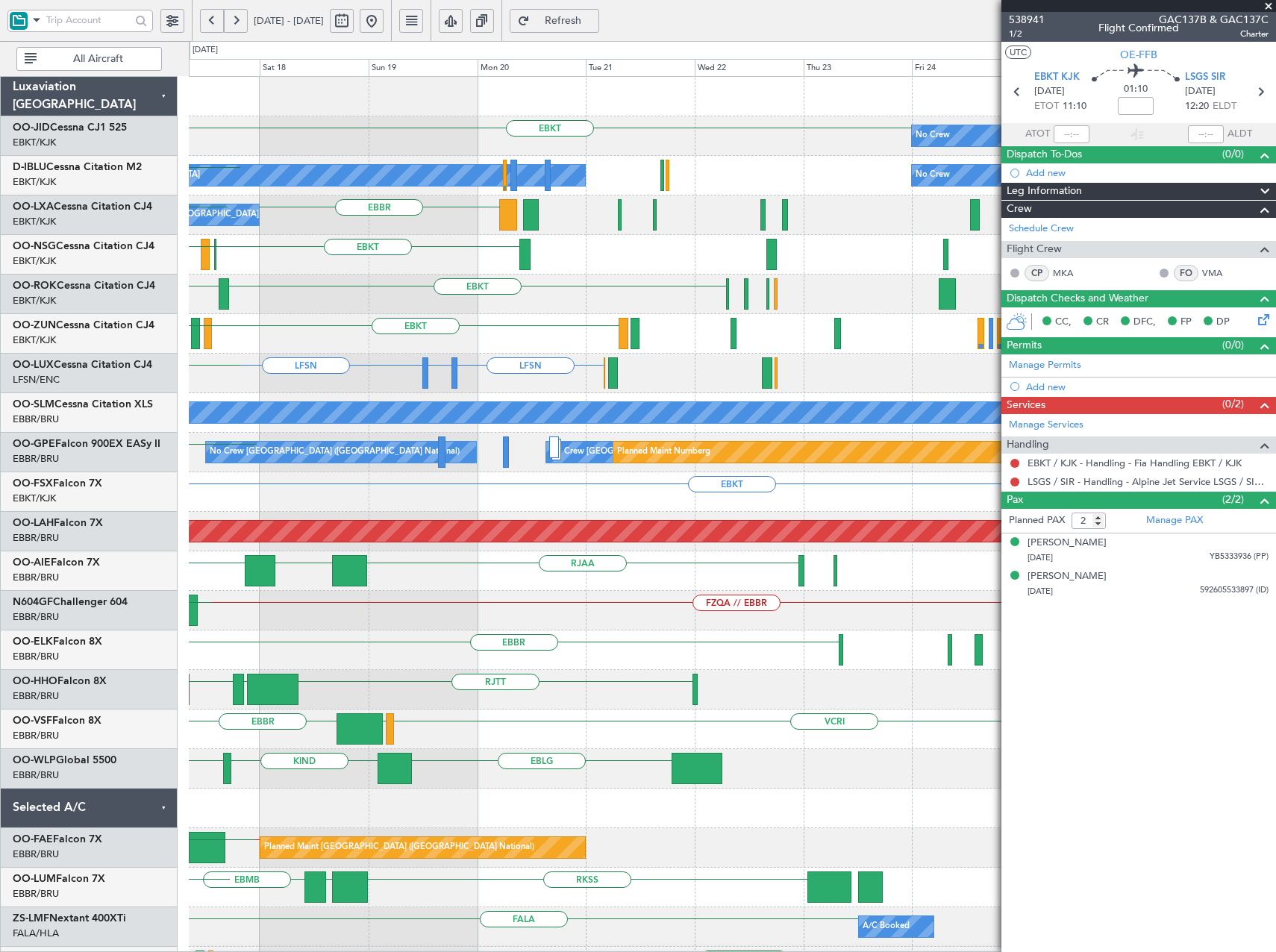
click at [438, 629] on div "EBKT No Crew EGTE No Crew Kortrijk-Wevelgem No Crew EBKT EBBR No Crew Brussels …" at bounding box center [732, 670] width 1086 height 1187
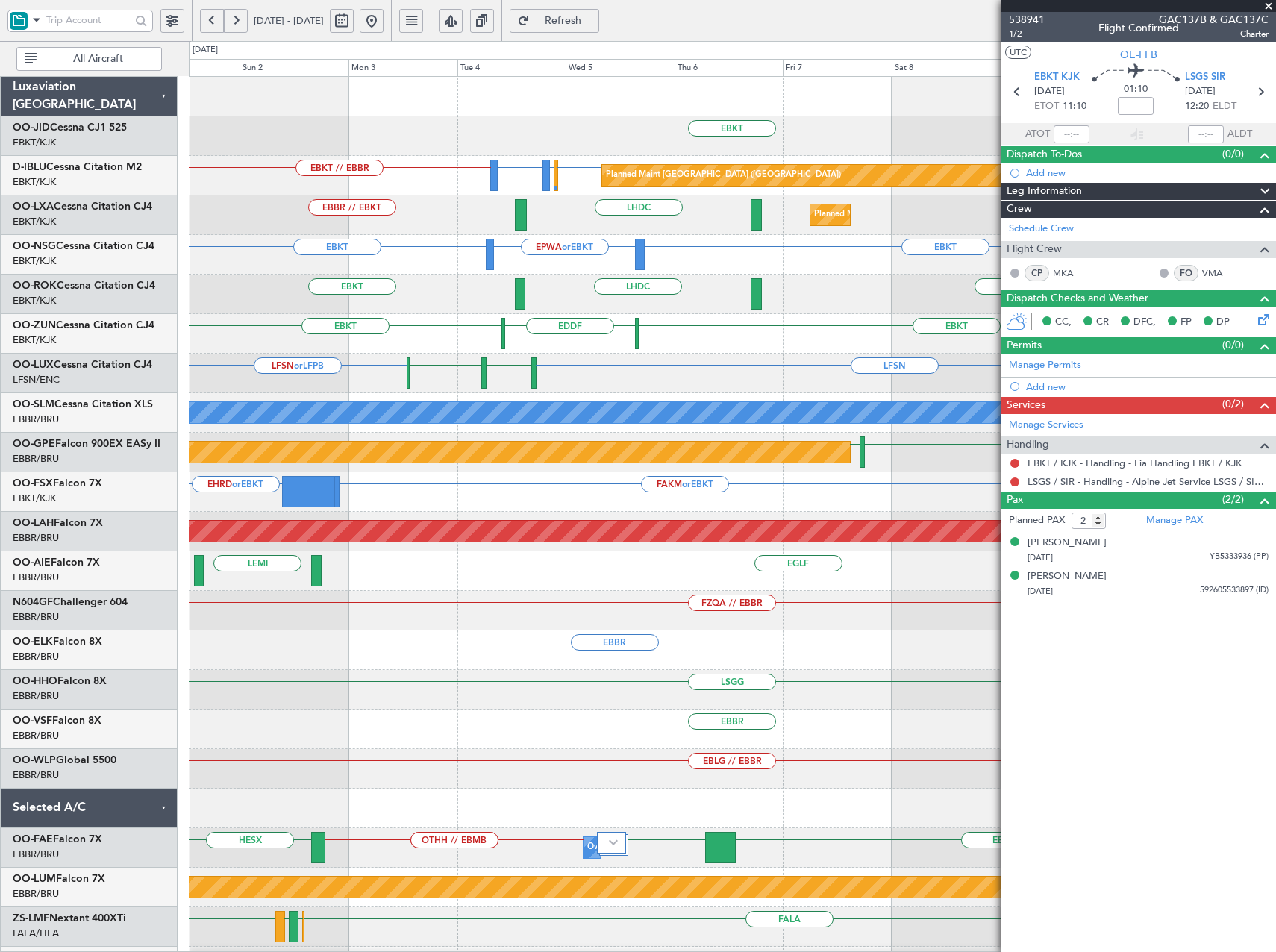
click at [849, 332] on div "EBKT EBKT // EBBR LFPB or EBKT EBBR or EBKT LFMD or EBKT Planned Maint Paris (L…" at bounding box center [732, 630] width 1086 height 1107
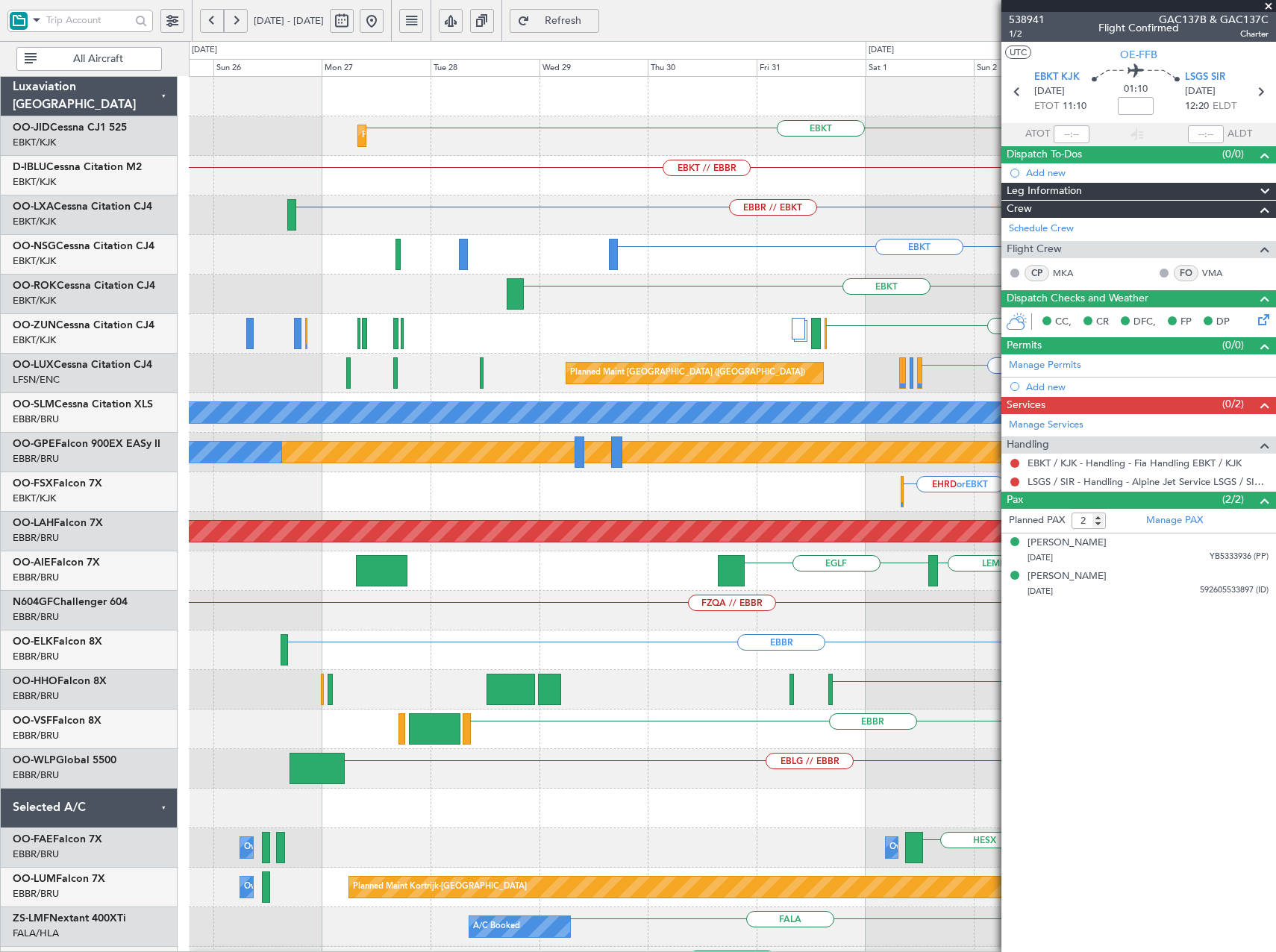
click at [1174, 367] on fb-app "01 Nov 2025 - 11 Nov 2025 Refresh Quick Links All Aircraft EBKT Planned Maint K…" at bounding box center [638, 486] width 1276 height 934
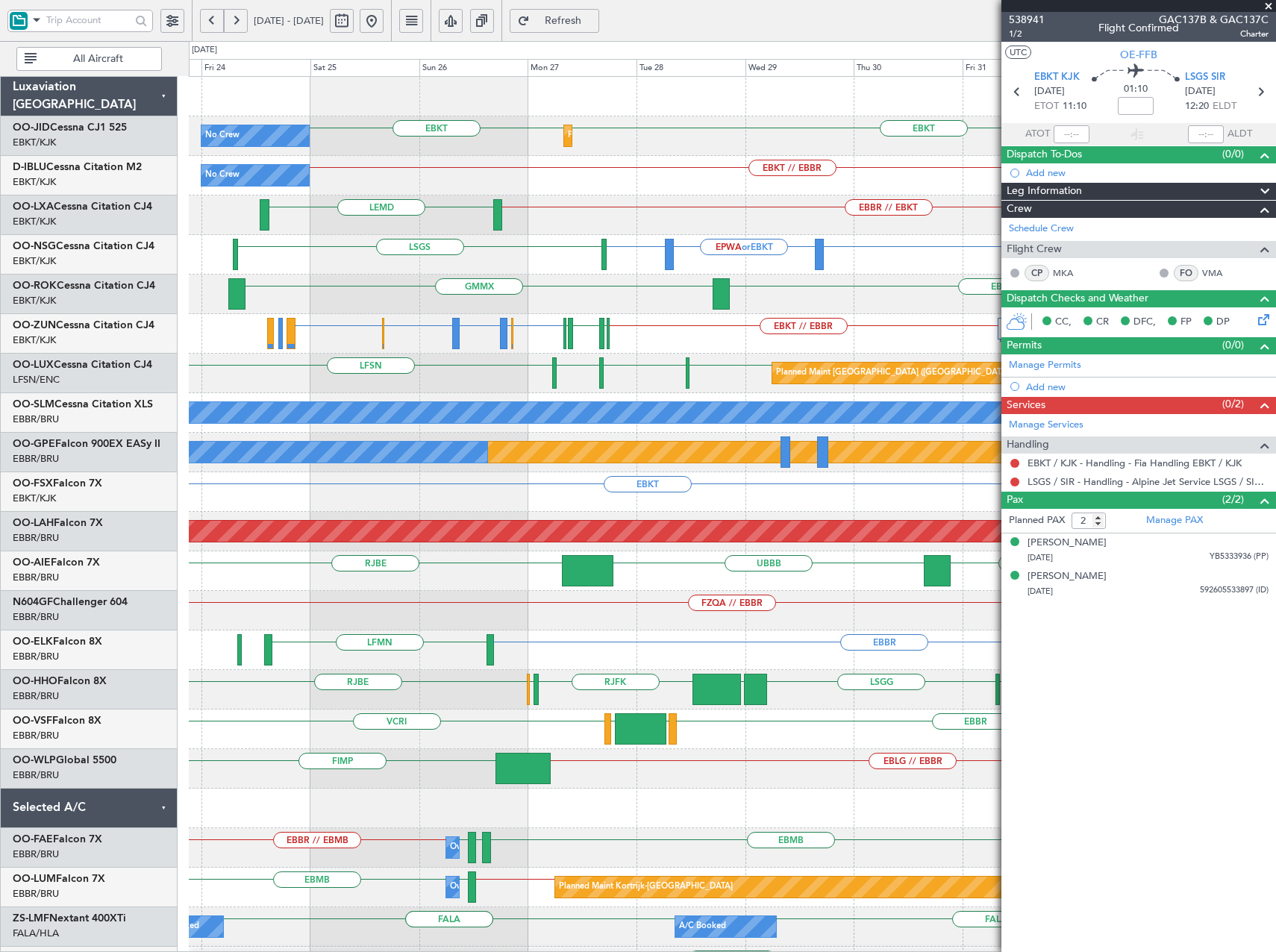
click at [707, 400] on div "Planned Maint Kortrijk-[GEOGRAPHIC_DATA] EBKT EBKT No Crew EBKT // EBBR No Crew…" at bounding box center [732, 611] width 1086 height 1068
click at [384, 24] on button at bounding box center [371, 21] width 24 height 24
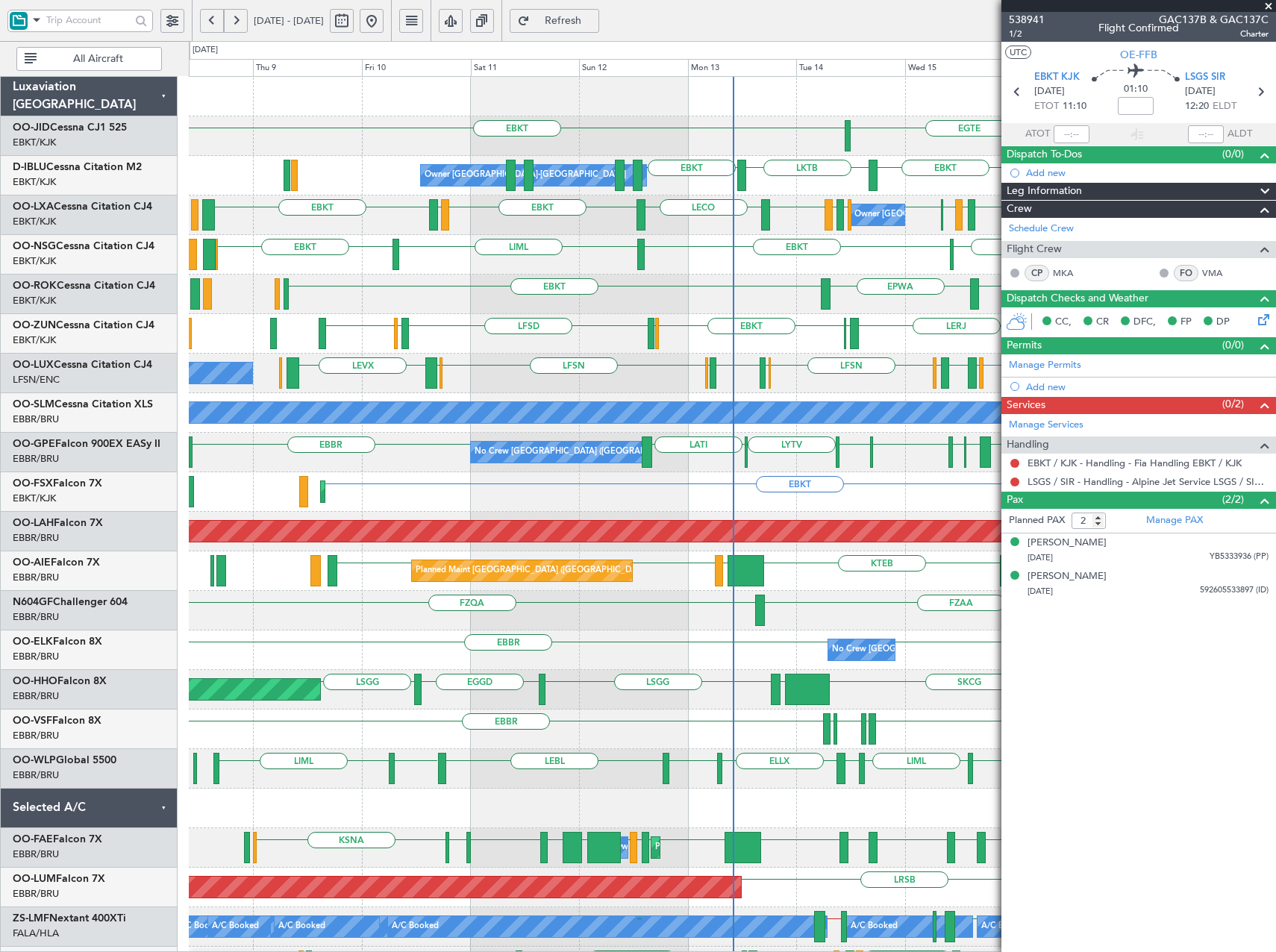
click at [523, 268] on div "EBKT LIML EBKT [GEOGRAPHIC_DATA] LFML EGPH [GEOGRAPHIC_DATA] EBKT" at bounding box center [732, 255] width 1086 height 40
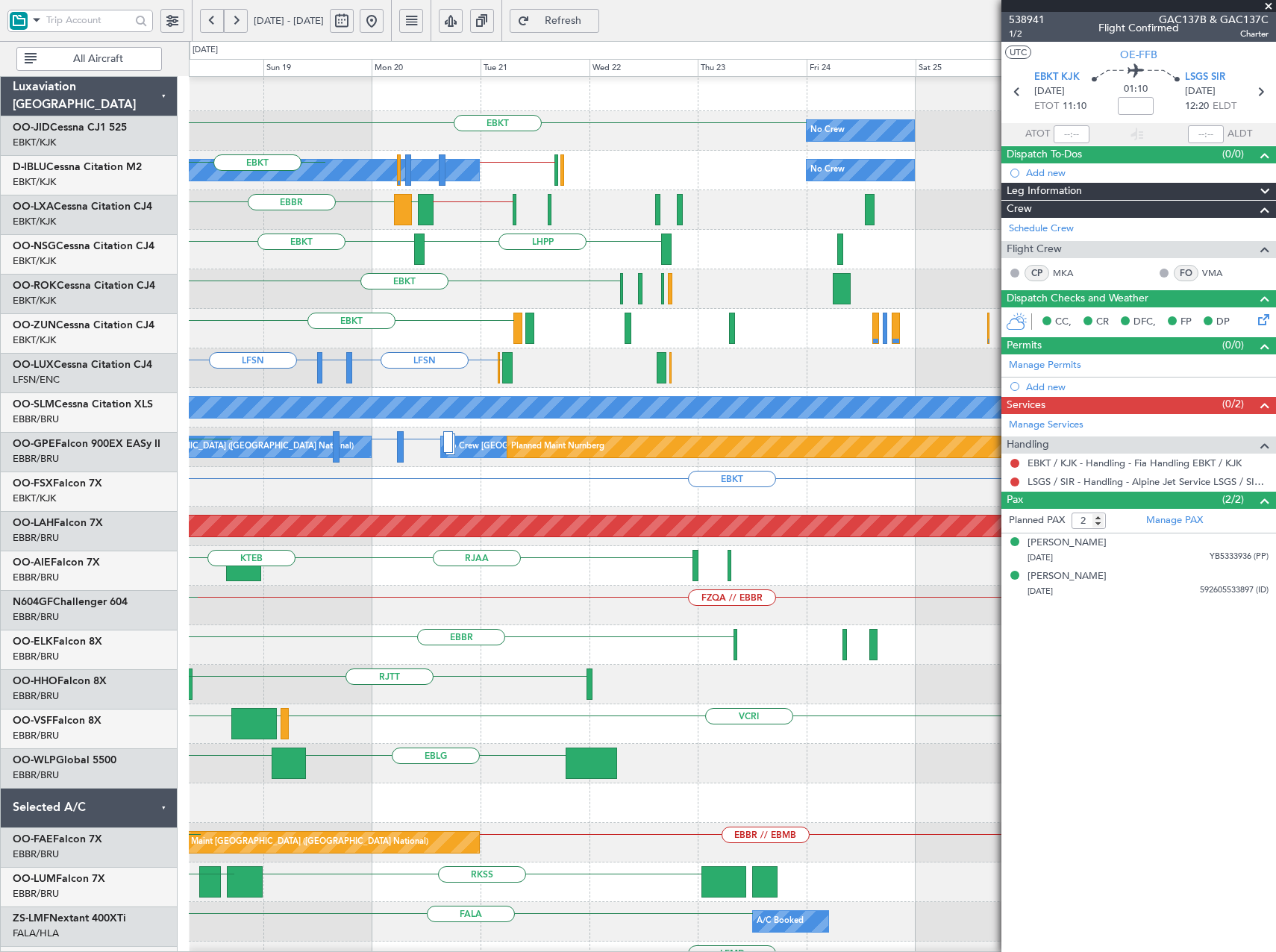
click at [154, 276] on div "EBKT No Crew Planned Maint [GEOGRAPHIC_DATA]-[GEOGRAPHIC_DATA] [GEOGRAPHIC_DATA…" at bounding box center [638, 496] width 1276 height 911
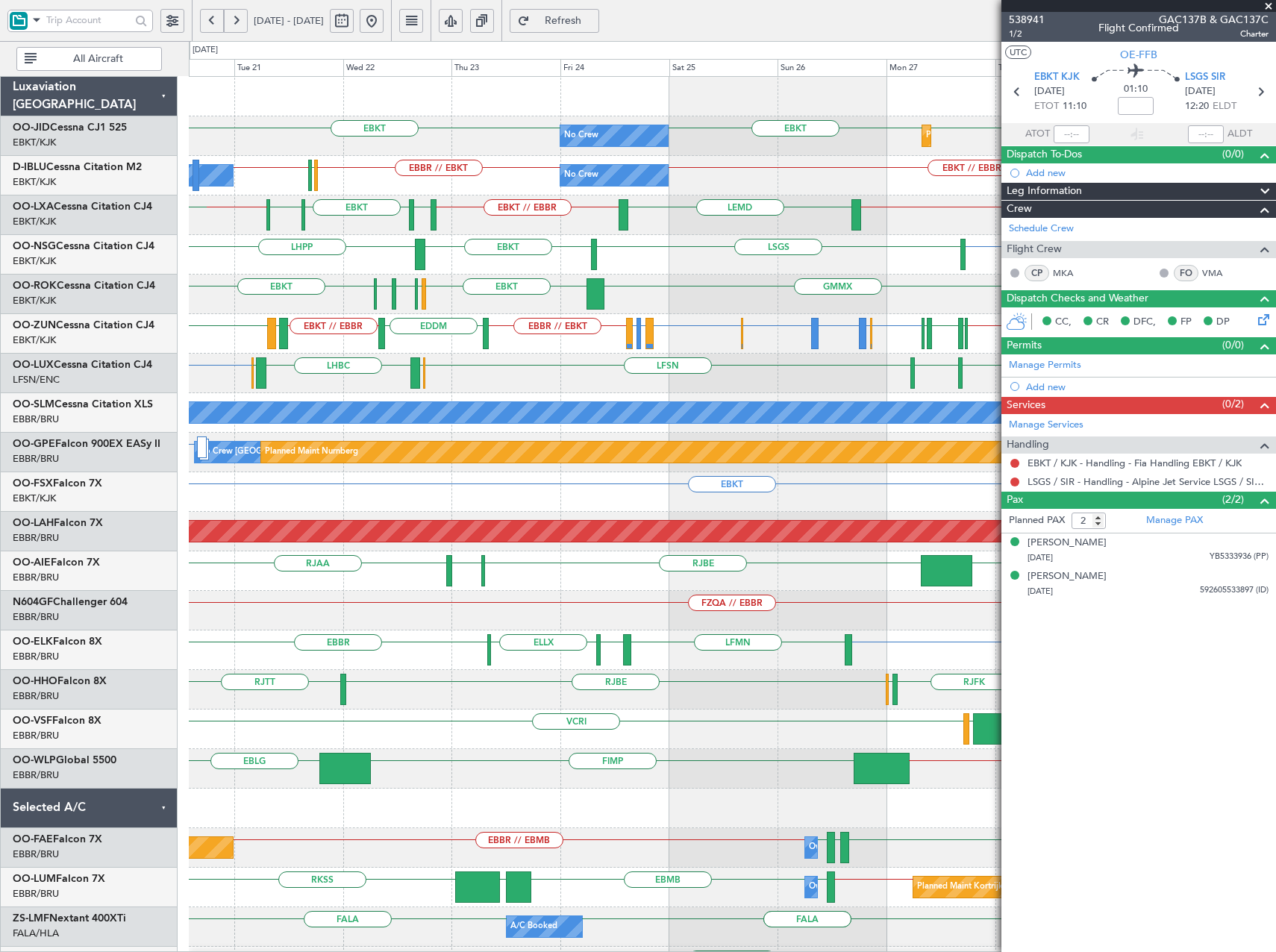
click at [730, 300] on div "EBKT GMMX EBKT LFST EDDM EDDL" at bounding box center [732, 295] width 1086 height 40
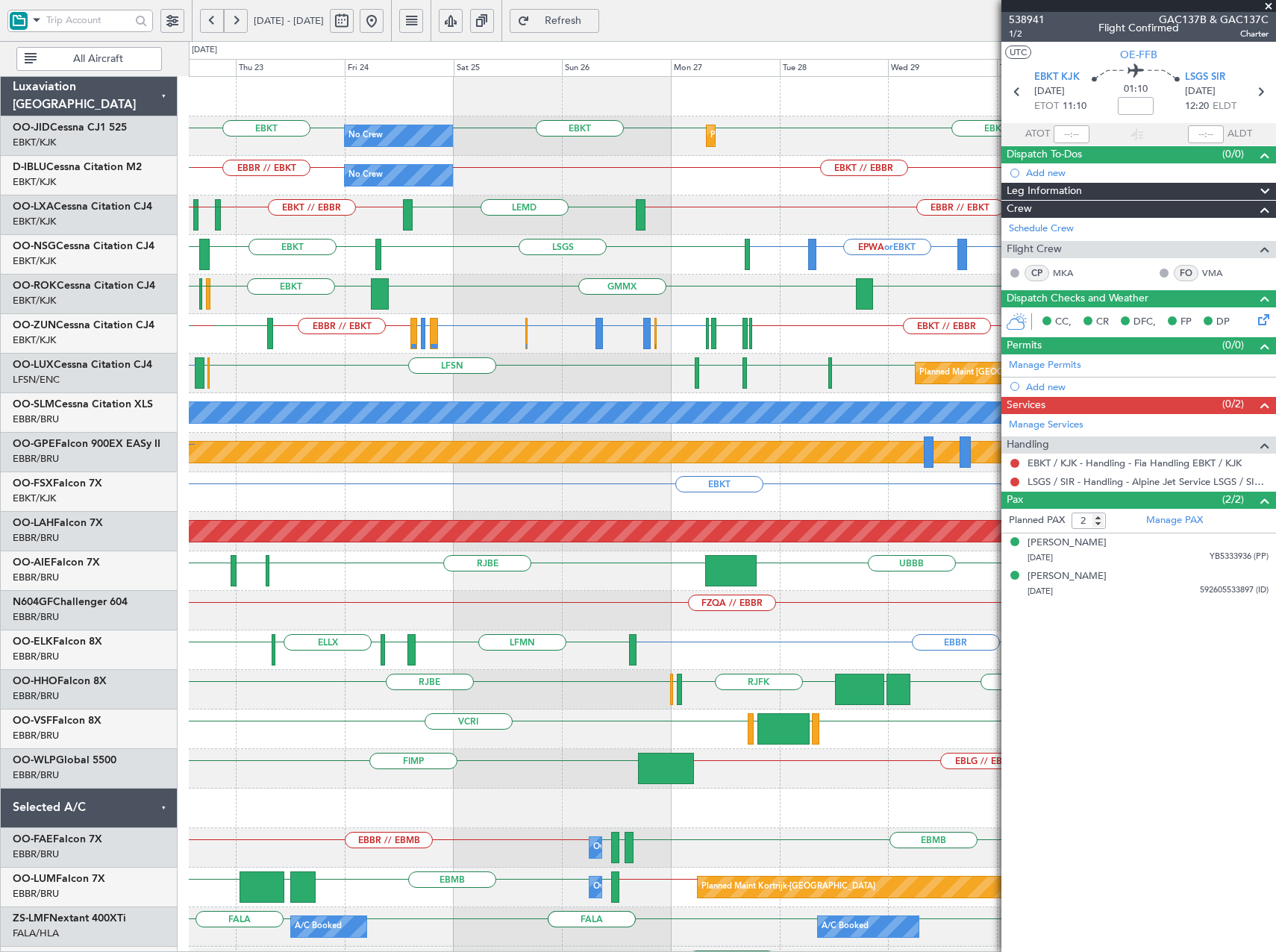
click at [569, 300] on div "EBKT EBKT EBKT No Crew Planned Maint [GEOGRAPHIC_DATA]-[GEOGRAPHIC_DATA] EBKT /…" at bounding box center [732, 571] width 1086 height 989
click at [299, 252] on div "No Crew Planned Maint [GEOGRAPHIC_DATA]-[GEOGRAPHIC_DATA] EBKT EBKT EBKT No Cre…" at bounding box center [732, 571] width 1086 height 989
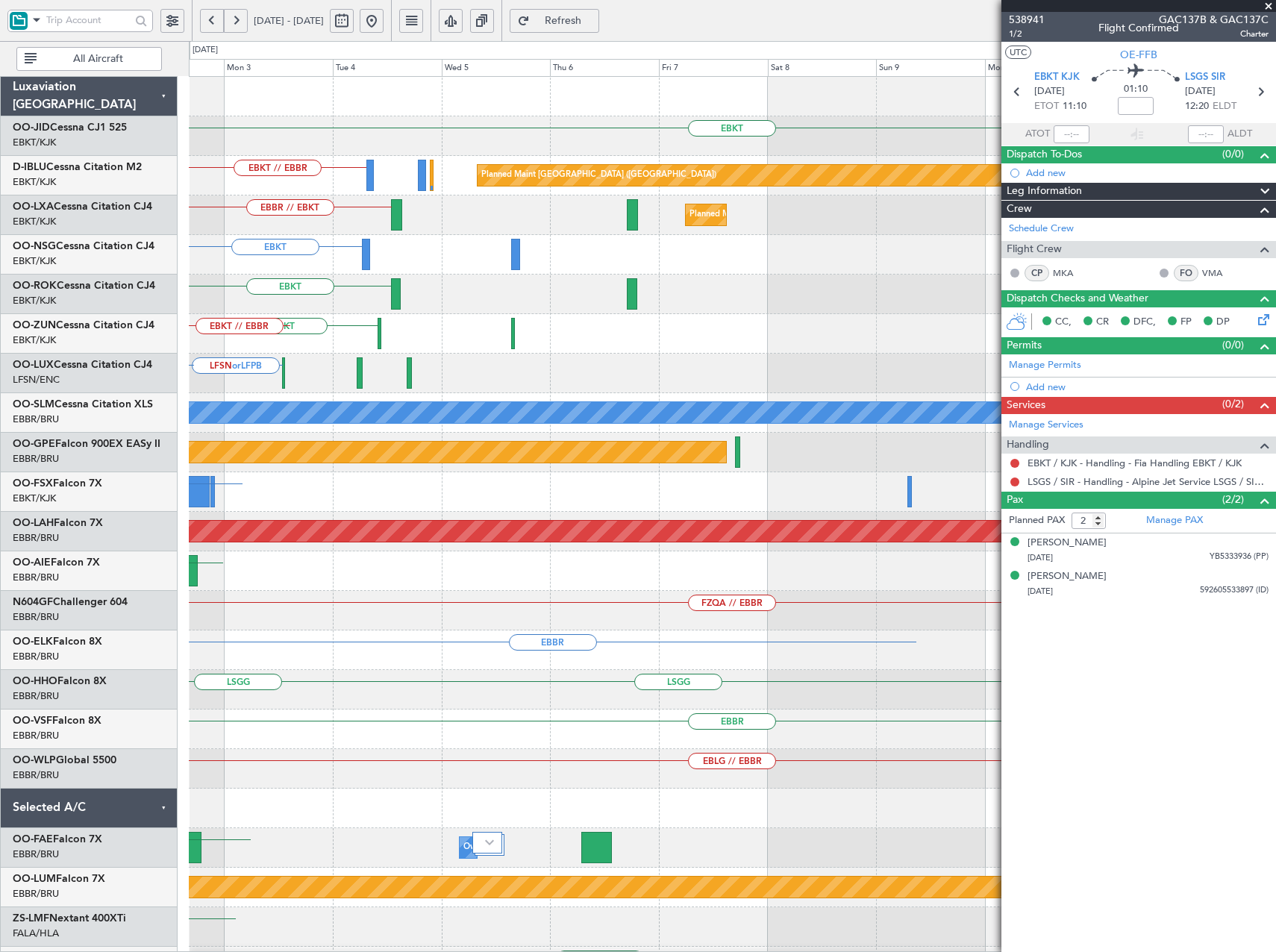
click at [284, 281] on div "EBKT EBKT // EBBR Planned Maint [GEOGRAPHIC_DATA] ([GEOGRAPHIC_DATA]) EBBR // E…" at bounding box center [732, 571] width 1086 height 989
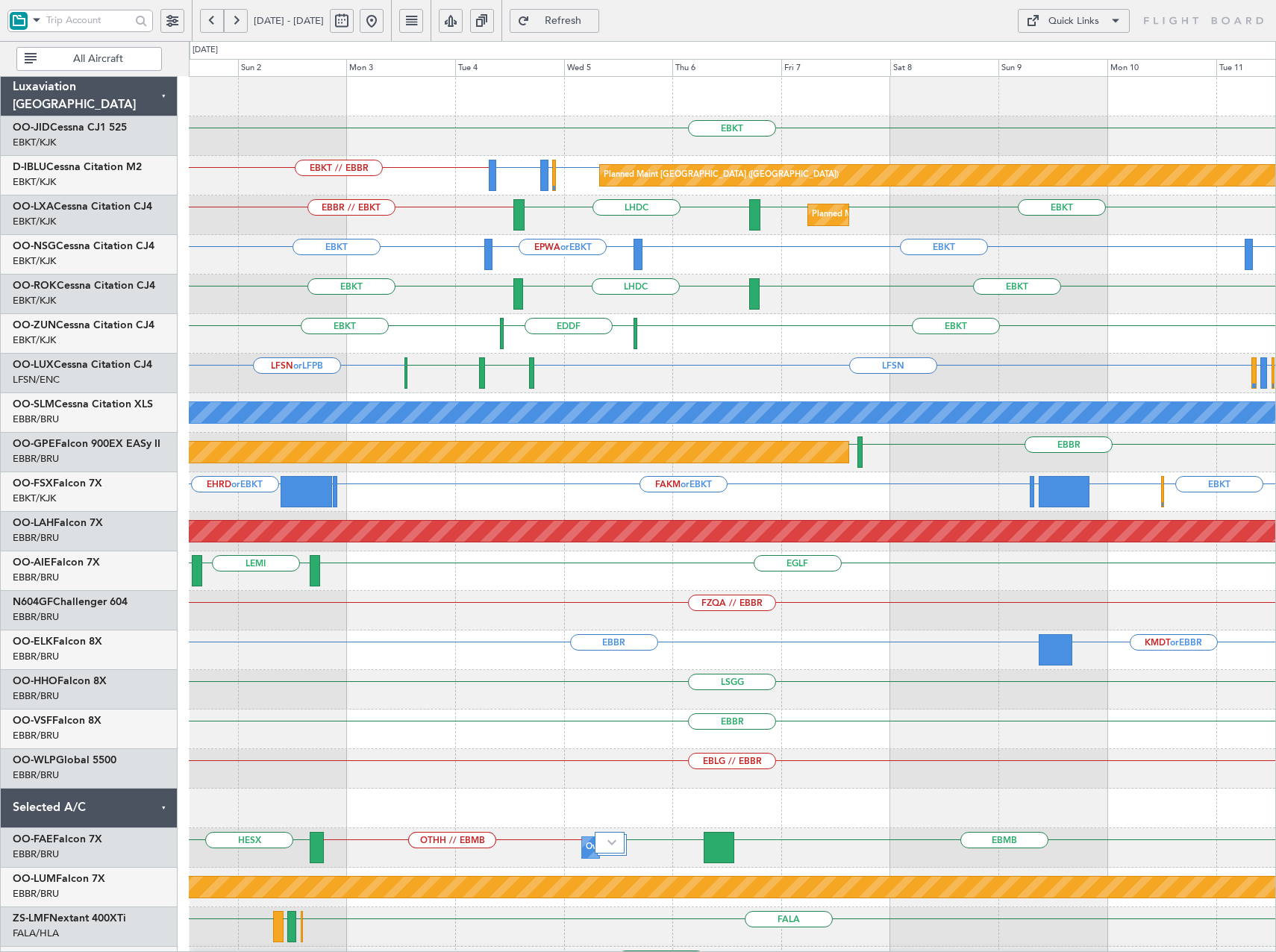
click at [384, 20] on button at bounding box center [371, 21] width 24 height 24
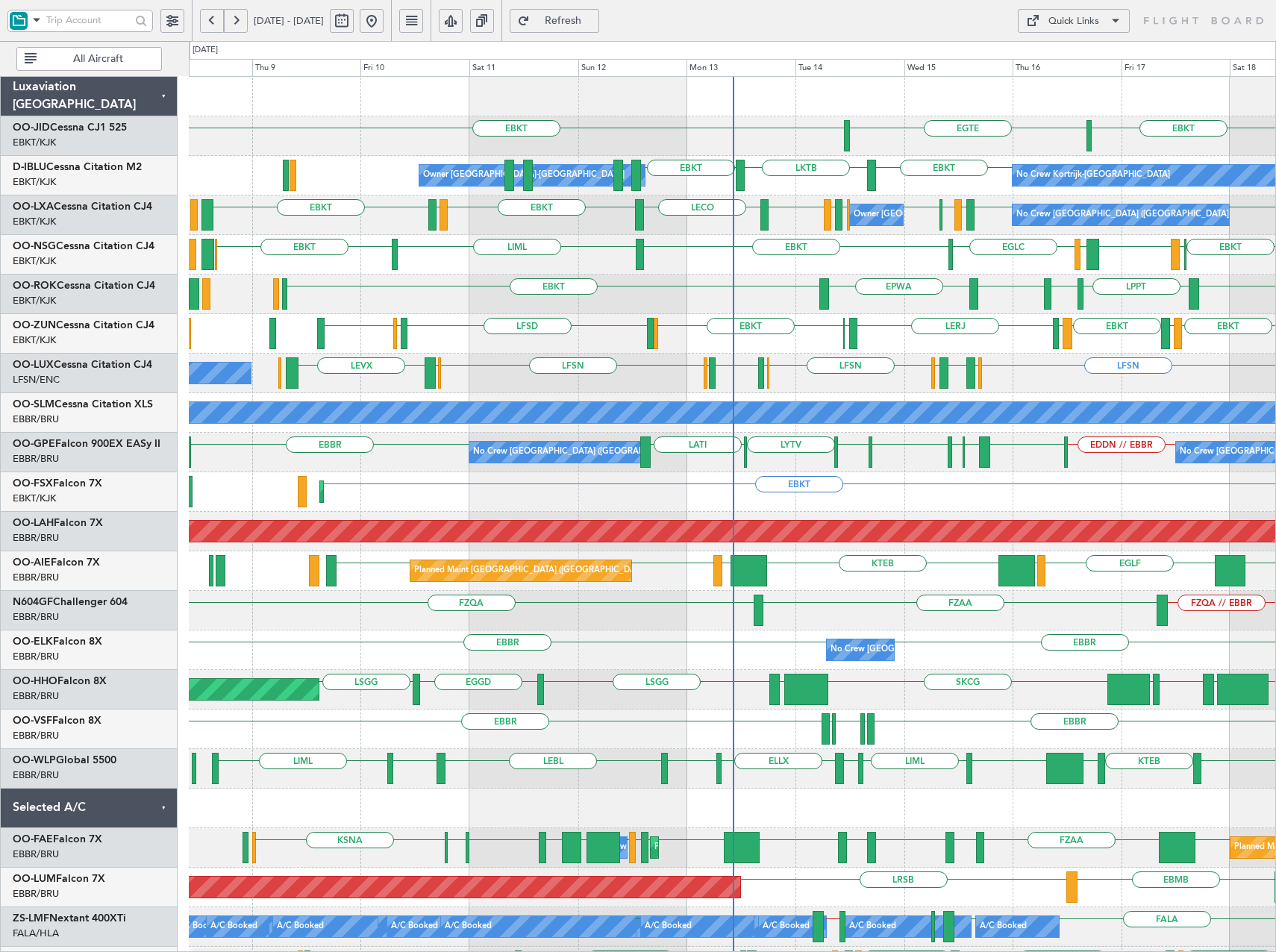
click at [674, 328] on div "EBKT [GEOGRAPHIC_DATA] EBKT EBKT LKTB EBKT No Crew Kortrijk-[GEOGRAPHIC_DATA] O…" at bounding box center [732, 670] width 1086 height 1187
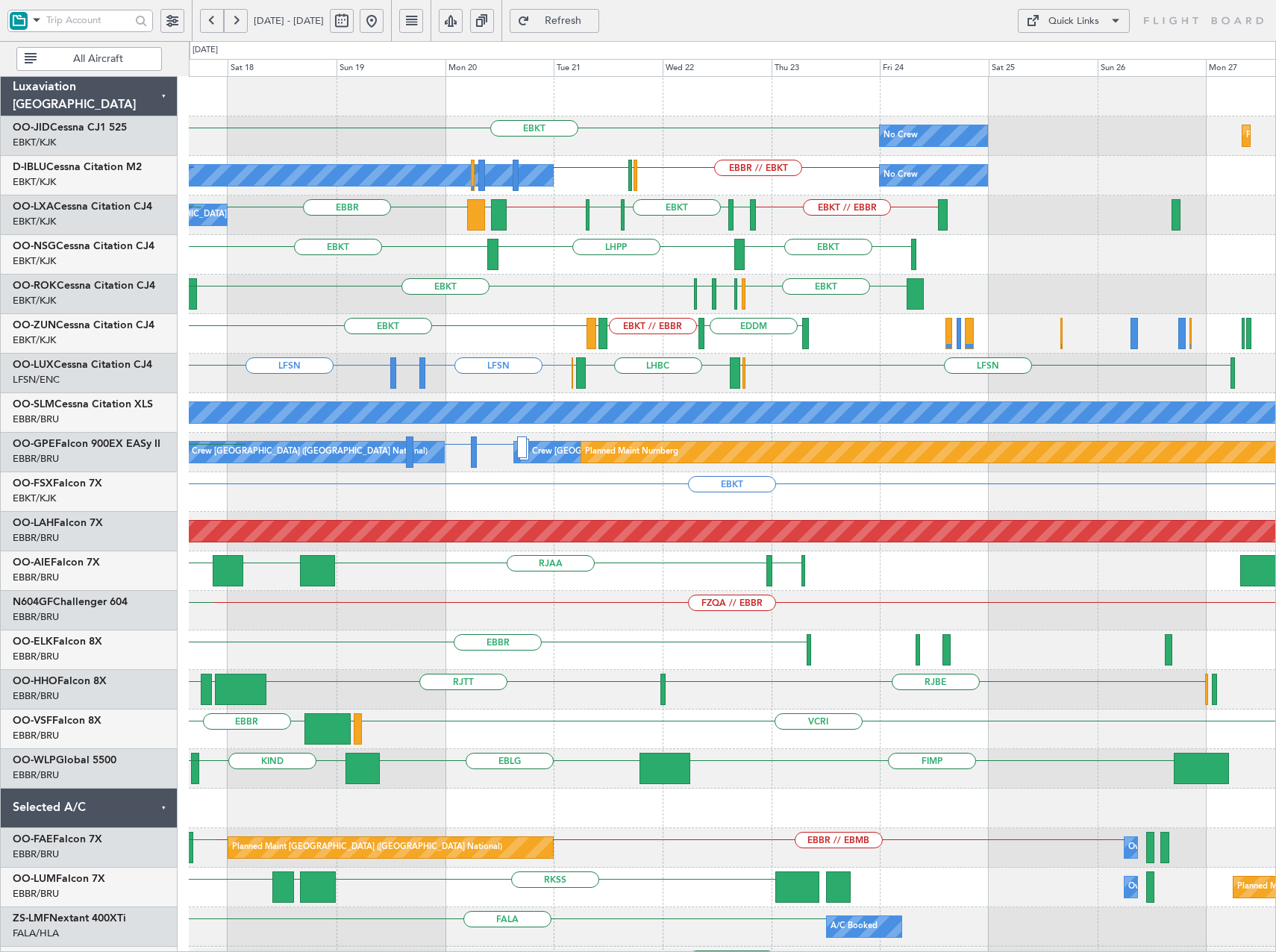
click at [661, 294] on div "EBKT No Crew Planned Maint [GEOGRAPHIC_DATA]-[GEOGRAPHIC_DATA] [GEOGRAPHIC_DATA…" at bounding box center [732, 670] width 1086 height 1187
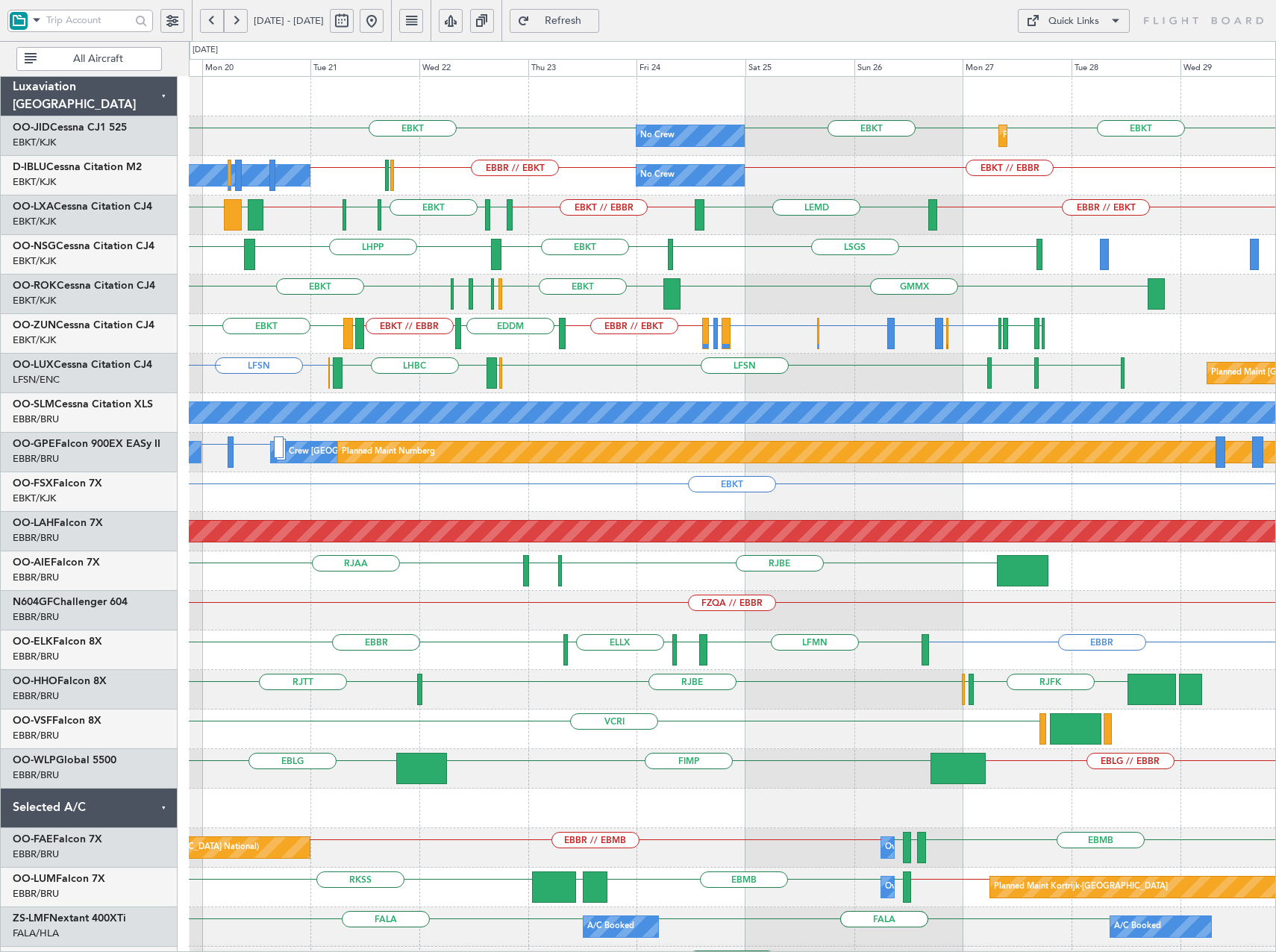
click at [889, 262] on div "LSGS EBKT LHPP EBKT" at bounding box center [732, 255] width 1086 height 40
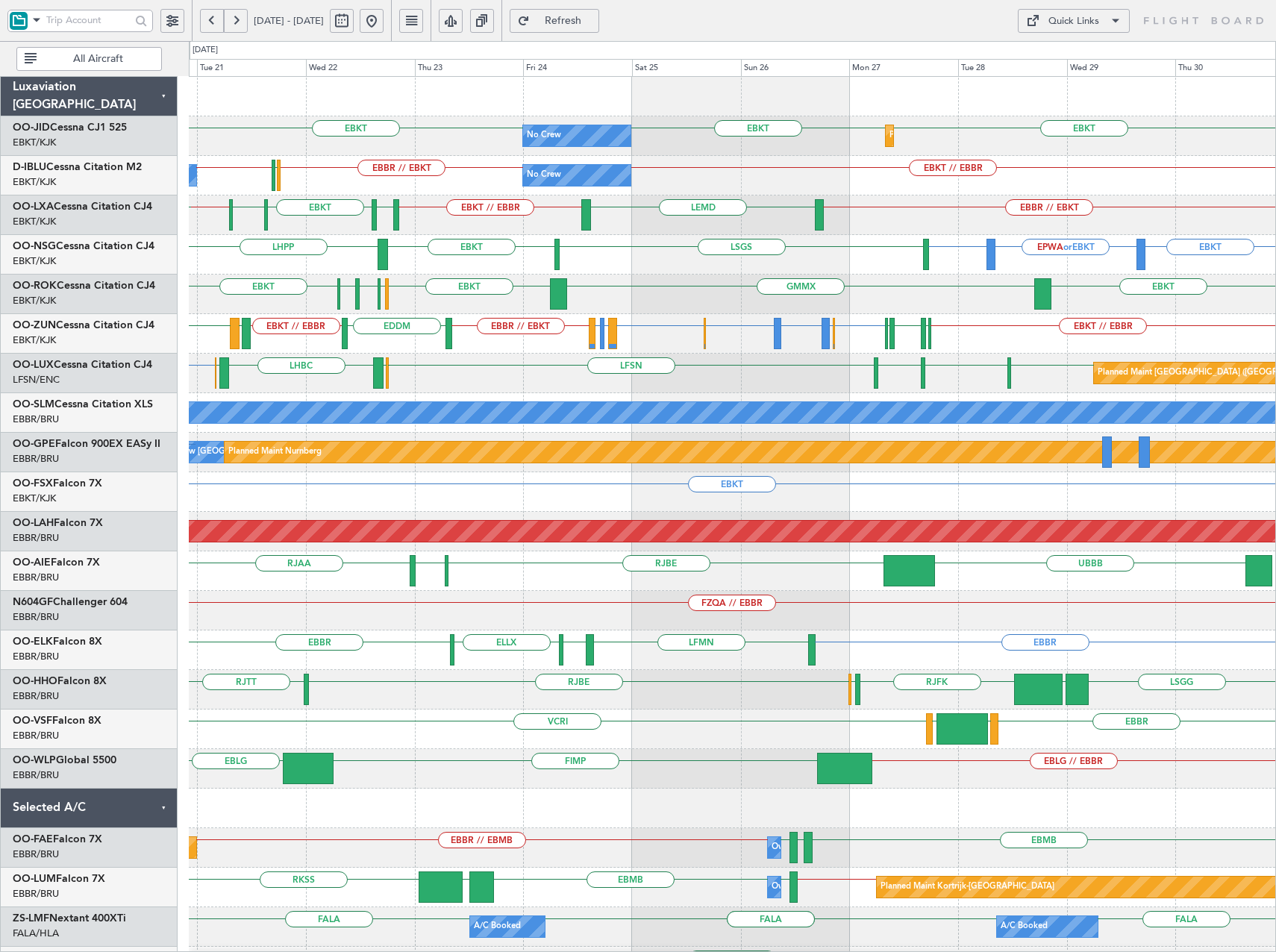
click at [929, 274] on div "No Crew Planned Maint [GEOGRAPHIC_DATA]-[GEOGRAPHIC_DATA] EBKT EBKT EBKT No Cre…" at bounding box center [732, 571] width 1086 height 989
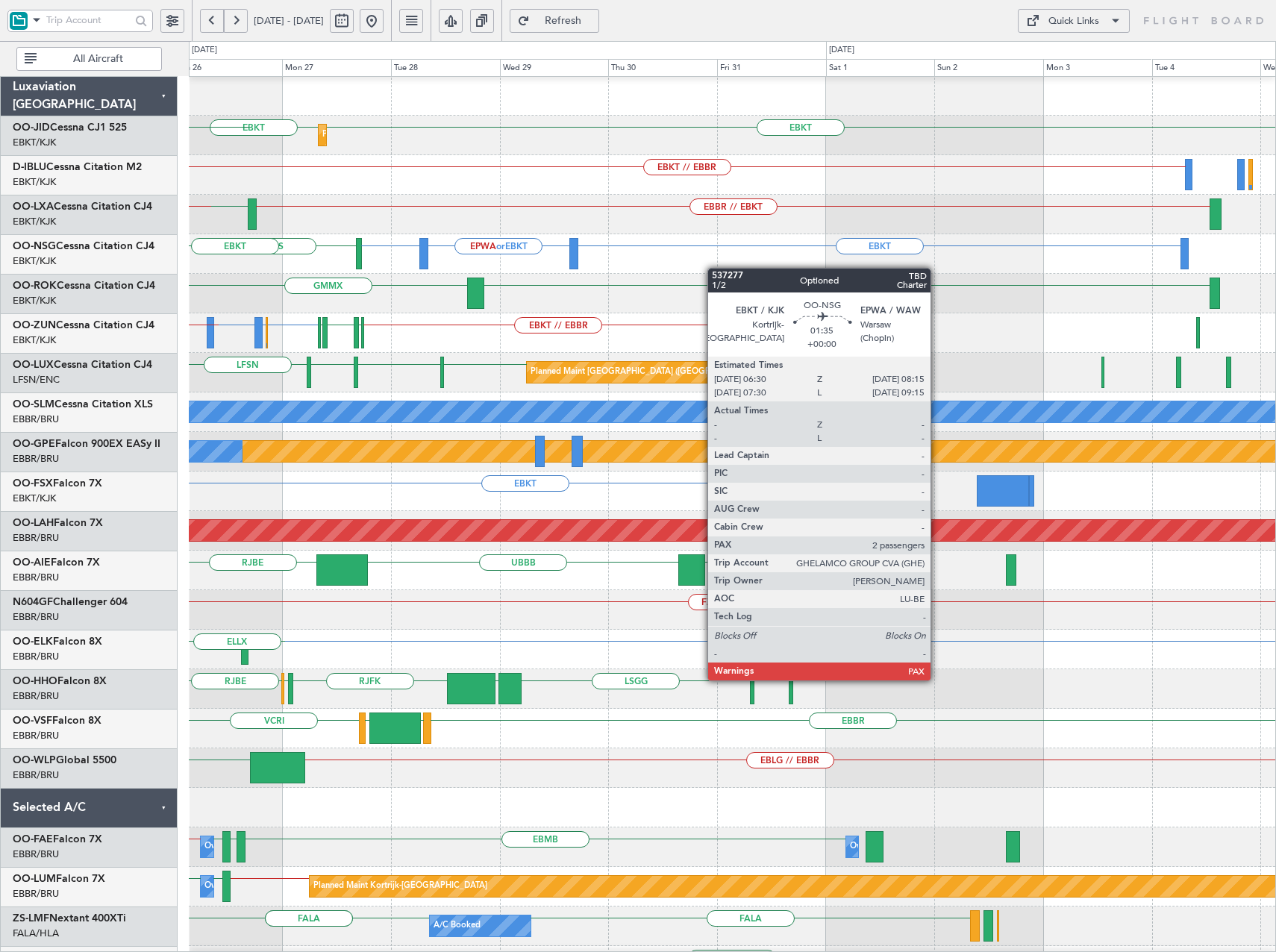
click at [490, 268] on div "EBKT EPWA or EBKT EBKT LSGS EBKT" at bounding box center [732, 254] width 1086 height 40
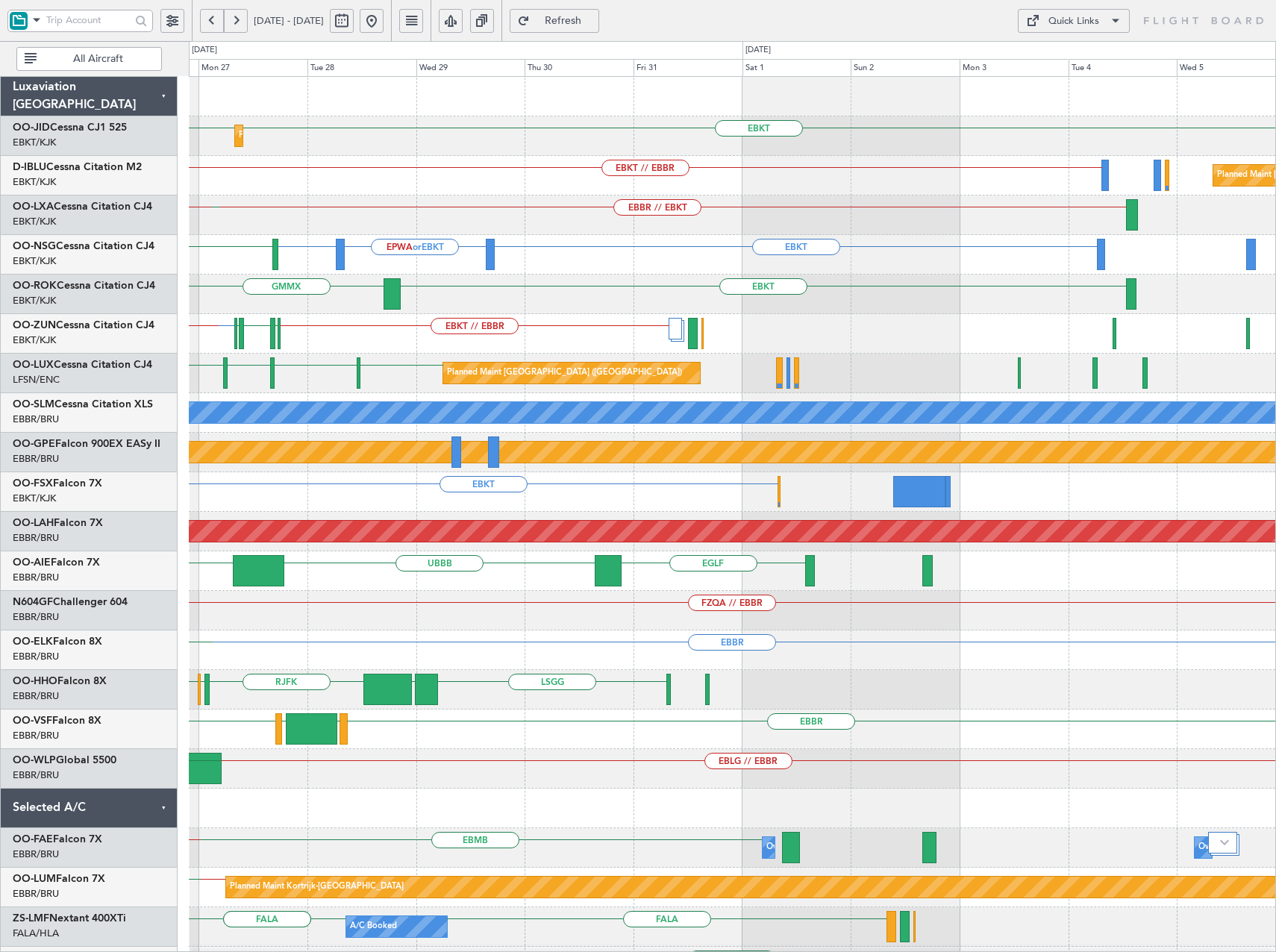
click at [449, 256] on div "EBKT EPWA or EBKT EBKT LSGS" at bounding box center [732, 255] width 1086 height 40
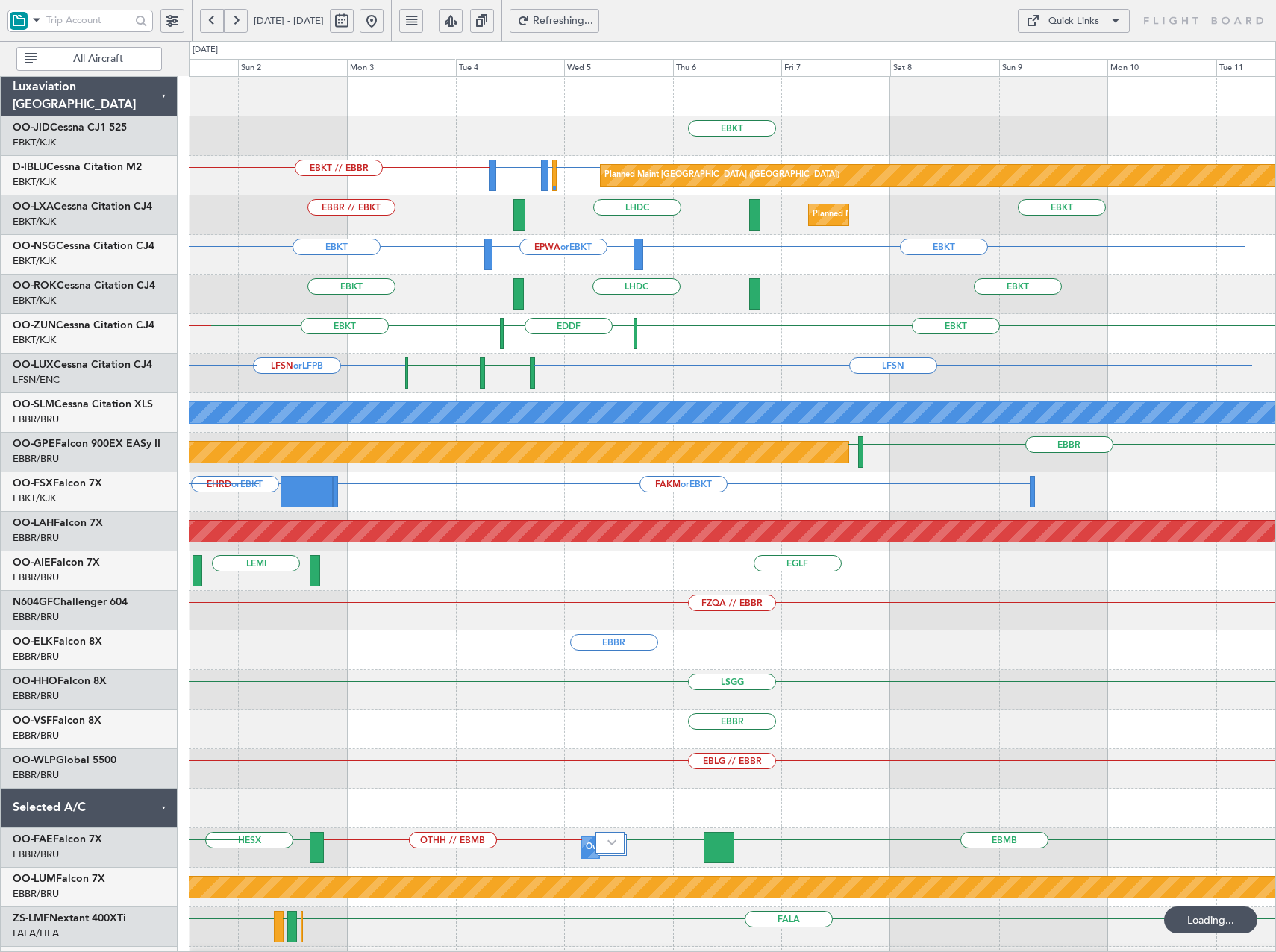
click at [688, 295] on div "EBKT EBKT LHDC" at bounding box center [732, 295] width 1086 height 40
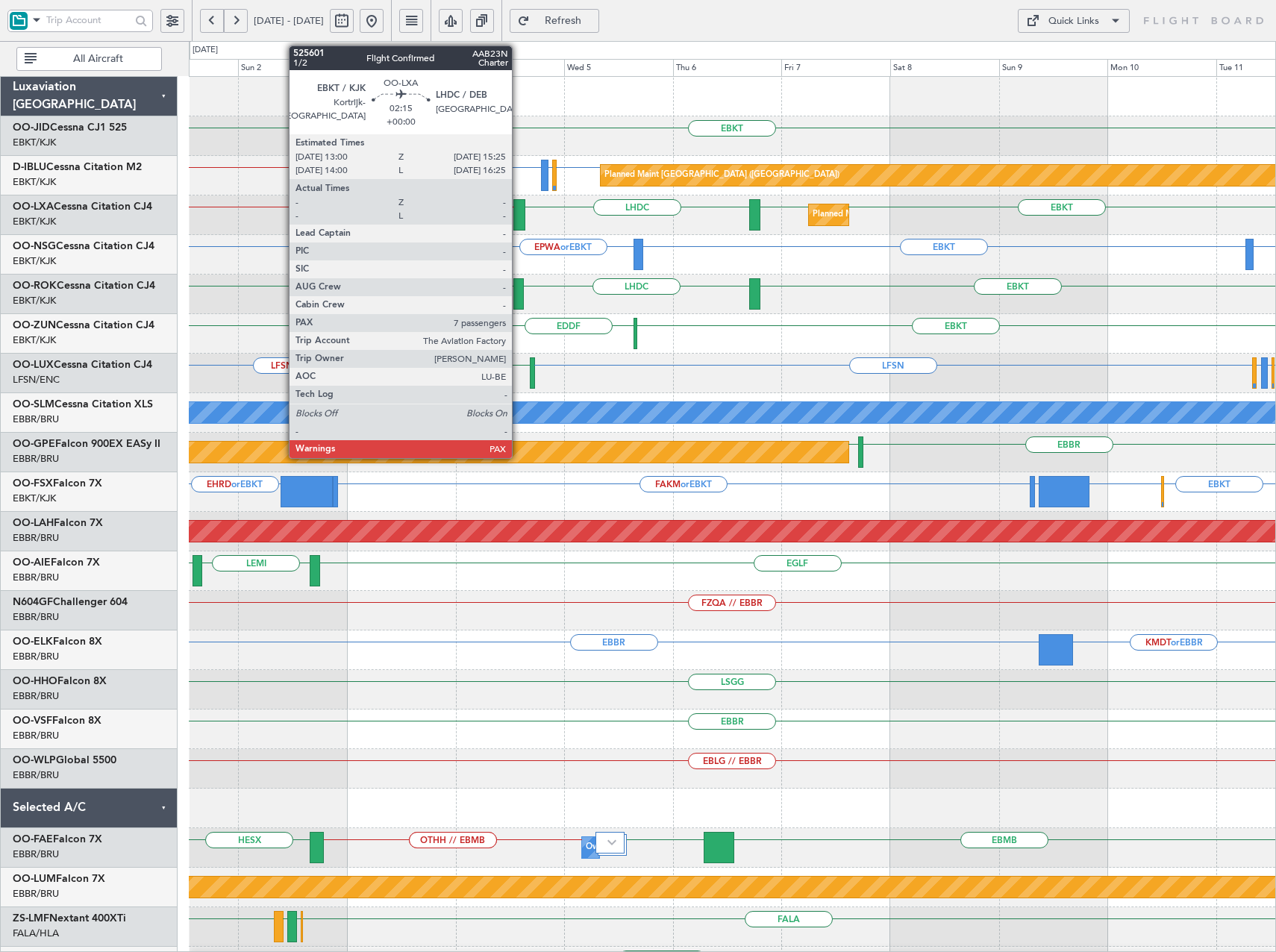
click at [519, 219] on div at bounding box center [519, 215] width 12 height 31
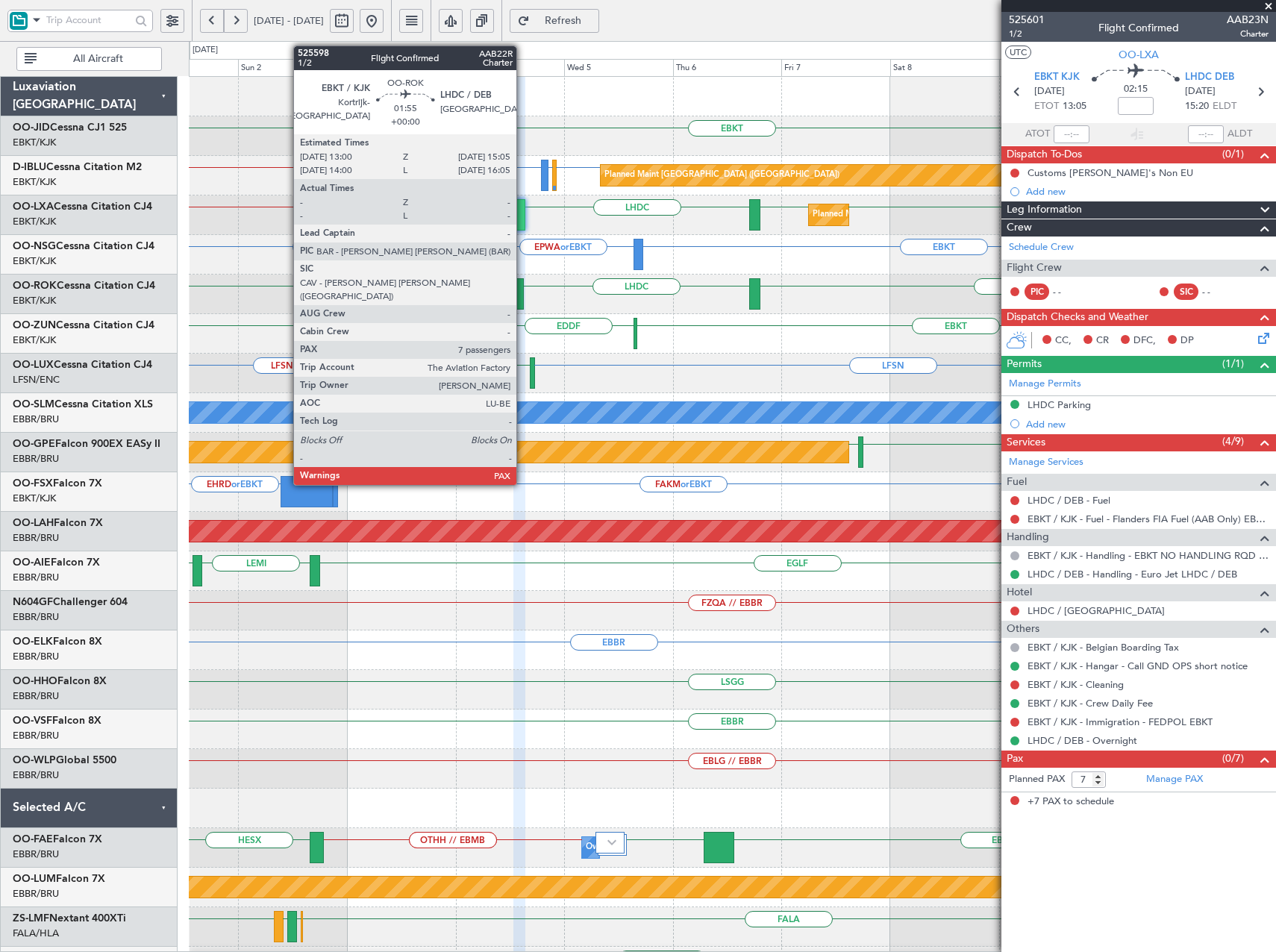
click at [523, 294] on div at bounding box center [518, 294] width 10 height 31
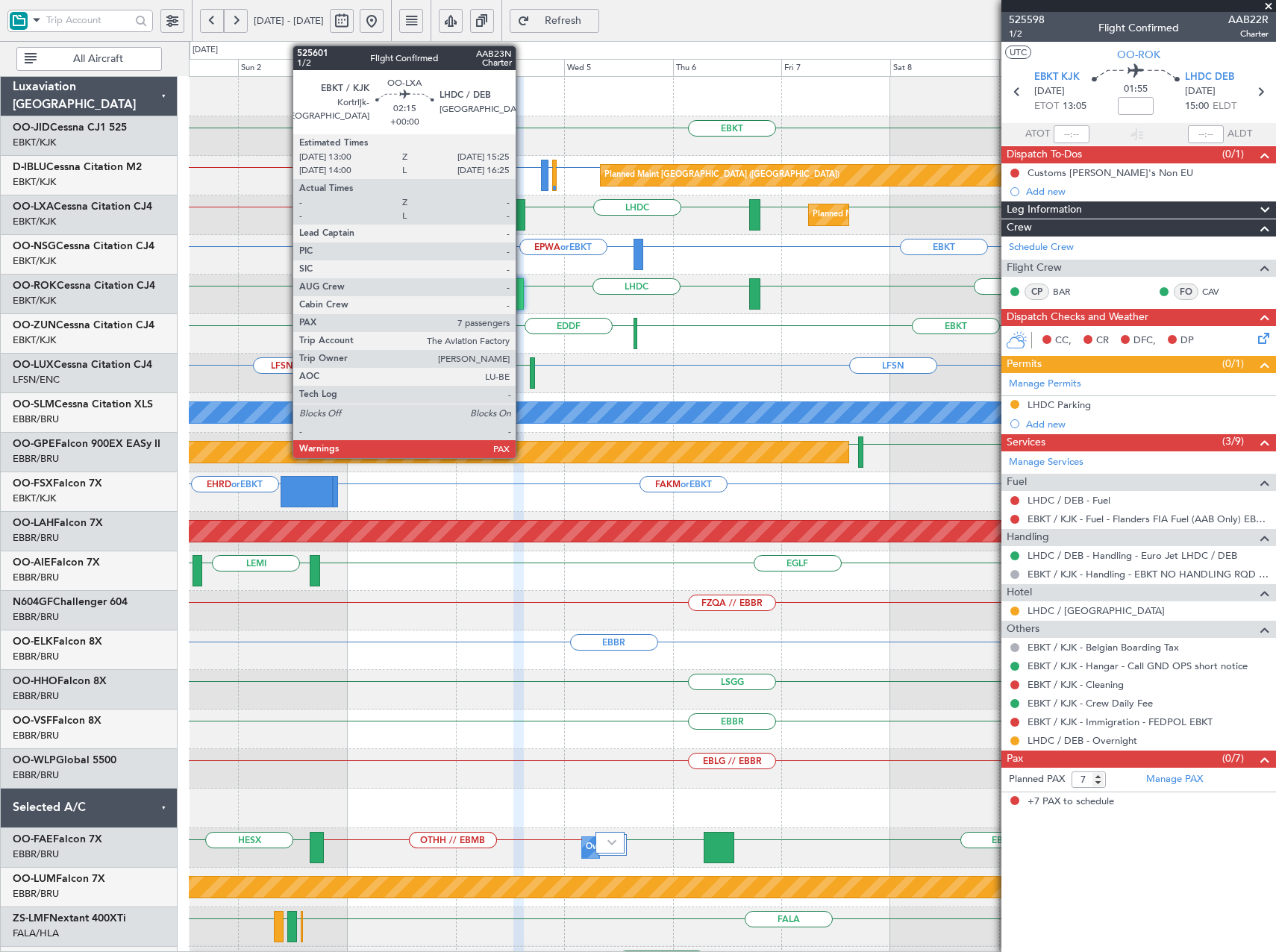
click at [521, 216] on div at bounding box center [519, 215] width 12 height 31
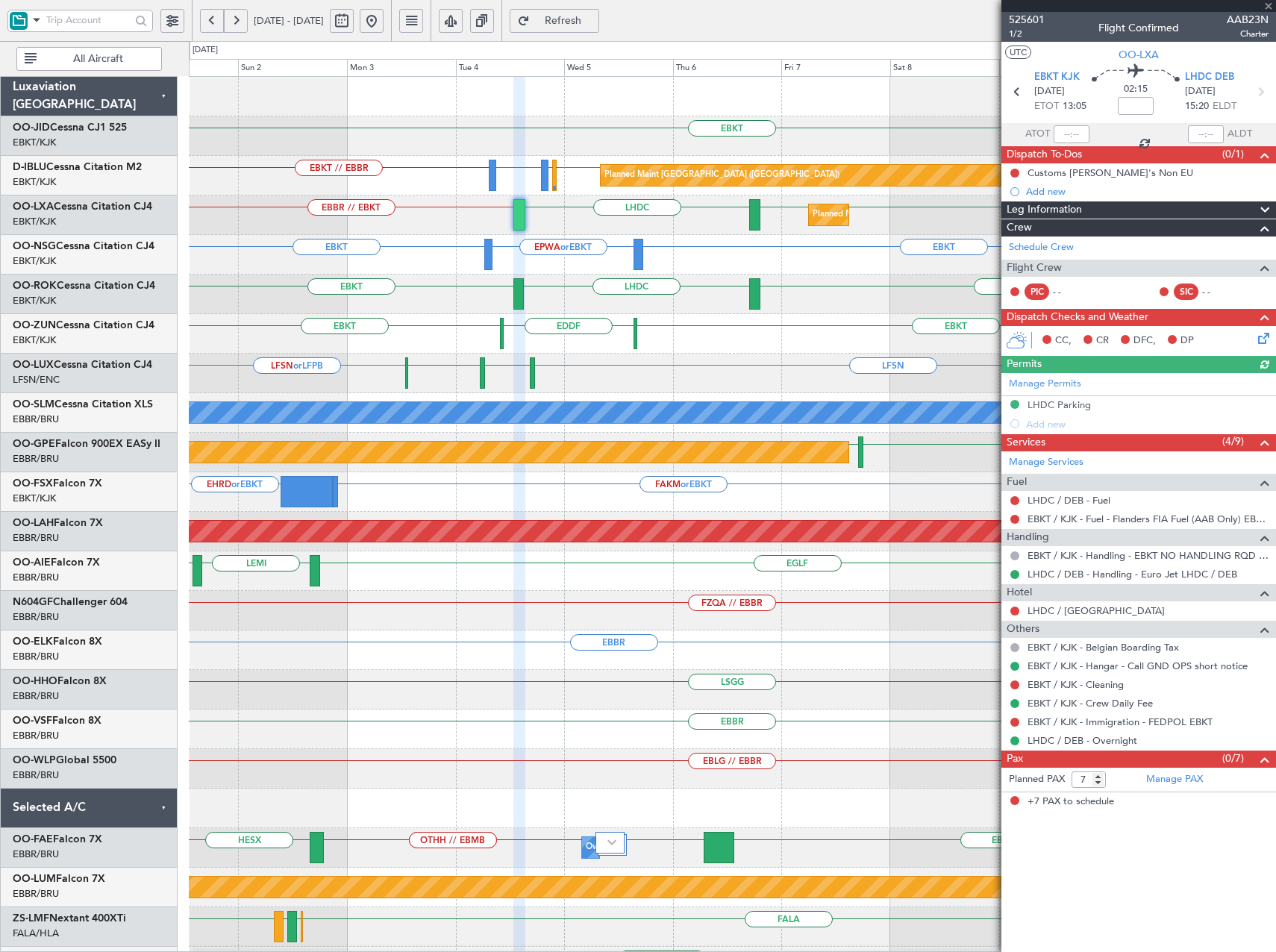
drag, startPoint x: 424, startPoint y: 18, endPoint x: 425, endPoint y: 46, distance: 28.0
click at [384, 18] on button at bounding box center [371, 21] width 24 height 24
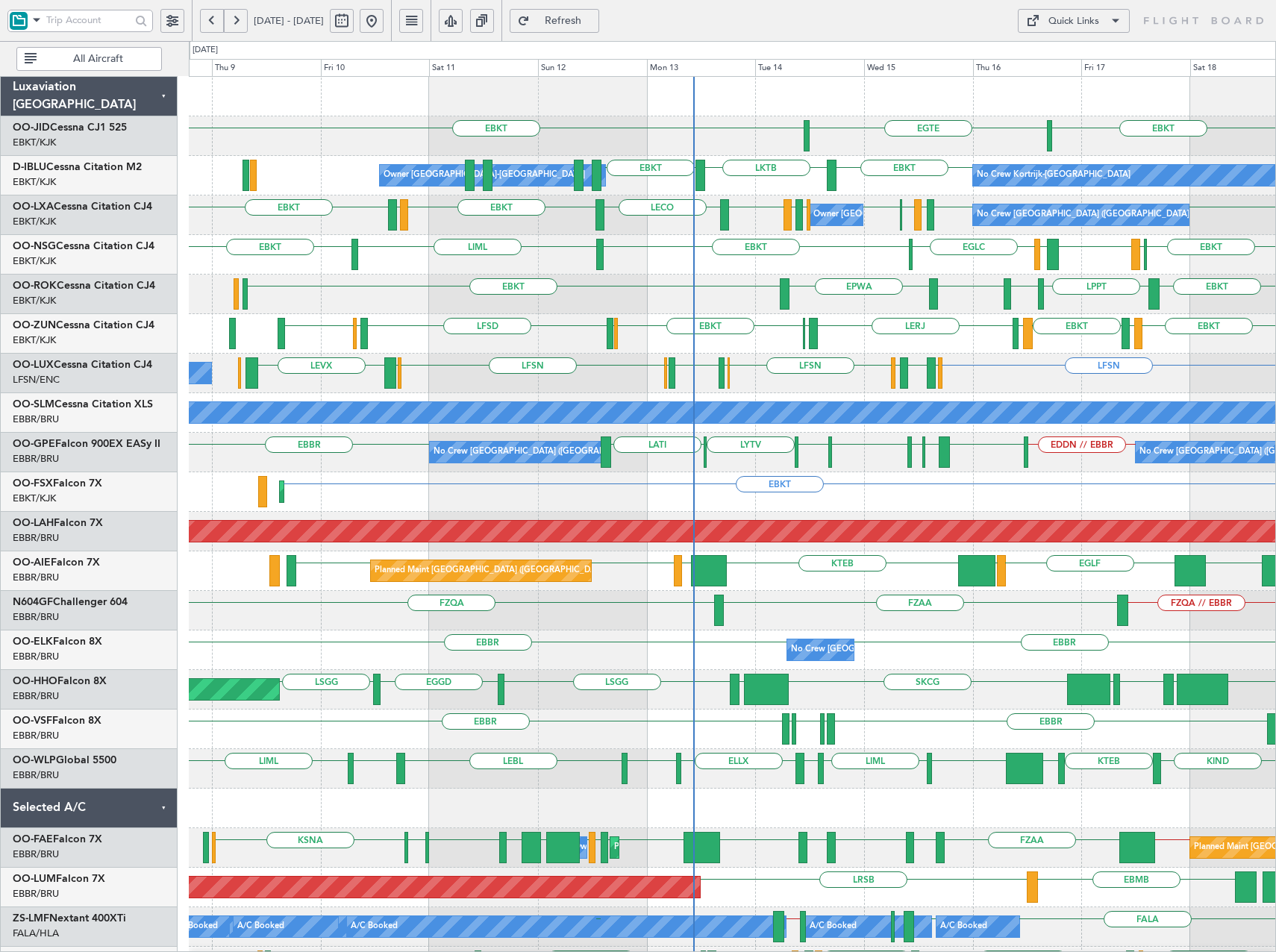
click at [684, 298] on div "EPWA EBKT EBKT LPPT LERJ EBKT" at bounding box center [732, 295] width 1086 height 40
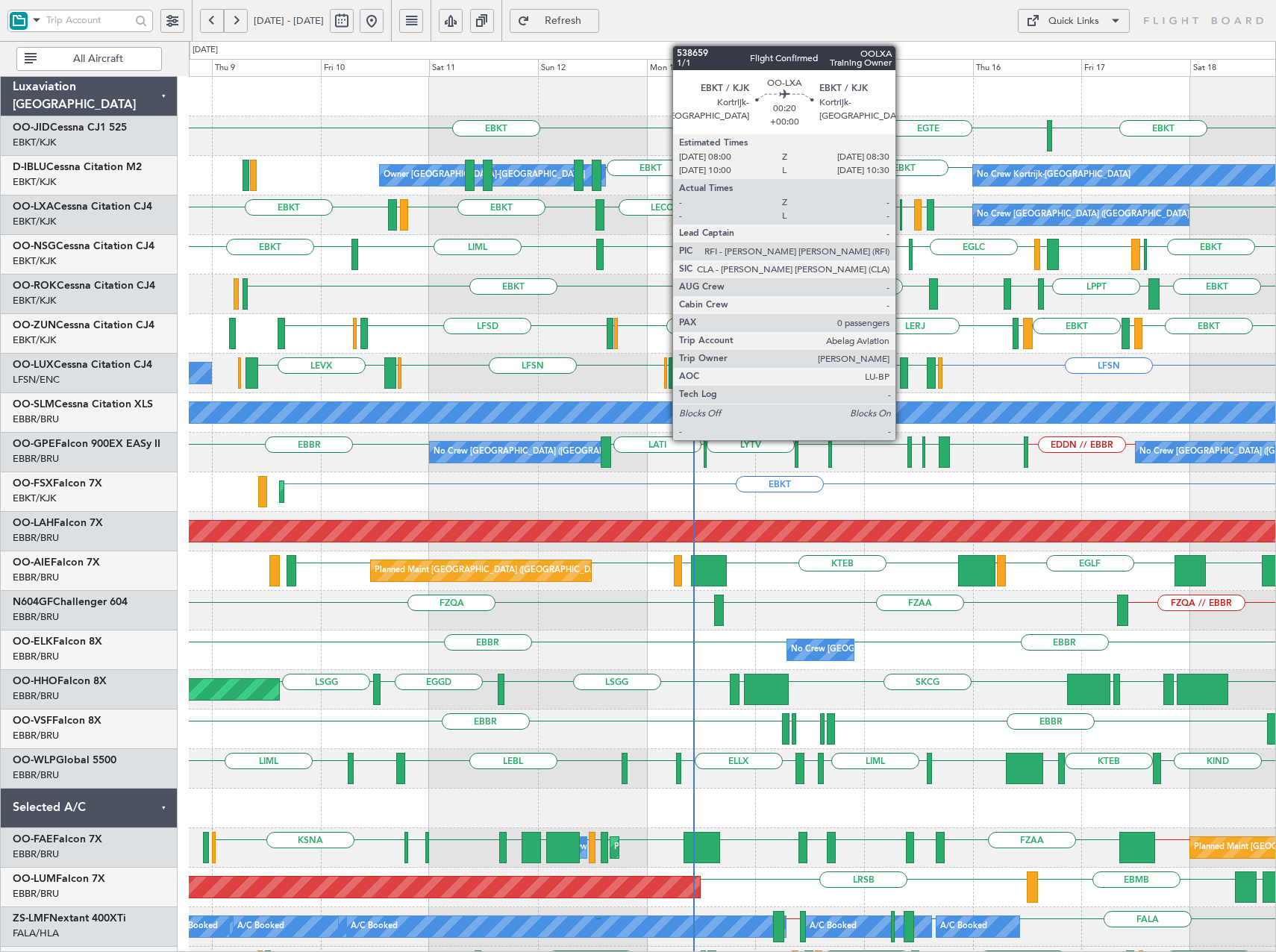
click at [902, 224] on div at bounding box center [902, 215] width 3 height 31
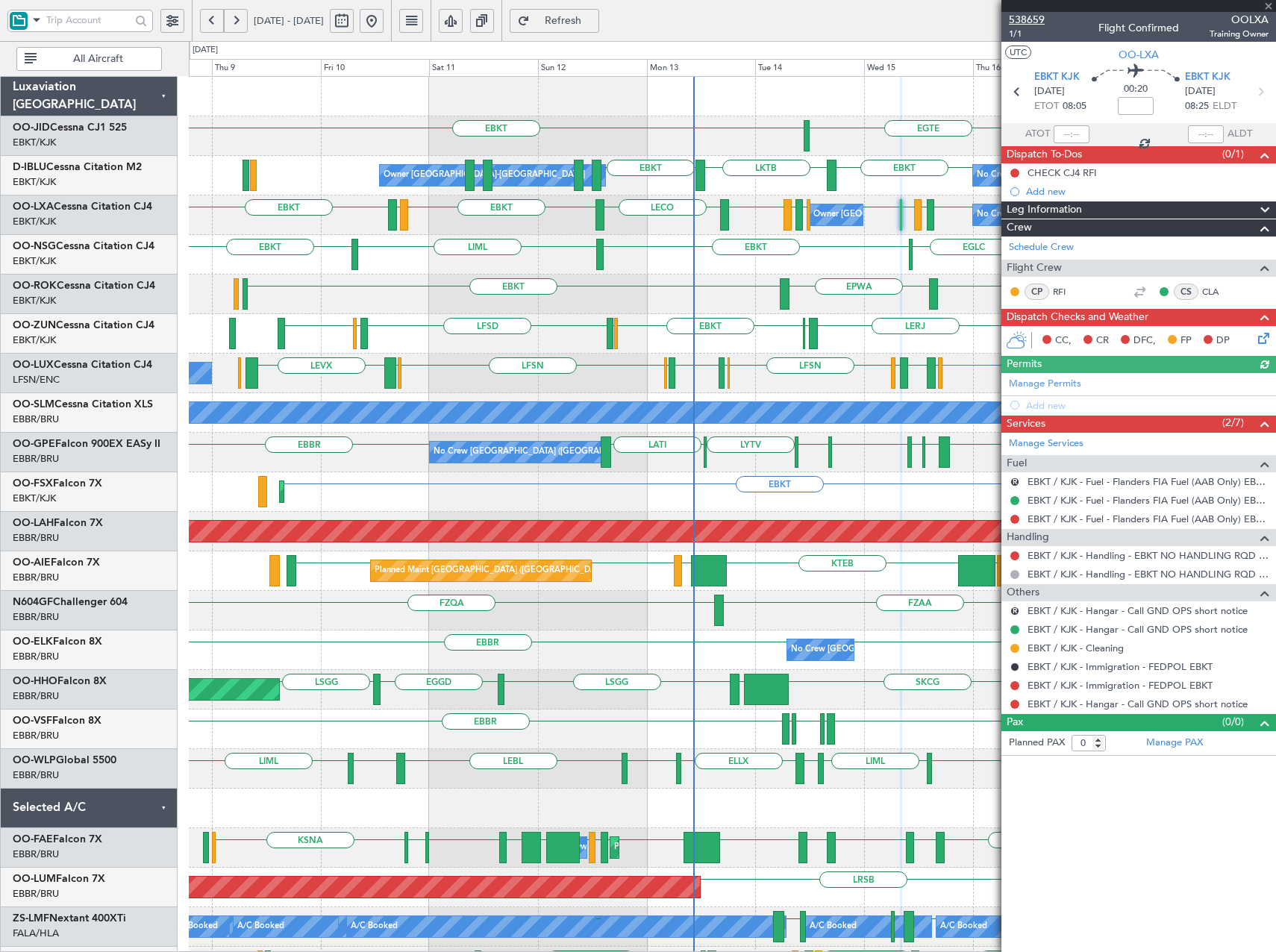
click at [1031, 21] on span "538659" at bounding box center [1027, 20] width 36 height 15
click at [594, 19] on span "Refresh" at bounding box center [564, 21] width 61 height 11
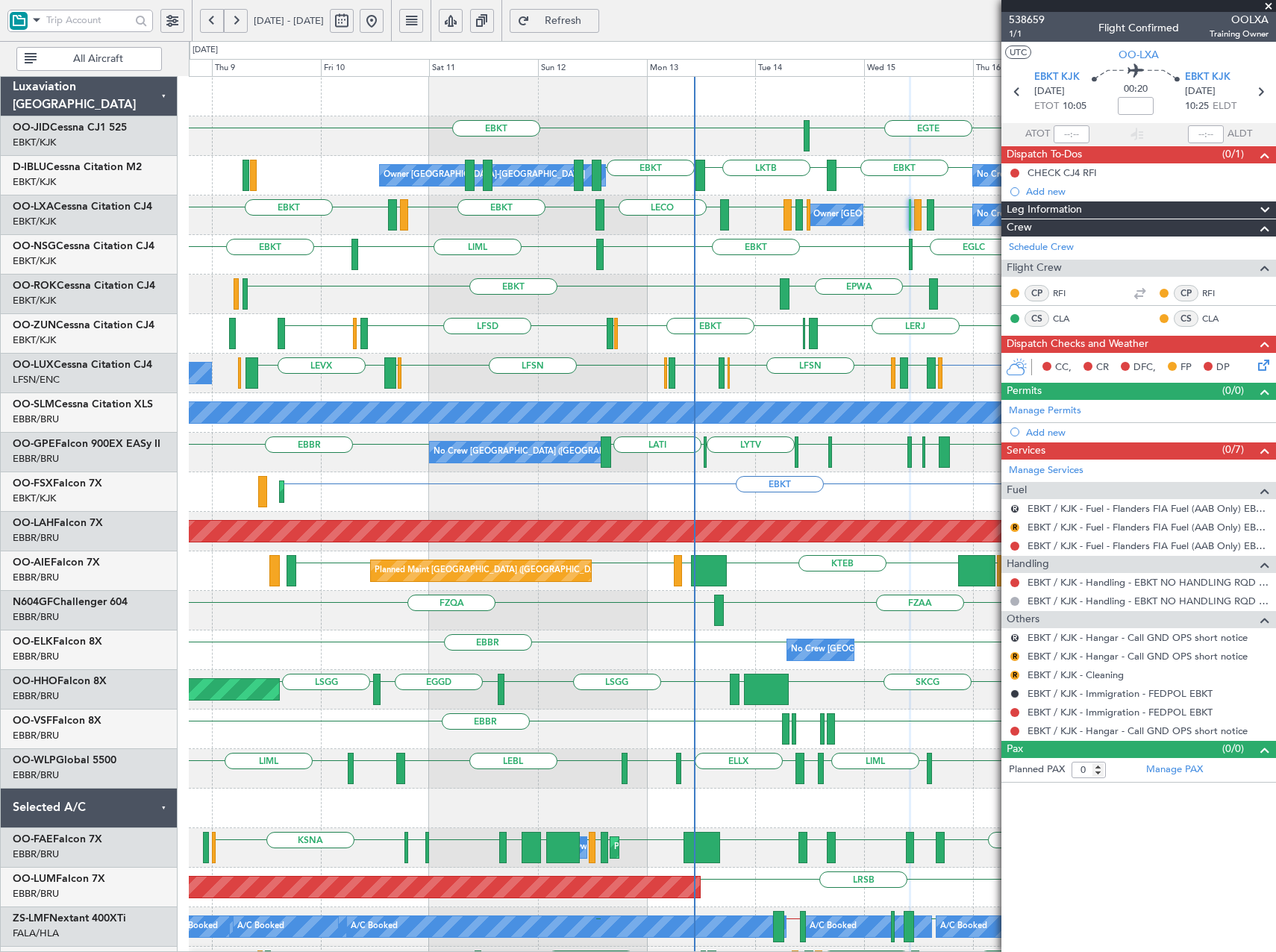
click at [113, 331] on div "EBKT [GEOGRAPHIC_DATA] EBKT EBKT LKTB EBKT No Crew Kortrijk-[GEOGRAPHIC_DATA] O…" at bounding box center [638, 496] width 1276 height 911
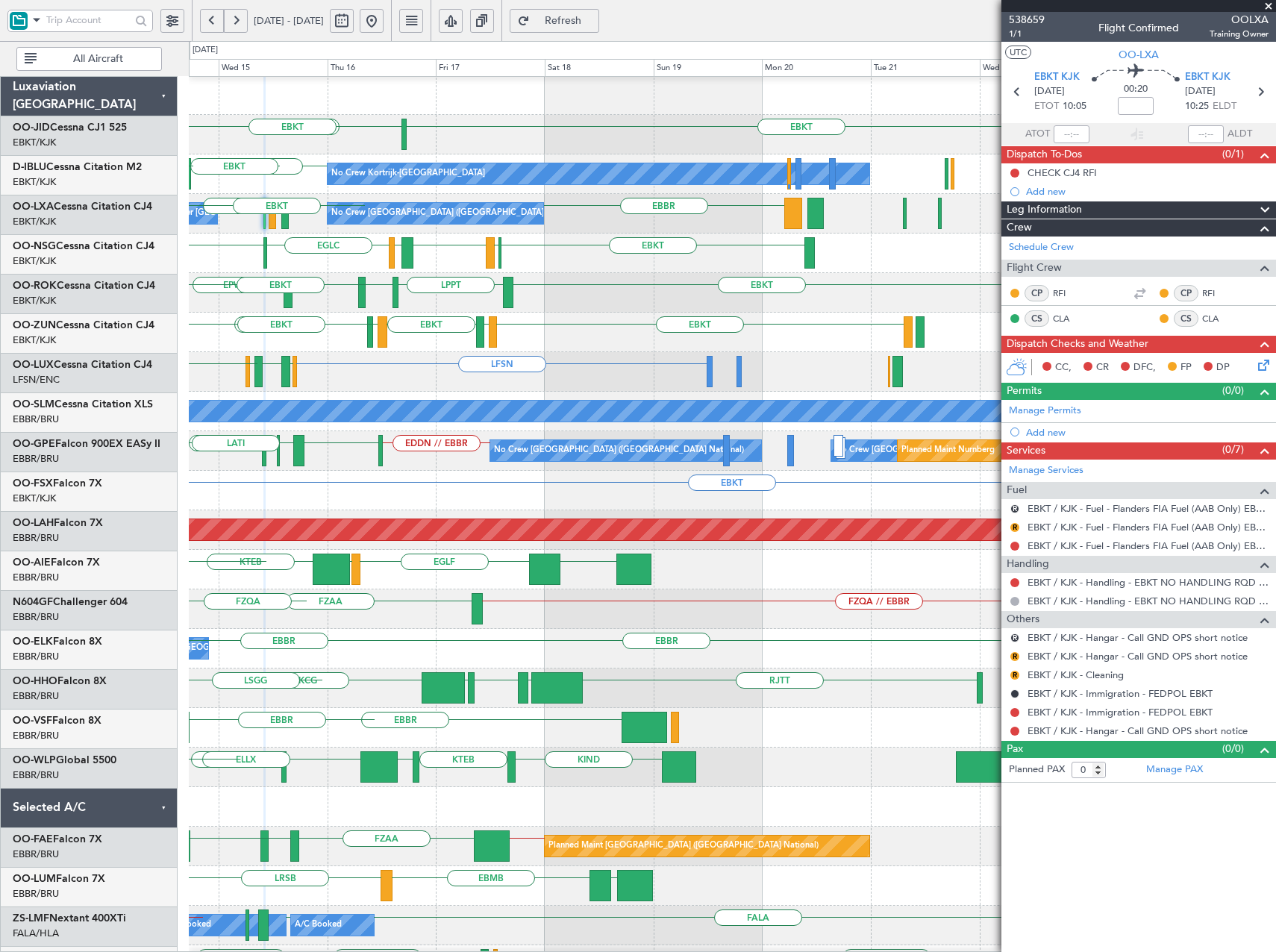
scroll to position [2, 0]
click at [117, 324] on div "EBKT [GEOGRAPHIC_DATA] No Crew EBKT EBKT No Crew Kortrijk-[GEOGRAPHIC_DATA] No …" at bounding box center [638, 496] width 1276 height 911
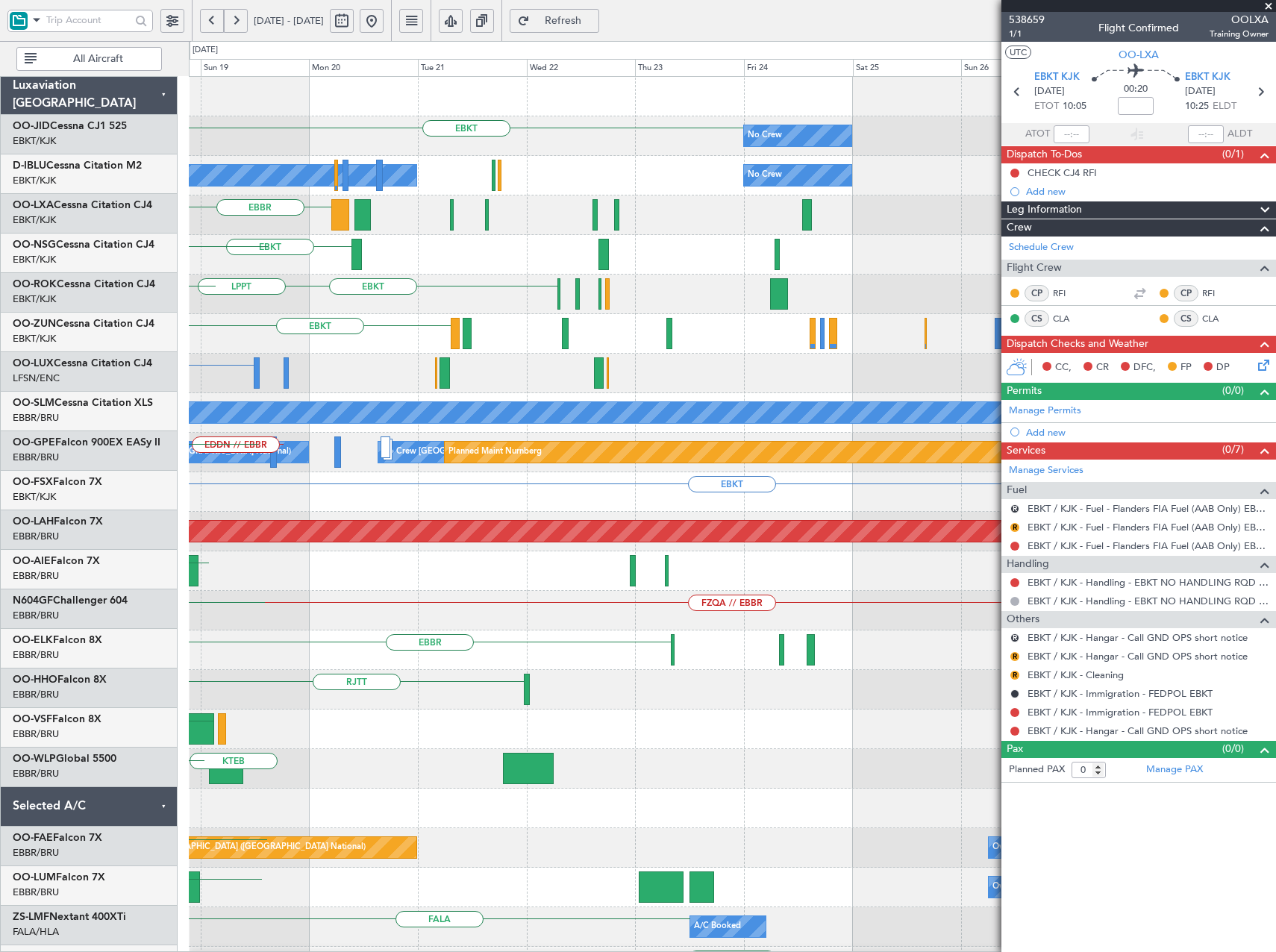
scroll to position [0, 0]
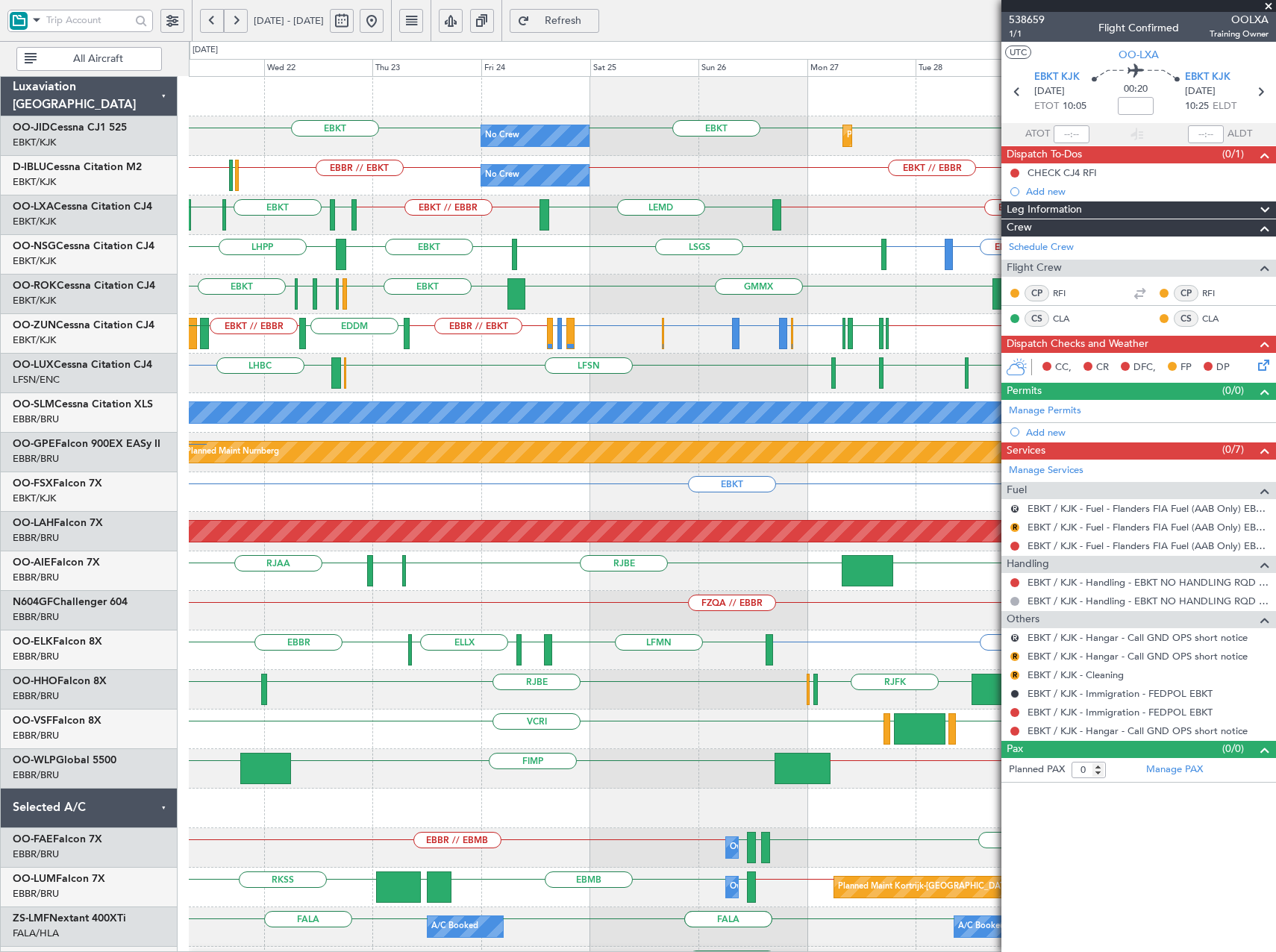
click at [506, 305] on div "No Crew Planned Maint [GEOGRAPHIC_DATA]-[GEOGRAPHIC_DATA] EBKT EBKT EBKT No Cre…" at bounding box center [732, 611] width 1086 height 1068
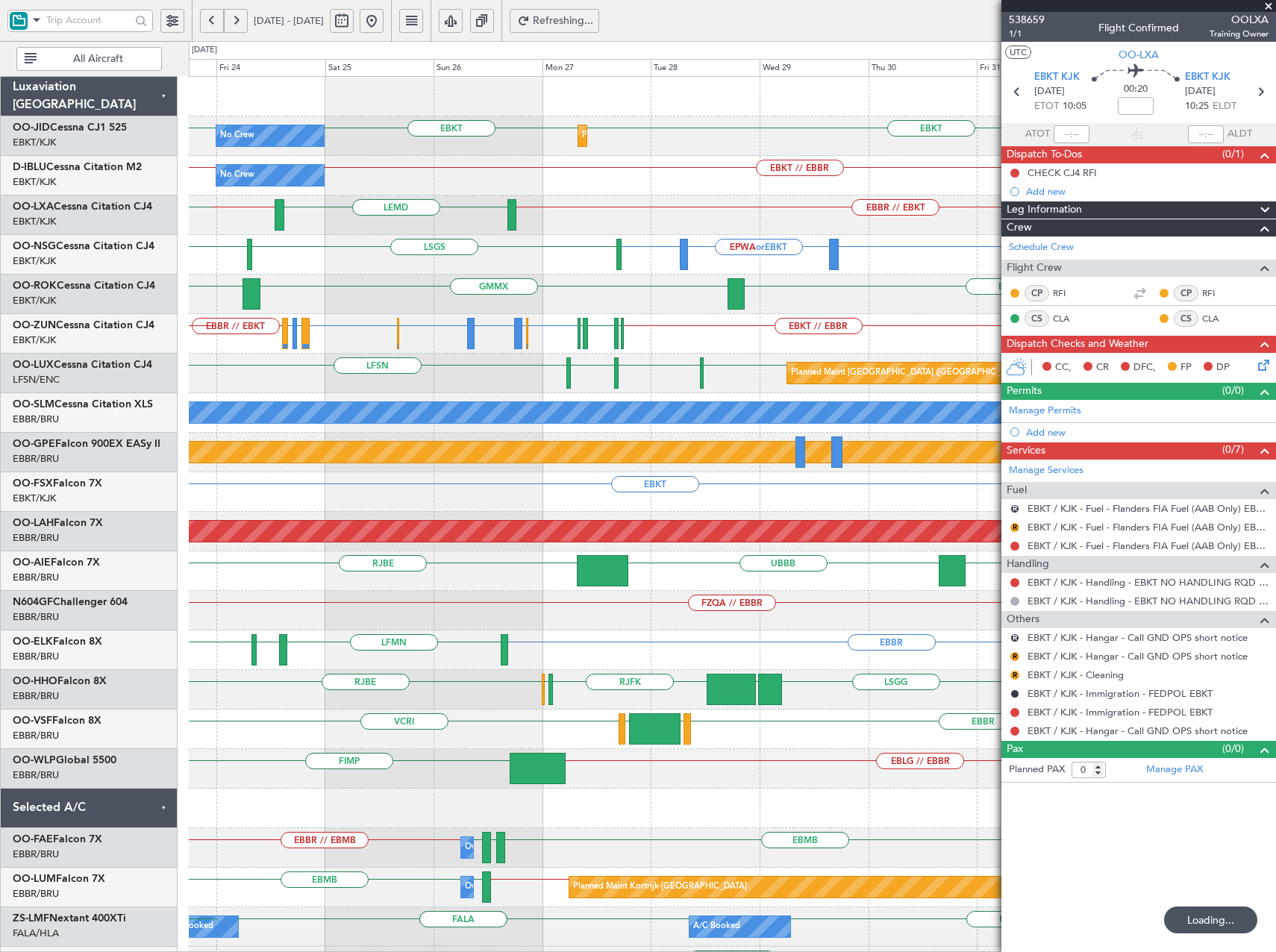
click at [536, 340] on div "EBKT EBKT EBKT Planned Maint [GEOGRAPHIC_DATA]-[GEOGRAPHIC_DATA] No Crew EBKT /…" at bounding box center [732, 571] width 1086 height 989
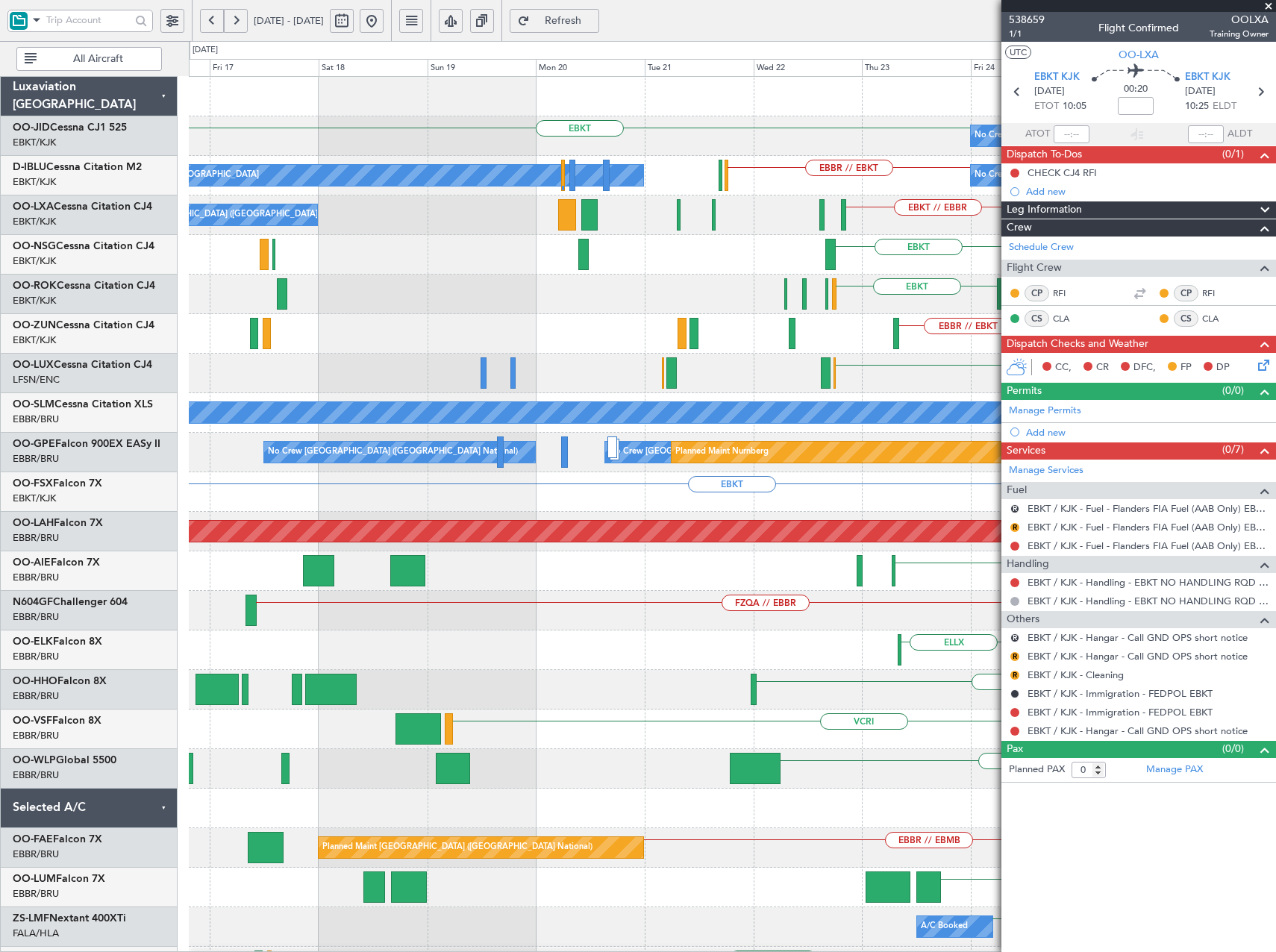
click at [1226, 242] on fb-app "[DATE] - [DATE] Refresh Quick Links All Aircraft No Crew EBKT EBKT Planned Main…" at bounding box center [638, 486] width 1276 height 934
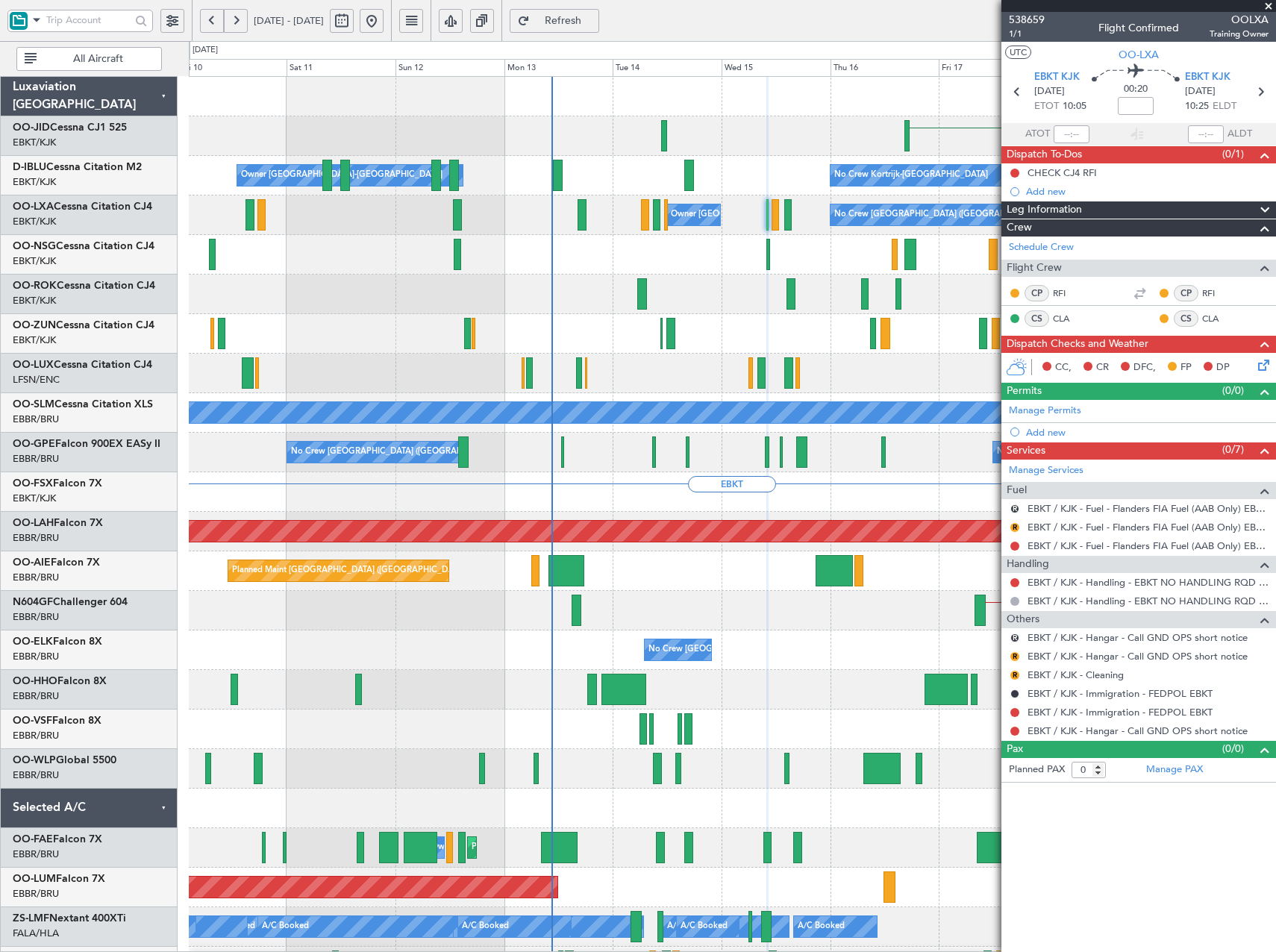
click at [1211, 321] on fb-app "[DATE] - [DATE] Refresh Quick Links All Aircraft EBKT No Crew Kortrijk-[GEOGRAP…" at bounding box center [638, 486] width 1276 height 934
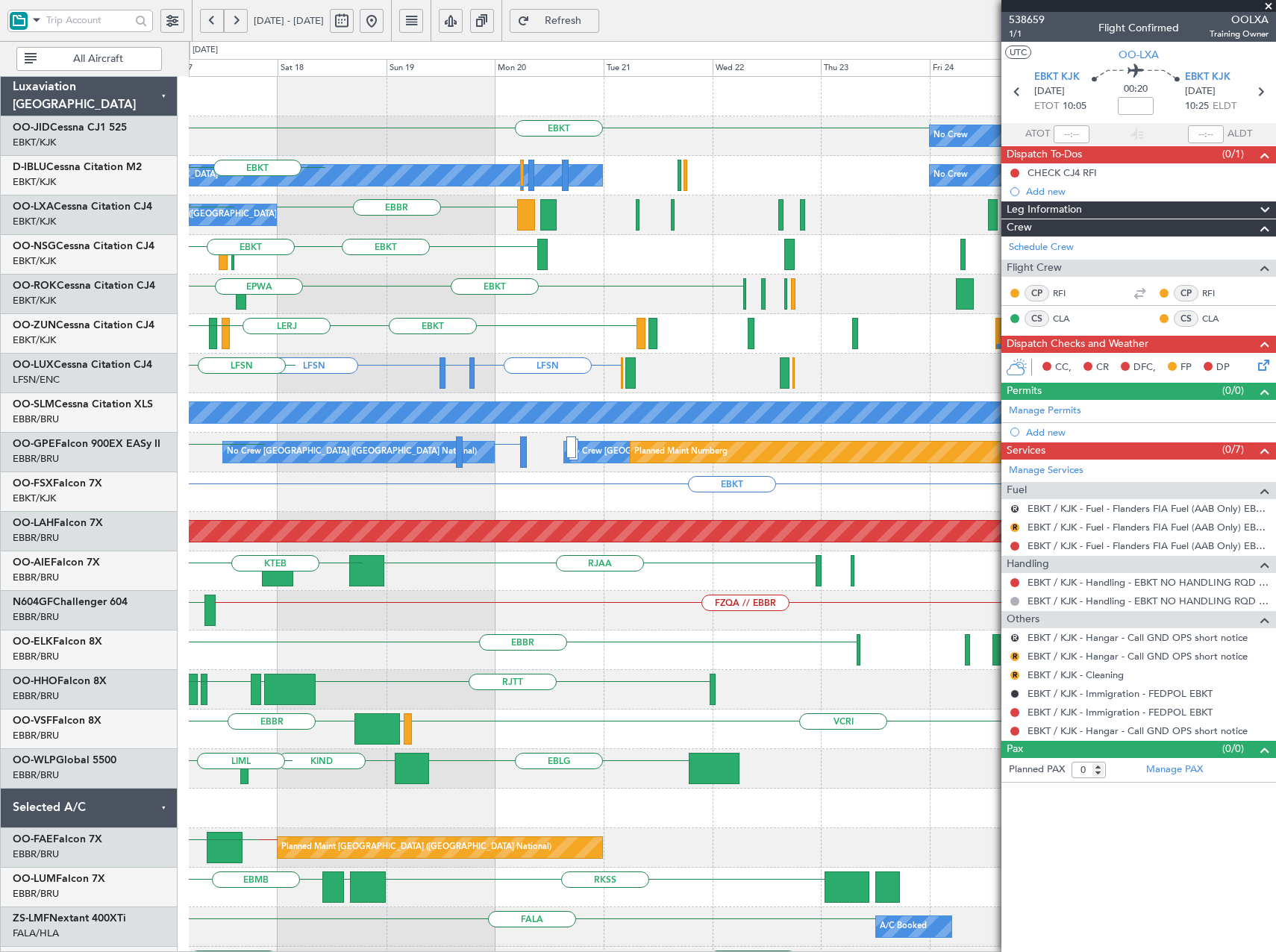
click at [240, 412] on div "EBKT No Crew Planned Maint [GEOGRAPHIC_DATA]-[GEOGRAPHIC_DATA] [GEOGRAPHIC_DATA…" at bounding box center [732, 670] width 1086 height 1187
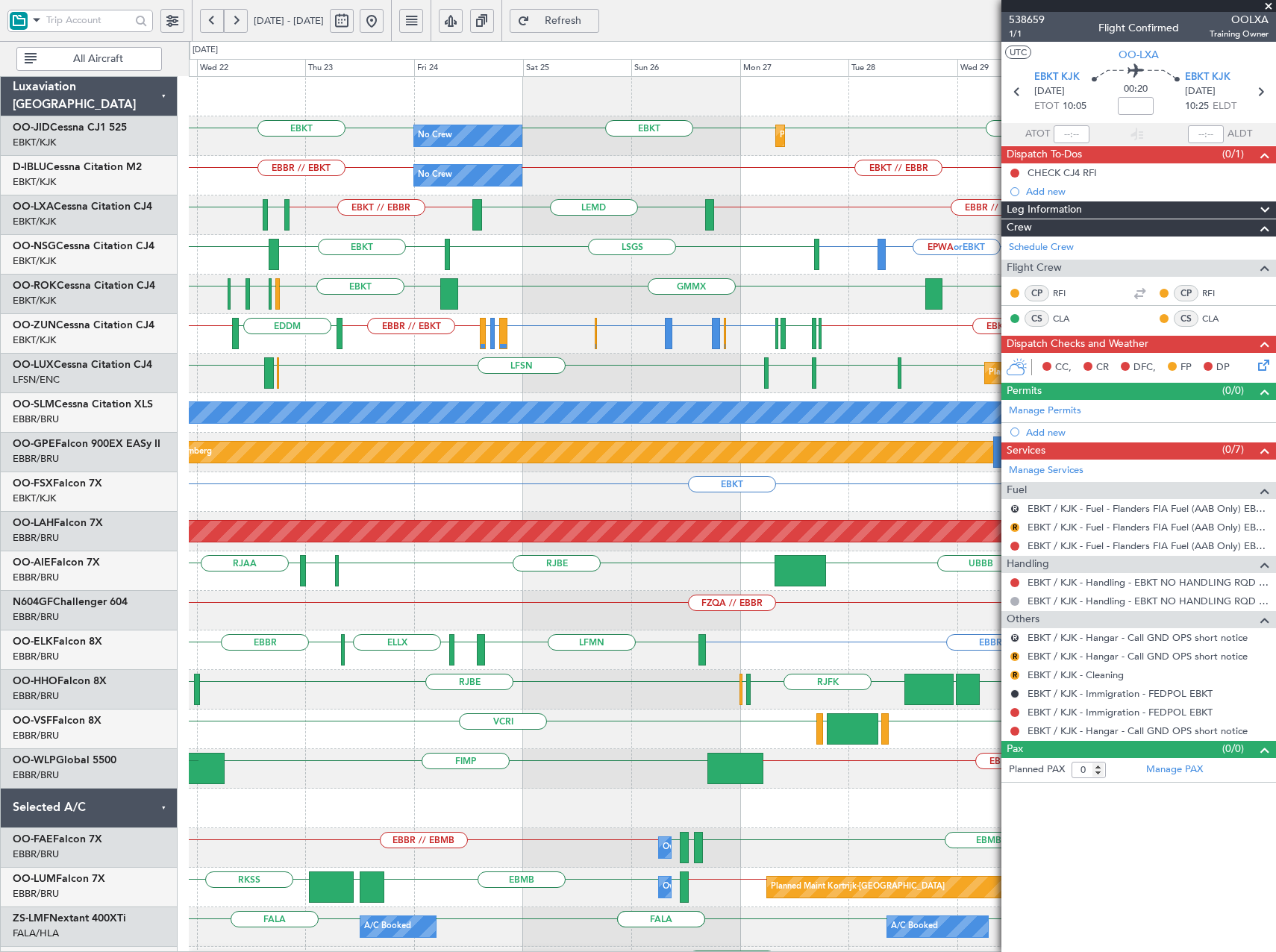
click at [599, 398] on div "No Crew EBKT EBKT Planned Maint Kortrijk-Wevelgem EBKT No Crew EBKT // EBBR EBB…" at bounding box center [732, 571] width 1086 height 989
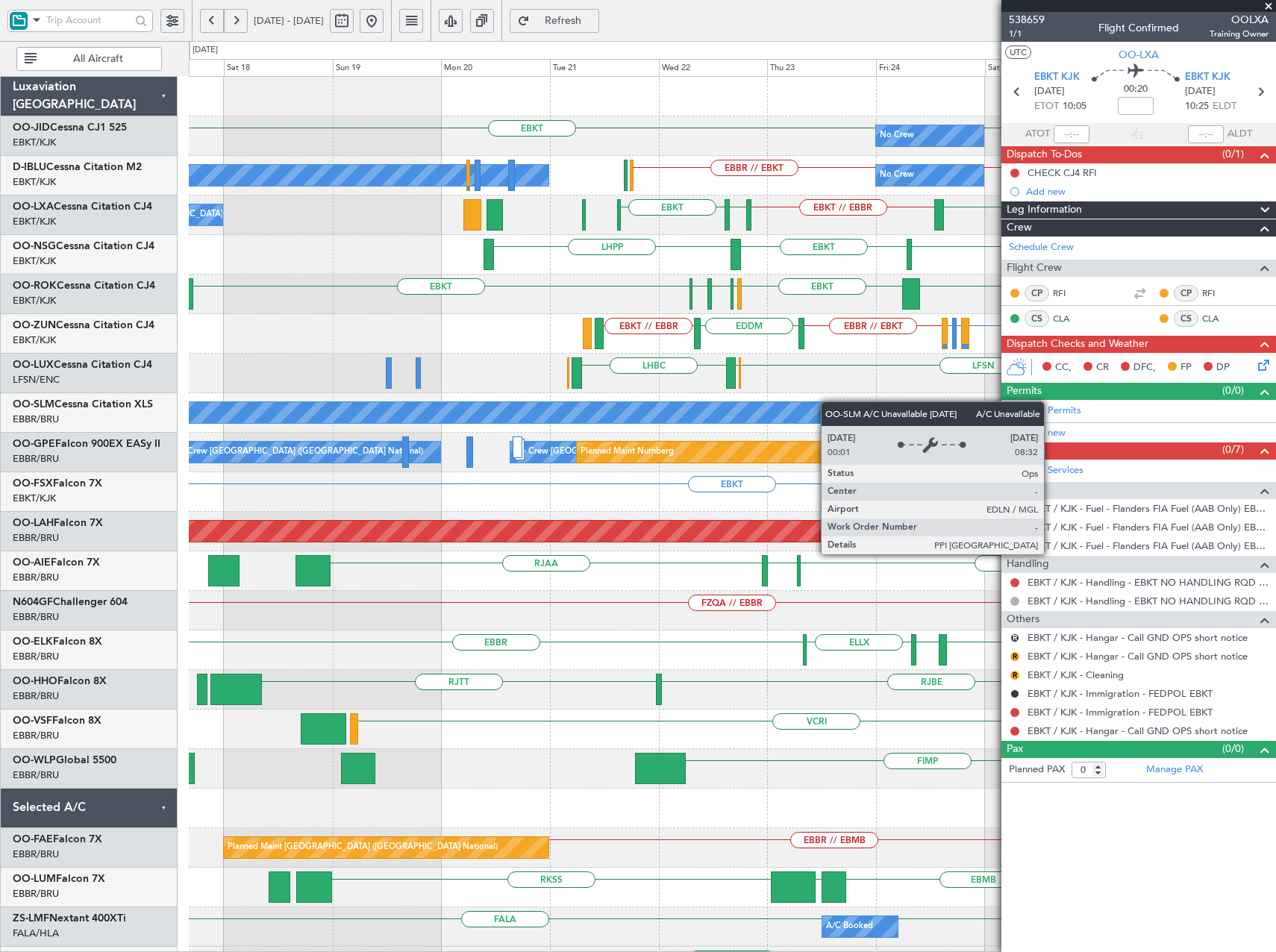
click at [965, 414] on div "No Crew Planned Maint Kortrijk-Wevelgem EBKT EBKT EBKT No Crew EBKT // EBBR EBB…" at bounding box center [732, 571] width 1086 height 989
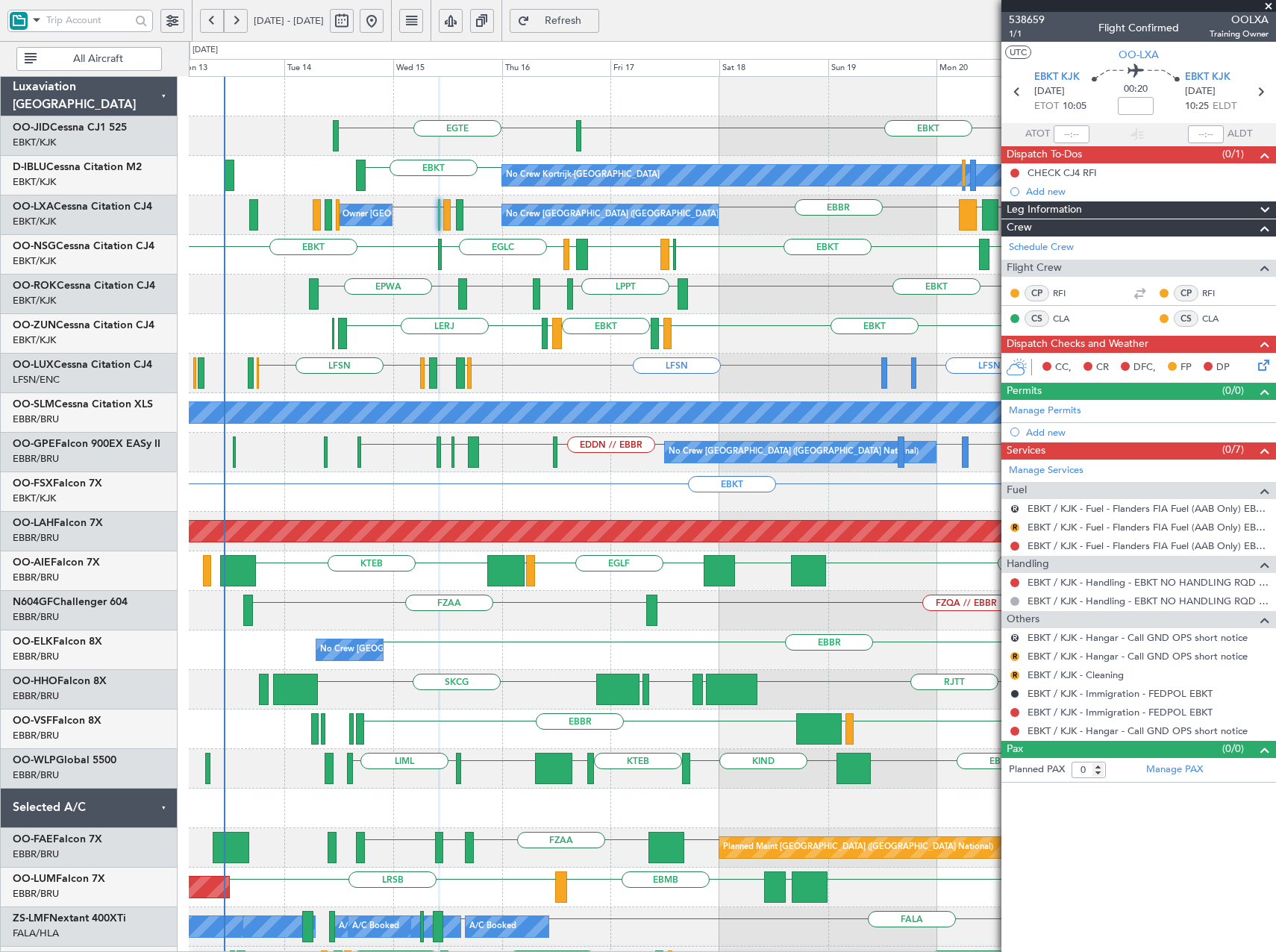
click at [165, 280] on div "EGTE EBKT No Crew No Crew Kortrijk-Wevelgem EBKT EBBR // EBKT LFPB EBKT // EBBR…" at bounding box center [638, 496] width 1276 height 911
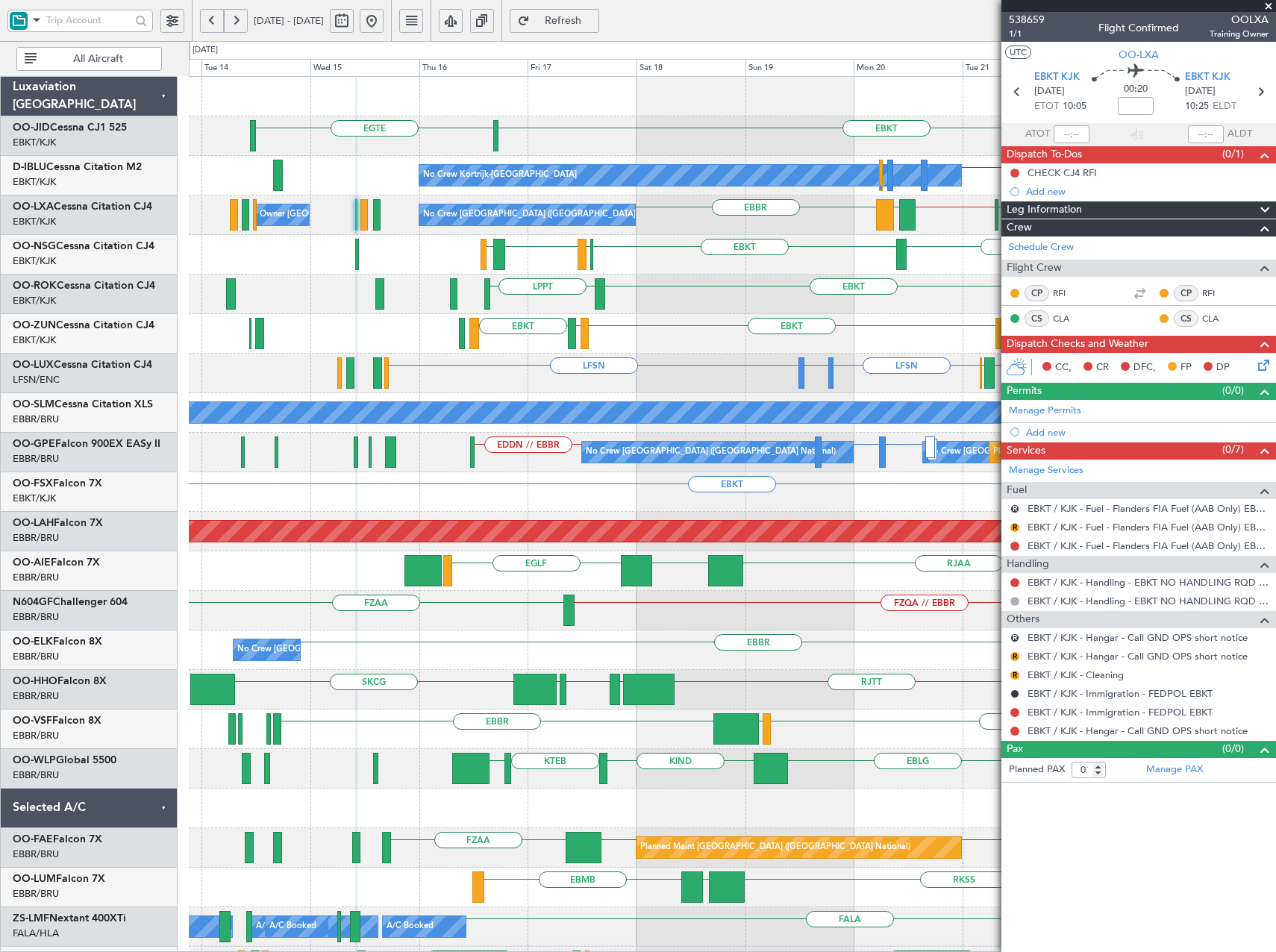
click at [709, 298] on div "EBKT LPPT EBKT LFST EDDM EDDL GMMX" at bounding box center [732, 295] width 1086 height 40
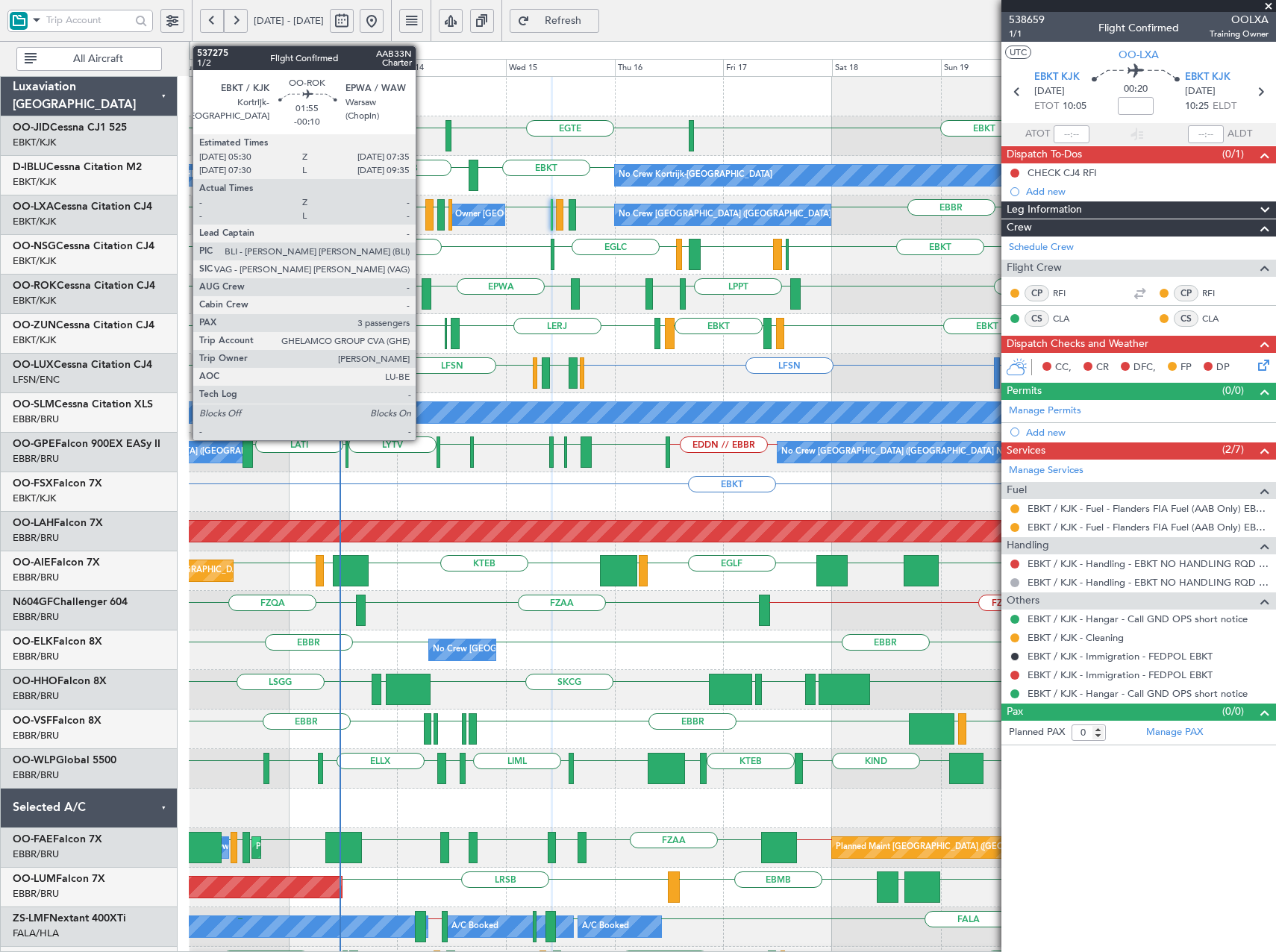
click at [422, 292] on div at bounding box center [427, 294] width 10 height 31
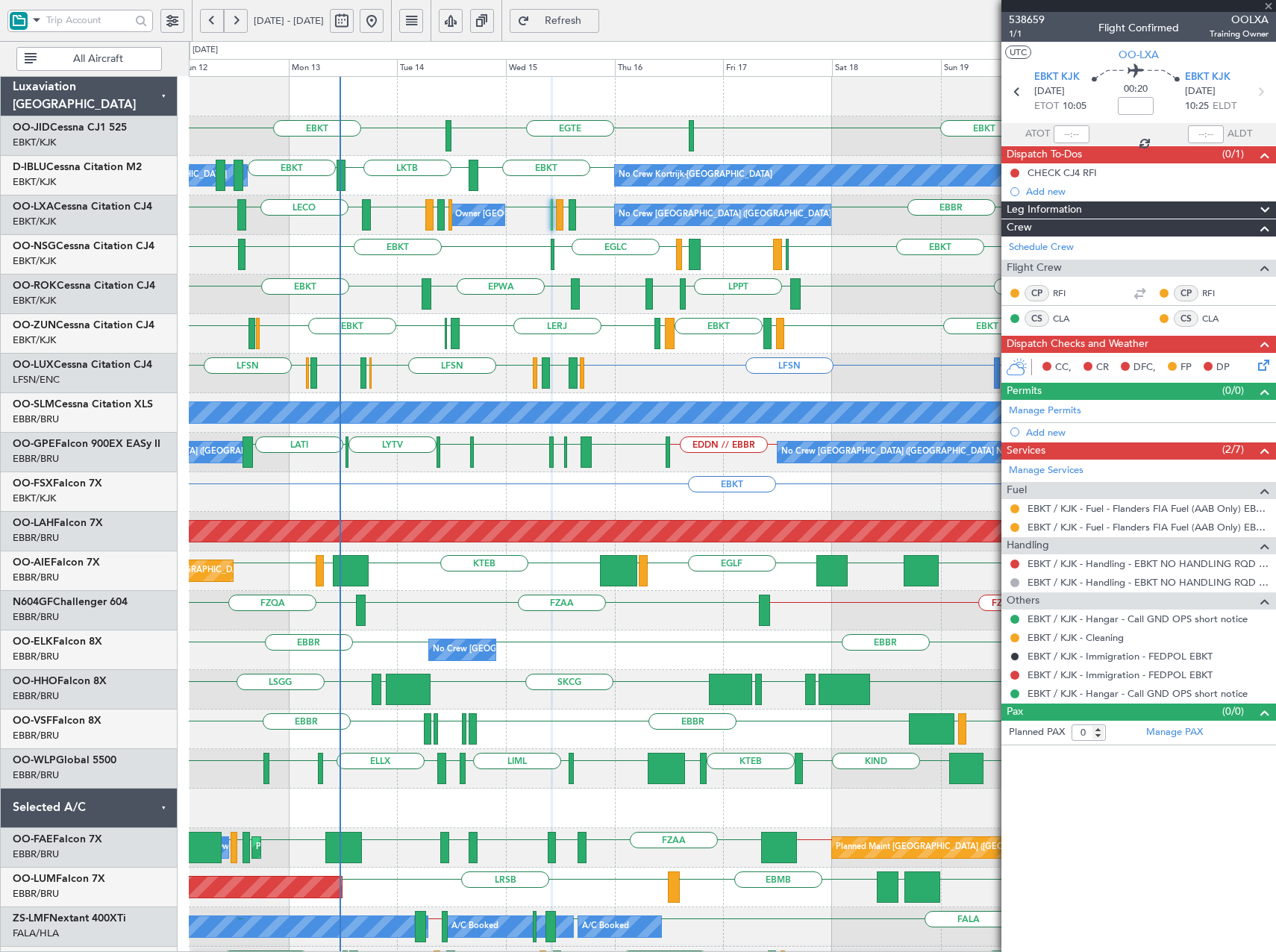
type input "-00:10"
type input "3"
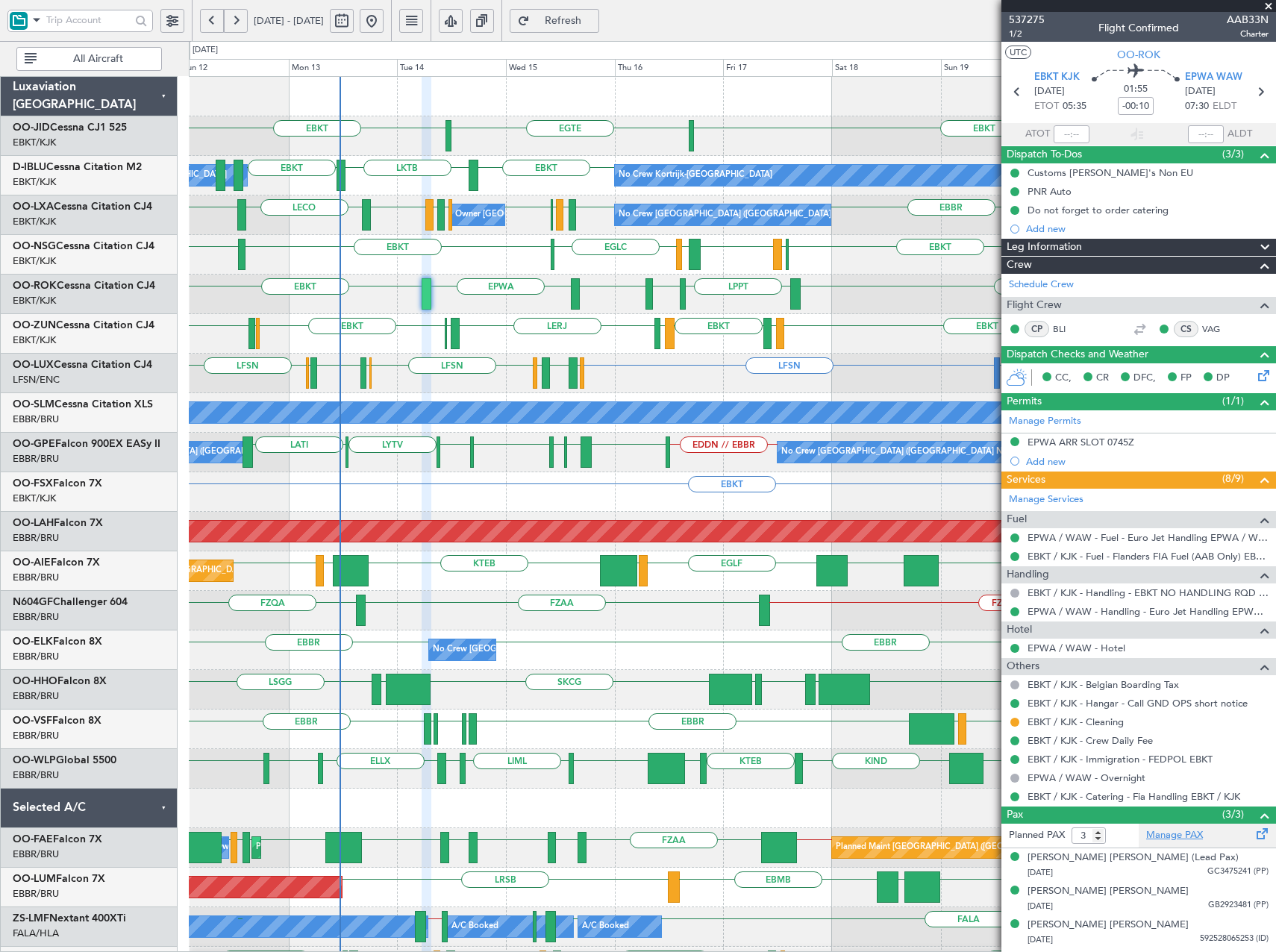
click at [1172, 836] on link "Manage PAX" at bounding box center [1175, 835] width 57 height 15
